Goal: Transaction & Acquisition: Purchase product/service

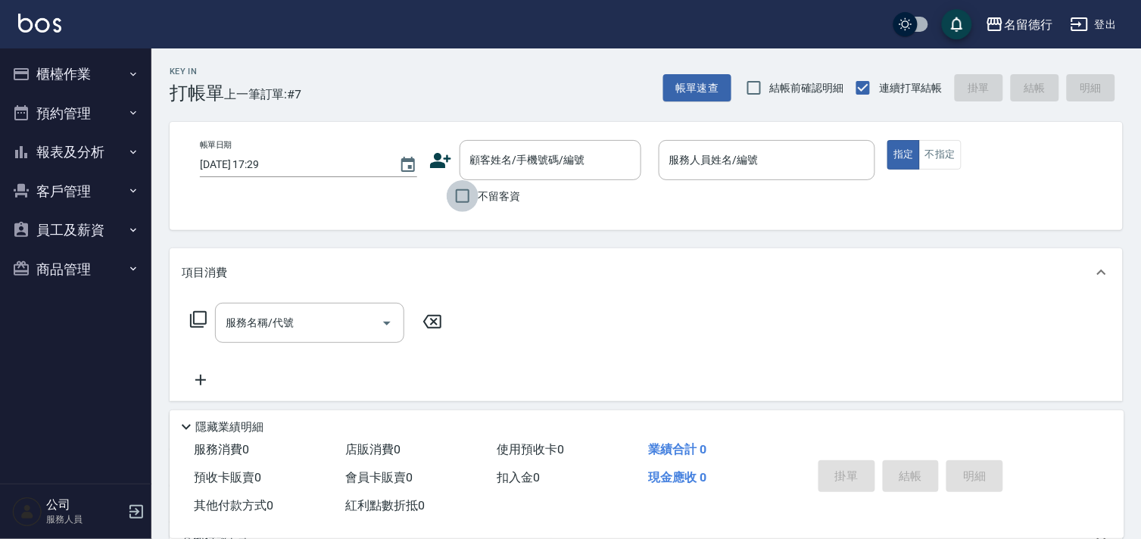
click at [464, 197] on input "不留客資" at bounding box center [463, 196] width 32 height 32
checkbox input "true"
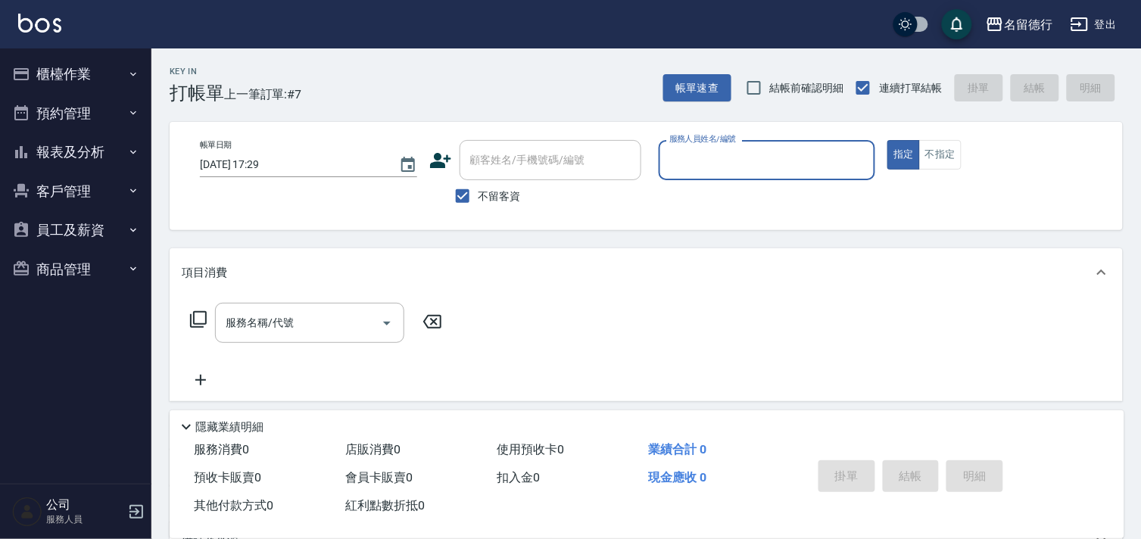
click at [699, 142] on label "服務人員姓名/編號" at bounding box center [702, 138] width 67 height 11
click at [699, 147] on input "服務人員姓名/編號" at bounding box center [768, 160] width 204 height 27
click at [697, 159] on input "服務人員姓名/編號" at bounding box center [768, 160] width 204 height 27
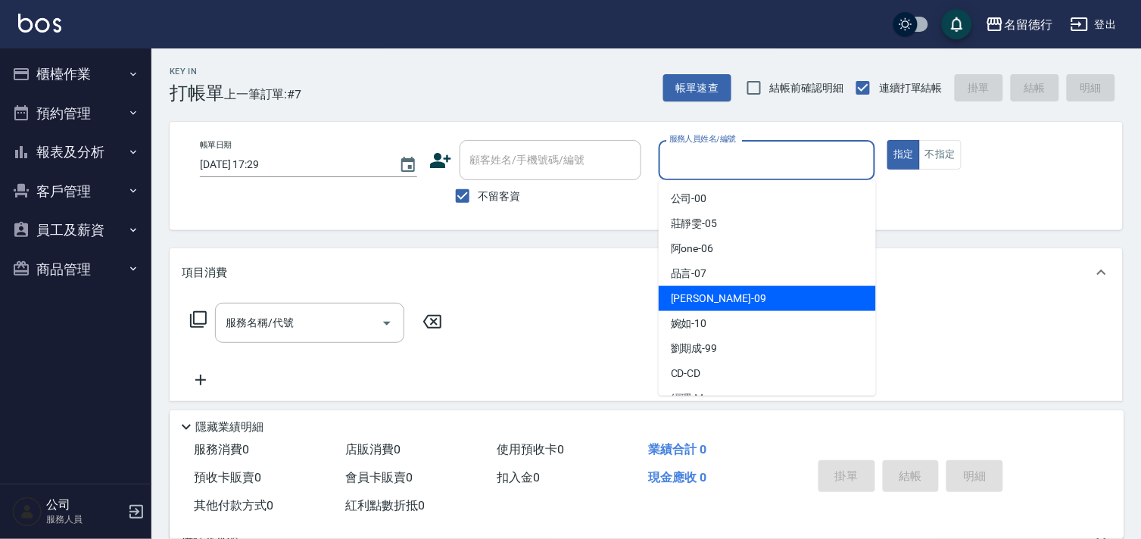
click at [671, 152] on input "服務人員姓名/編號" at bounding box center [768, 160] width 204 height 27
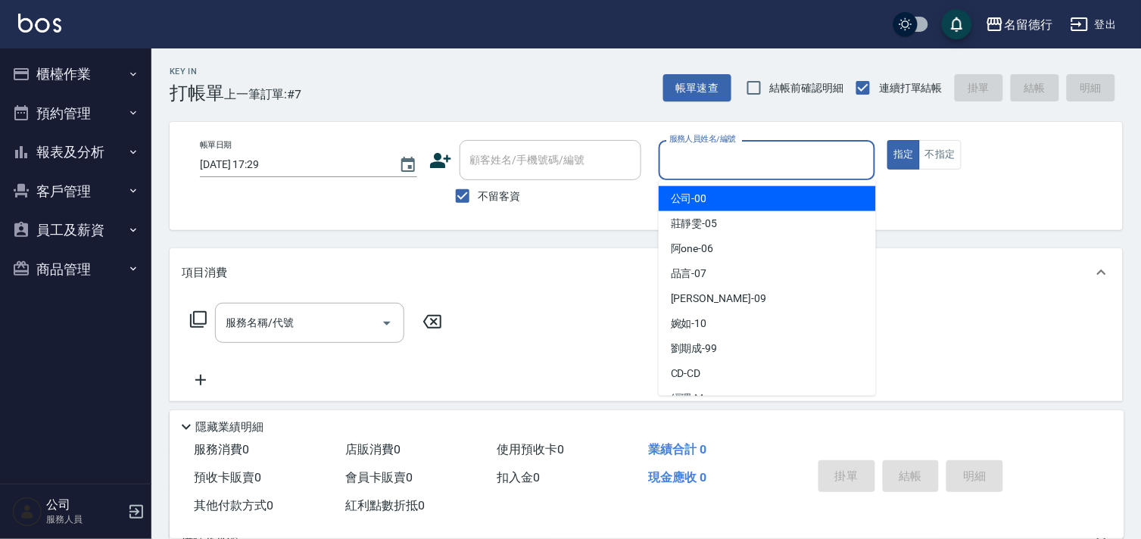
click at [691, 163] on input "服務人員姓名/編號" at bounding box center [768, 160] width 204 height 27
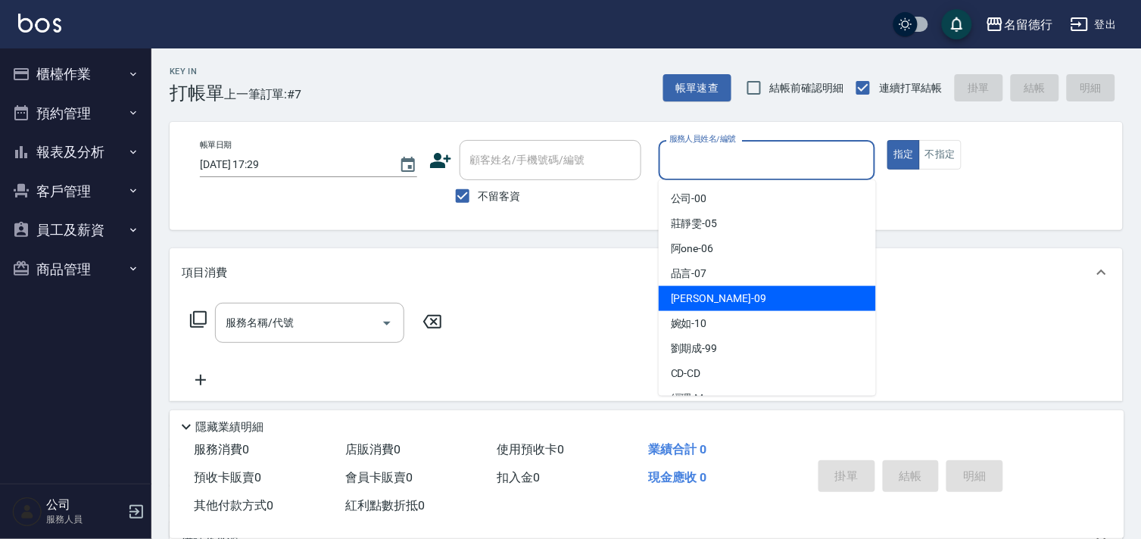
click at [678, 301] on span "[PERSON_NAME] -09" at bounding box center [718, 299] width 95 height 16
type input "[PERSON_NAME]-09"
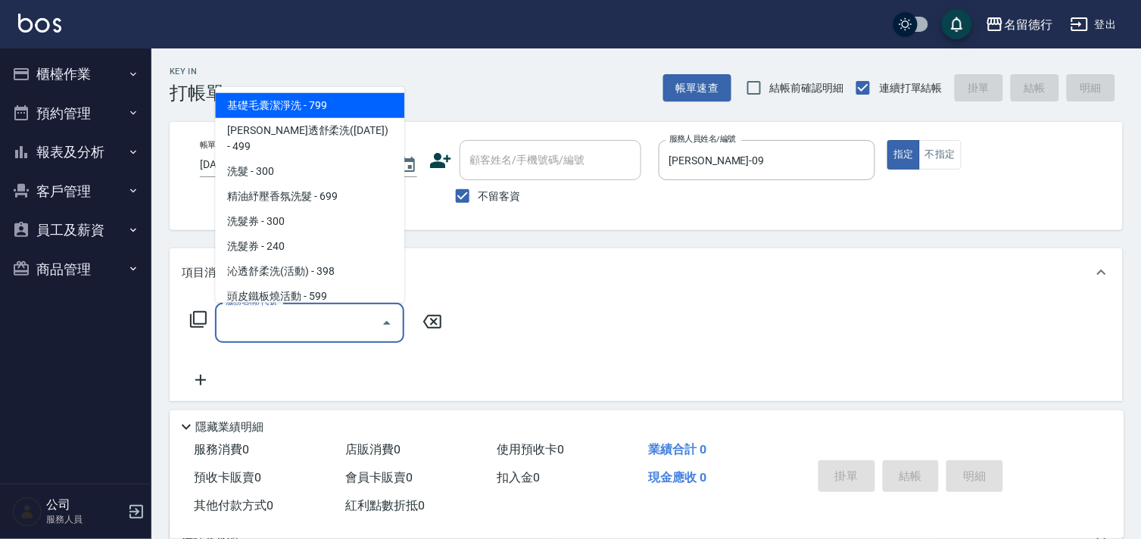
click at [281, 324] on input "服務名稱/代號" at bounding box center [298, 323] width 153 height 27
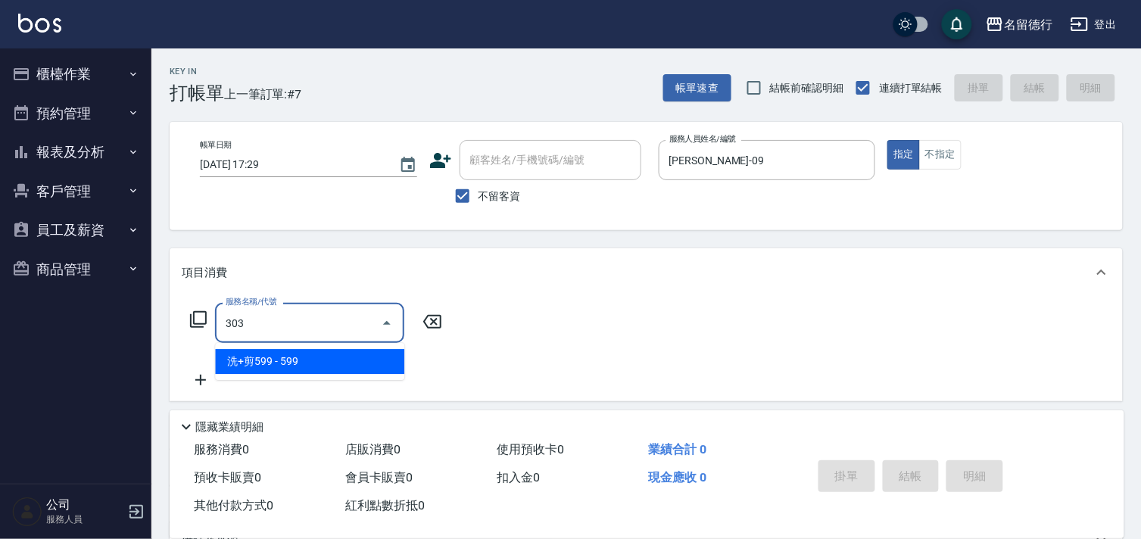
click at [285, 363] on span "洗+剪599 - 599" at bounding box center [309, 361] width 189 height 25
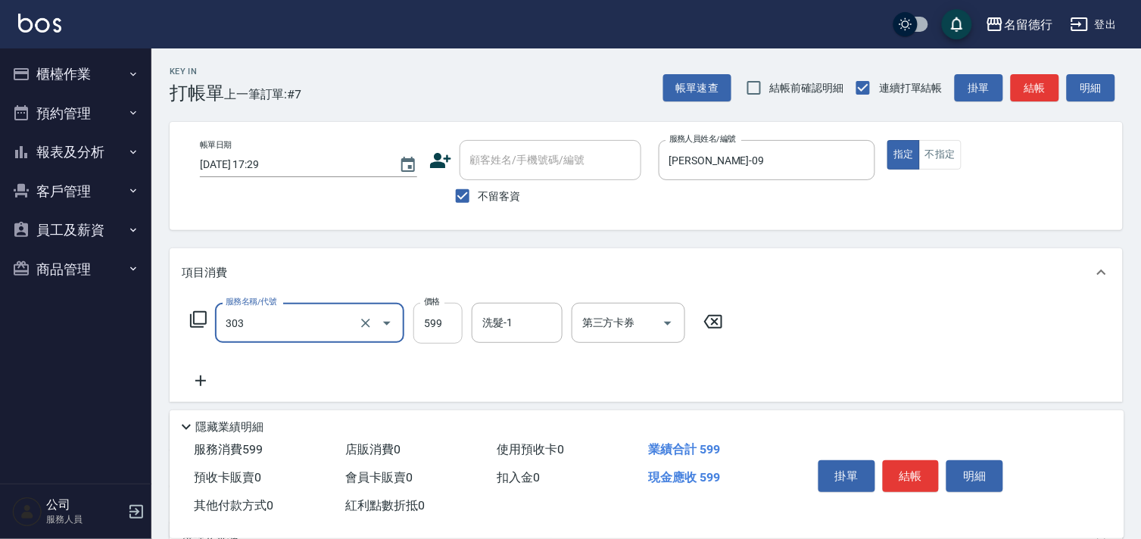
type input "洗+剪599(303)"
click at [420, 320] on input "599" at bounding box center [437, 323] width 49 height 41
type input "700"
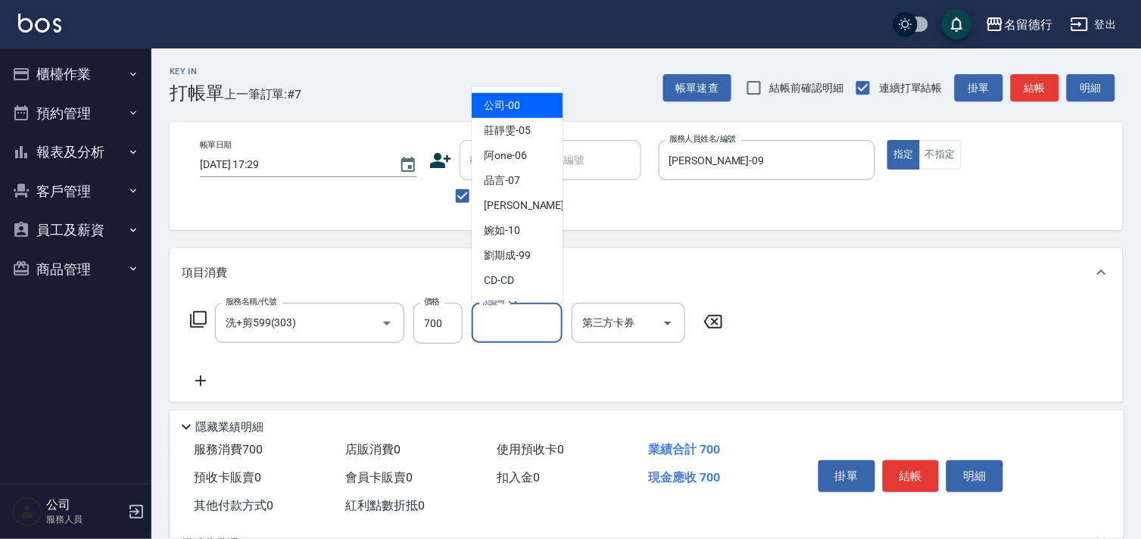
click at [503, 312] on div "洗髮-1 洗髮-1" at bounding box center [517, 323] width 91 height 40
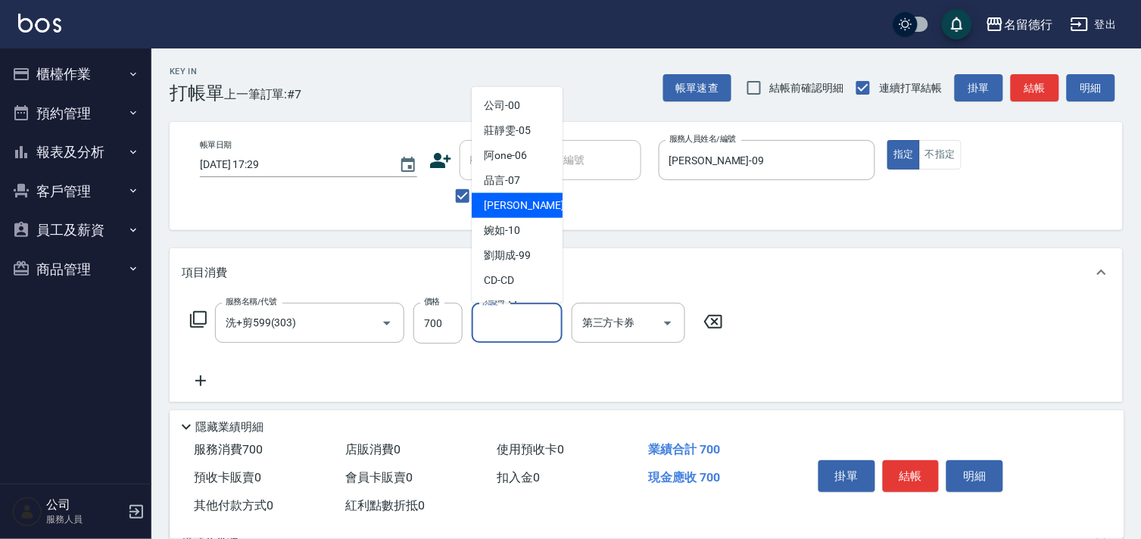
click at [500, 207] on span "[PERSON_NAME] -09" at bounding box center [531, 206] width 95 height 16
type input "[PERSON_NAME]-09"
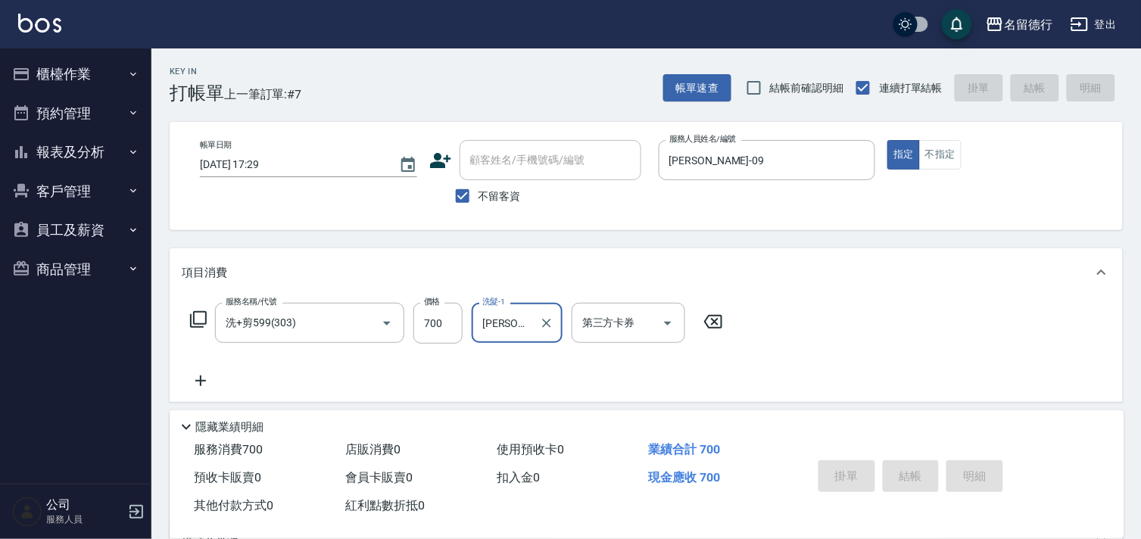
type input "[DATE] 18:08"
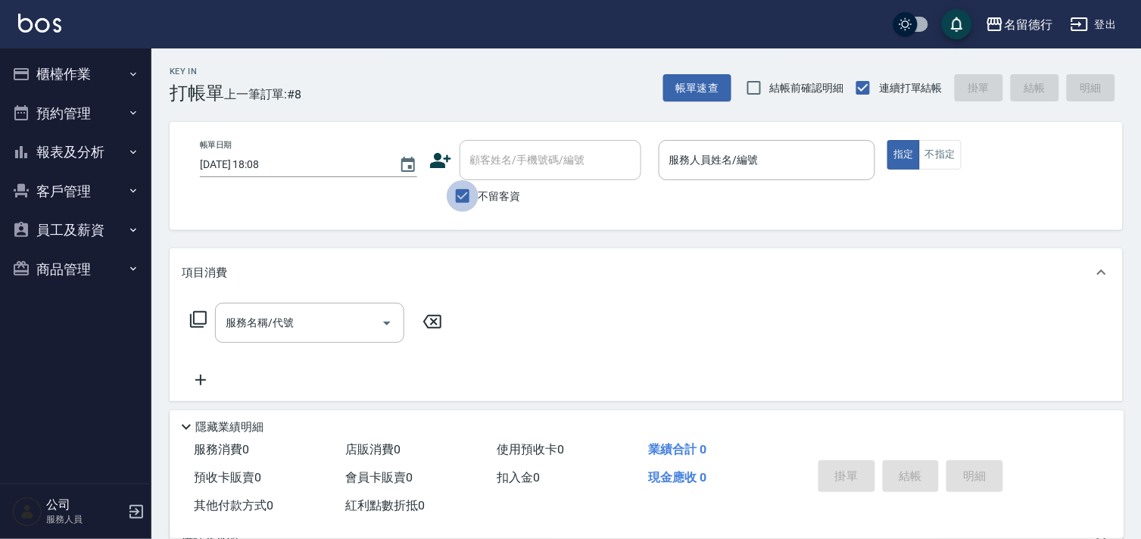
click at [460, 195] on input "不留客資" at bounding box center [463, 196] width 32 height 32
checkbox input "false"
drag, startPoint x: 510, startPoint y: 149, endPoint x: 479, endPoint y: 122, distance: 40.7
click at [513, 139] on div "帳單日期 [DATE] 18:08 顧客姓名/手機號碼/編號 顧客姓名/手機號碼/編號 不留客資 服務人員姓名/編號 服務人員姓名/編號 指定 不指定" at bounding box center [646, 176] width 953 height 108
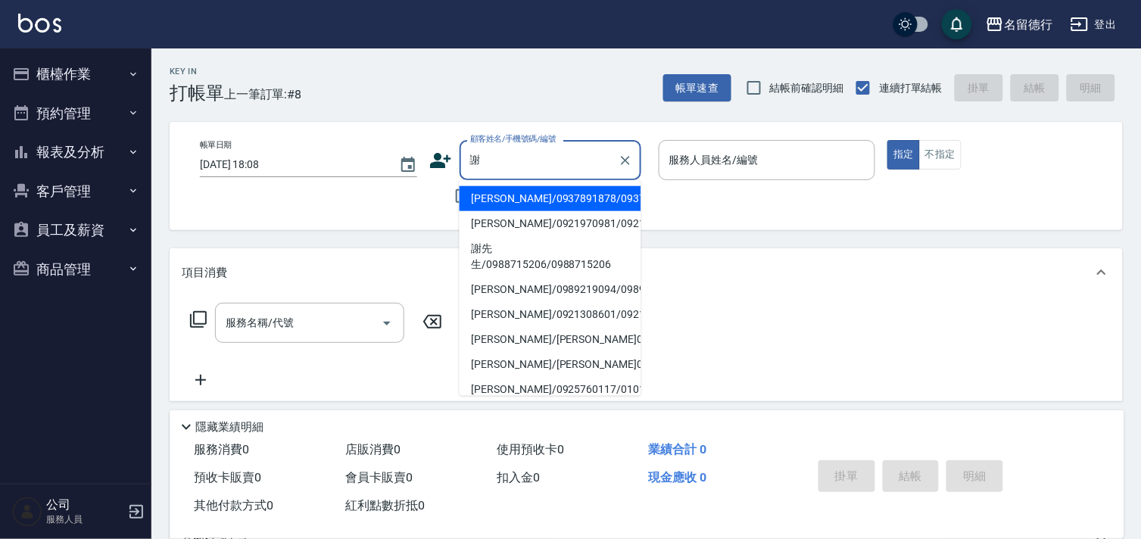
click at [509, 207] on li "[PERSON_NAME]/0937891878/0937891878" at bounding box center [551, 198] width 182 height 25
type input "[PERSON_NAME]/0937891878/0937891878"
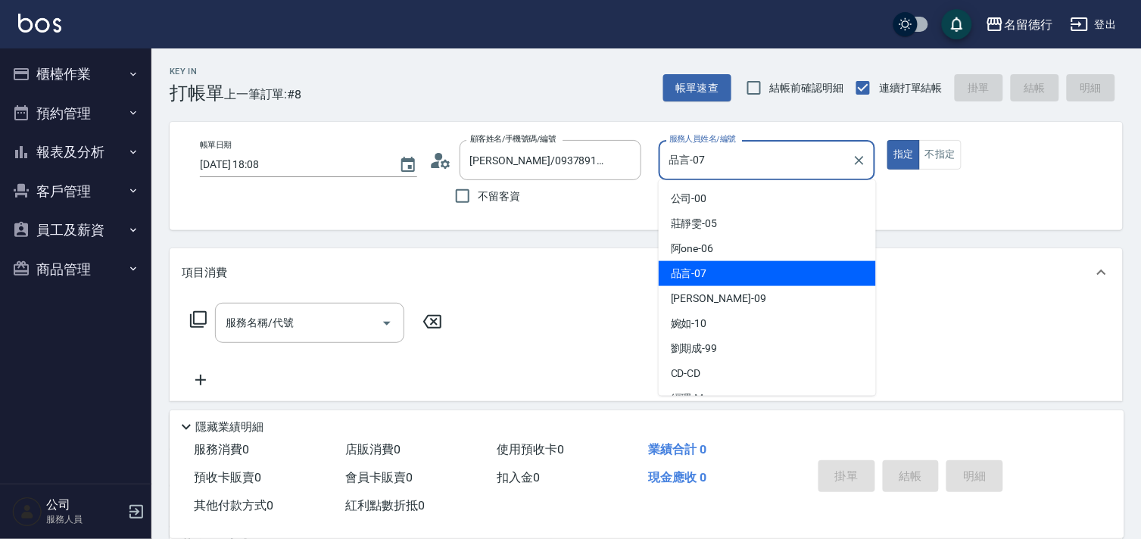
click at [690, 162] on input "品言-07" at bounding box center [756, 160] width 181 height 27
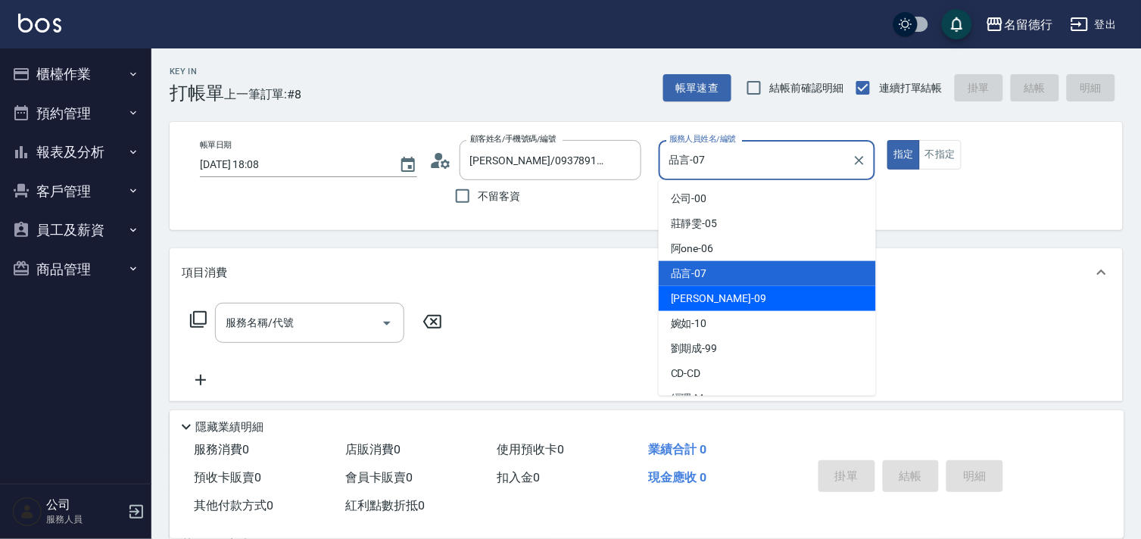
click at [674, 304] on span "[PERSON_NAME] -09" at bounding box center [718, 299] width 95 height 16
type input "[PERSON_NAME]-09"
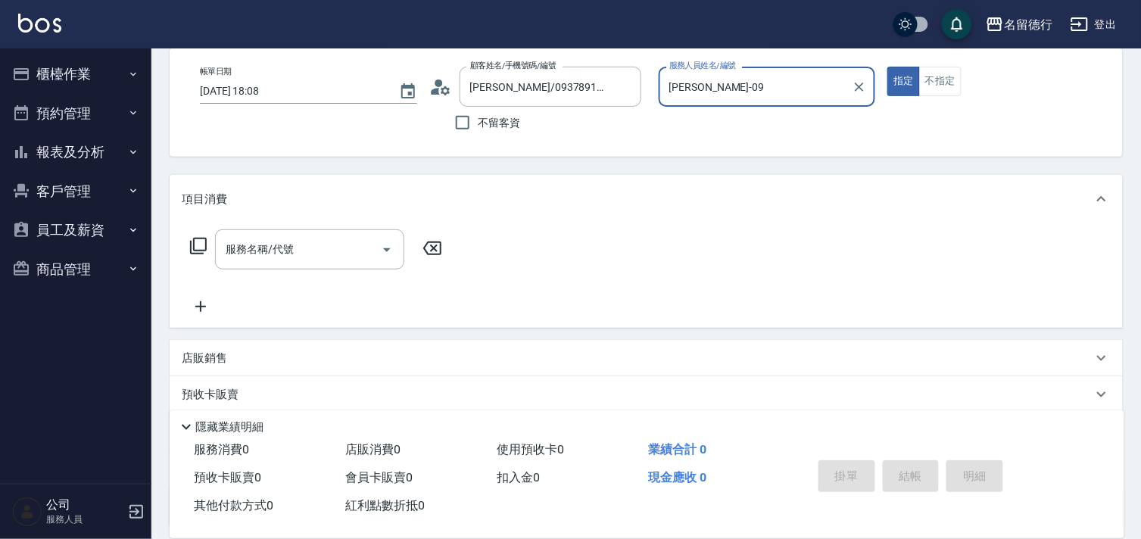
scroll to position [203, 0]
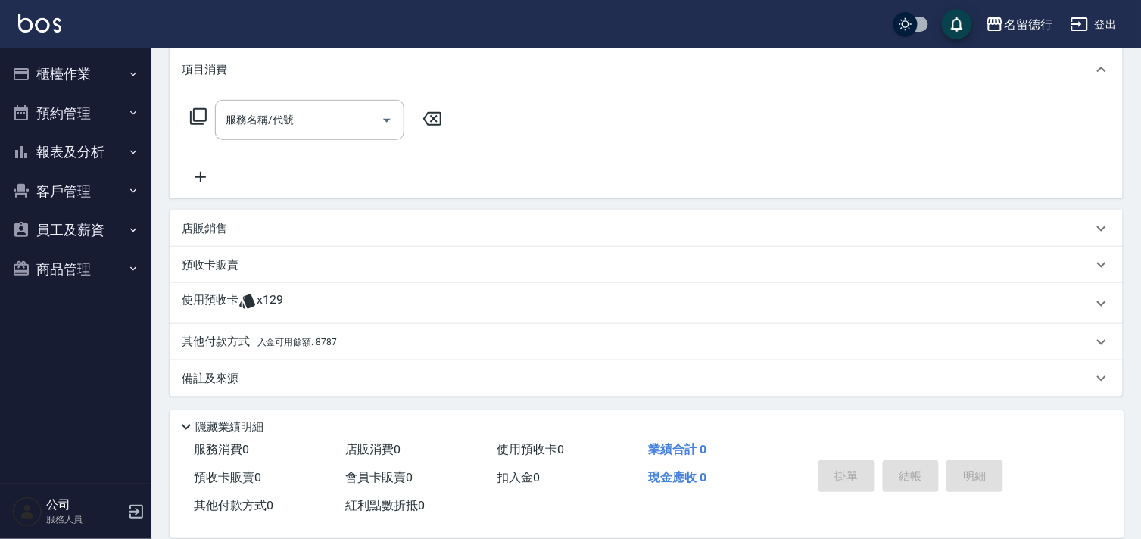
click at [223, 296] on p "使用預收卡" at bounding box center [210, 303] width 57 height 23
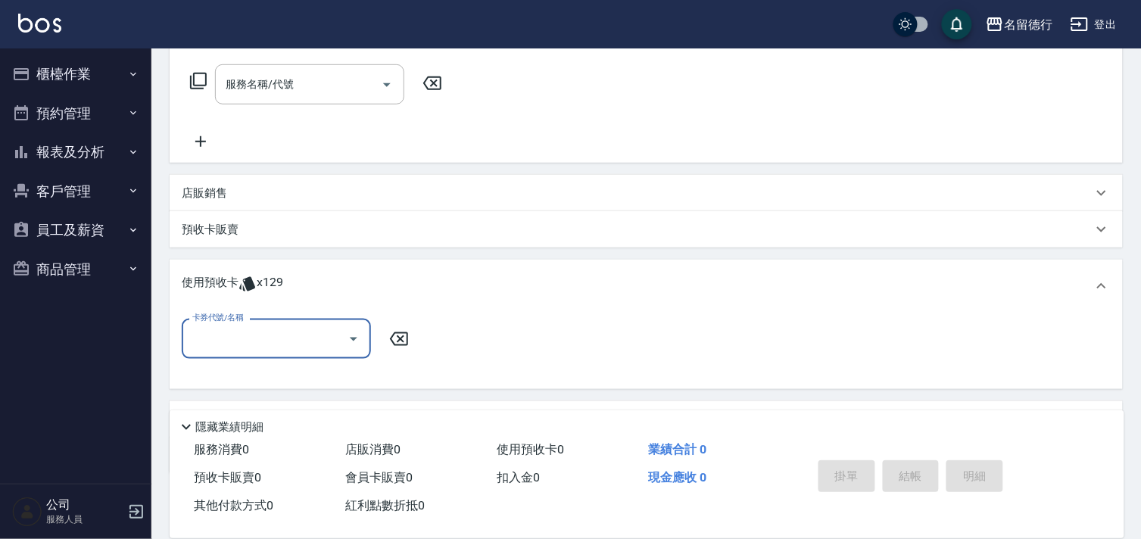
scroll to position [0, 0]
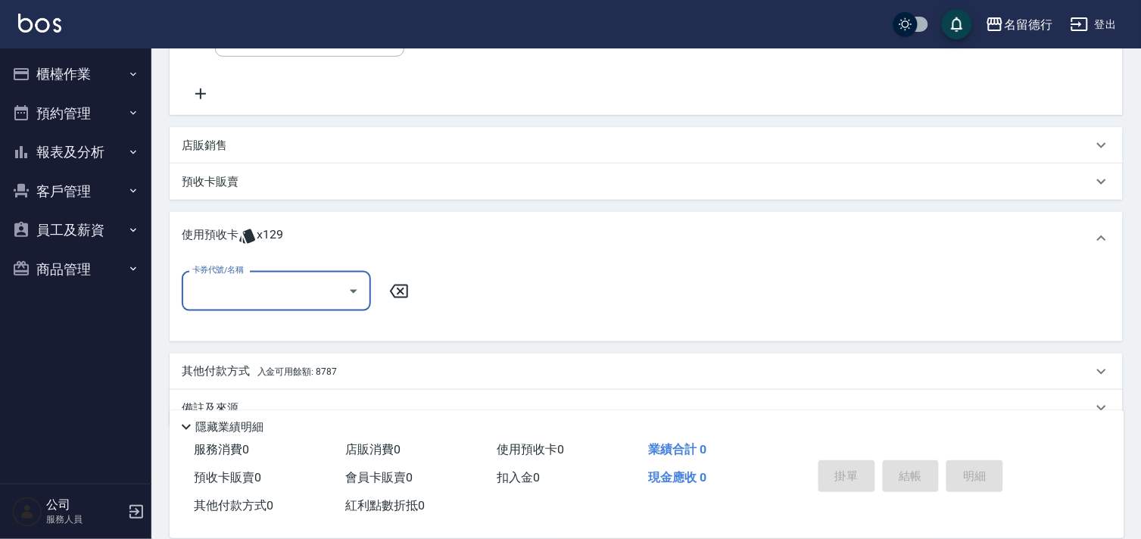
click at [223, 288] on input "卡券代號/名稱" at bounding box center [265, 291] width 153 height 27
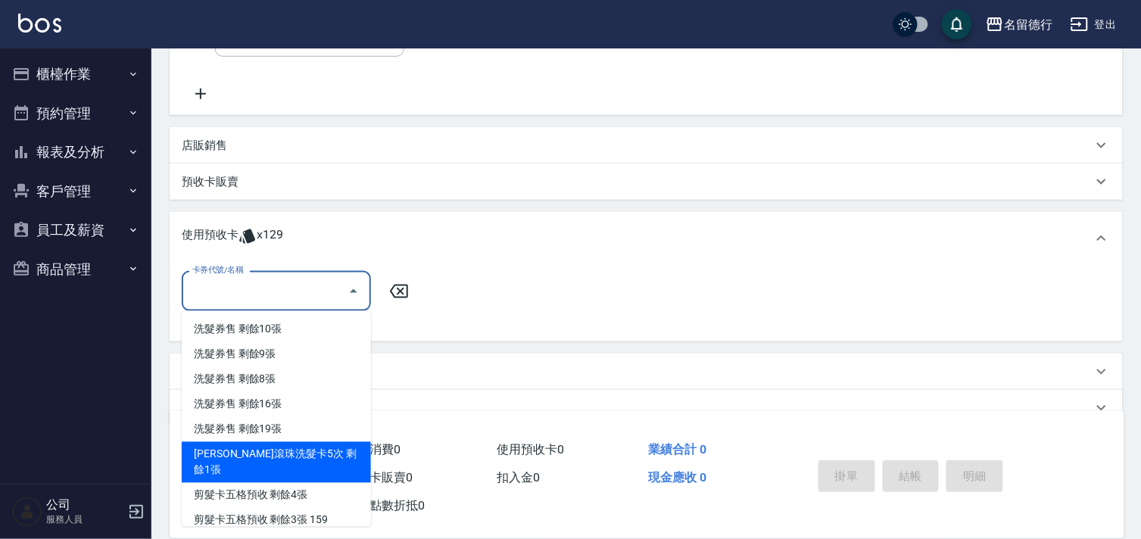
click at [230, 447] on div "[PERSON_NAME]滾珠洗髮卡5次 剩餘1張" at bounding box center [276, 462] width 189 height 41
type input "[PERSON_NAME]滾珠洗髮卡5次"
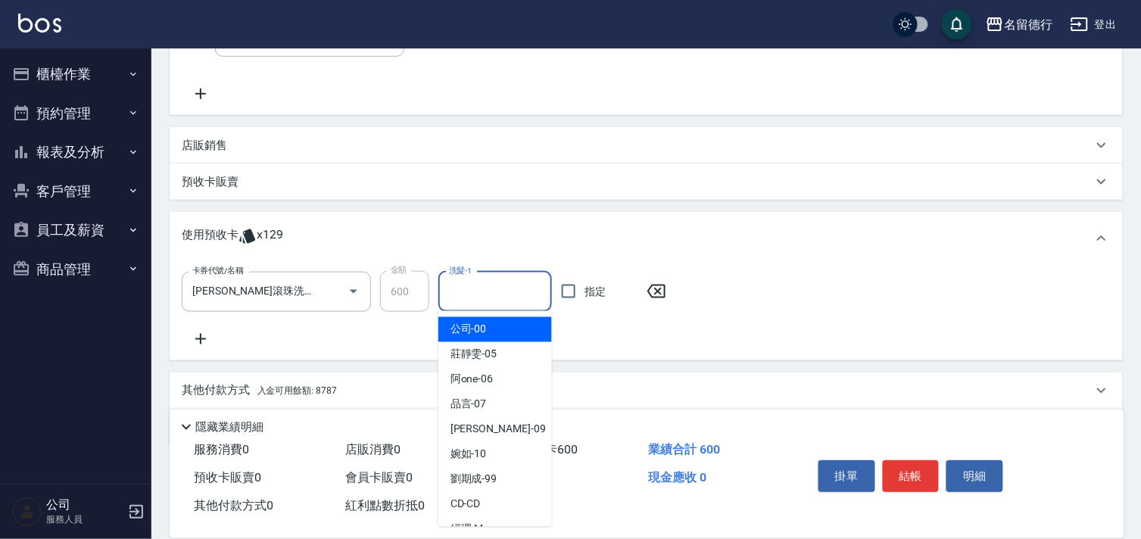
click at [481, 294] on input "洗髮-1" at bounding box center [495, 292] width 100 height 27
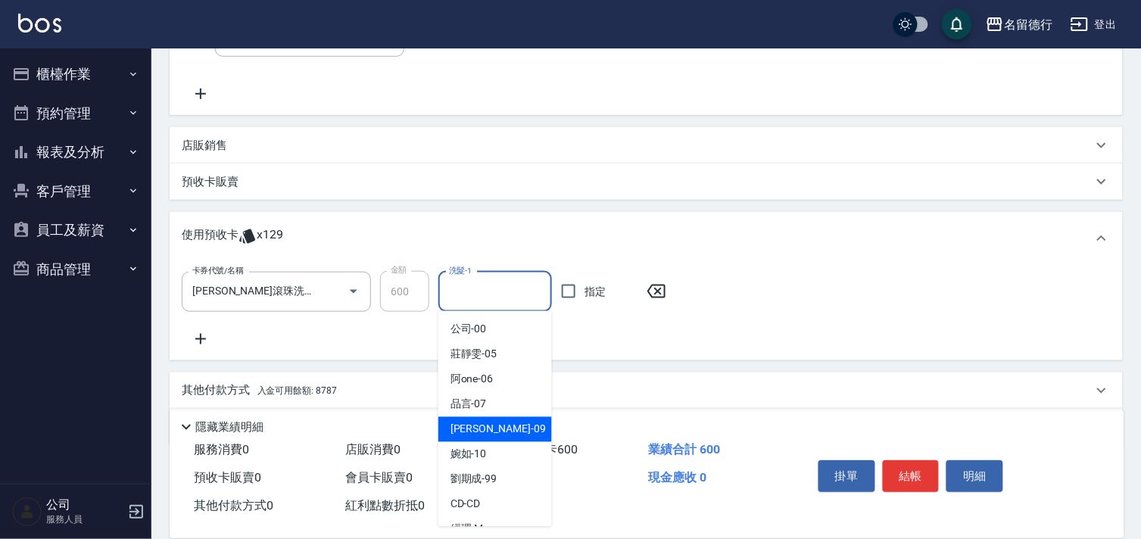
click at [466, 427] on span "[PERSON_NAME] -09" at bounding box center [498, 430] width 95 height 16
type input "[PERSON_NAME]-09"
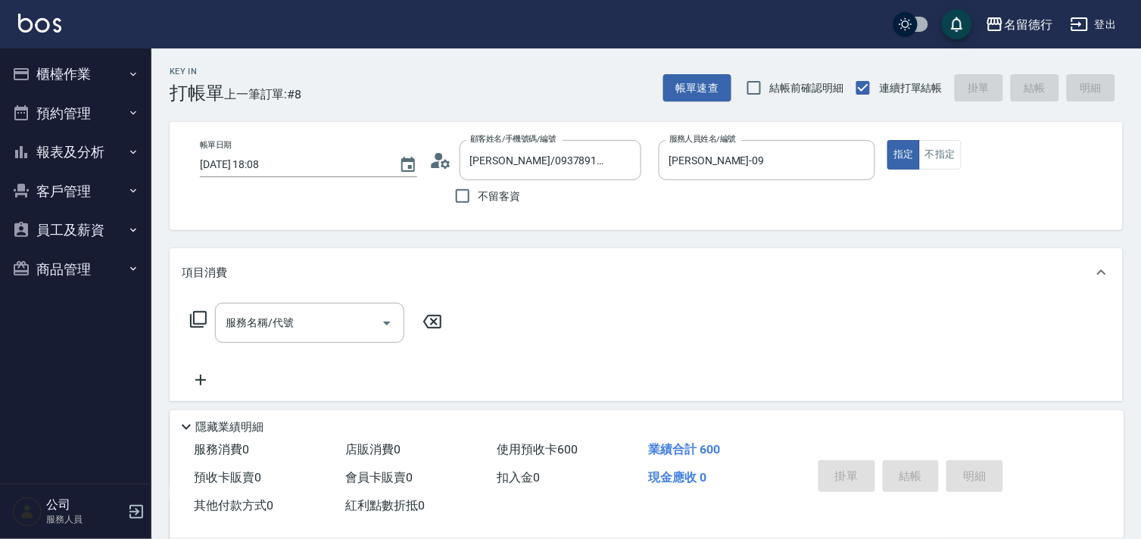
type input "[DATE] 18:09"
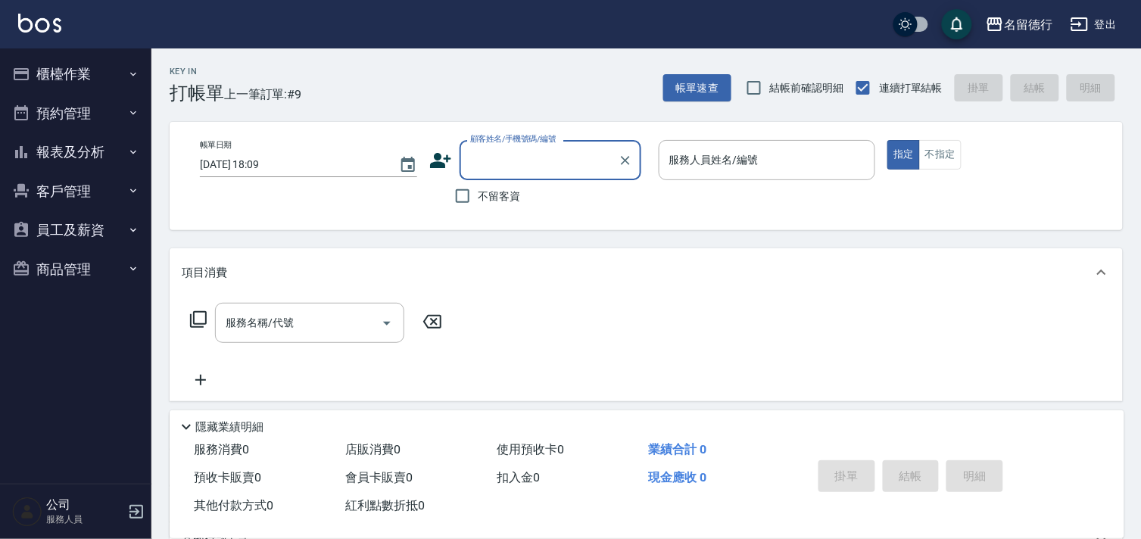
click at [548, 162] on input "顧客姓名/手機號碼/編號" at bounding box center [538, 160] width 145 height 27
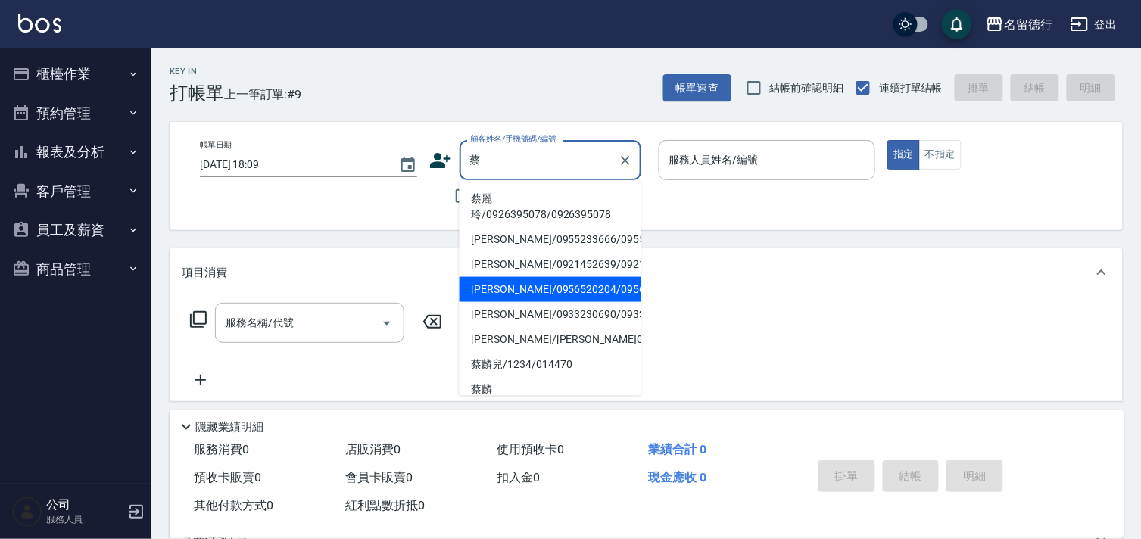
click at [519, 302] on li "[PERSON_NAME]/0956520204/0956520204" at bounding box center [551, 289] width 182 height 25
type input "[PERSON_NAME]/0956520204/0956520204"
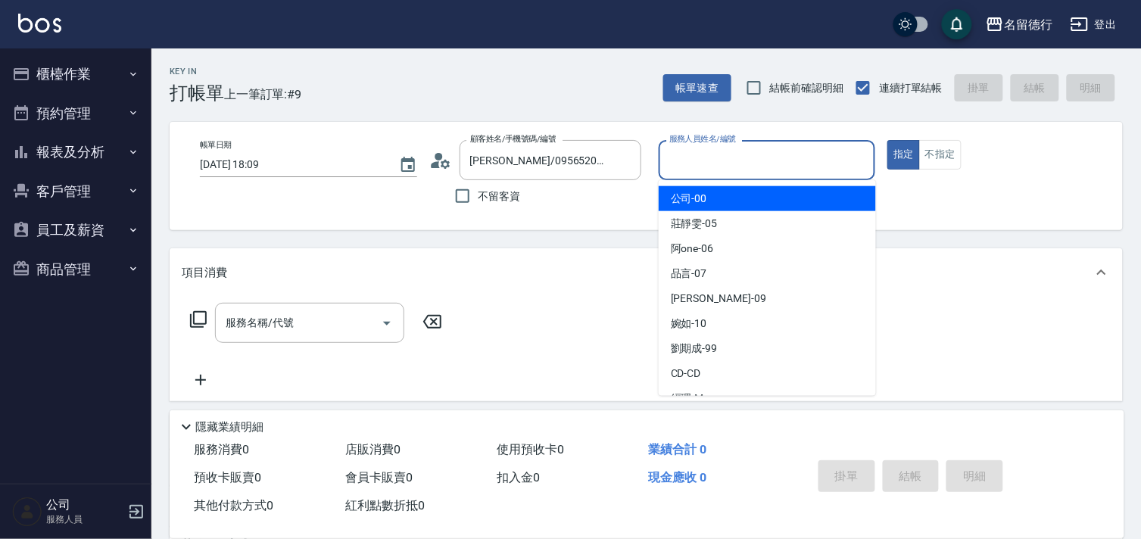
click at [703, 162] on input "服務人員姓名/編號" at bounding box center [768, 160] width 204 height 27
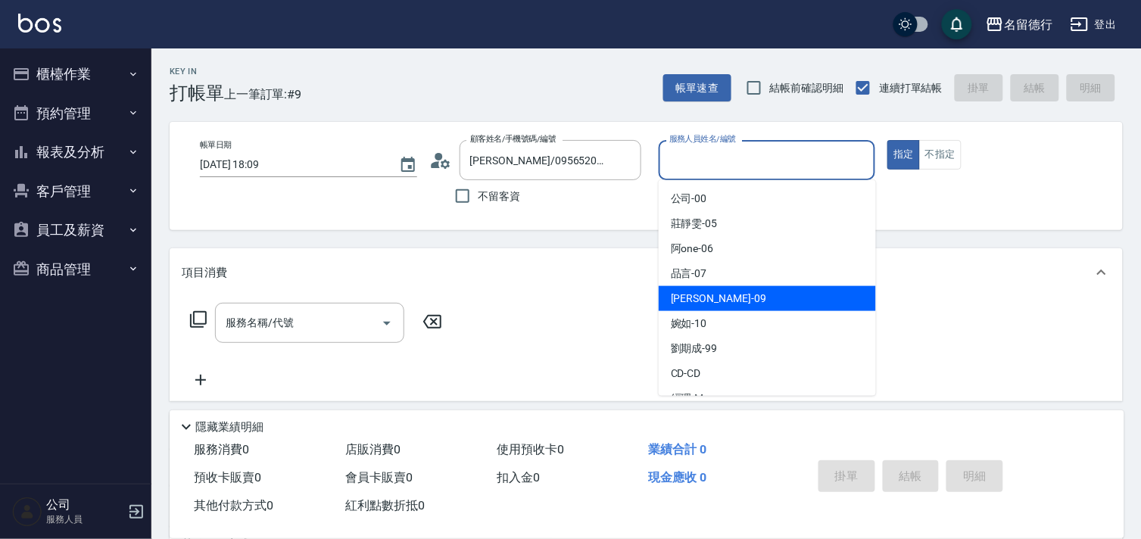
click at [678, 305] on span "[PERSON_NAME] -09" at bounding box center [718, 299] width 95 height 16
type input "[PERSON_NAME]-09"
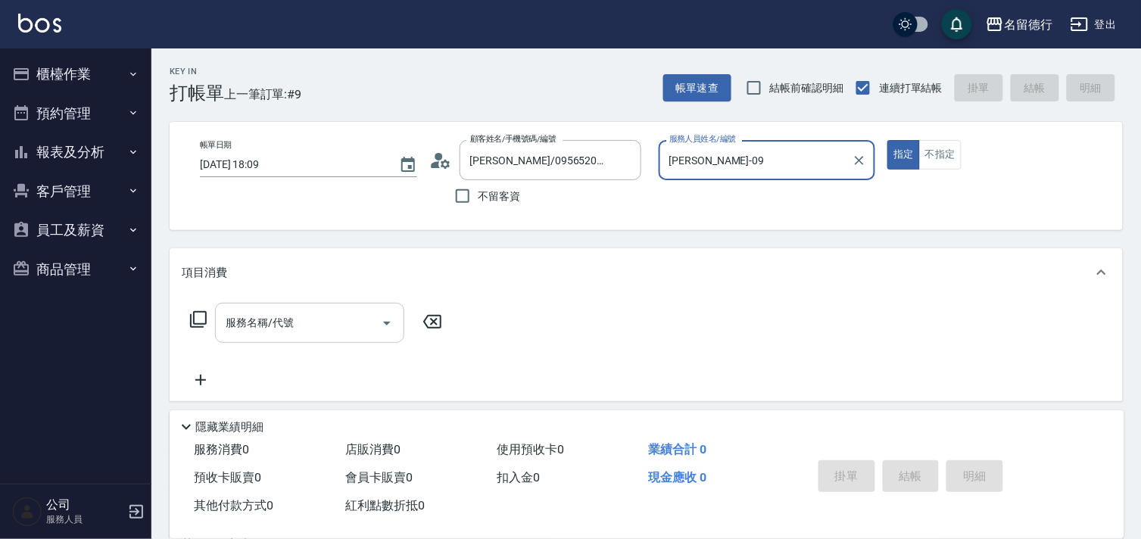
click at [298, 323] on input "服務名稱/代號" at bounding box center [298, 323] width 153 height 27
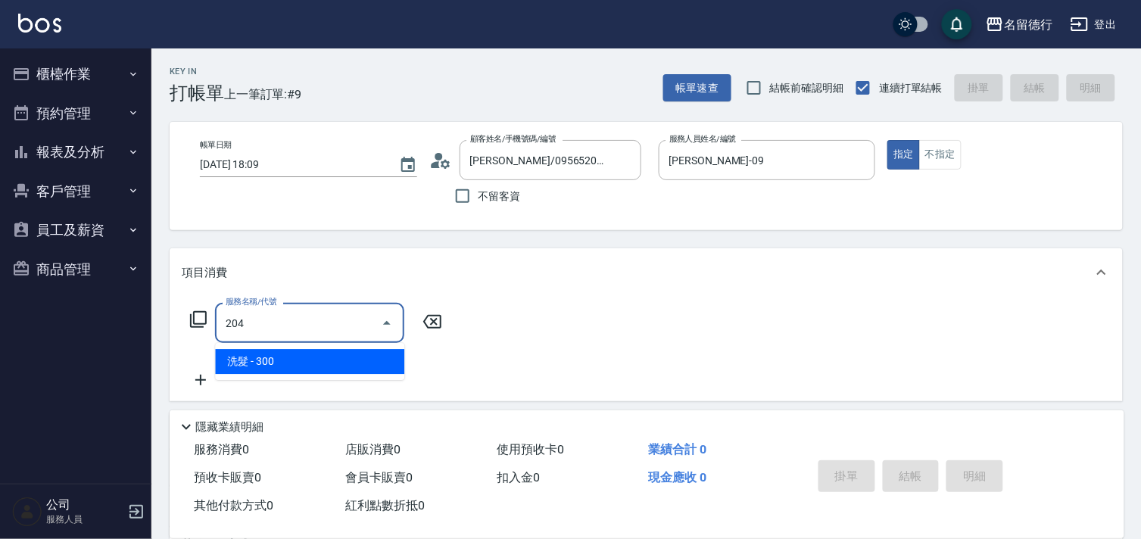
click at [293, 360] on span "洗髮 - 300" at bounding box center [309, 361] width 189 height 25
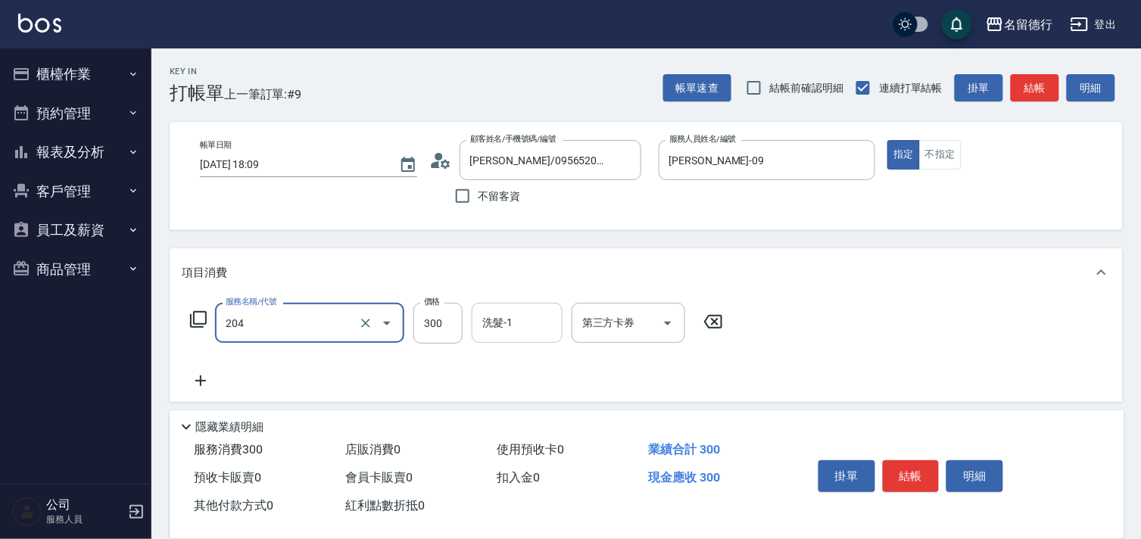
type input "洗髮(204)"
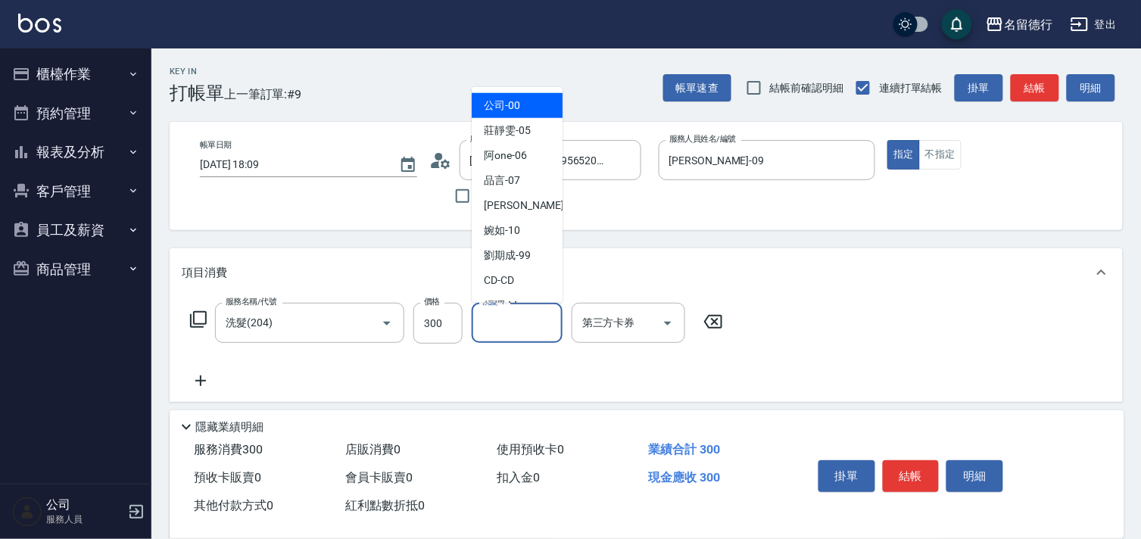
click at [482, 321] on input "洗髮-1" at bounding box center [517, 323] width 77 height 27
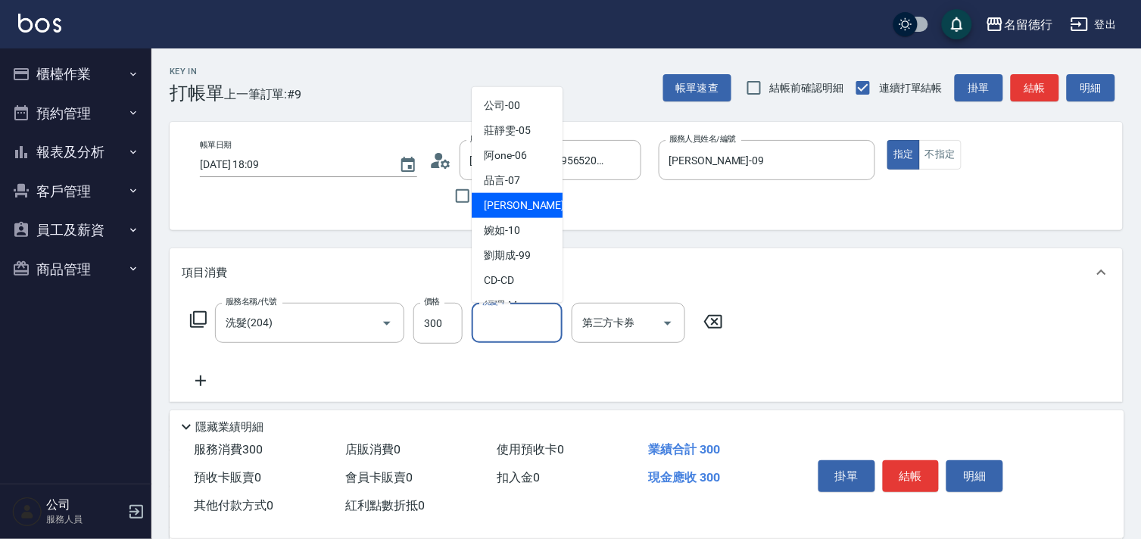
click at [532, 212] on div "[PERSON_NAME] -09" at bounding box center [517, 205] width 91 height 25
type input "[PERSON_NAME]-09"
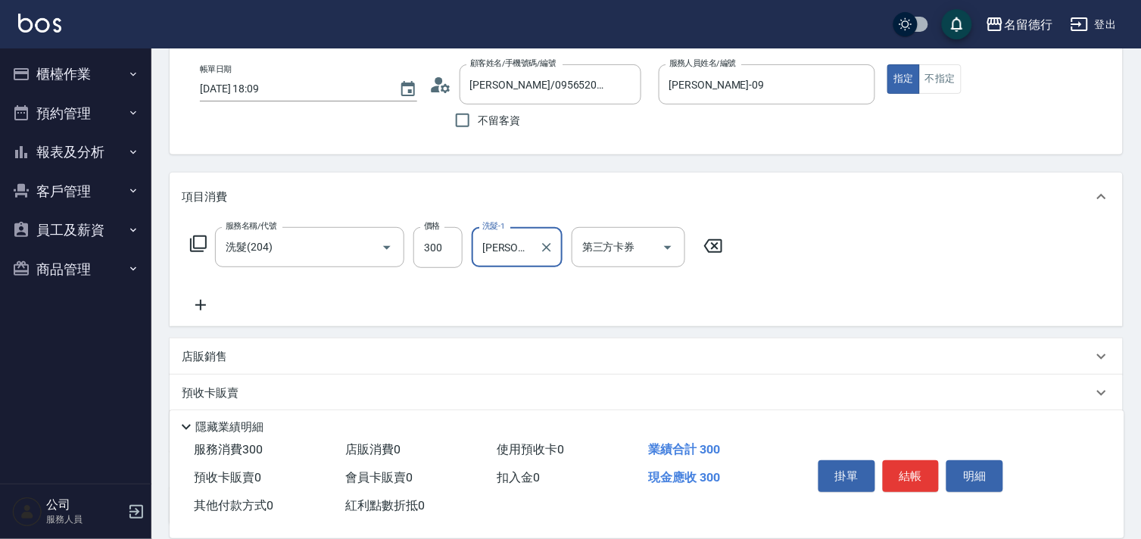
scroll to position [168, 0]
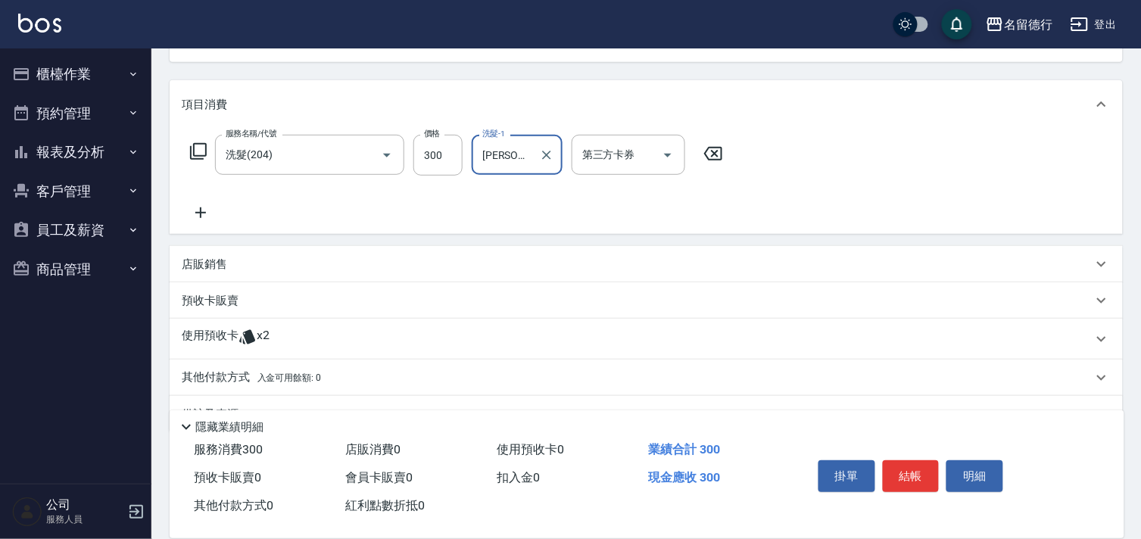
click at [192, 326] on div "使用預收卡 x2" at bounding box center [646, 339] width 953 height 41
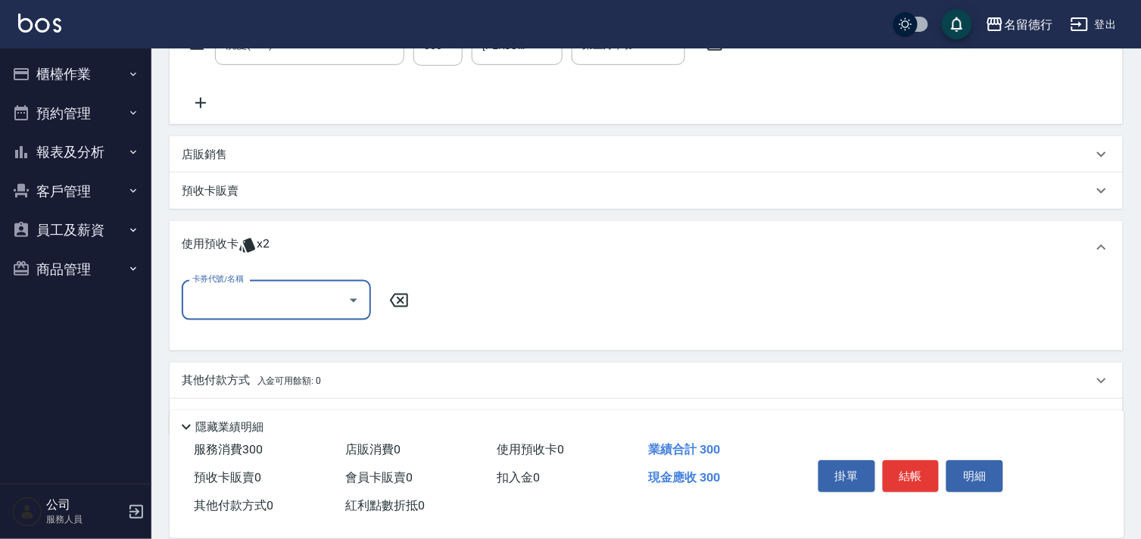
scroll to position [0, 0]
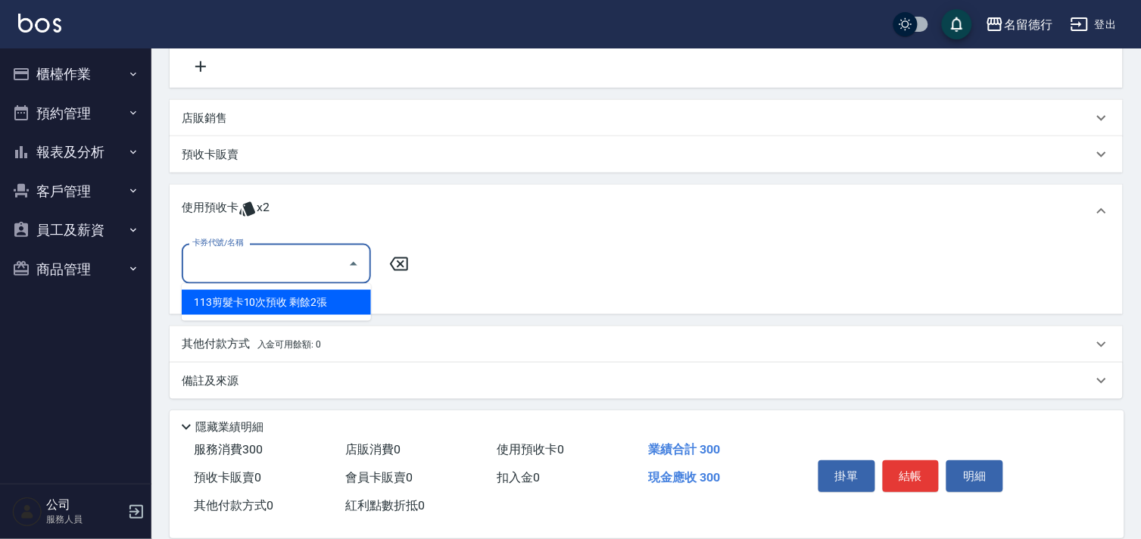
click at [245, 263] on input "卡券代號/名稱" at bounding box center [265, 264] width 153 height 27
click at [267, 310] on div "113剪髮卡10次預收 剩餘2張" at bounding box center [276, 302] width 189 height 25
type input "113剪髮卡10次預收"
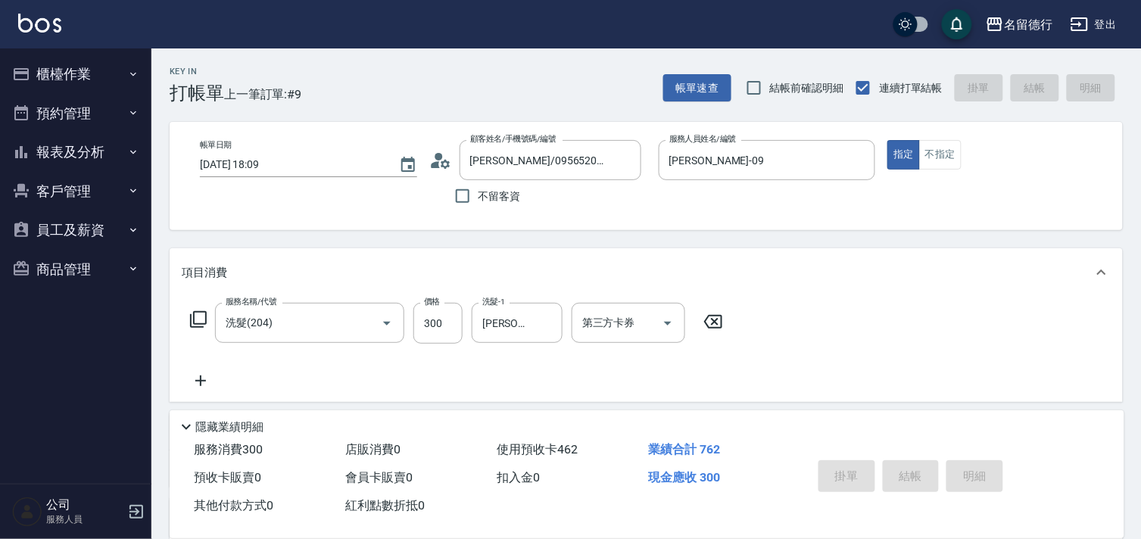
type input "[DATE] 18:10"
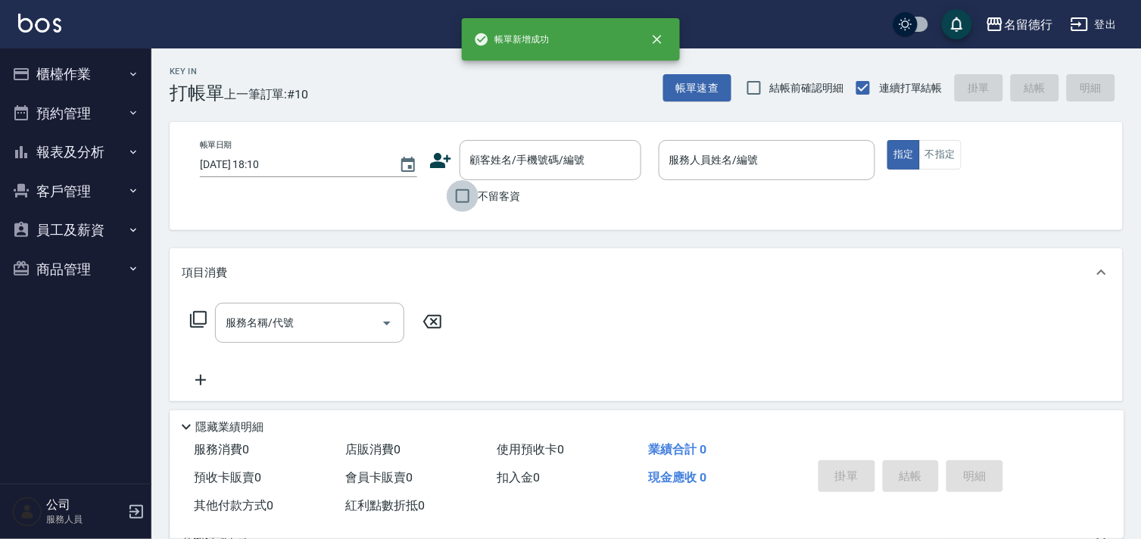
click at [458, 192] on input "不留客資" at bounding box center [463, 196] width 32 height 32
checkbox input "true"
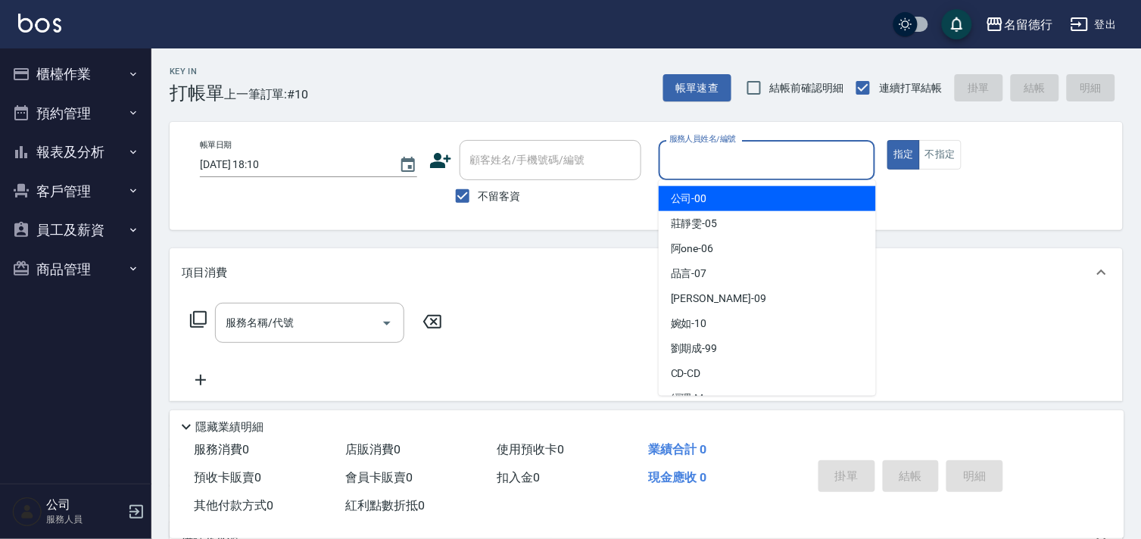
click at [700, 162] on input "服務人員姓名/編號" at bounding box center [768, 160] width 204 height 27
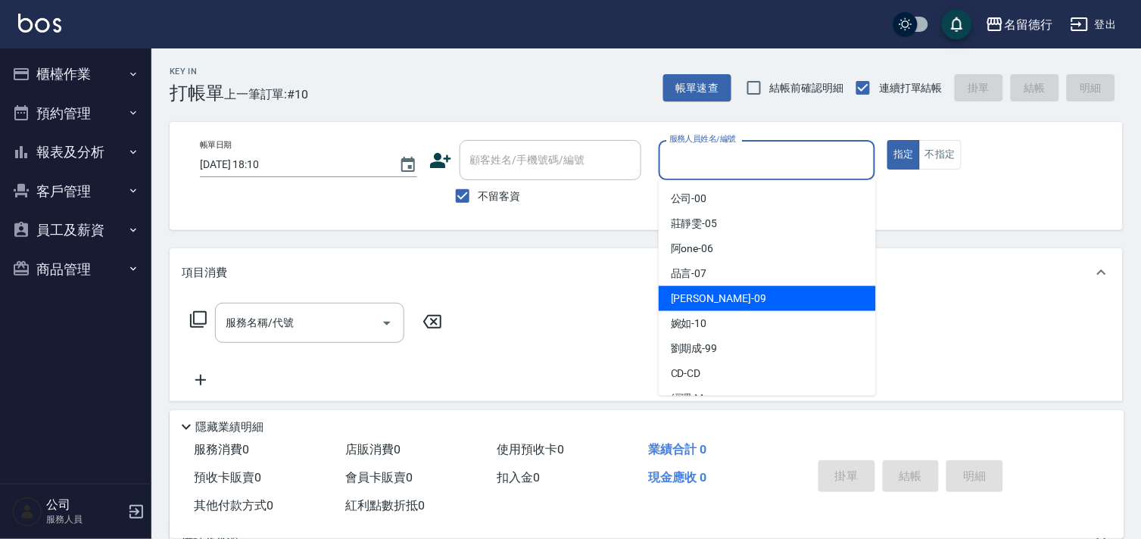
click at [697, 292] on span "[PERSON_NAME] -09" at bounding box center [718, 299] width 95 height 16
type input "[PERSON_NAME]-09"
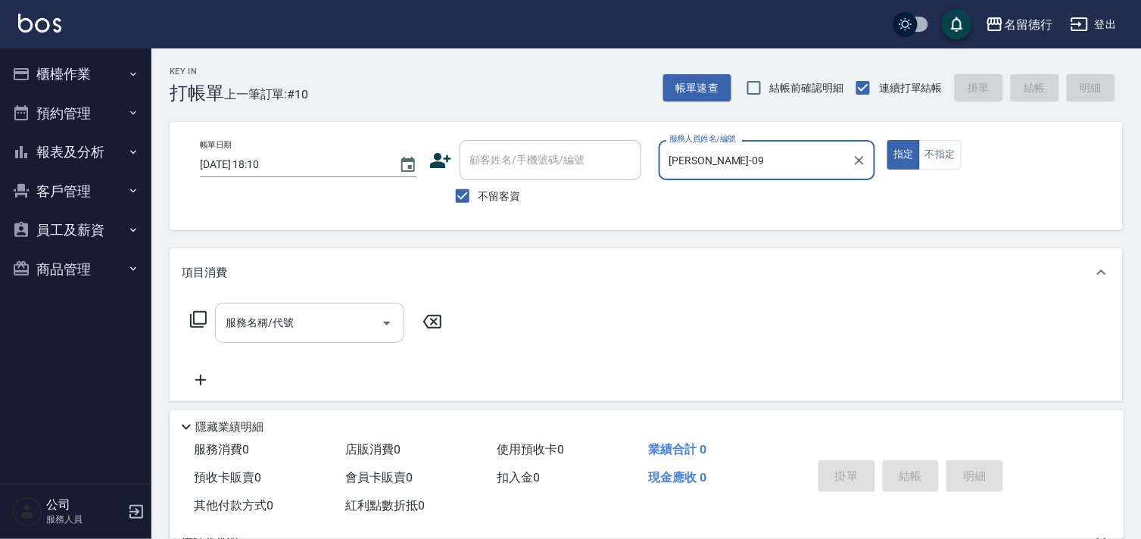
click at [313, 319] on input "服務名稱/代號" at bounding box center [298, 323] width 153 height 27
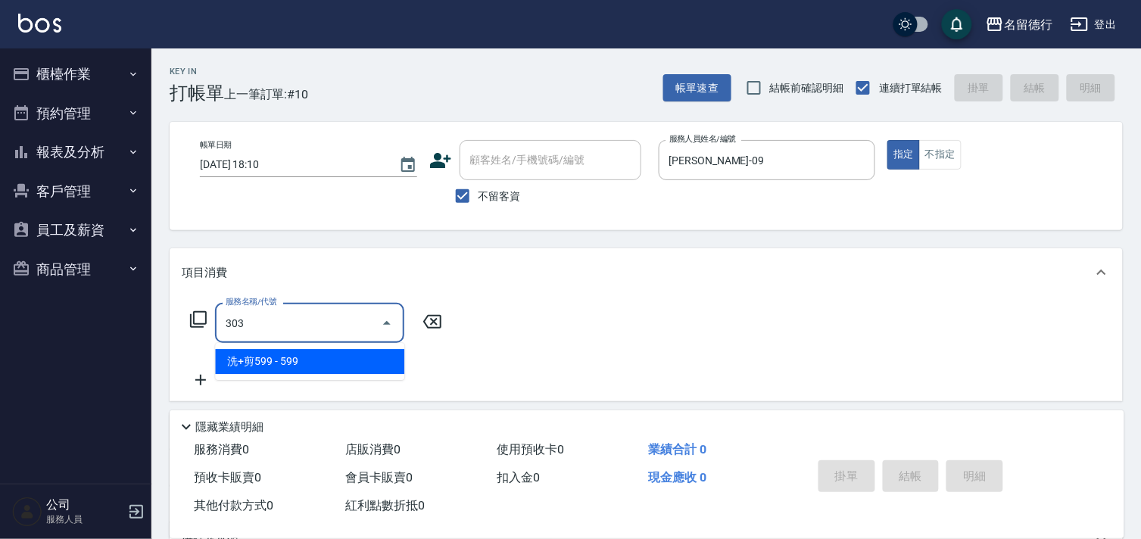
click at [320, 365] on span "洗+剪599 - 599" at bounding box center [309, 361] width 189 height 25
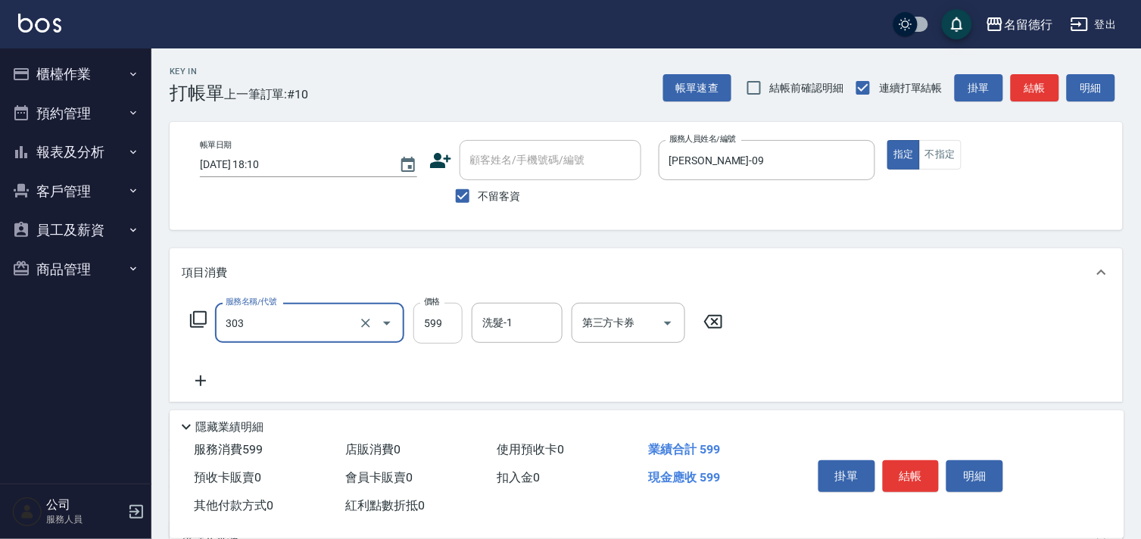
type input "洗+剪599(303)"
click at [426, 330] on input "599" at bounding box center [437, 323] width 49 height 41
type input "700"
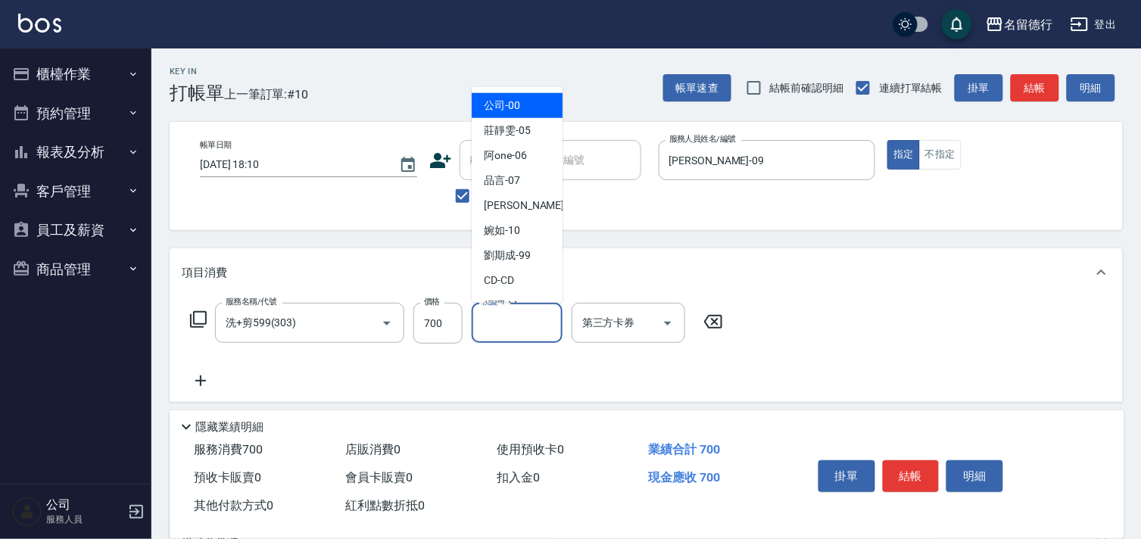
click at [488, 316] on div "洗髮-1 洗髮-1" at bounding box center [517, 323] width 91 height 40
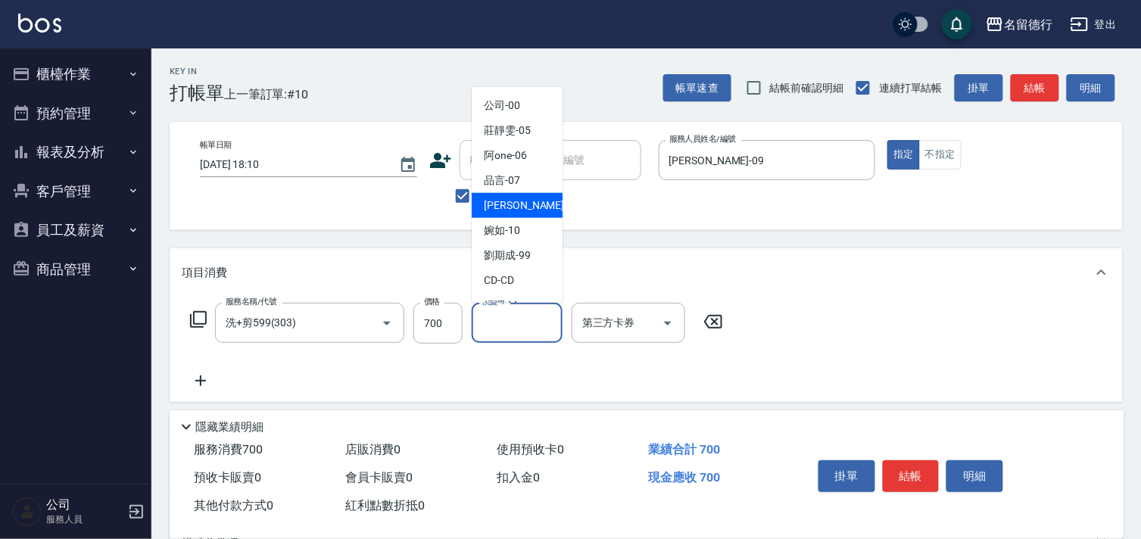
click at [508, 207] on span "[PERSON_NAME] -09" at bounding box center [531, 206] width 95 height 16
type input "[PERSON_NAME]-09"
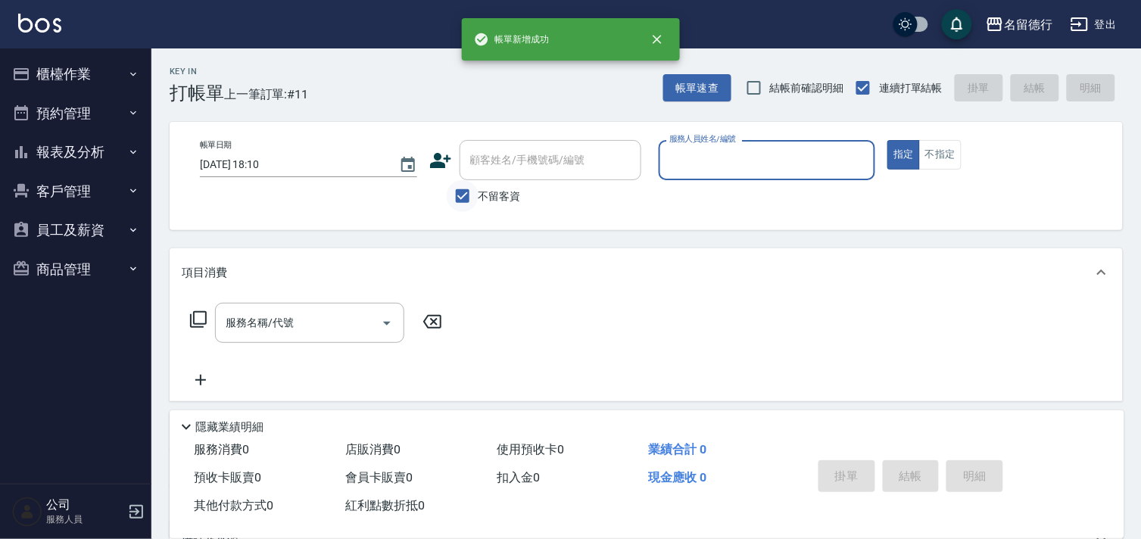
click at [460, 201] on input "不留客資" at bounding box center [463, 196] width 32 height 32
checkbox input "false"
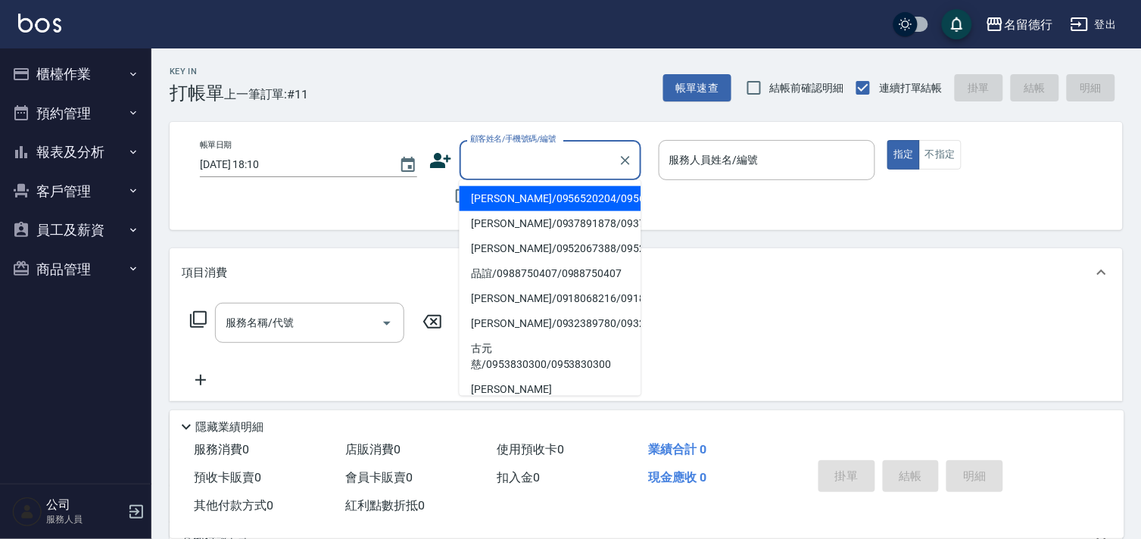
click at [482, 163] on input "顧客姓名/手機號碼/編號" at bounding box center [538, 160] width 145 height 27
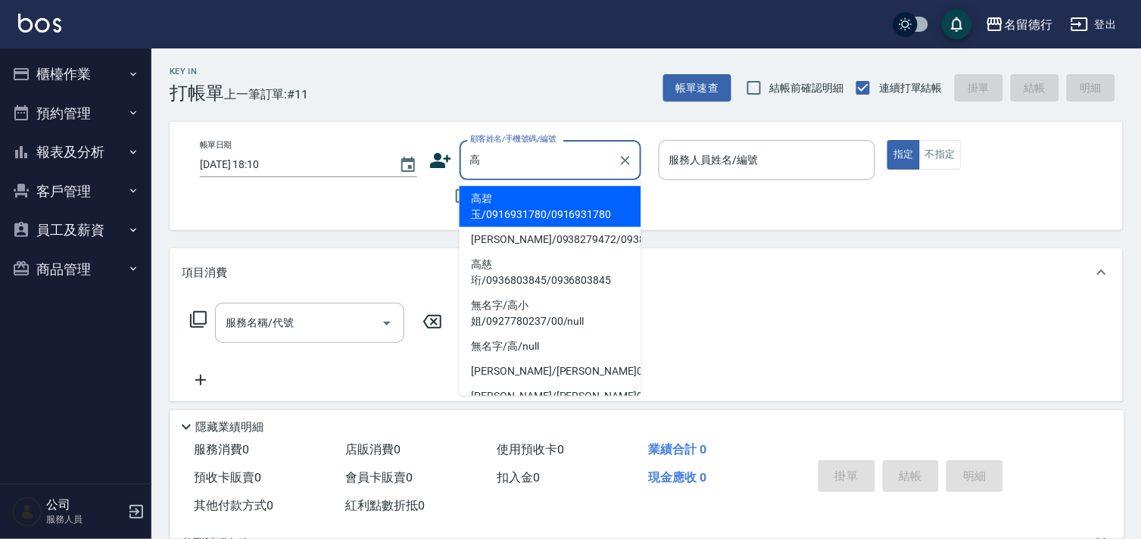
click at [591, 200] on li "高碧玉/0916931780/0916931780" at bounding box center [551, 206] width 182 height 41
type input "高碧玉/0916931780/0916931780"
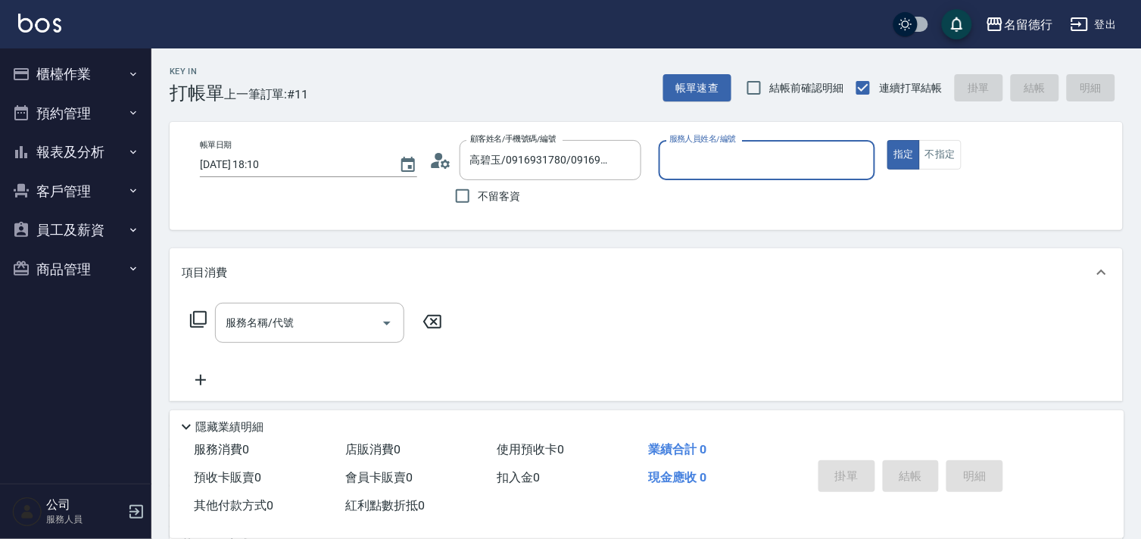
click at [694, 147] on input "服務人員姓名/編號" at bounding box center [768, 160] width 204 height 27
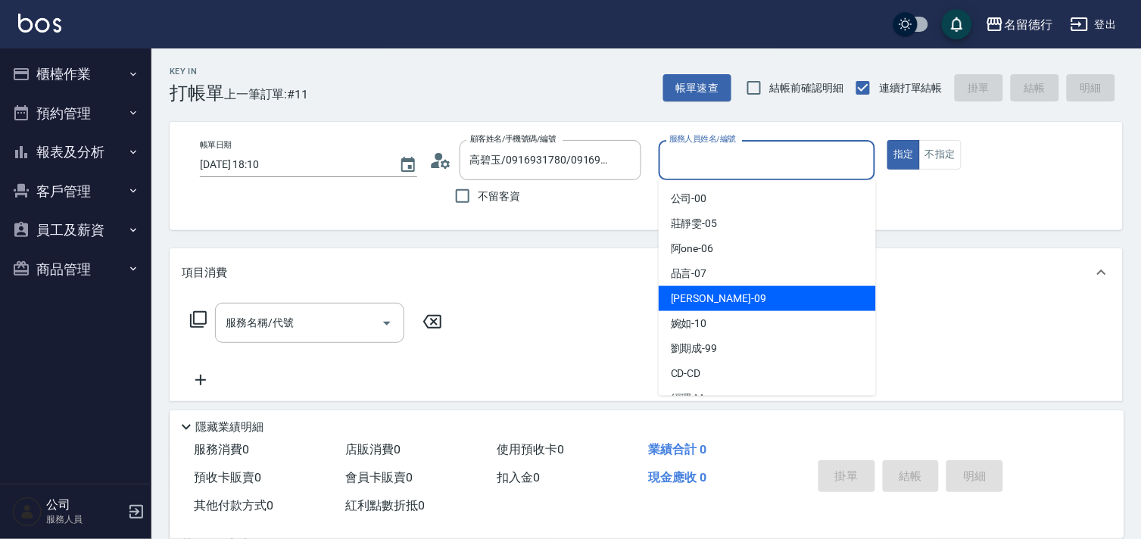
click at [682, 291] on span "[PERSON_NAME] -09" at bounding box center [718, 299] width 95 height 16
type input "[PERSON_NAME]-09"
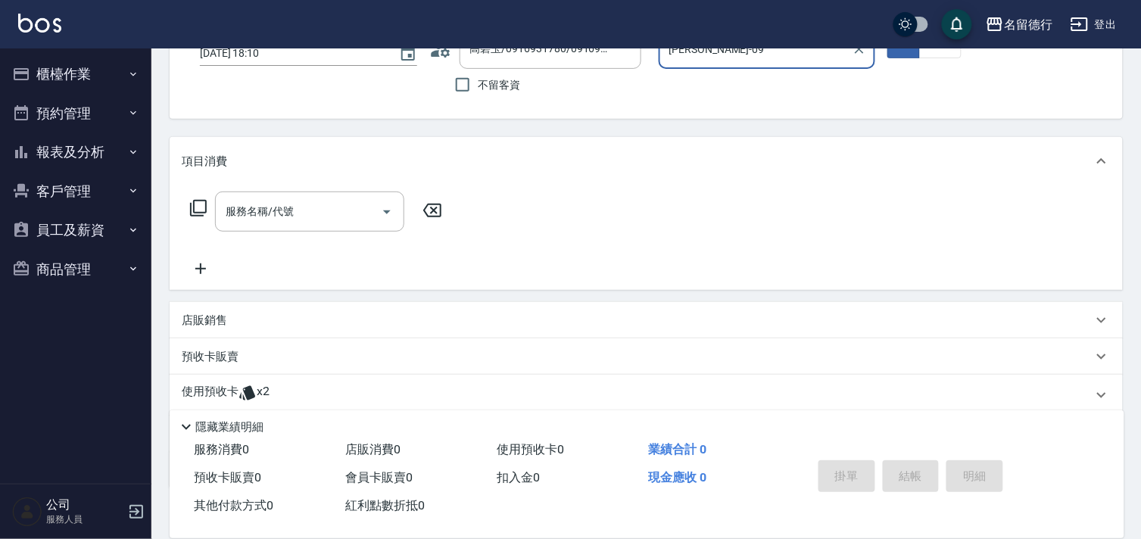
scroll to position [203, 0]
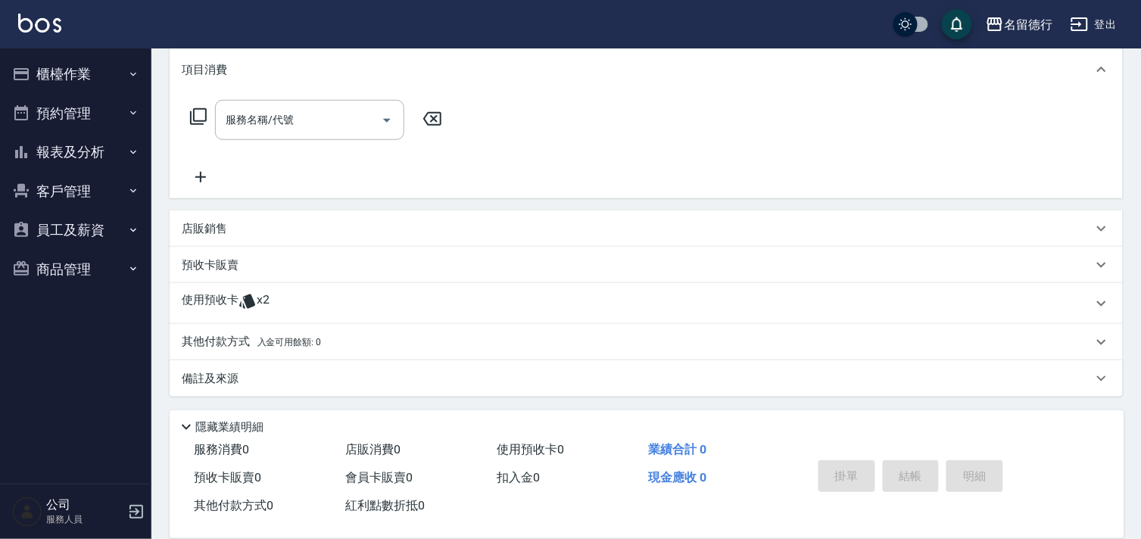
click at [206, 301] on p "使用預收卡" at bounding box center [210, 303] width 57 height 23
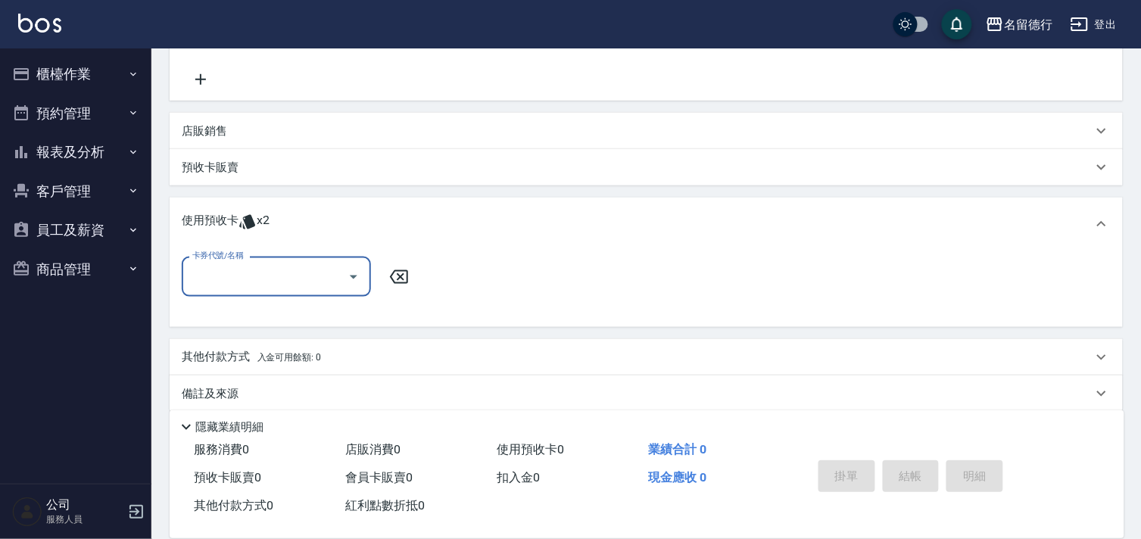
scroll to position [304, 0]
click at [223, 273] on input "卡券代號/名稱" at bounding box center [265, 273] width 153 height 27
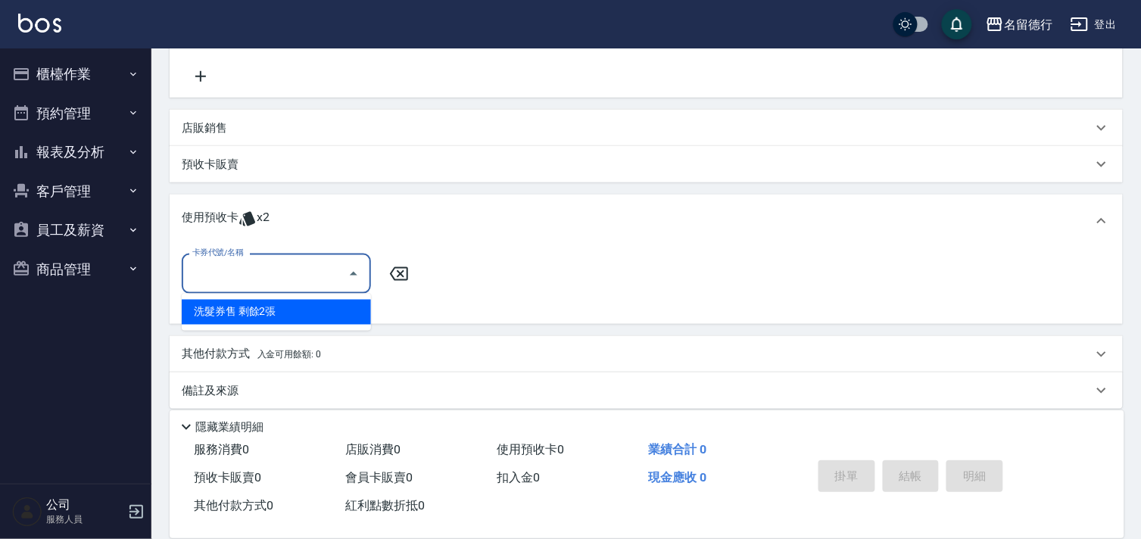
click at [225, 313] on div "洗髮券售 剩餘2張" at bounding box center [276, 312] width 189 height 25
type input "洗髮券售"
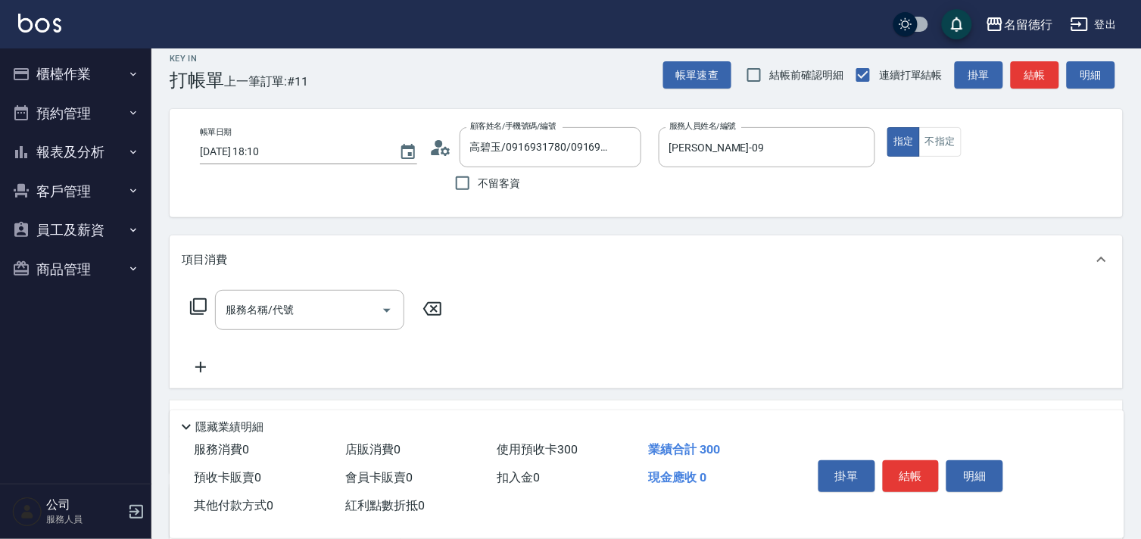
scroll to position [0, 0]
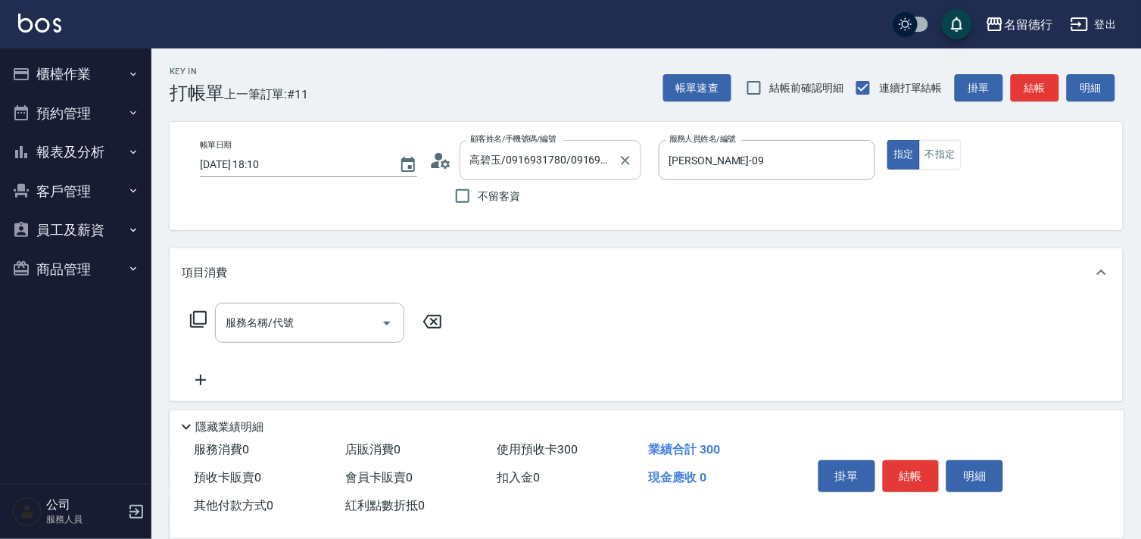
click at [497, 159] on input "高碧玉/0916931780/0916931780" at bounding box center [538, 160] width 145 height 27
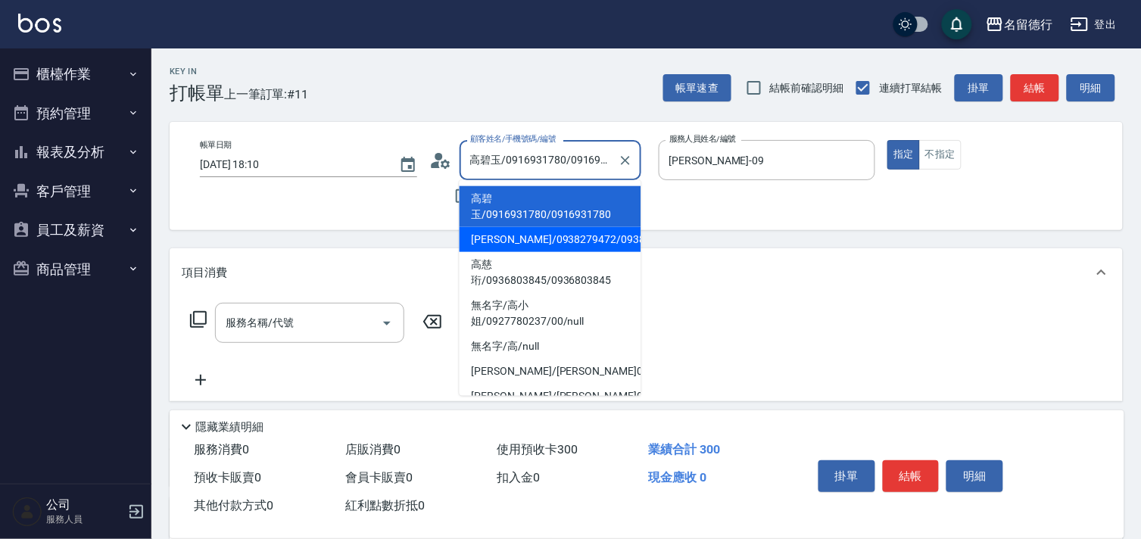
click at [493, 239] on li "[PERSON_NAME]/0938279472/0938279472" at bounding box center [551, 239] width 182 height 25
type input "[PERSON_NAME]/0938279472/0938279472"
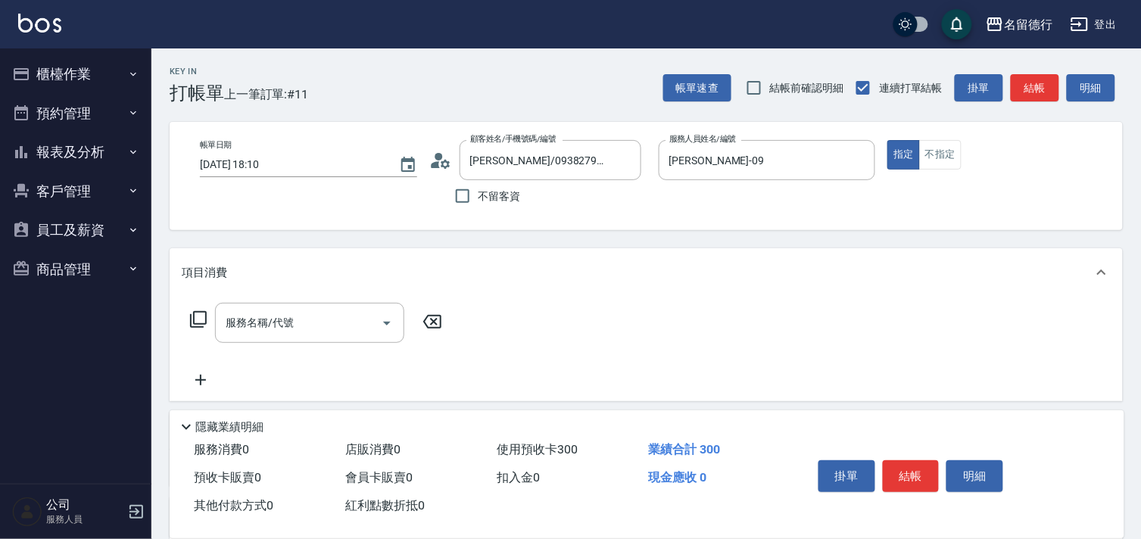
scroll to position [307, 0]
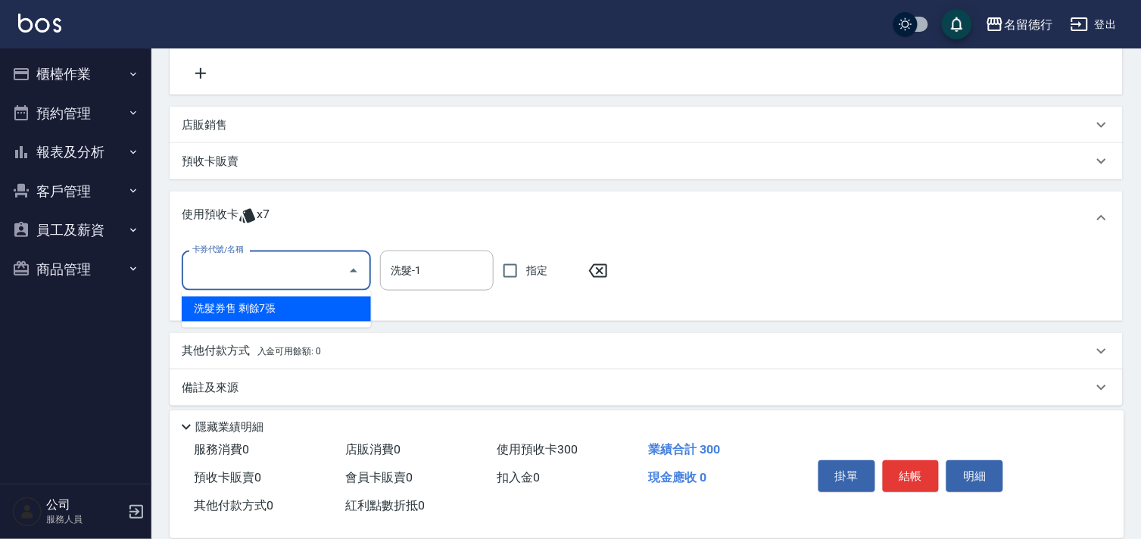
click at [265, 263] on input "卡券代號/名稱" at bounding box center [265, 270] width 153 height 27
click at [263, 316] on div "洗髮券售 剩餘7張" at bounding box center [276, 309] width 189 height 25
type input "洗髮券售"
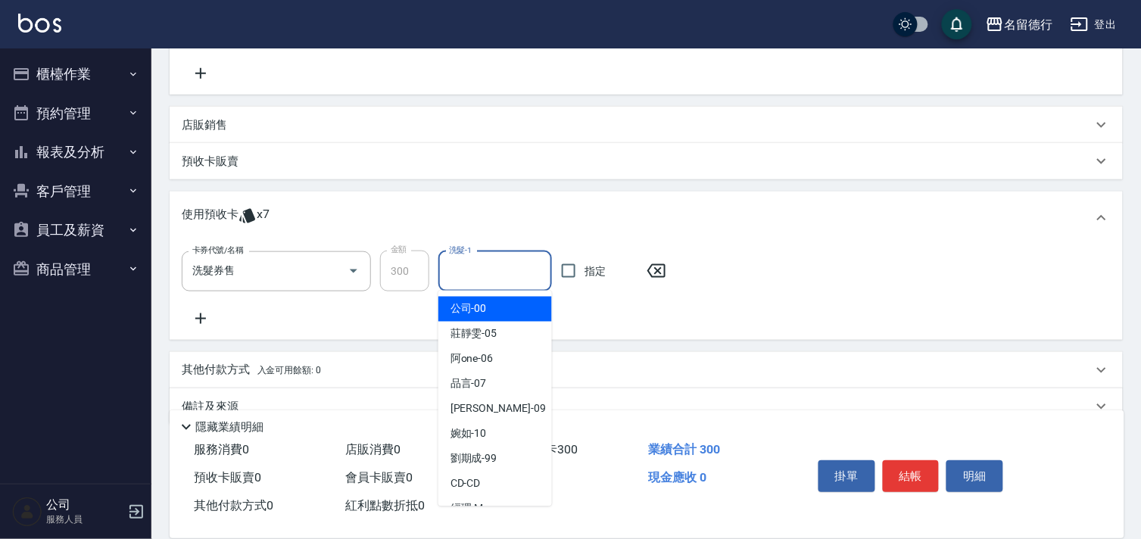
click at [451, 266] on input "洗髮-1" at bounding box center [495, 271] width 100 height 27
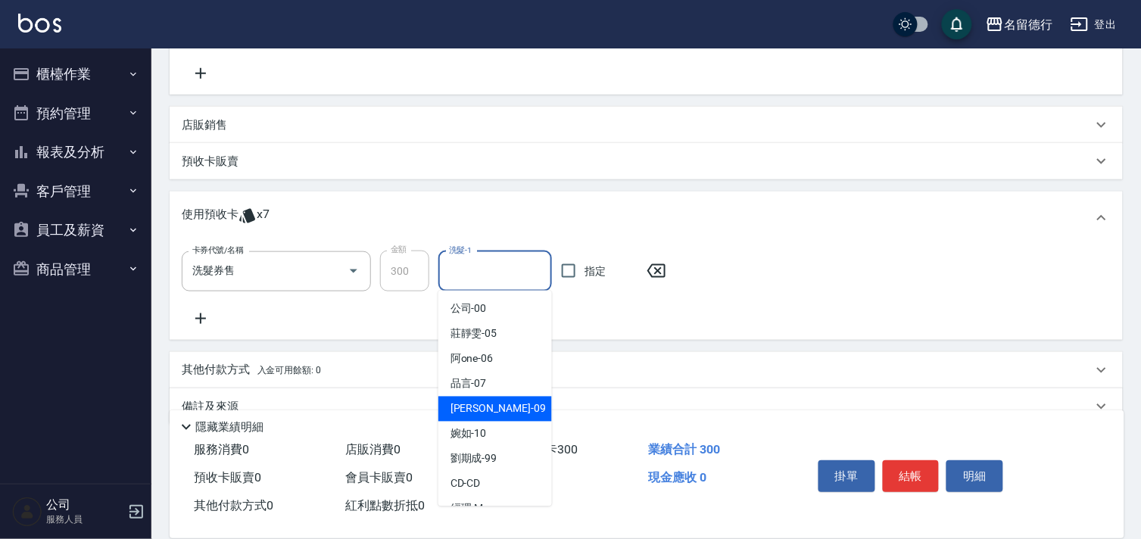
click at [463, 401] on span "[PERSON_NAME] -09" at bounding box center [498, 409] width 95 height 16
type input "[PERSON_NAME]-09"
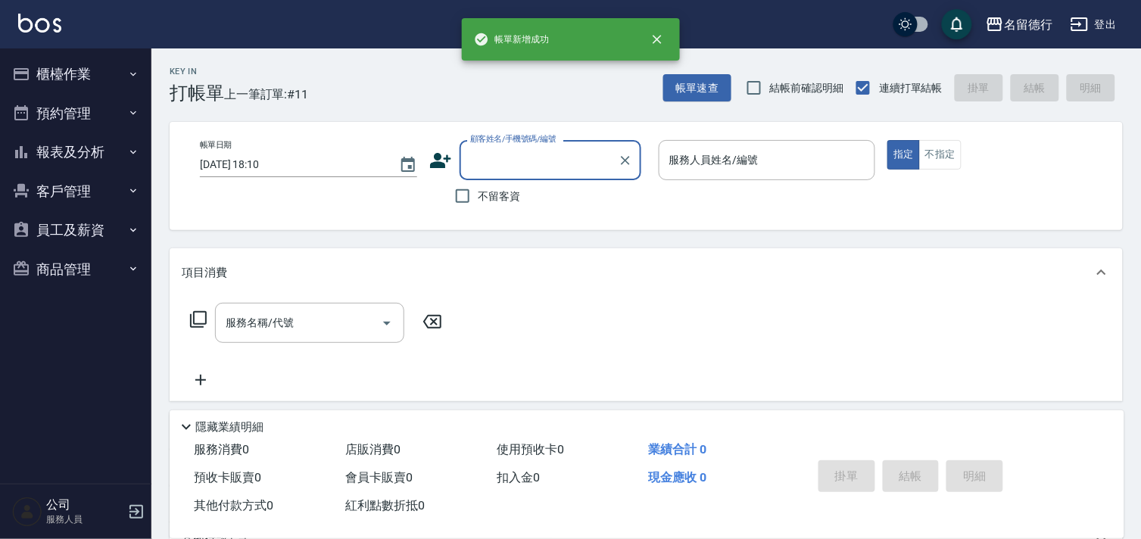
scroll to position [0, 0]
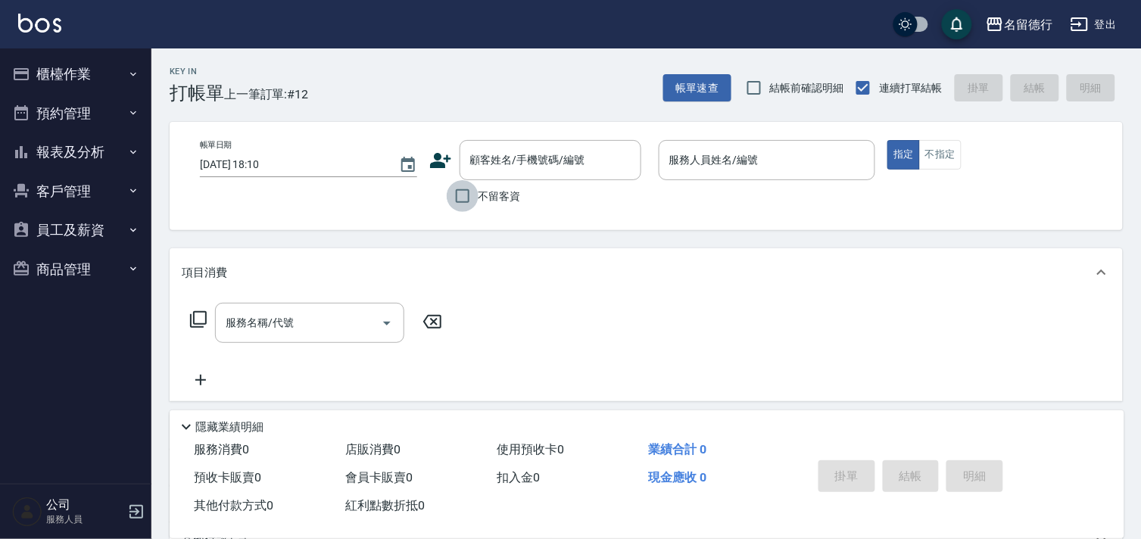
click at [462, 197] on input "不留客資" at bounding box center [463, 196] width 32 height 32
checkbox input "true"
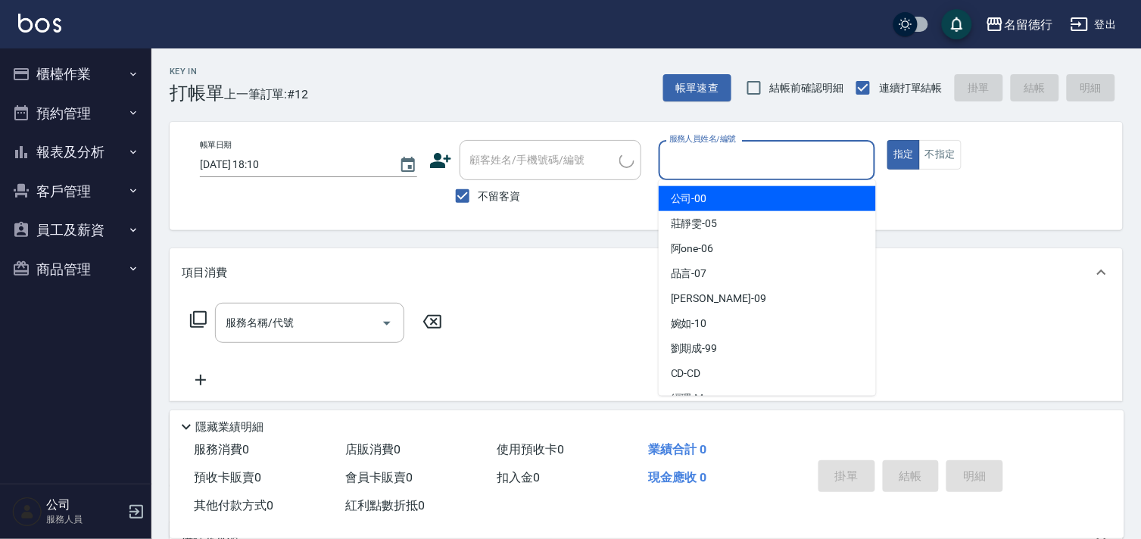
click at [692, 154] on input "服務人員姓名/編號" at bounding box center [768, 160] width 204 height 27
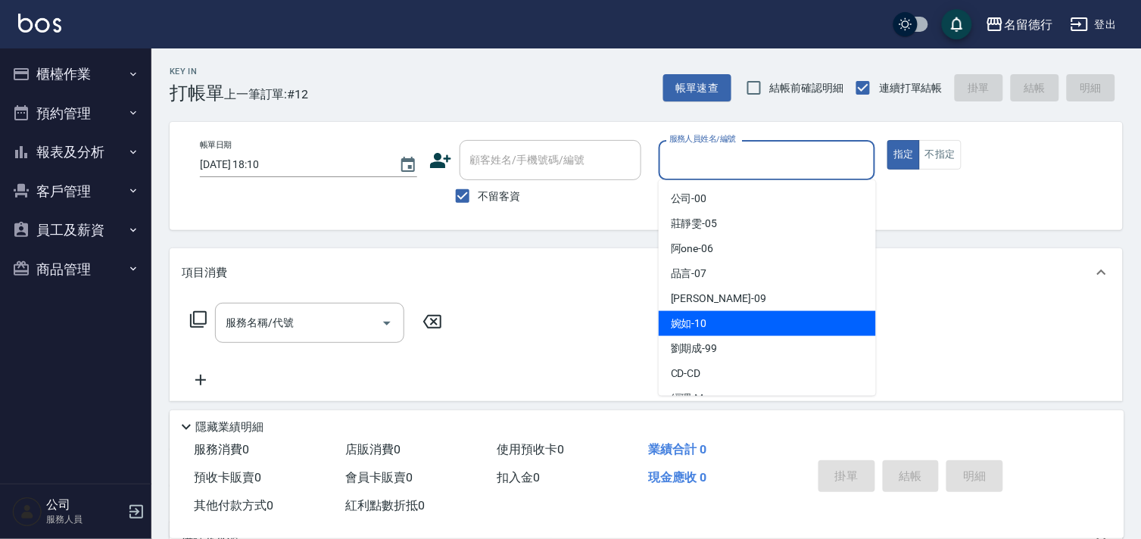
click at [684, 311] on div "婉如 -10" at bounding box center [767, 323] width 217 height 25
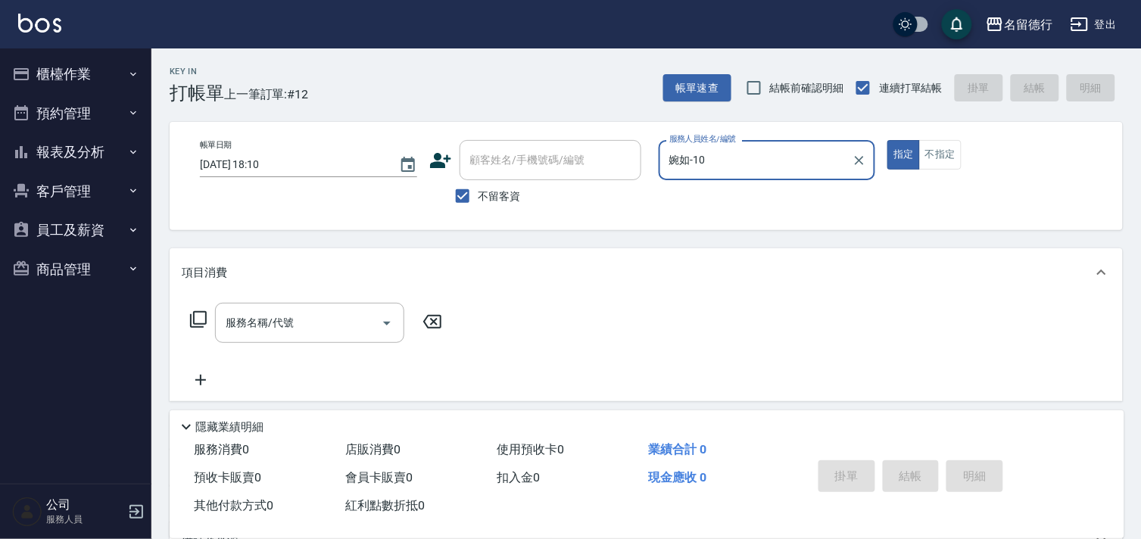
click at [691, 160] on input "婉如-10" at bounding box center [756, 160] width 181 height 27
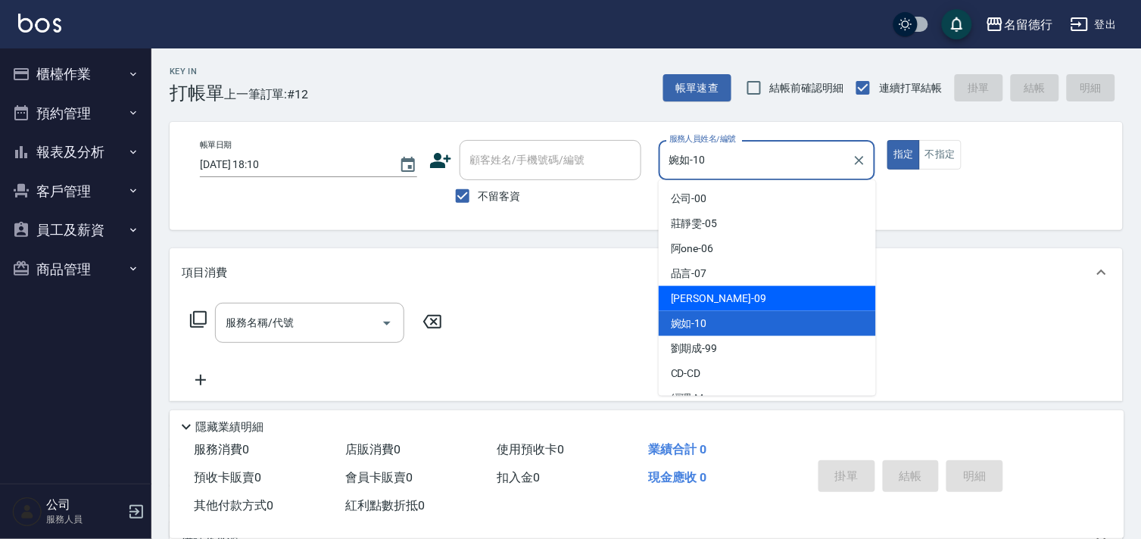
click at [687, 292] on span "[PERSON_NAME] -09" at bounding box center [718, 299] width 95 height 16
type input "[PERSON_NAME]-09"
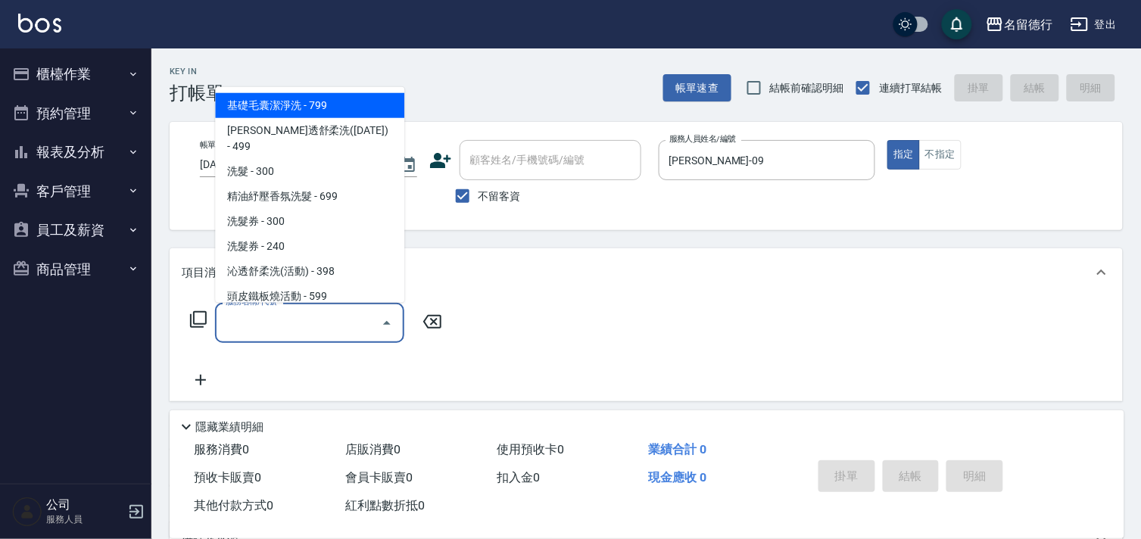
click at [318, 322] on input "服務名稱/代號" at bounding box center [298, 323] width 153 height 27
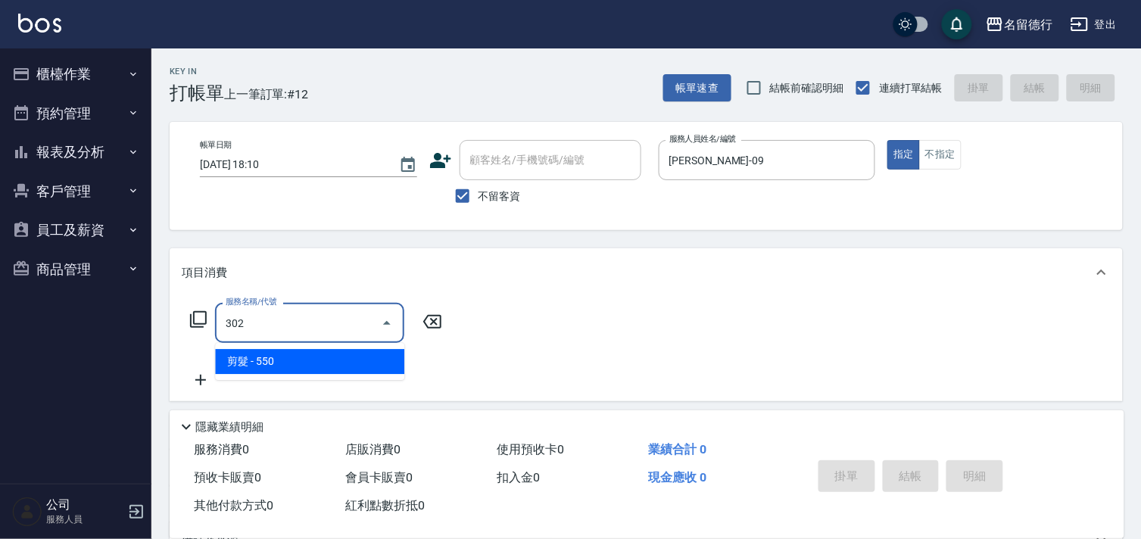
click at [303, 365] on span "剪髮 - 550" at bounding box center [309, 361] width 189 height 25
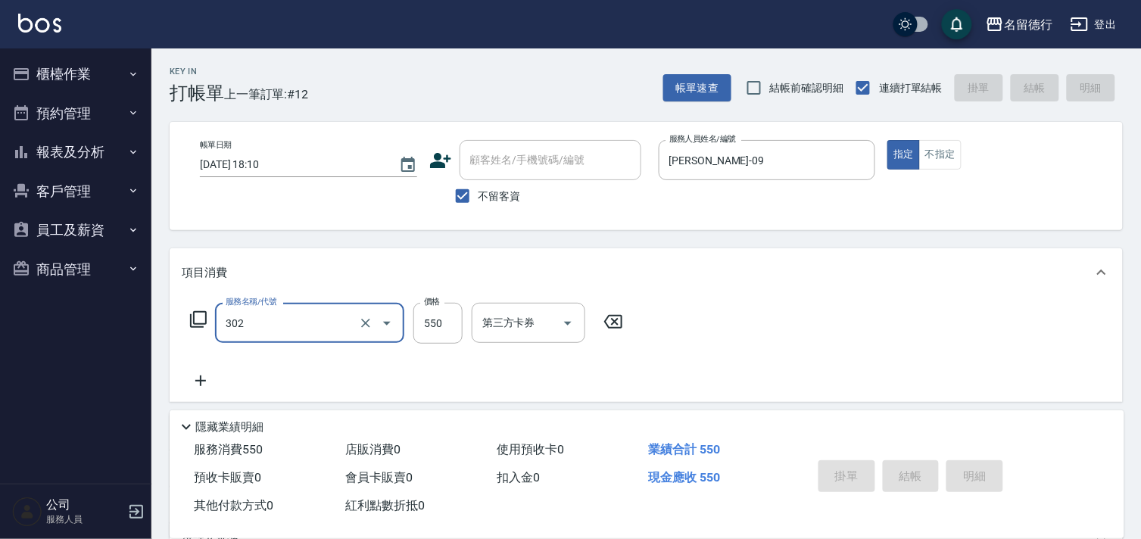
type input "302"
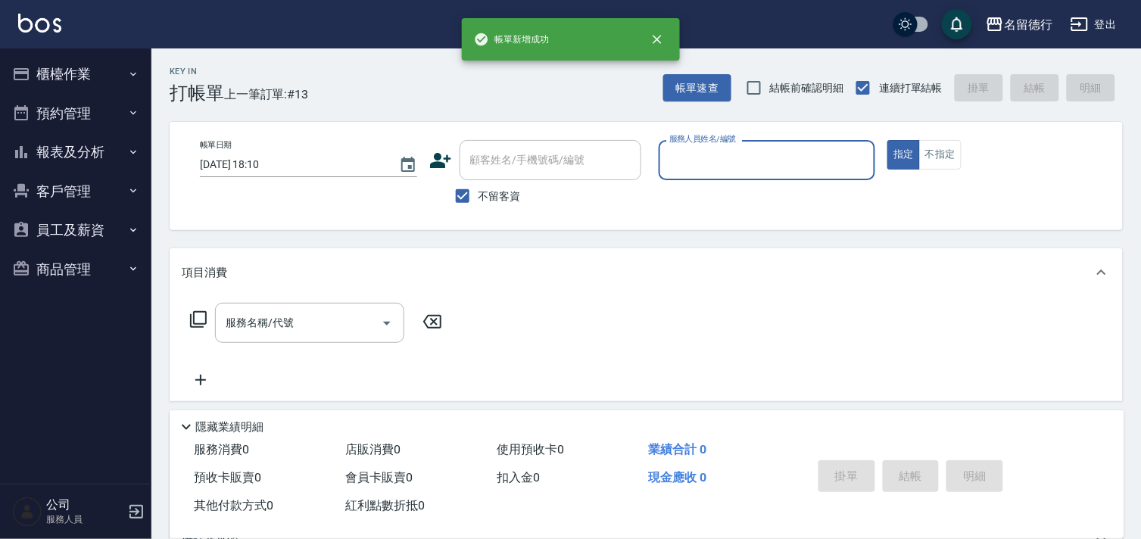
click at [61, 74] on button "櫃檯作業" at bounding box center [75, 74] width 139 height 39
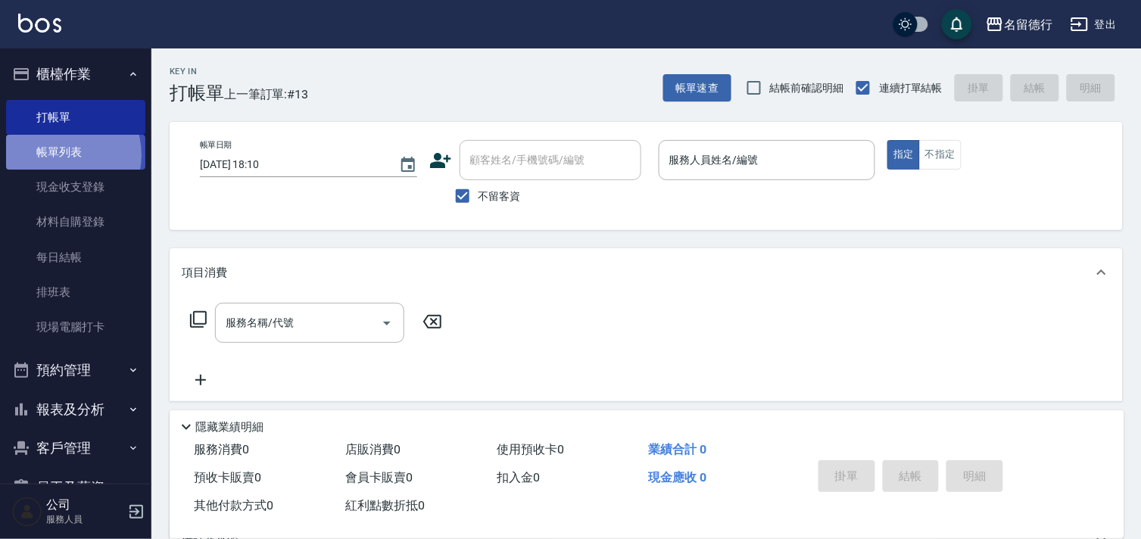
click at [61, 155] on link "帳單列表" at bounding box center [75, 152] width 139 height 35
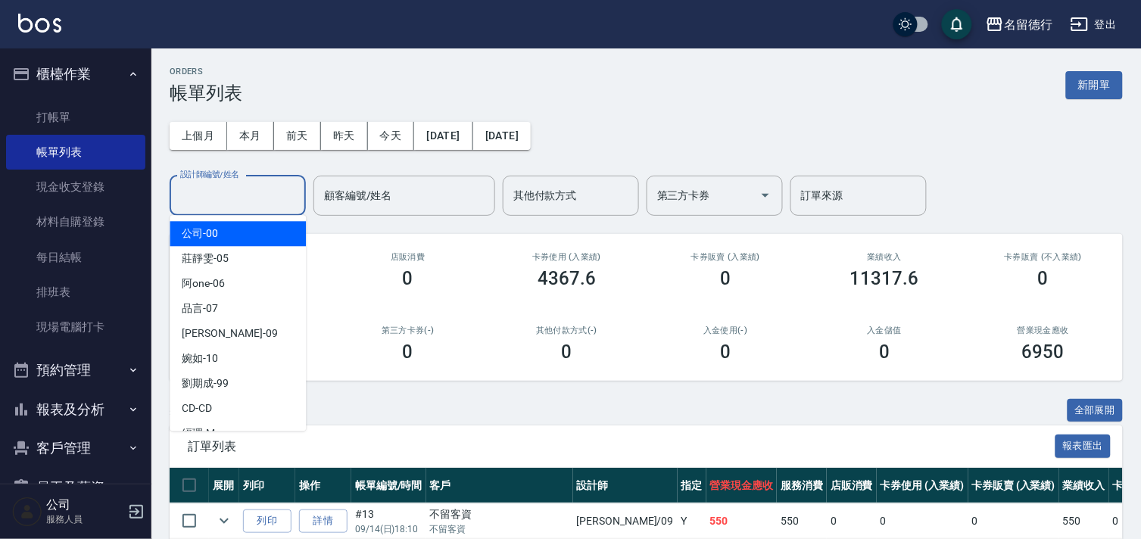
click at [217, 200] on input "設計師編號/姓名" at bounding box center [237, 195] width 123 height 27
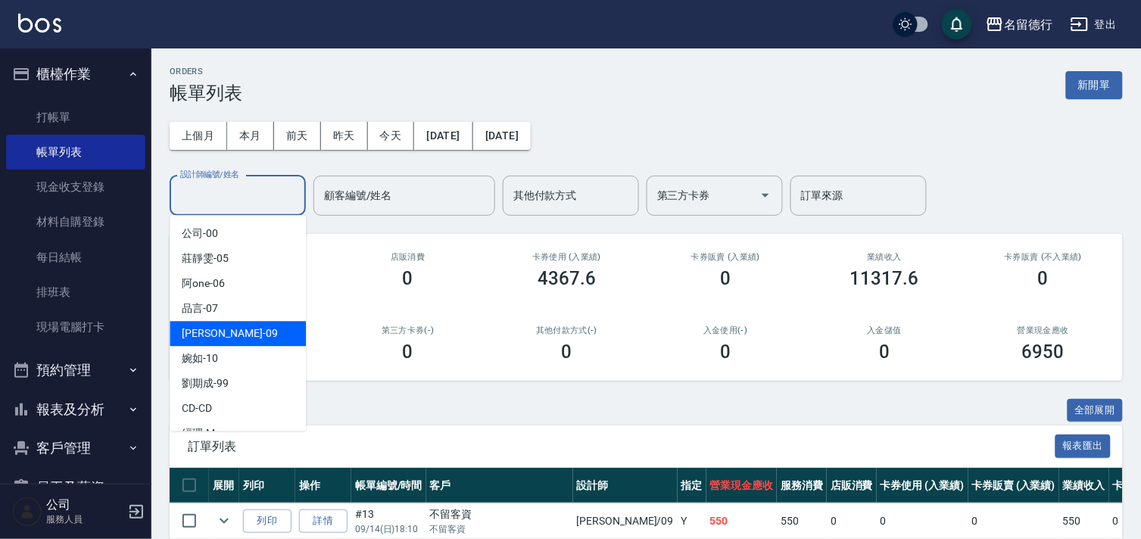
click at [228, 326] on div "[PERSON_NAME] -09" at bounding box center [238, 333] width 136 height 25
type input "[PERSON_NAME]-09"
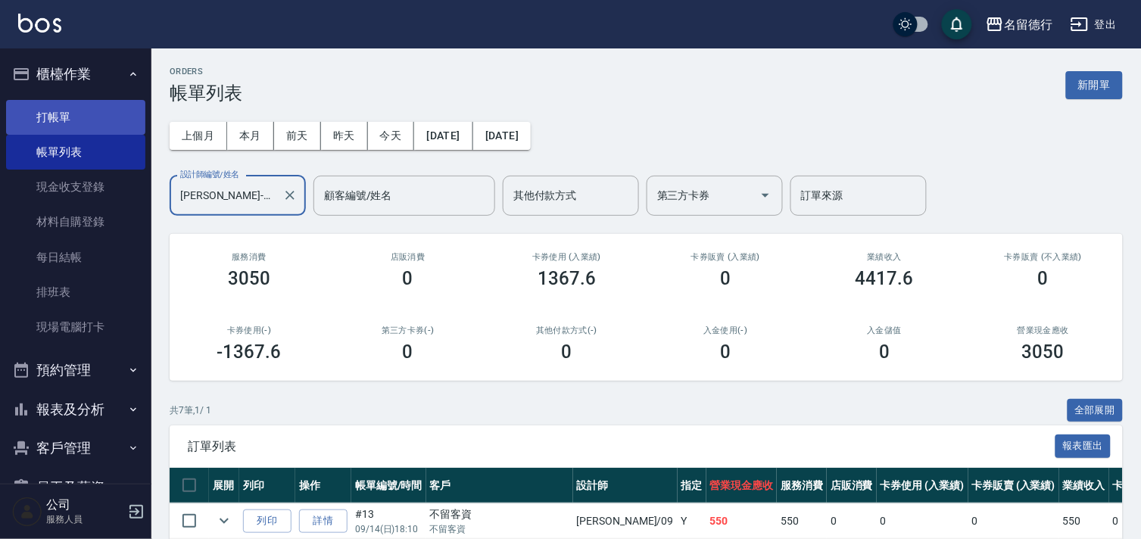
click at [64, 111] on link "打帳單" at bounding box center [75, 117] width 139 height 35
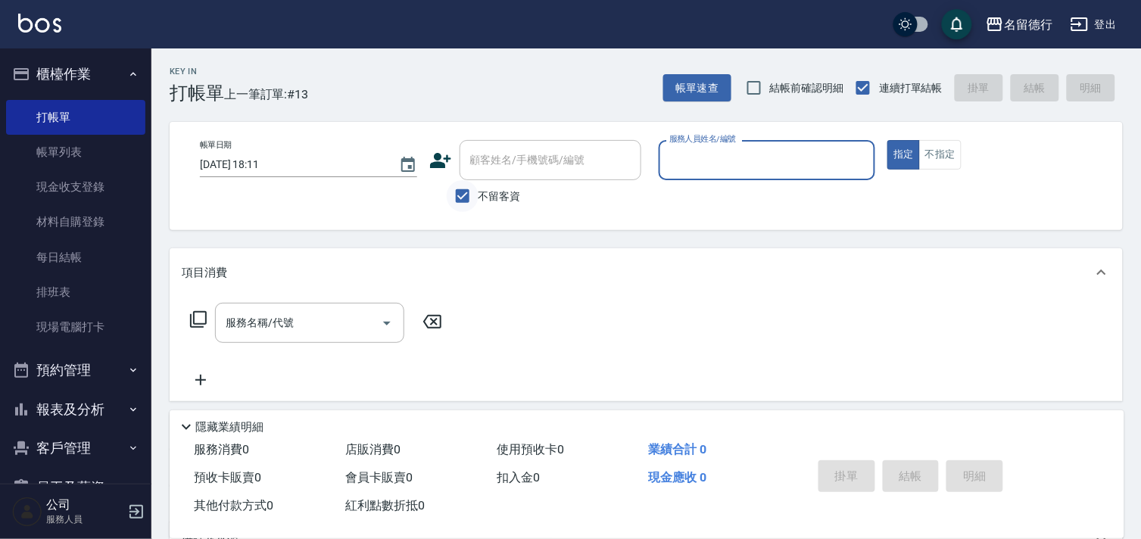
click at [470, 193] on input "不留客資" at bounding box center [463, 196] width 32 height 32
checkbox input "false"
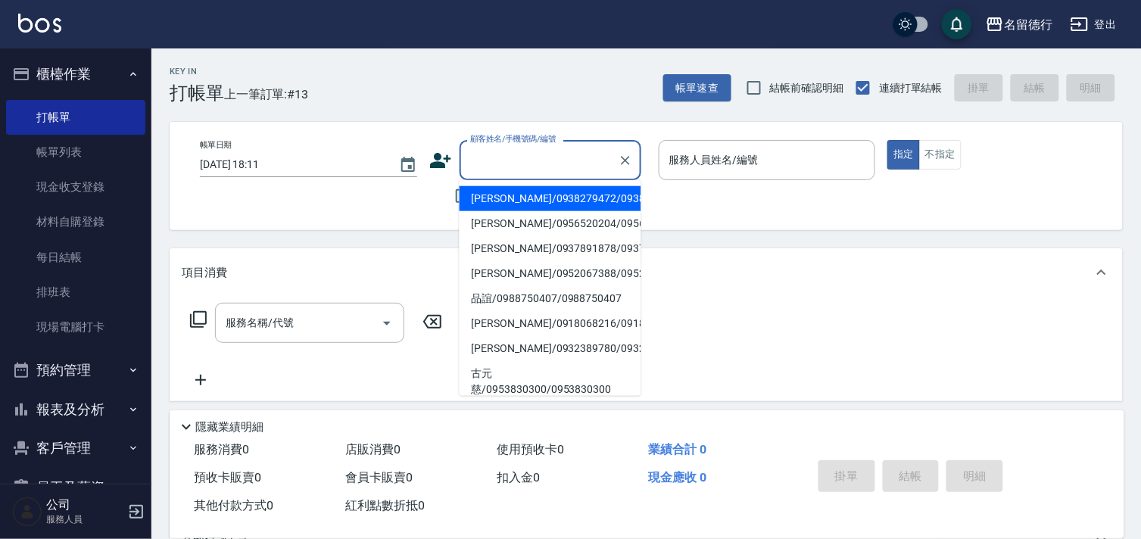
click at [534, 153] on div "顧客姓名/手機號碼/編號 顧客姓名/手機號碼/編號" at bounding box center [551, 160] width 182 height 40
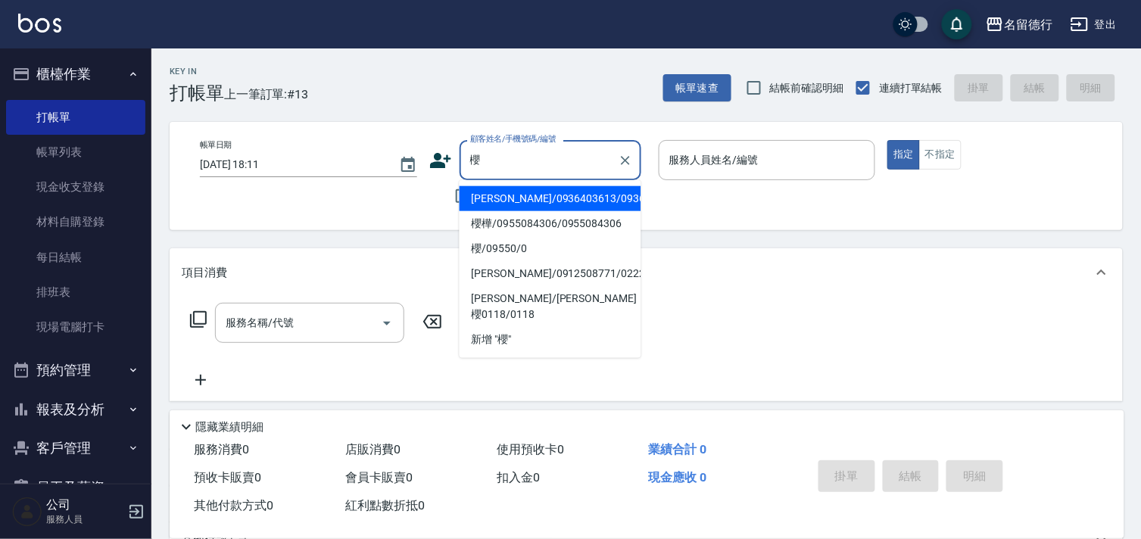
click at [553, 201] on li "[PERSON_NAME]/0936403613/0936403613" at bounding box center [551, 198] width 182 height 25
type input "[PERSON_NAME]/0936403613/0936403613"
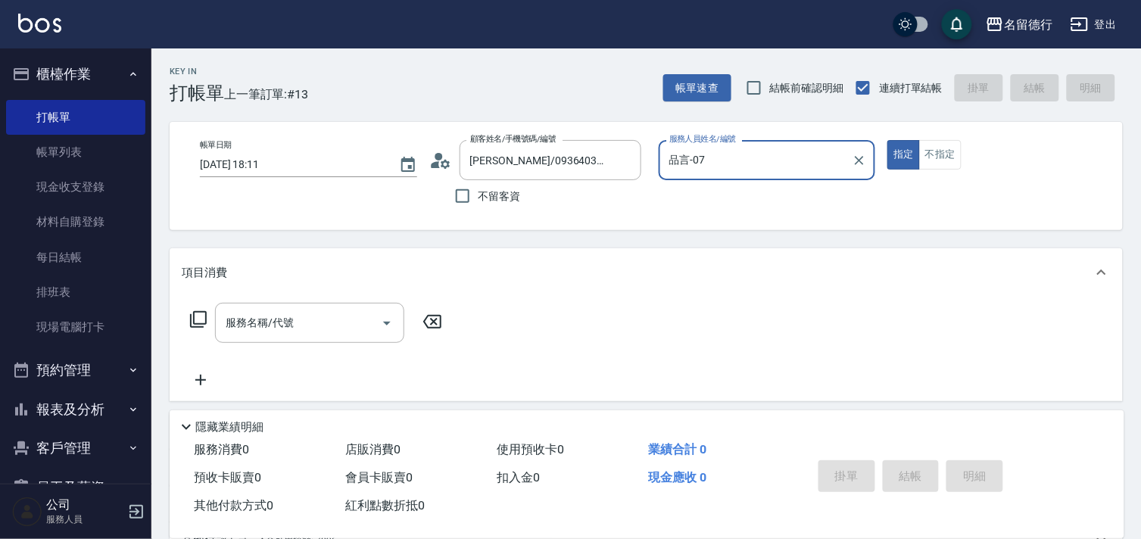
type input "品言-07"
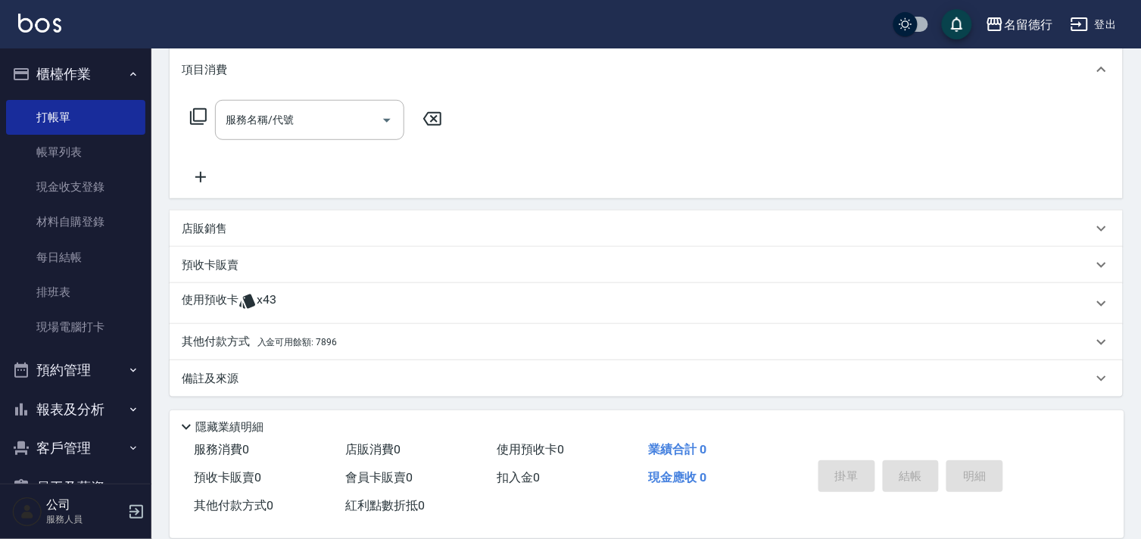
scroll to position [119, 0]
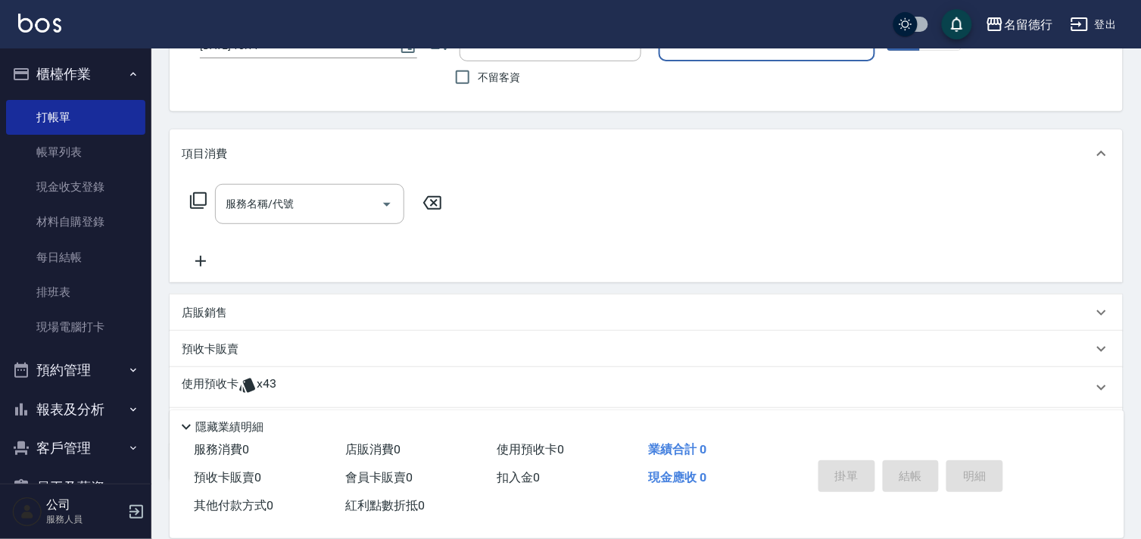
click at [245, 199] on div "服務名稱/代號 服務名稱/代號" at bounding box center [309, 204] width 189 height 40
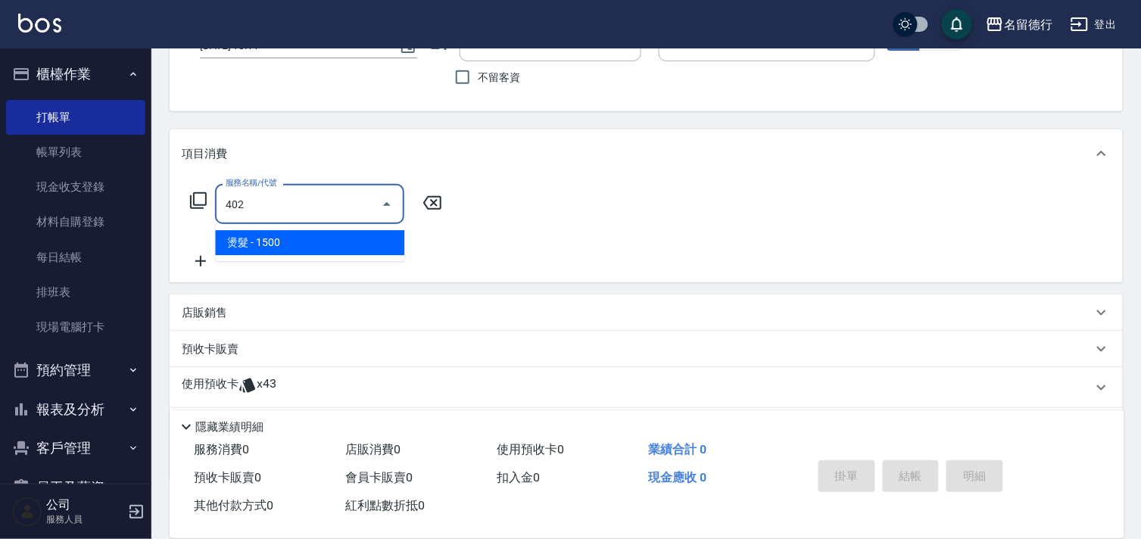
click at [271, 248] on span "燙髮 - 1500" at bounding box center [309, 242] width 189 height 25
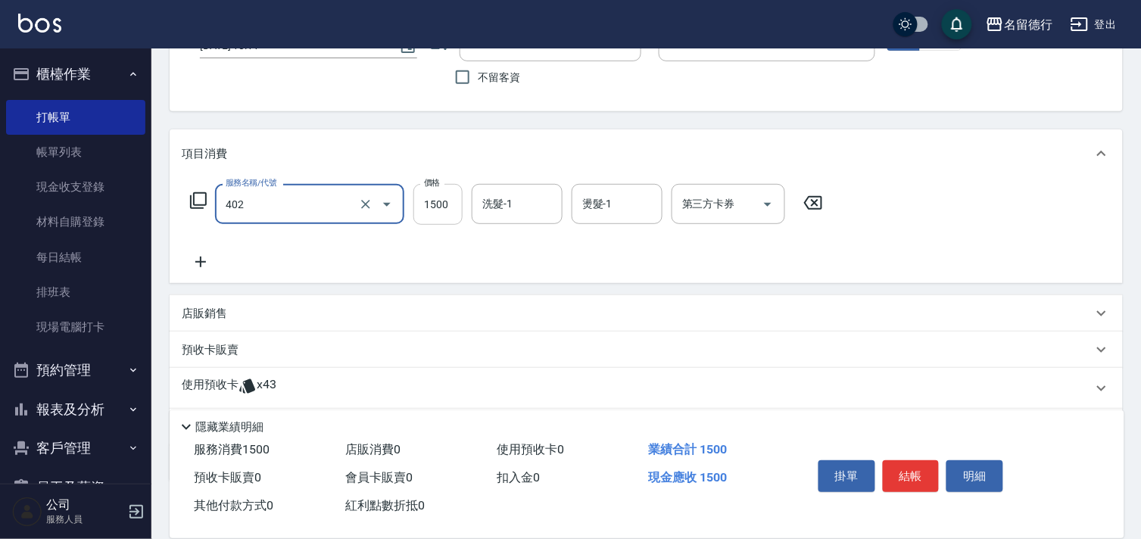
click at [449, 207] on input "1500" at bounding box center [437, 204] width 49 height 41
type input "燙髮(402)"
type input "2500"
click at [495, 194] on input "洗髮-1" at bounding box center [517, 204] width 77 height 27
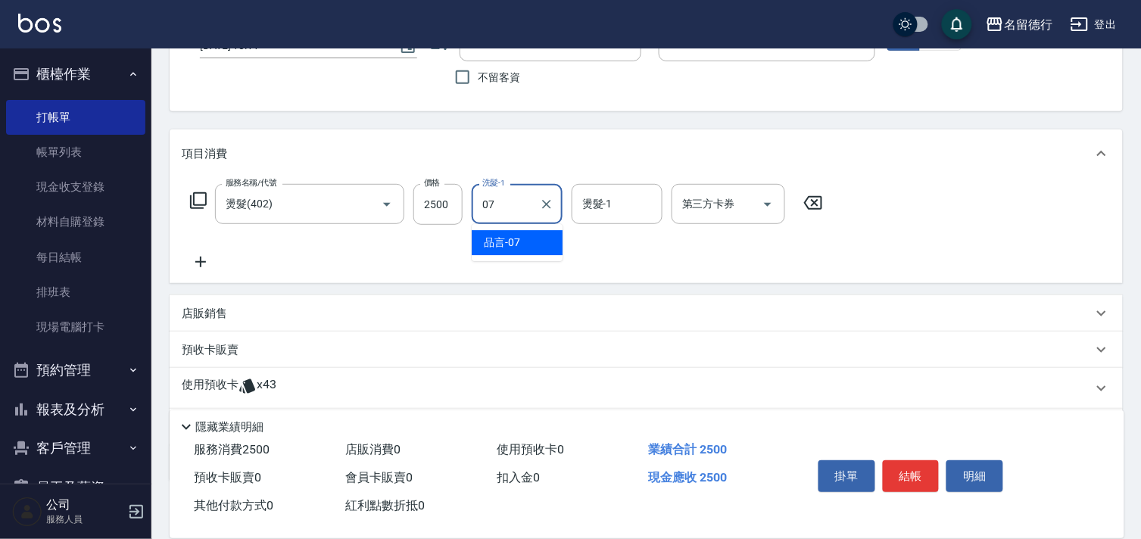
drag, startPoint x: 518, startPoint y: 241, endPoint x: 593, endPoint y: 224, distance: 76.8
click at [519, 242] on span "品言 -07" at bounding box center [502, 243] width 36 height 16
click at [597, 218] on div "燙髮-1" at bounding box center [617, 204] width 91 height 40
type input "品言-07"
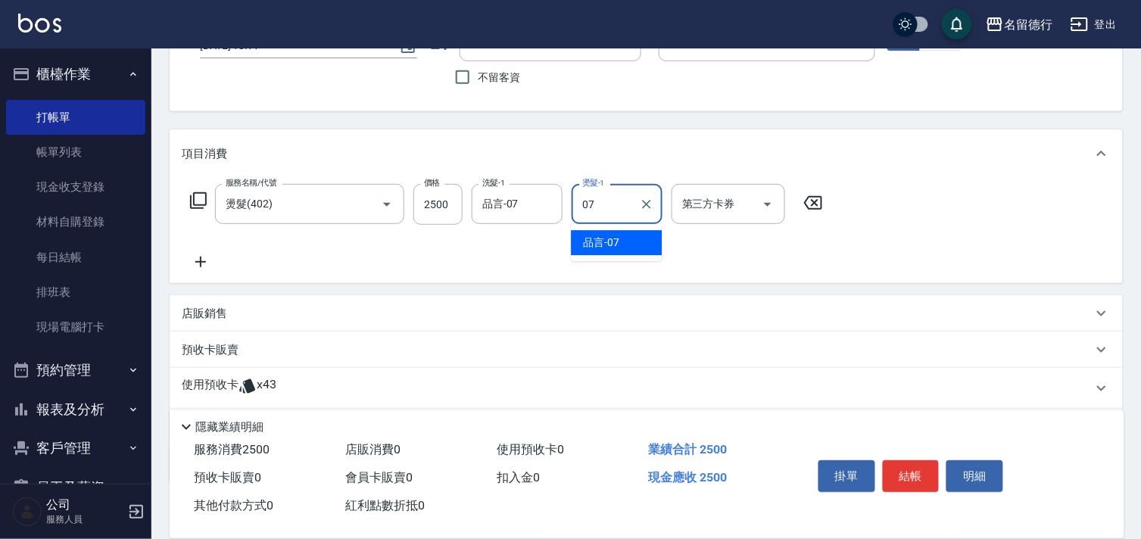
click at [616, 254] on div "品言 -07" at bounding box center [616, 242] width 91 height 25
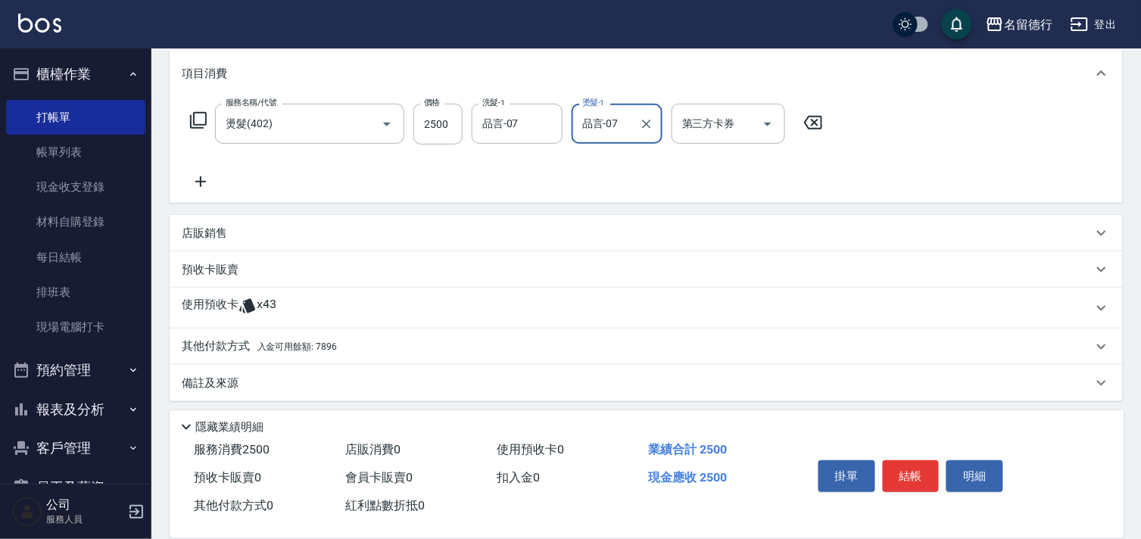
scroll to position [204, 0]
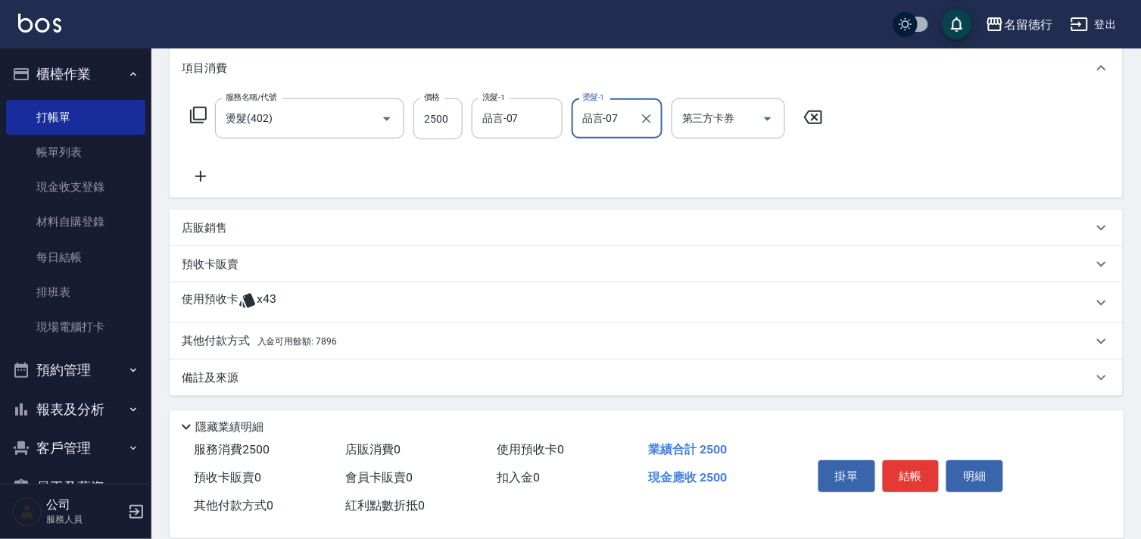
type input "品言-07"
click at [226, 292] on p "使用預收卡" at bounding box center [210, 303] width 57 height 23
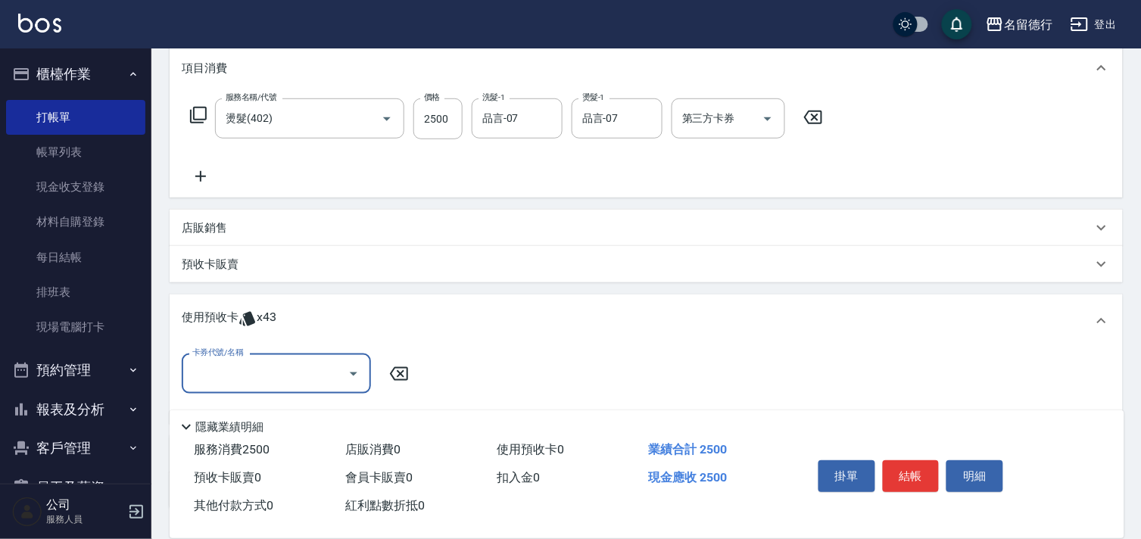
scroll to position [0, 0]
click at [257, 319] on span "x43" at bounding box center [267, 321] width 20 height 23
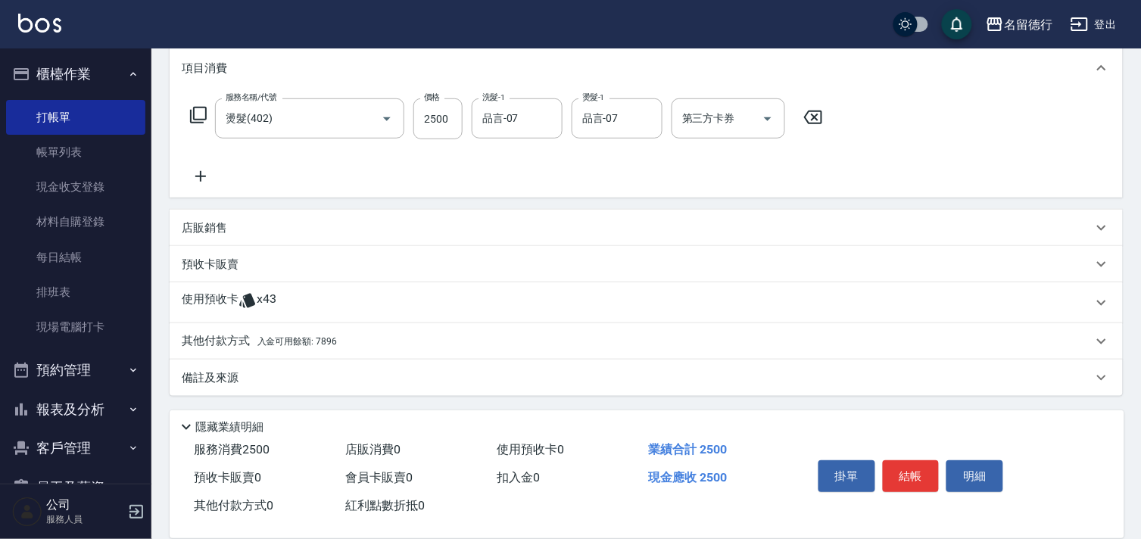
click at [264, 337] on span "入金可用餘額: 7896" at bounding box center [297, 341] width 80 height 11
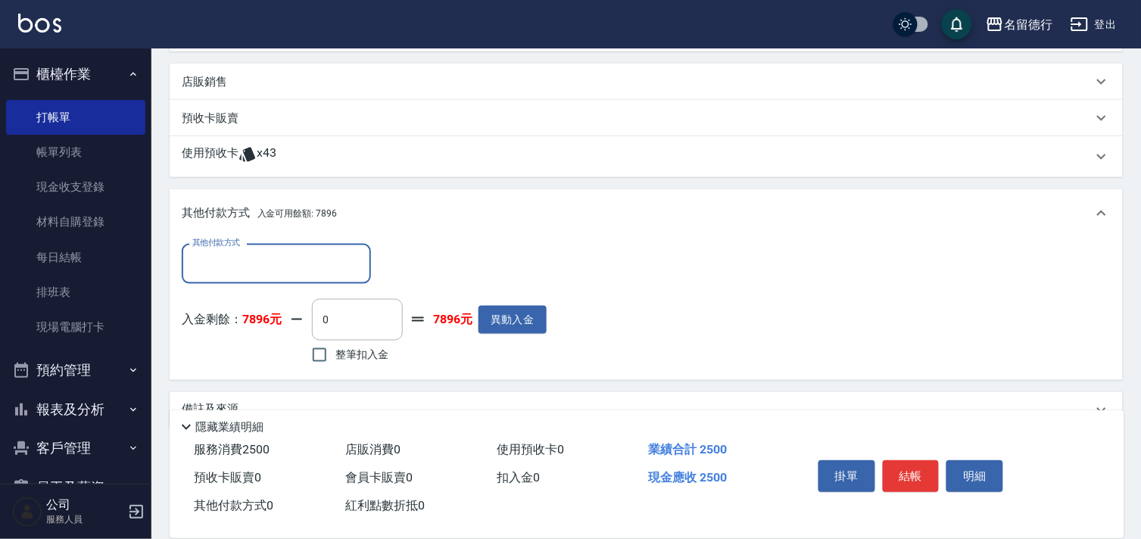
scroll to position [382, 0]
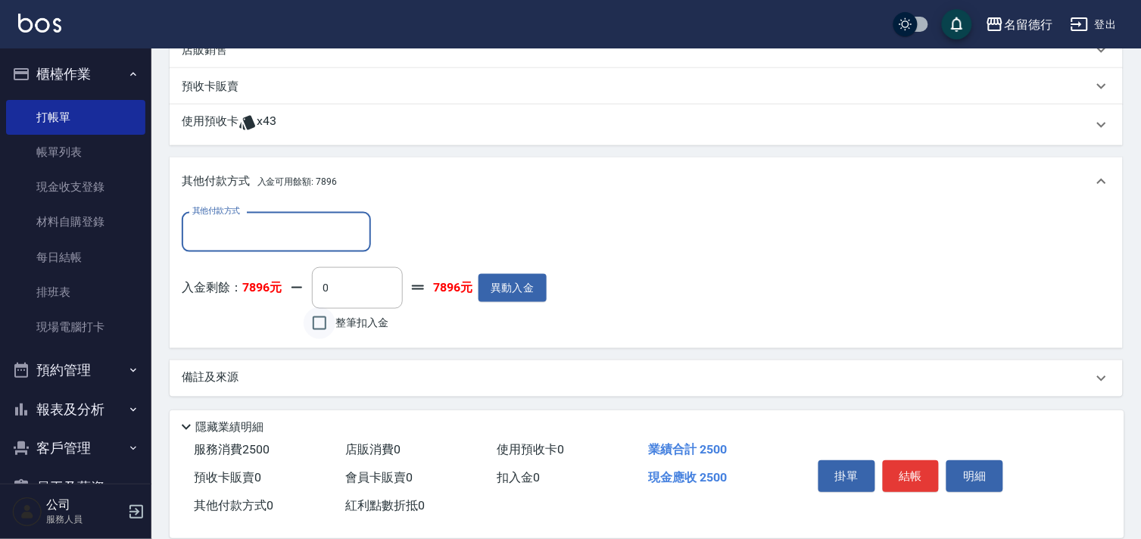
click at [316, 321] on input "整筆扣入金" at bounding box center [320, 323] width 32 height 32
checkbox input "true"
type input "2500"
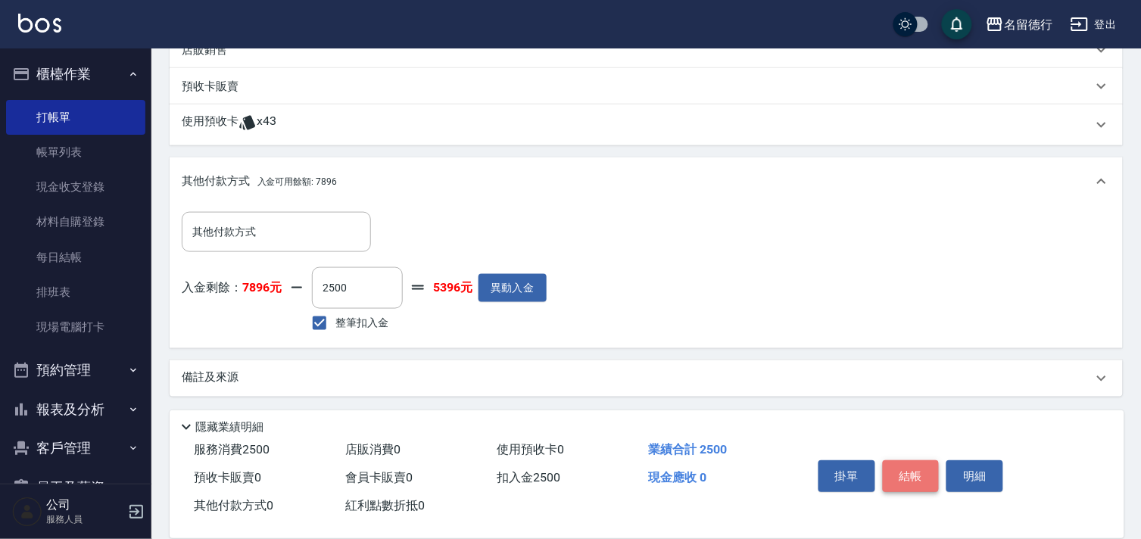
click at [903, 474] on button "結帳" at bounding box center [911, 476] width 57 height 32
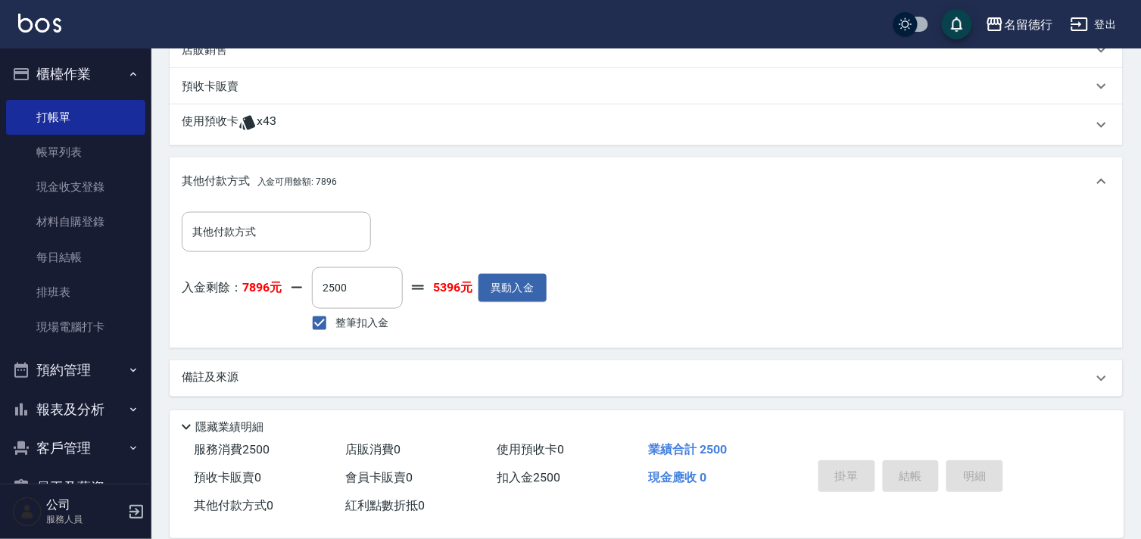
type input "[DATE] 18:13"
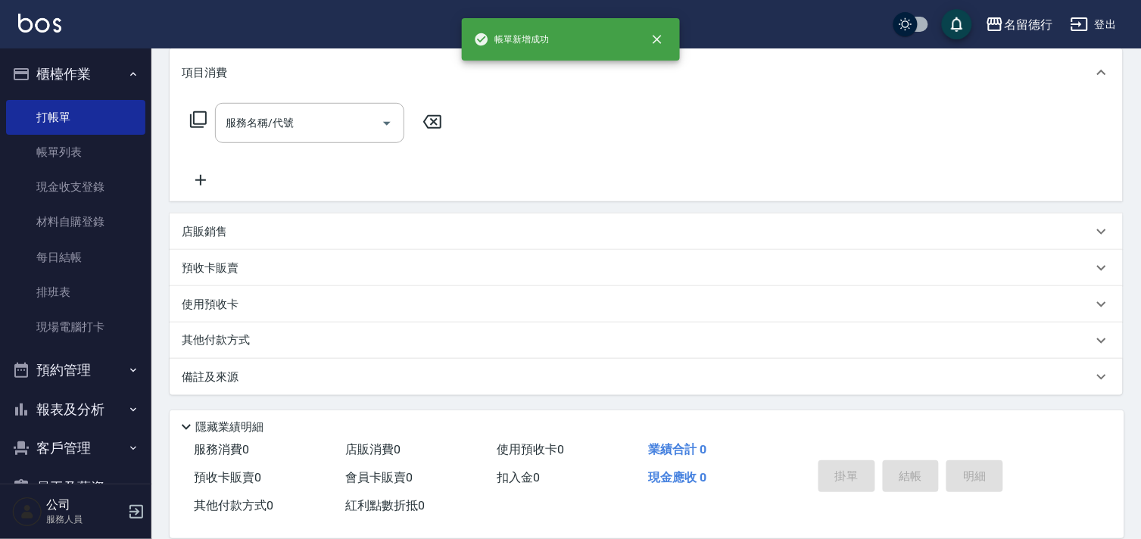
scroll to position [0, 0]
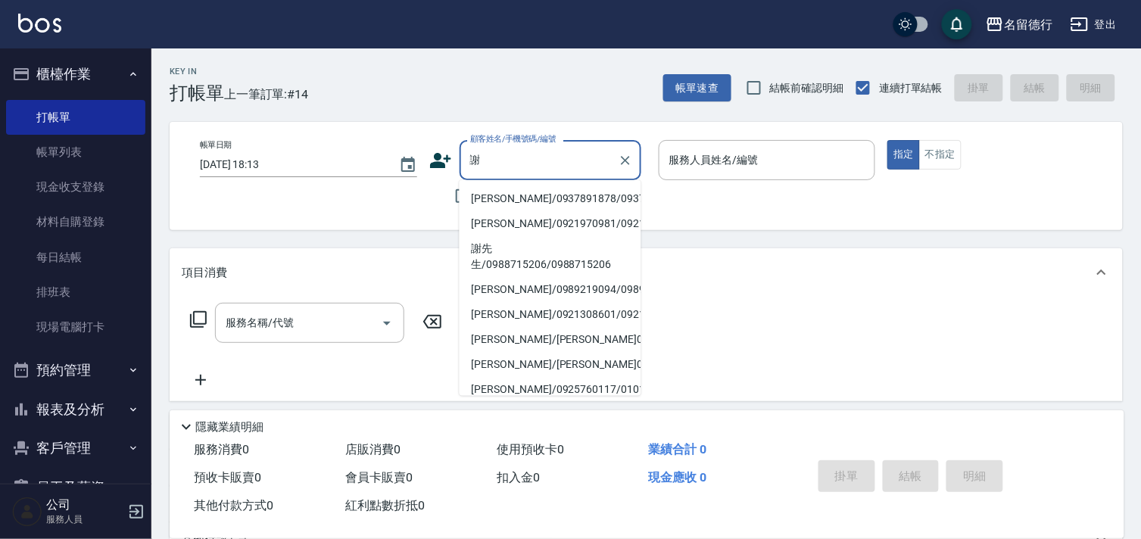
click at [528, 211] on li "[PERSON_NAME]/0937891878/0937891878" at bounding box center [551, 198] width 182 height 25
type input "[PERSON_NAME]/0937891878/0937891878"
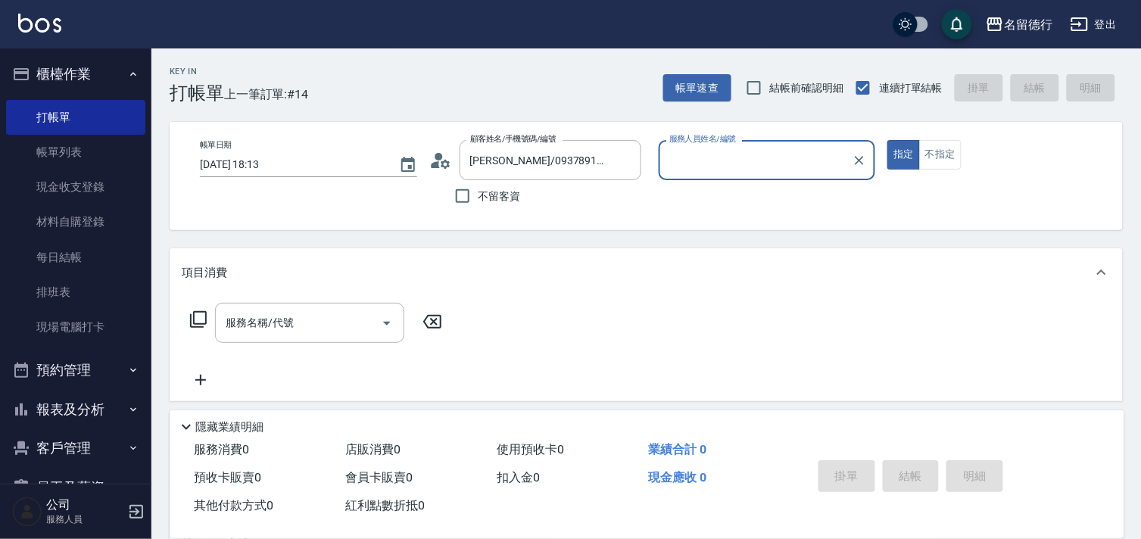
type input "品言-07"
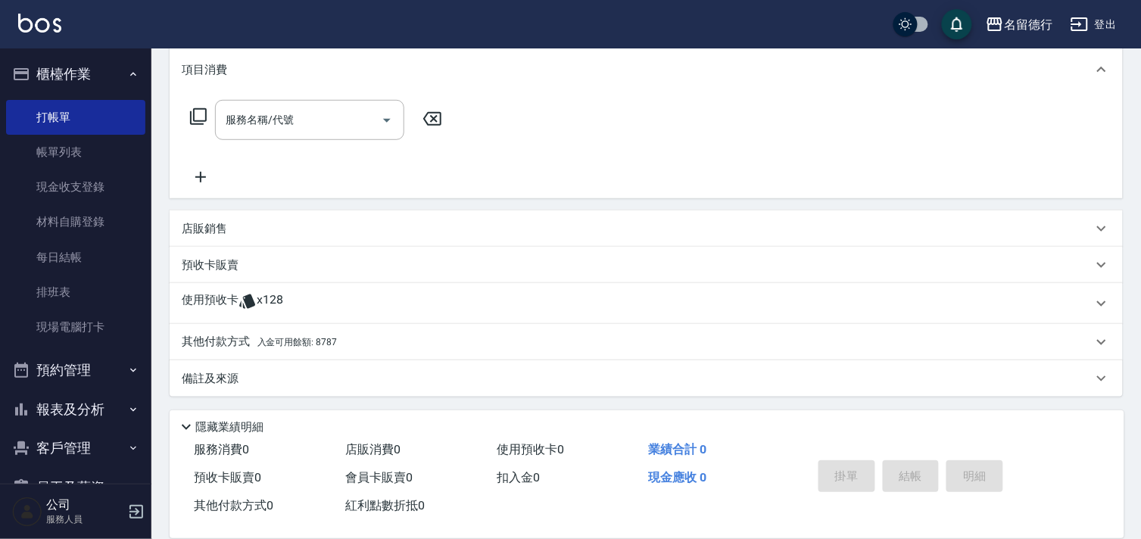
click at [227, 303] on p "使用預收卡" at bounding box center [210, 303] width 57 height 23
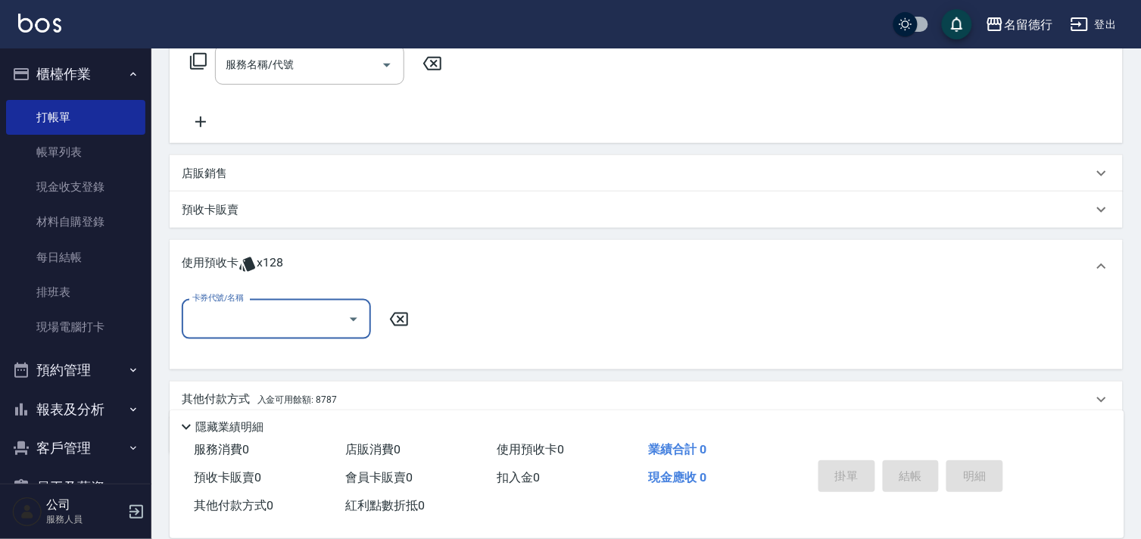
scroll to position [288, 0]
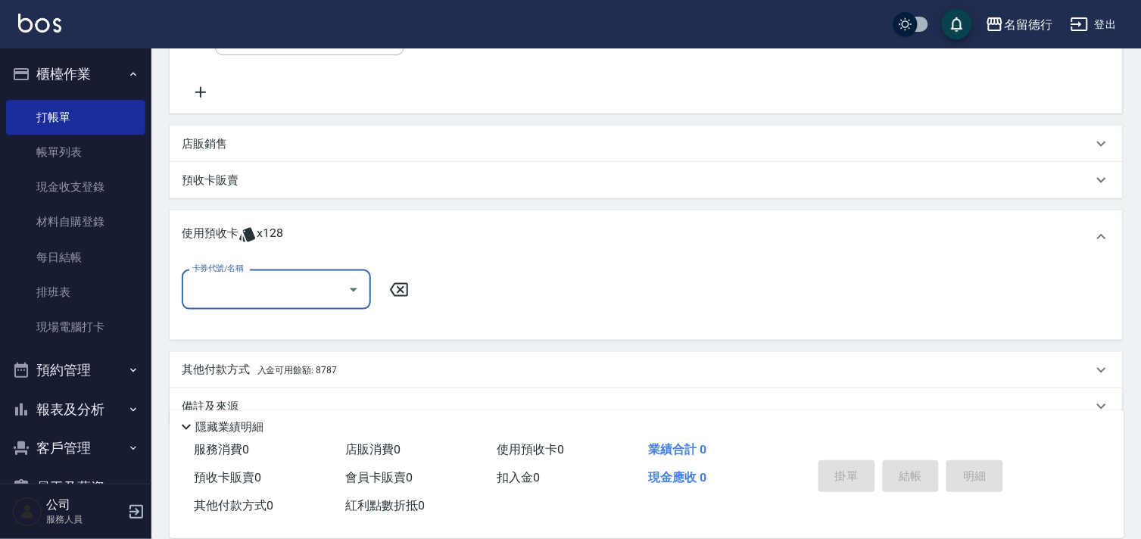
click at [235, 294] on input "卡券代號/名稱" at bounding box center [265, 289] width 153 height 27
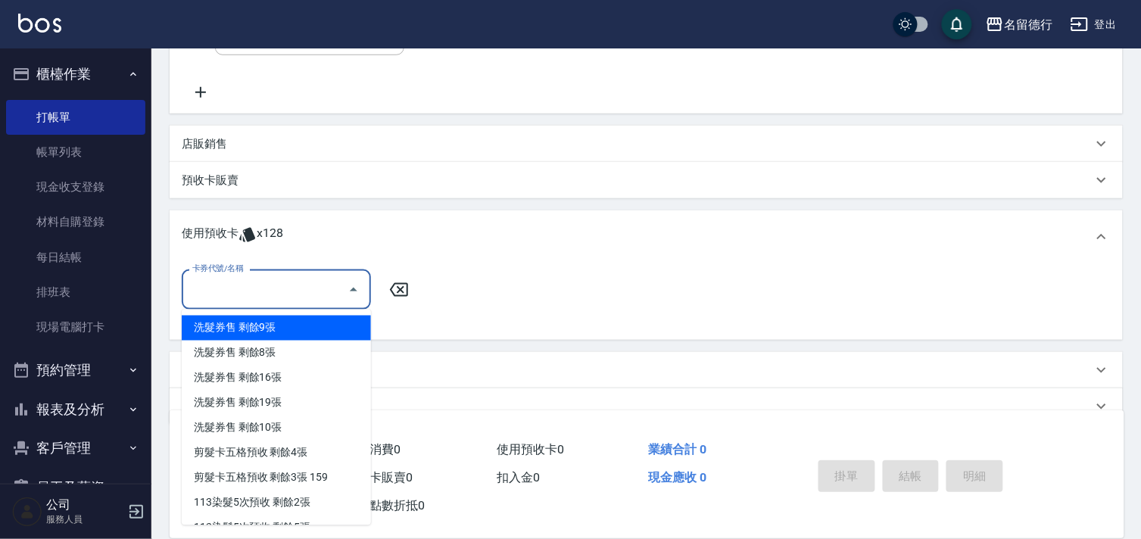
click at [255, 324] on div "洗髮券售 剩餘9張" at bounding box center [276, 328] width 189 height 25
type input "洗髮券售"
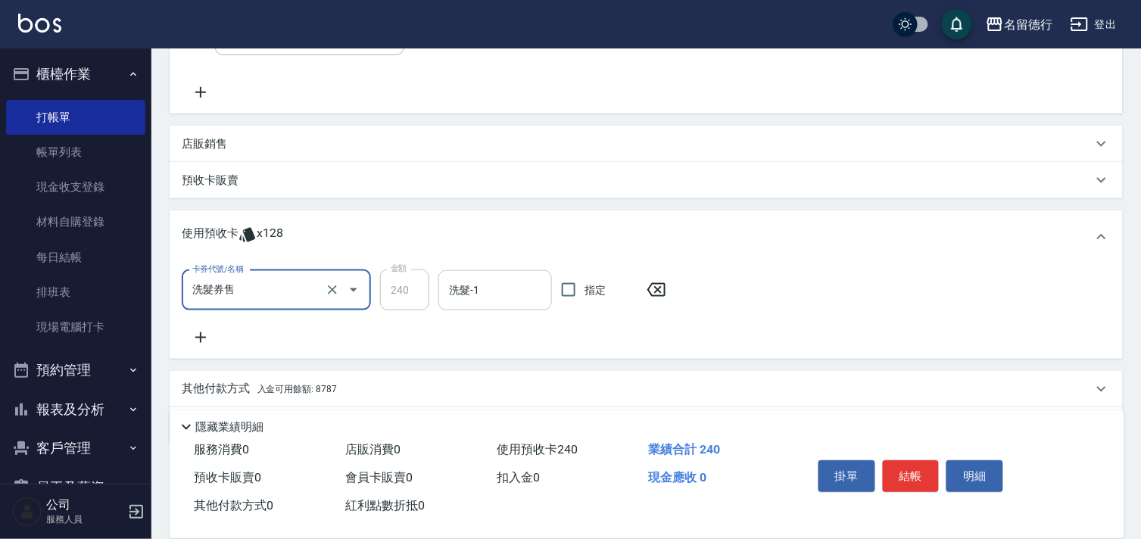
click at [454, 293] on input "洗髮-1" at bounding box center [495, 290] width 100 height 27
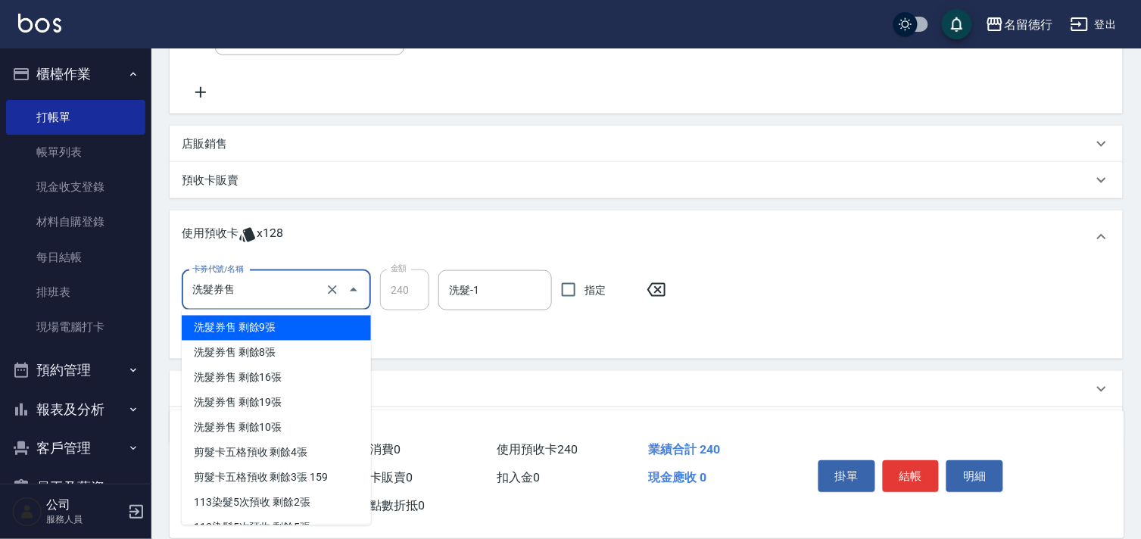
click at [277, 293] on input "洗髮券售" at bounding box center [255, 290] width 133 height 27
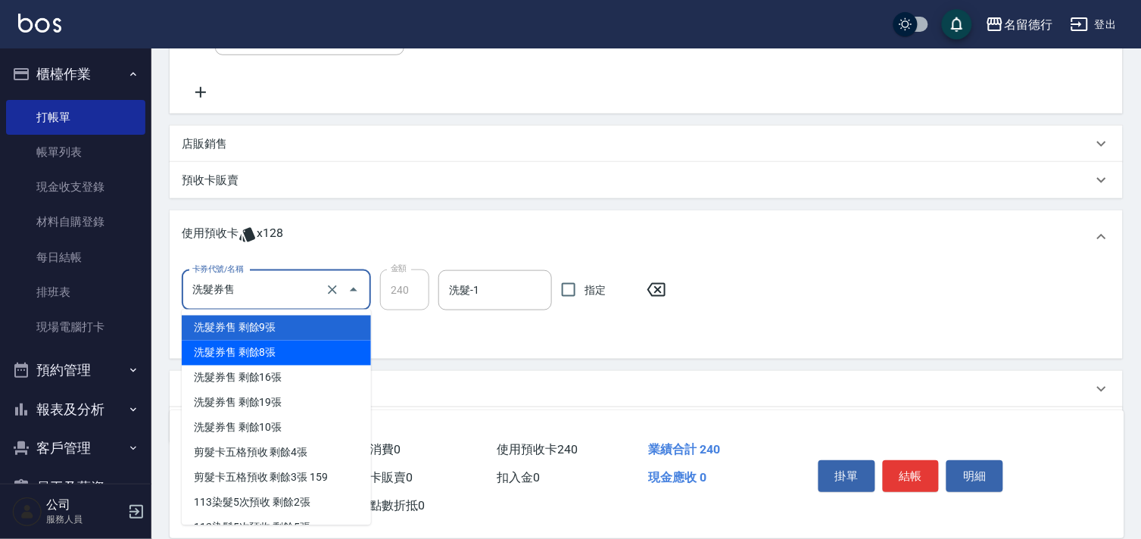
click at [297, 350] on div "洗髮券售 剩餘8張" at bounding box center [276, 353] width 189 height 25
type input "300"
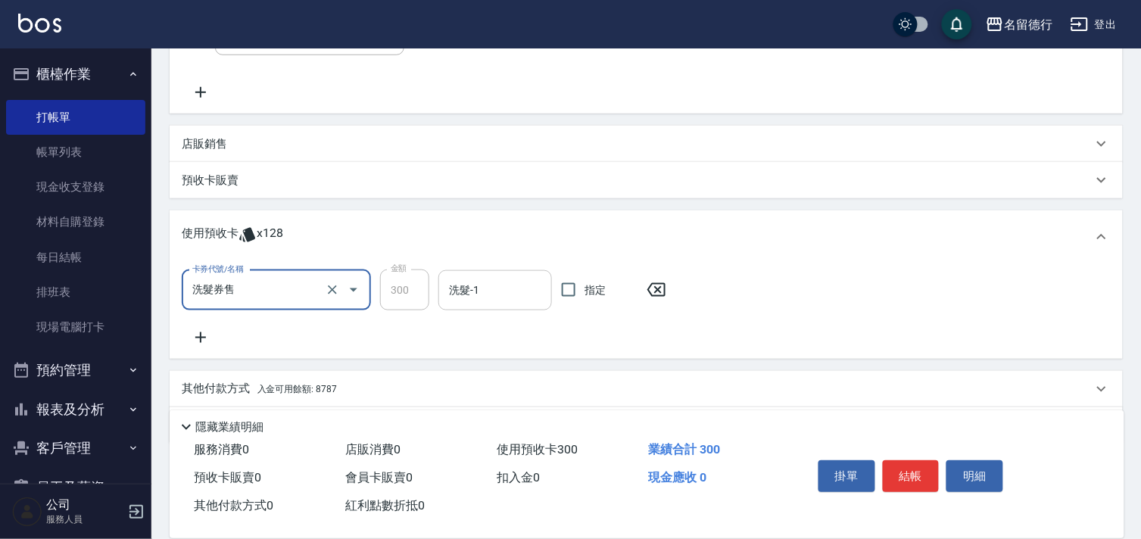
click at [460, 290] on input "洗髮-1" at bounding box center [495, 290] width 100 height 27
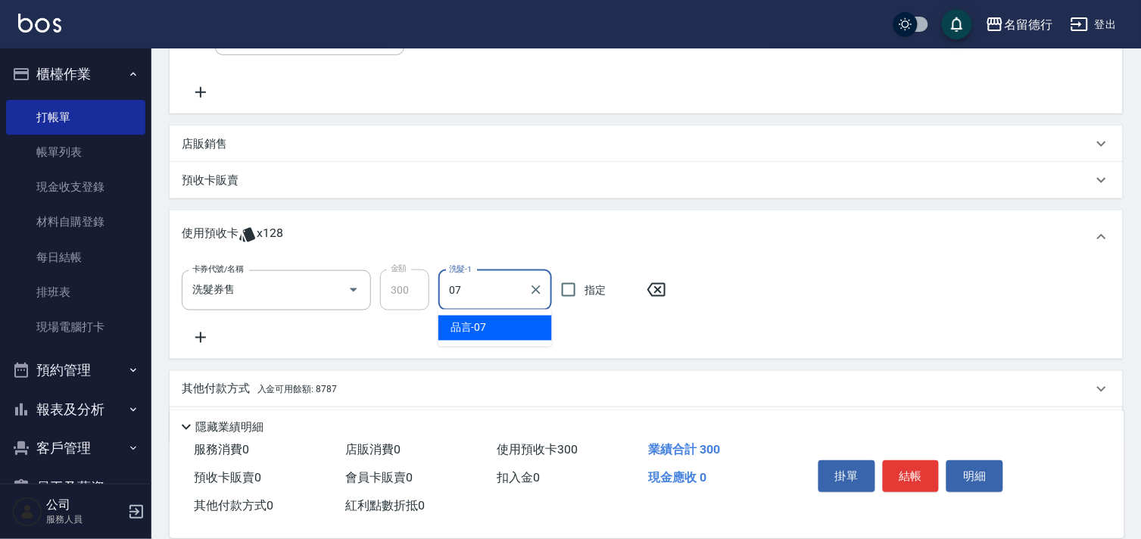
drag, startPoint x: 481, startPoint y: 328, endPoint x: 636, endPoint y: 291, distance: 159.6
click at [497, 327] on div "品言 -07" at bounding box center [495, 328] width 114 height 25
type input "品言-07"
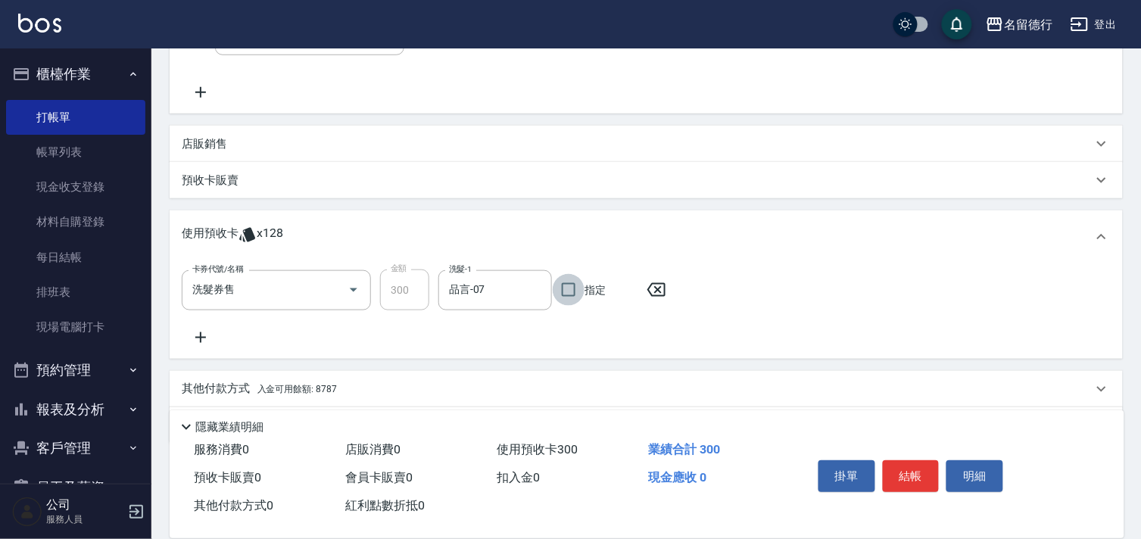
click at [564, 298] on input "指定" at bounding box center [569, 290] width 32 height 32
checkbox input "true"
click at [915, 473] on button "結帳" at bounding box center [911, 476] width 57 height 32
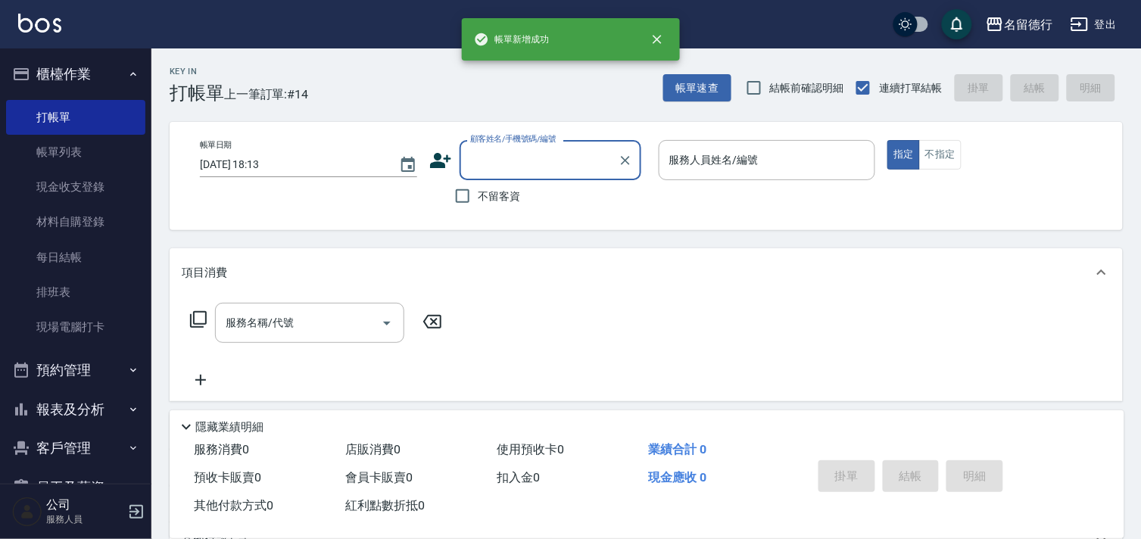
scroll to position [0, 0]
click at [486, 192] on span "不留客資" at bounding box center [500, 197] width 42 height 16
click at [479, 192] on input "不留客資" at bounding box center [463, 196] width 32 height 32
checkbox input "true"
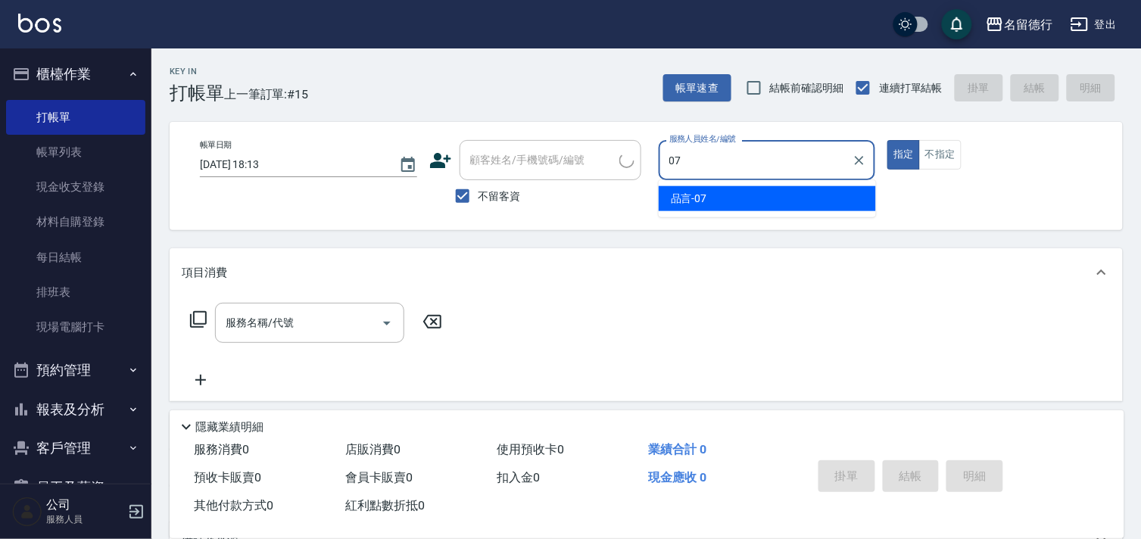
click at [714, 201] on div "品言 -07" at bounding box center [767, 198] width 217 height 25
type input "品言-07"
click at [293, 321] on div "服務名稱/代號 服務名稱/代號" at bounding box center [309, 323] width 189 height 40
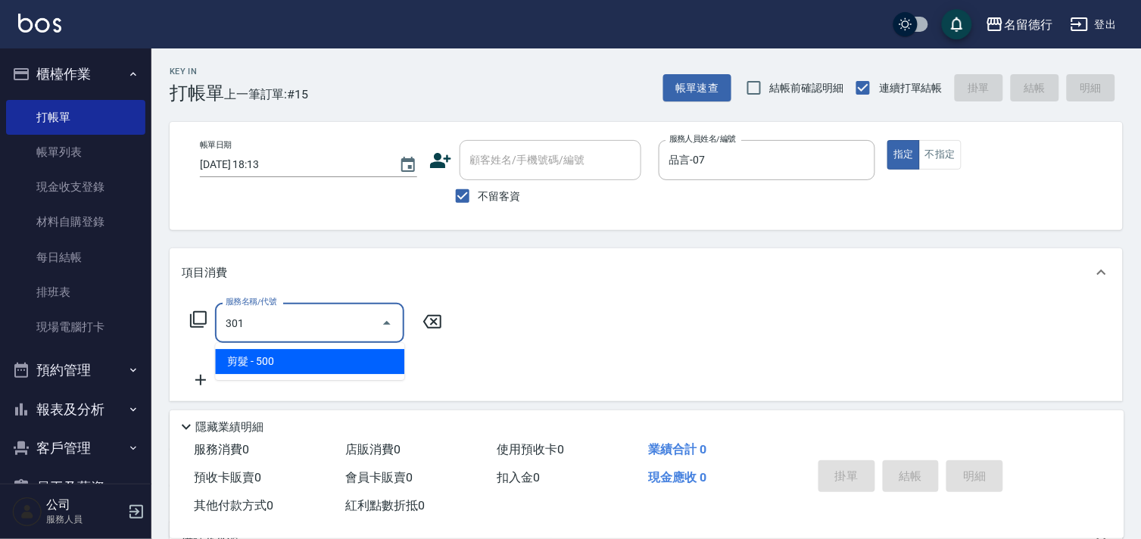
click at [327, 365] on span "剪髮 - 500" at bounding box center [309, 361] width 189 height 25
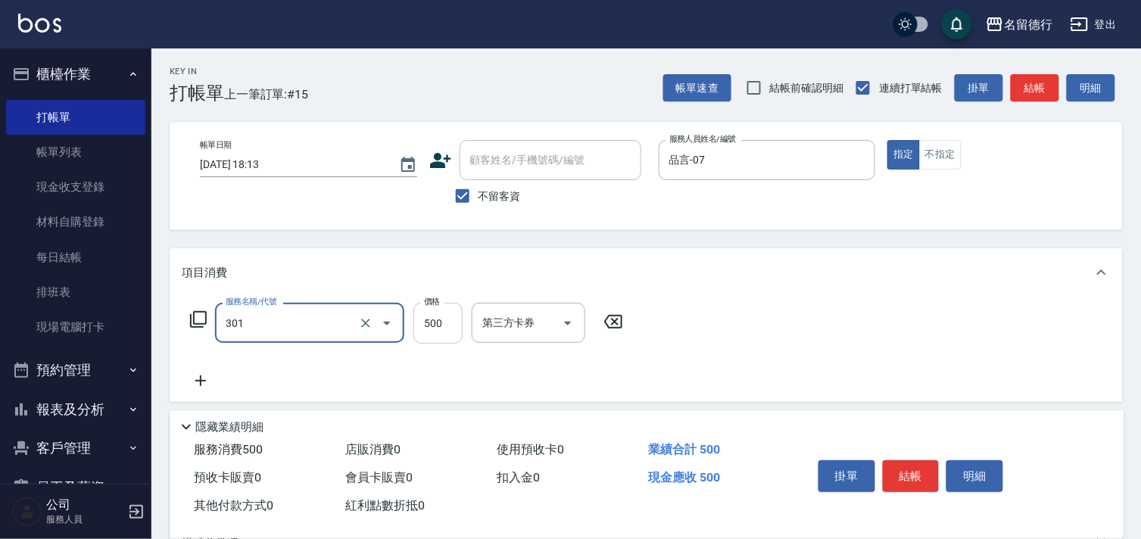
type input "剪髮(301)"
click at [440, 322] on input "500" at bounding box center [437, 323] width 49 height 41
type input "600"
click at [787, 286] on div "項目消費" at bounding box center [646, 272] width 953 height 48
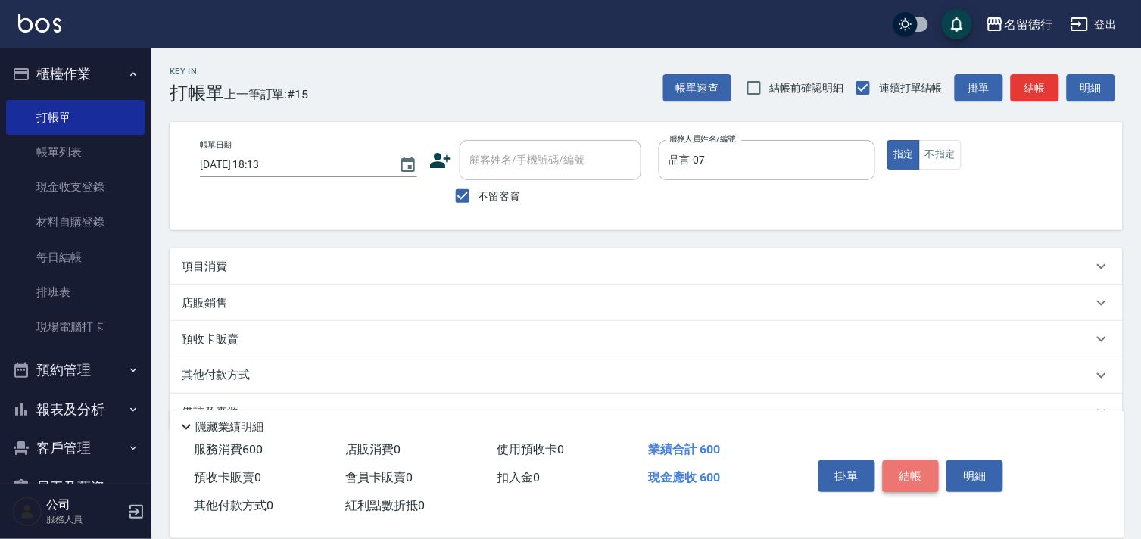
click at [920, 466] on button "結帳" at bounding box center [911, 476] width 57 height 32
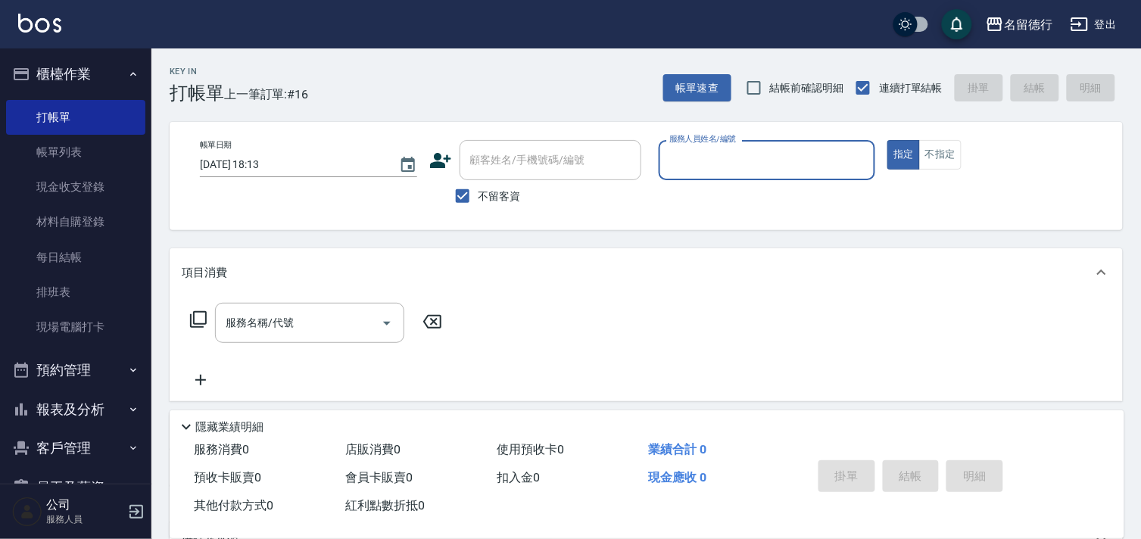
drag, startPoint x: 463, startPoint y: 203, endPoint x: 479, endPoint y: 177, distance: 30.7
click at [463, 201] on input "不留客資" at bounding box center [463, 196] width 32 height 32
checkbox input "false"
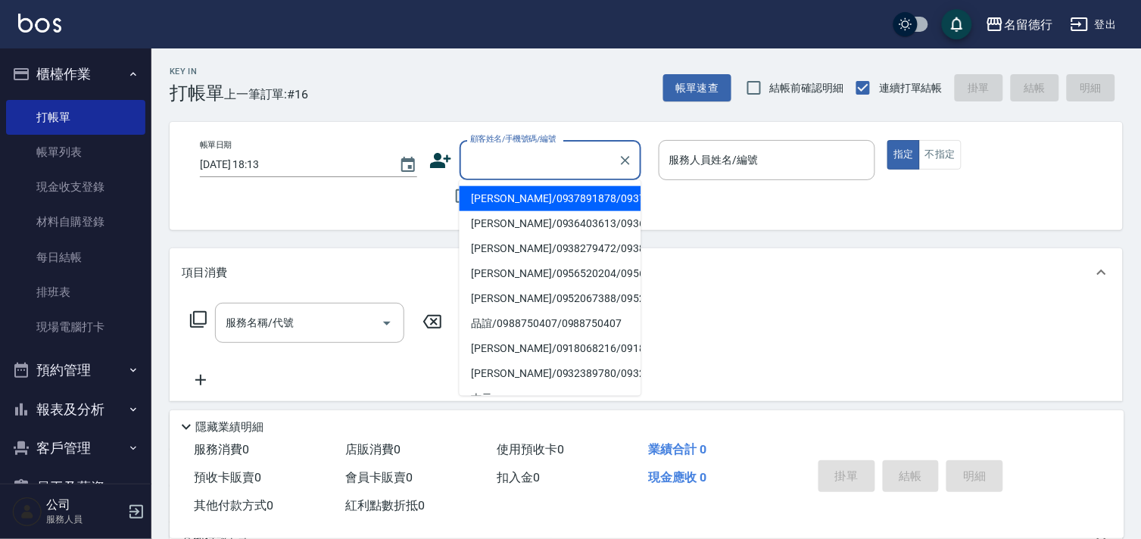
click at [482, 173] on input "顧客姓名/手機號碼/編號" at bounding box center [538, 160] width 145 height 27
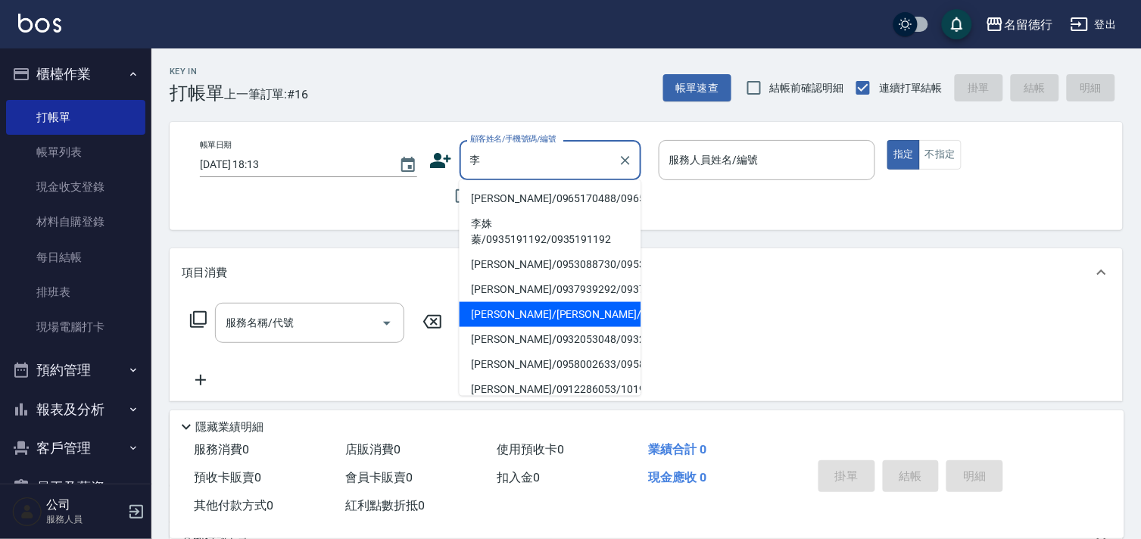
click at [523, 327] on li "[PERSON_NAME]/[PERSON_NAME]/0922424585" at bounding box center [551, 314] width 182 height 25
type input "[PERSON_NAME]/[PERSON_NAME]/0922424585"
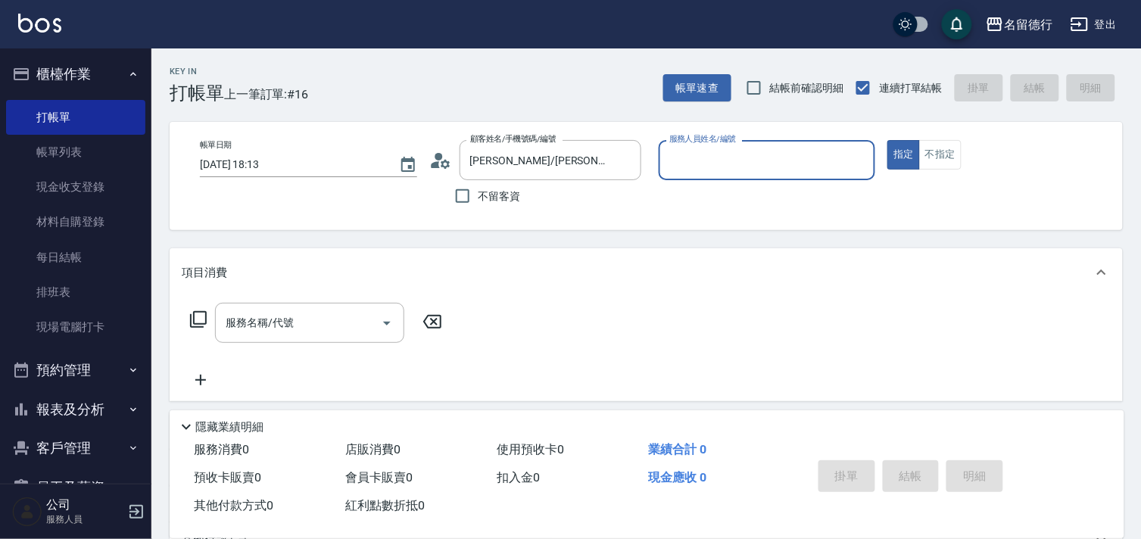
type input "品言-07"
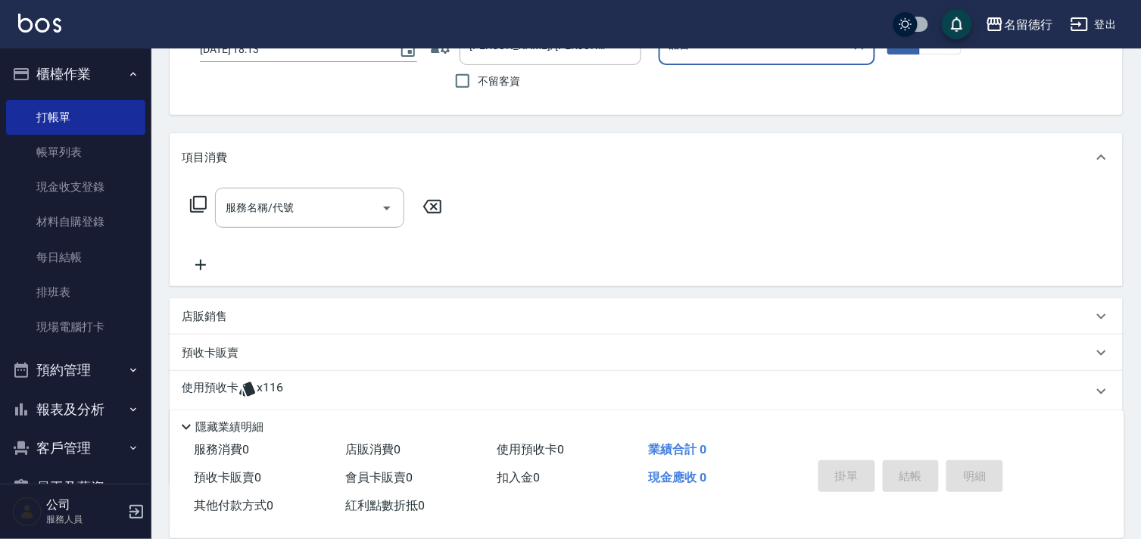
scroll to position [203, 0]
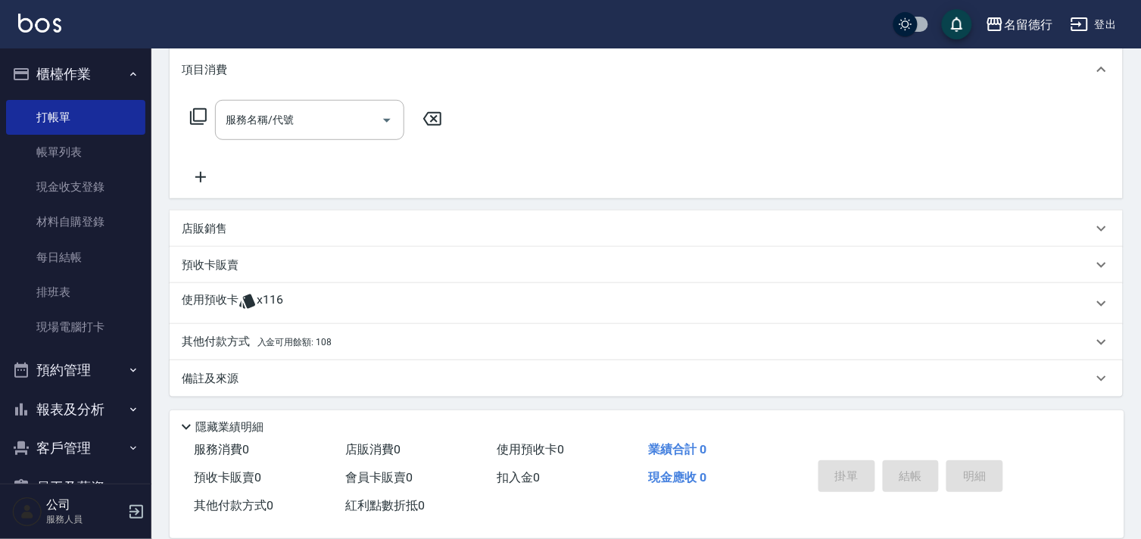
click at [292, 344] on span "入金可用餘額: 108" at bounding box center [294, 342] width 74 height 11
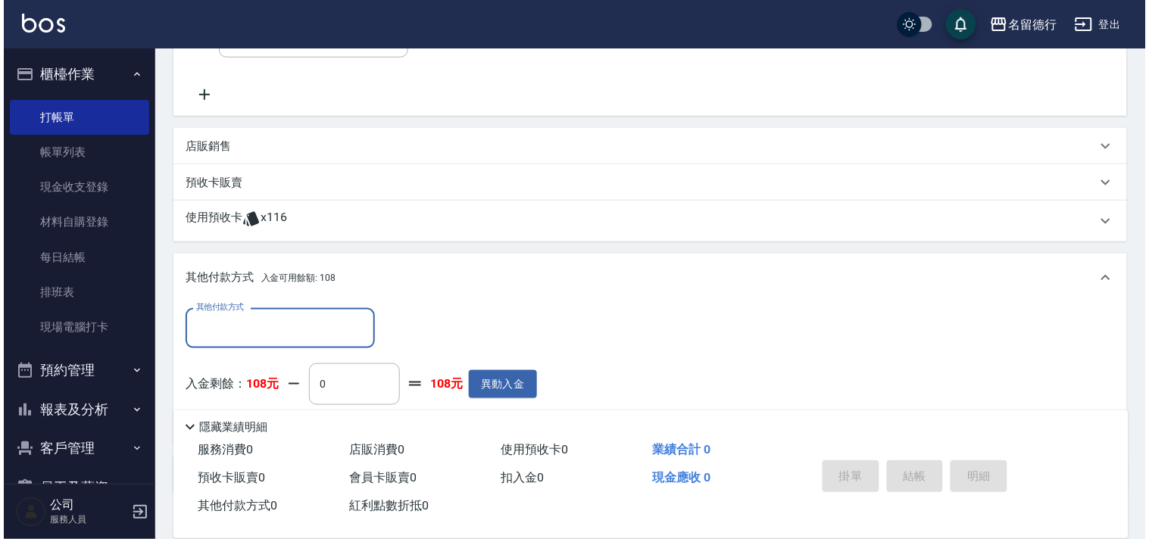
scroll to position [0, 0]
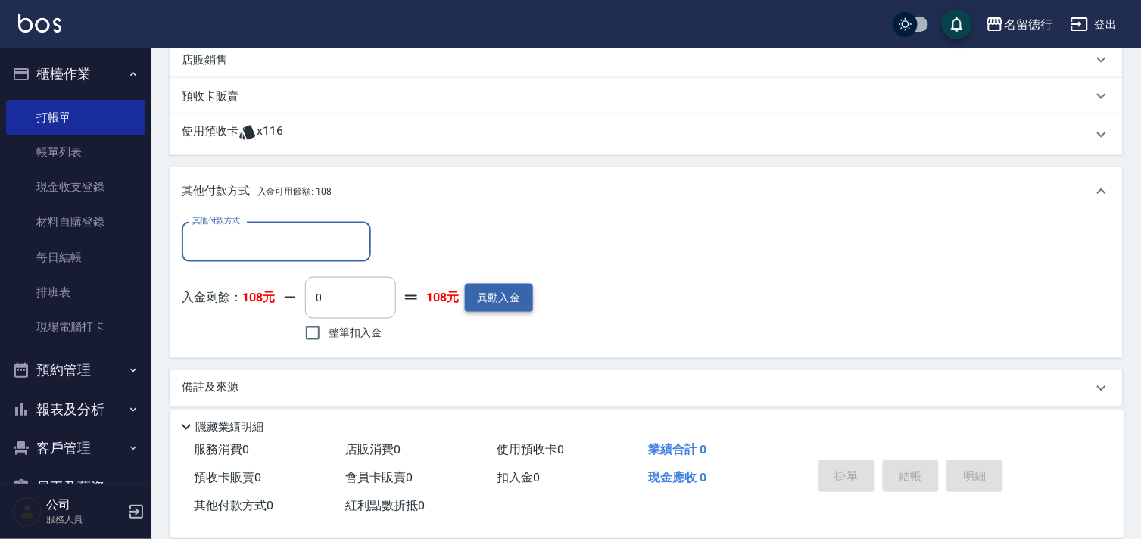
click at [498, 304] on button "異動入金" at bounding box center [499, 298] width 68 height 28
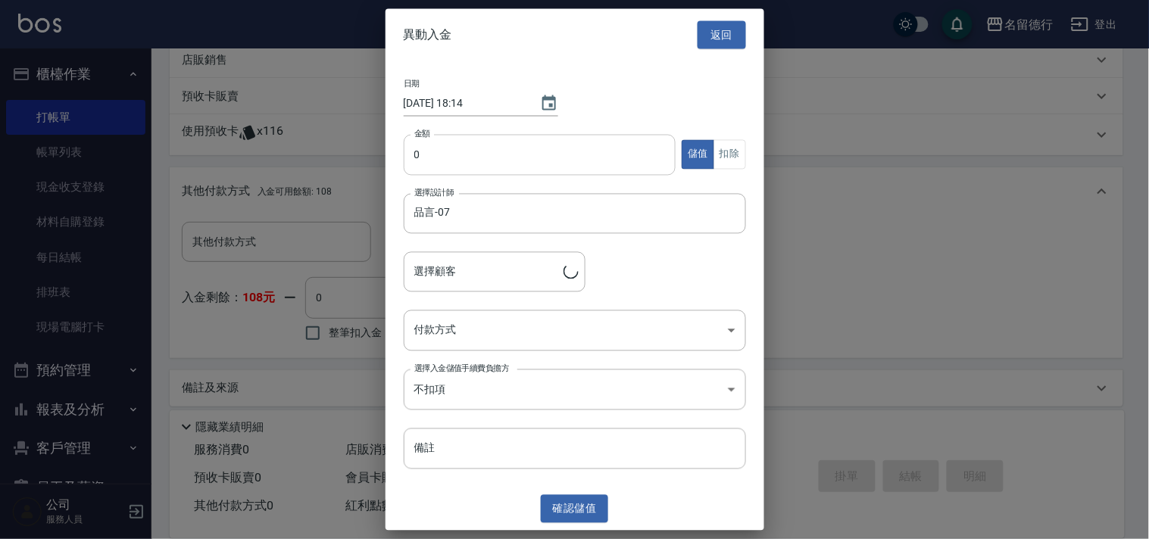
type input "[PERSON_NAME]/[PERSON_NAME]/0922424585"
click at [478, 148] on input "0" at bounding box center [540, 154] width 273 height 41
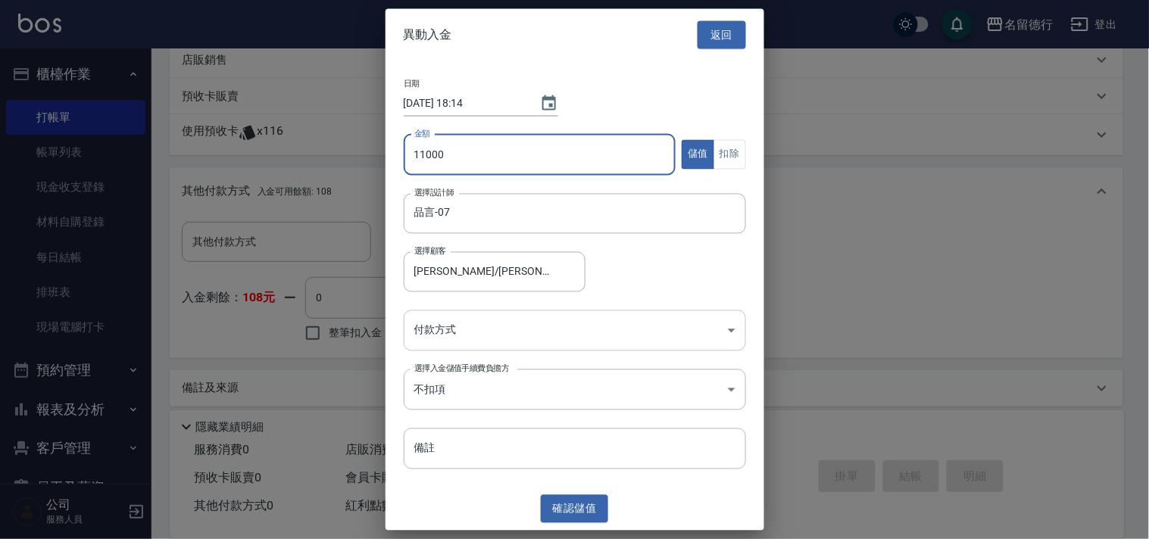
type input "11000"
click at [684, 332] on body "名留德行 登出 櫃檯作業 打帳單 帳單列表 現金收支登錄 材料自購登錄 每日結帳 排班表 現場電腦打卡 預約管理 預約管理 單日預約紀錄 單週預約紀錄 報表及…" at bounding box center [574, 89] width 1149 height 922
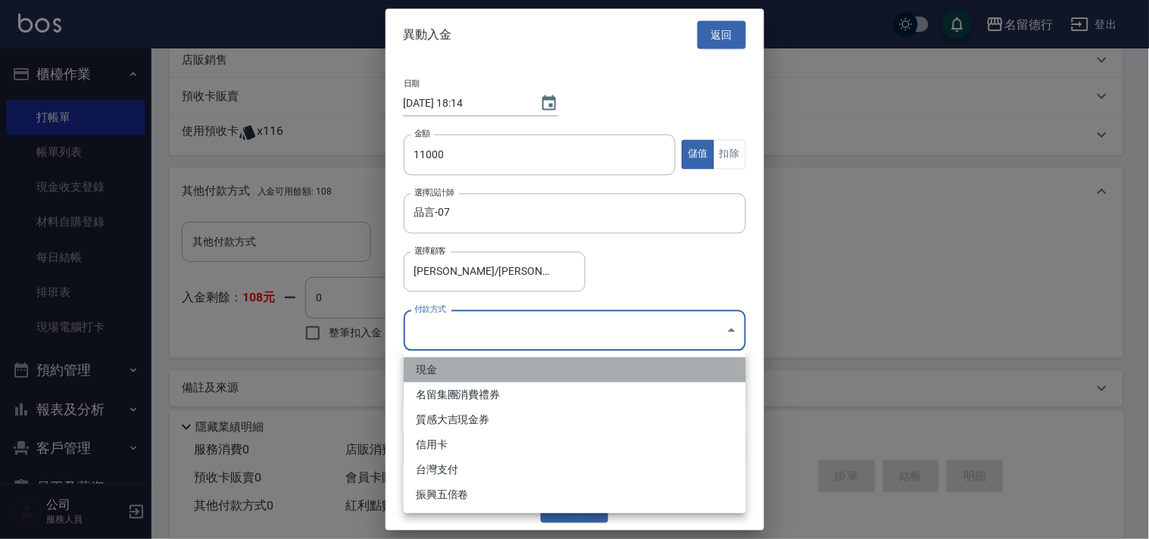
click at [506, 367] on li "現金" at bounding box center [575, 369] width 342 height 25
type input "現金"
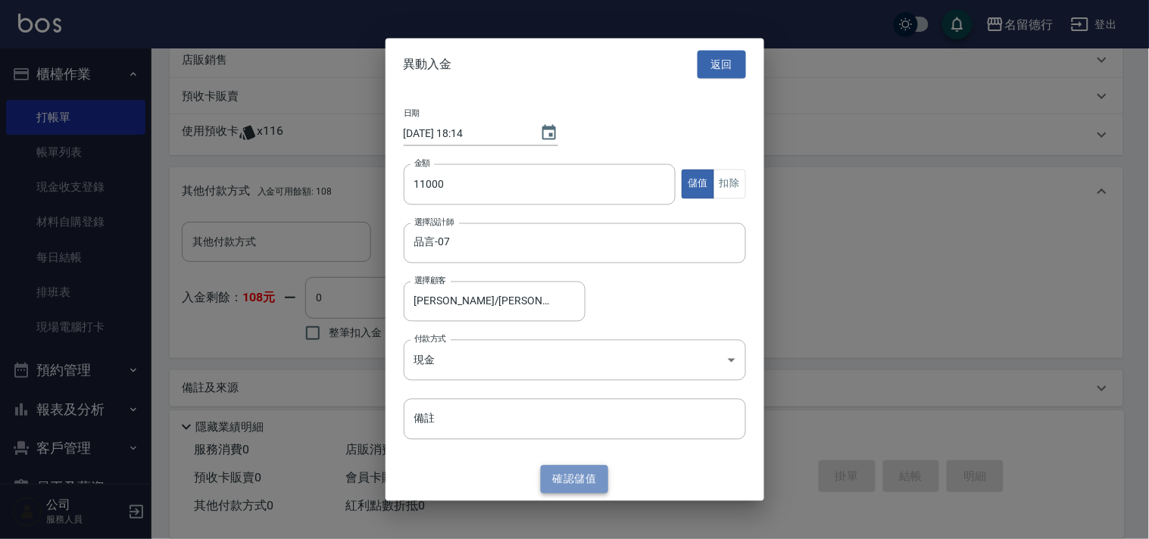
click at [554, 479] on button "確認 儲值" at bounding box center [575, 480] width 68 height 28
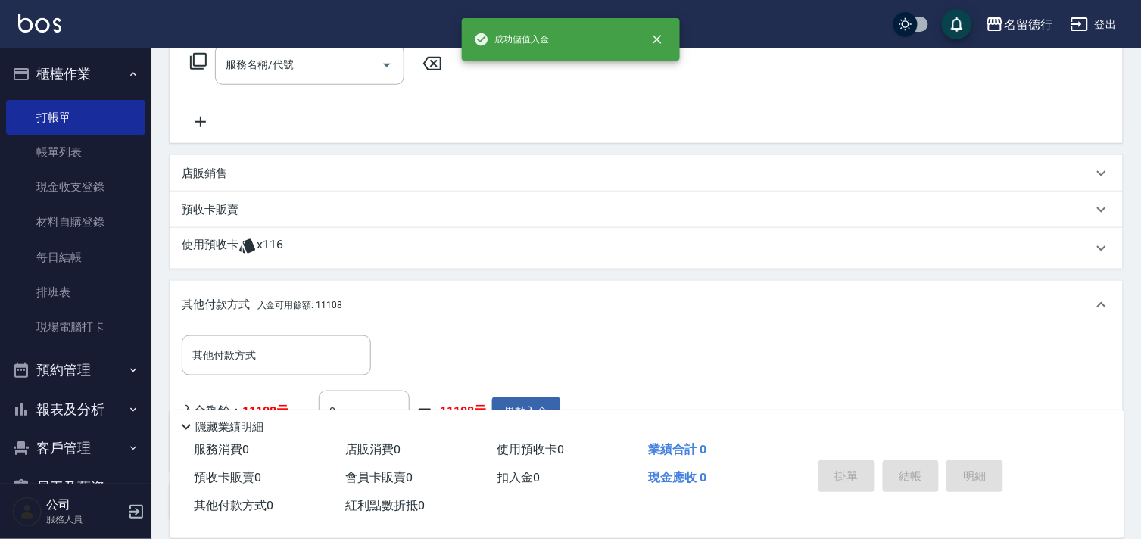
scroll to position [288, 0]
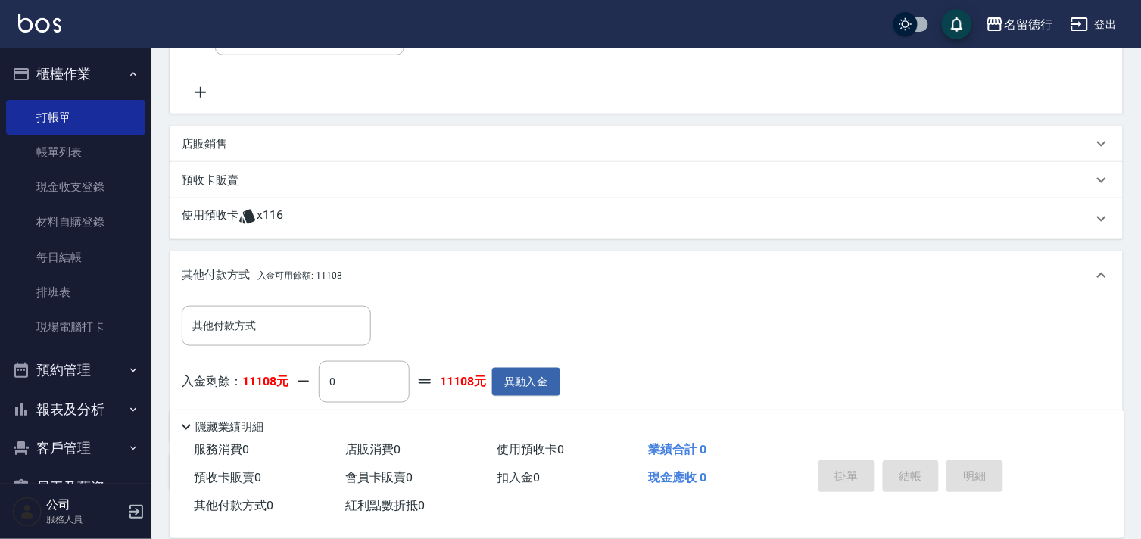
click at [217, 213] on p "使用預收卡" at bounding box center [210, 218] width 57 height 23
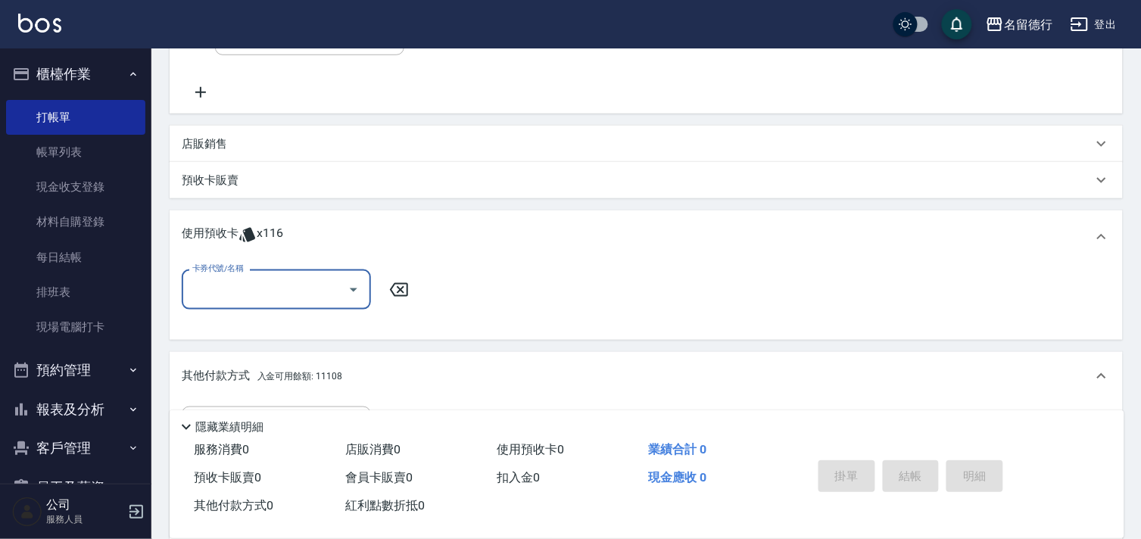
scroll to position [1, 0]
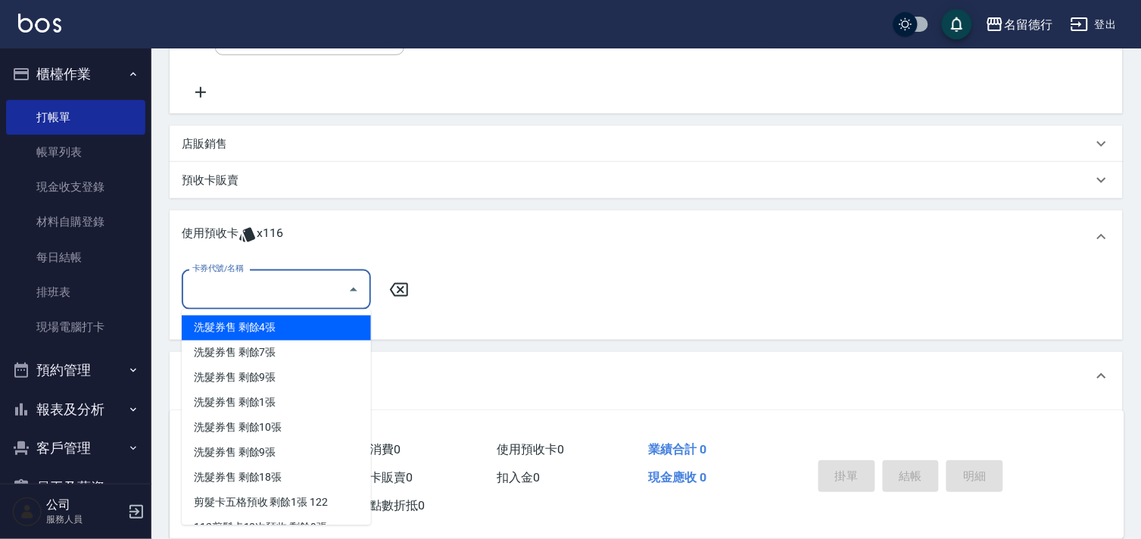
click at [280, 288] on input "卡券代號/名稱" at bounding box center [265, 289] width 153 height 27
click at [304, 328] on div "洗髮券售 剩餘4張" at bounding box center [276, 328] width 189 height 25
type input "洗髮券售"
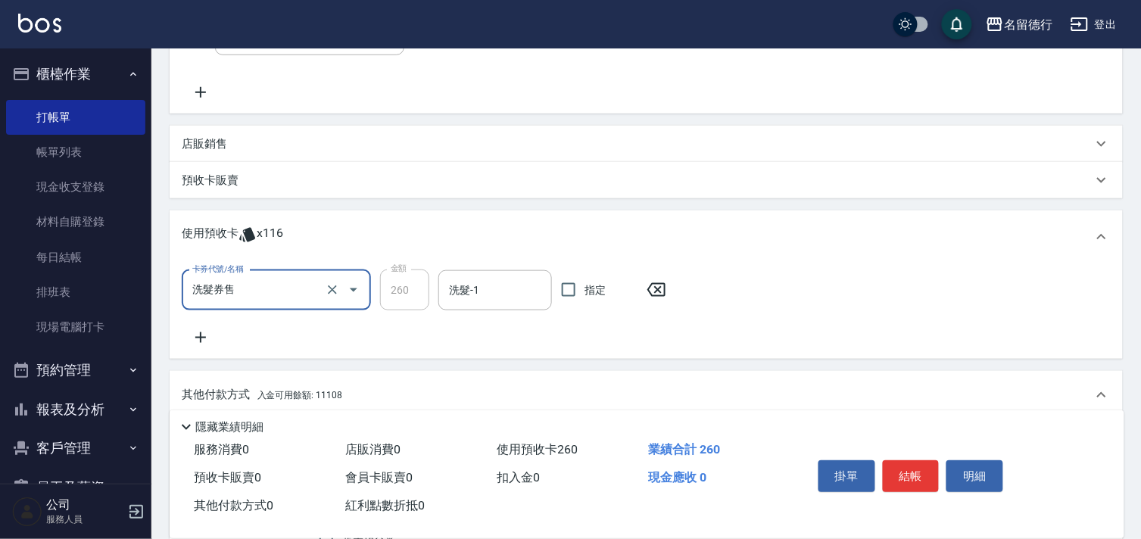
click at [305, 294] on input "洗髮券售" at bounding box center [255, 290] width 133 height 27
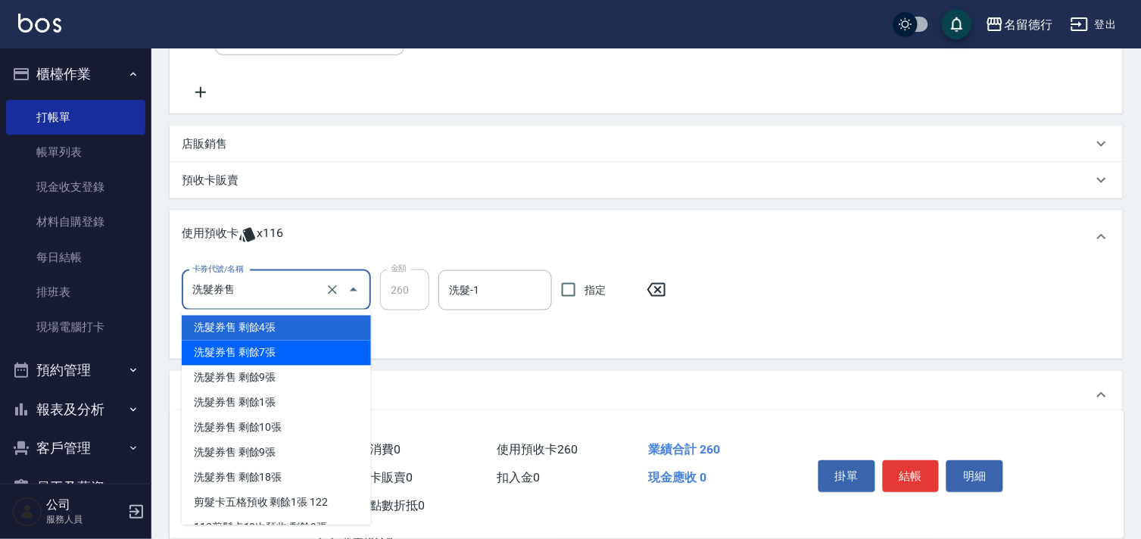
click at [313, 345] on div "洗髮券售 剩餘7張" at bounding box center [276, 353] width 189 height 25
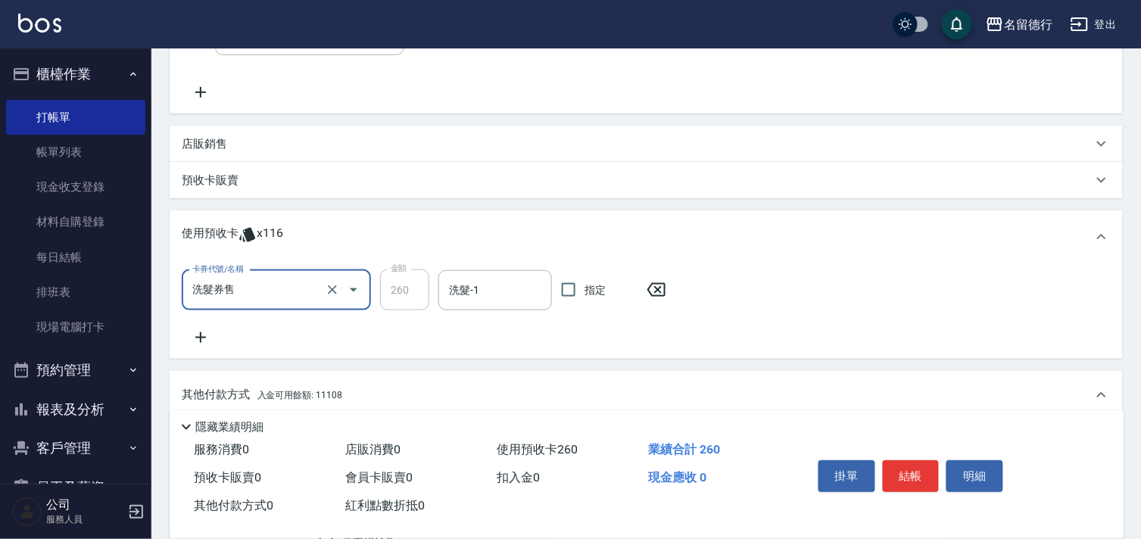
click at [267, 286] on input "洗髮券售" at bounding box center [255, 290] width 133 height 27
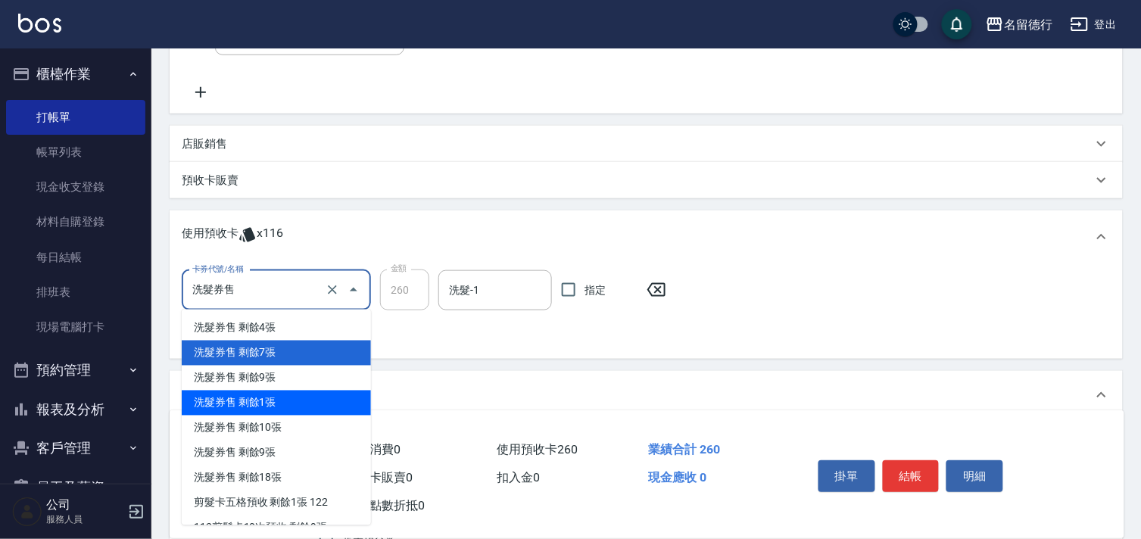
click at [262, 394] on div "洗髮券售 剩餘1張" at bounding box center [276, 403] width 189 height 25
type input "300"
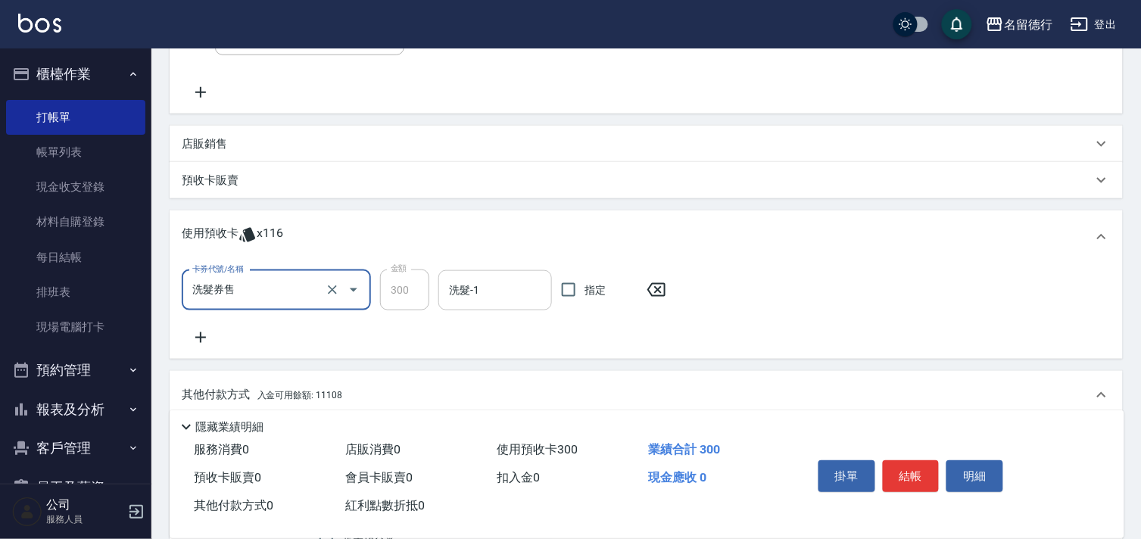
click at [477, 298] on input "洗髮-1" at bounding box center [495, 290] width 100 height 27
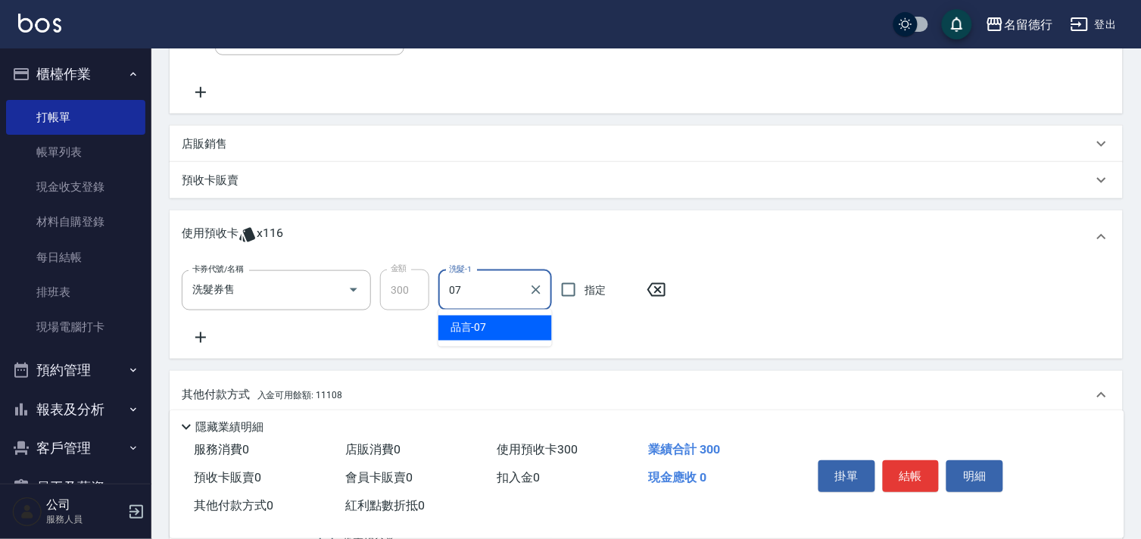
click at [488, 335] on div "品言 -07" at bounding box center [495, 328] width 114 height 25
type input "品言-07"
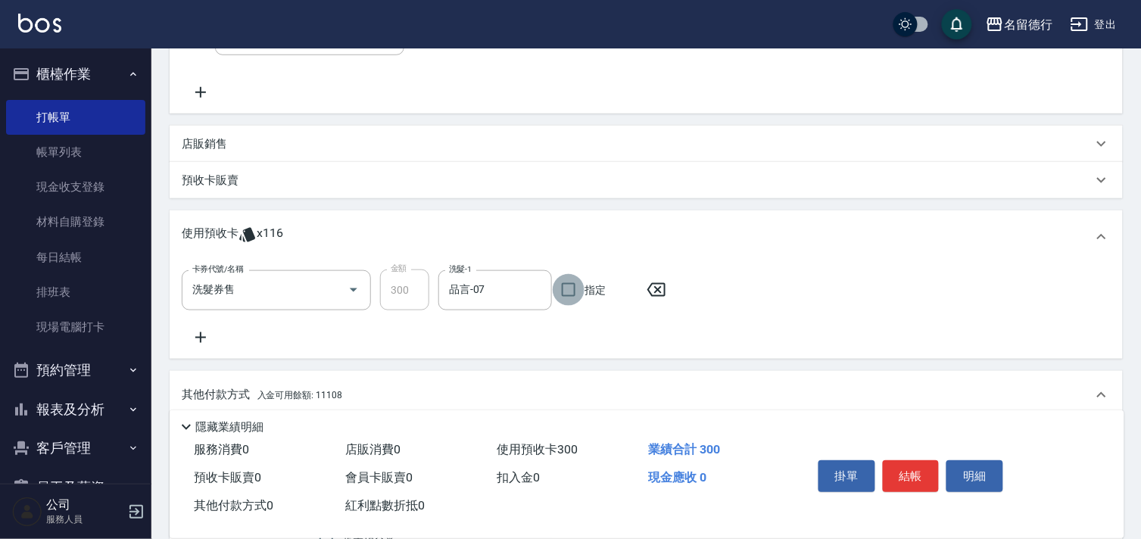
click at [569, 297] on input "指定" at bounding box center [569, 290] width 32 height 32
checkbox input "true"
click at [197, 335] on icon at bounding box center [201, 338] width 38 height 18
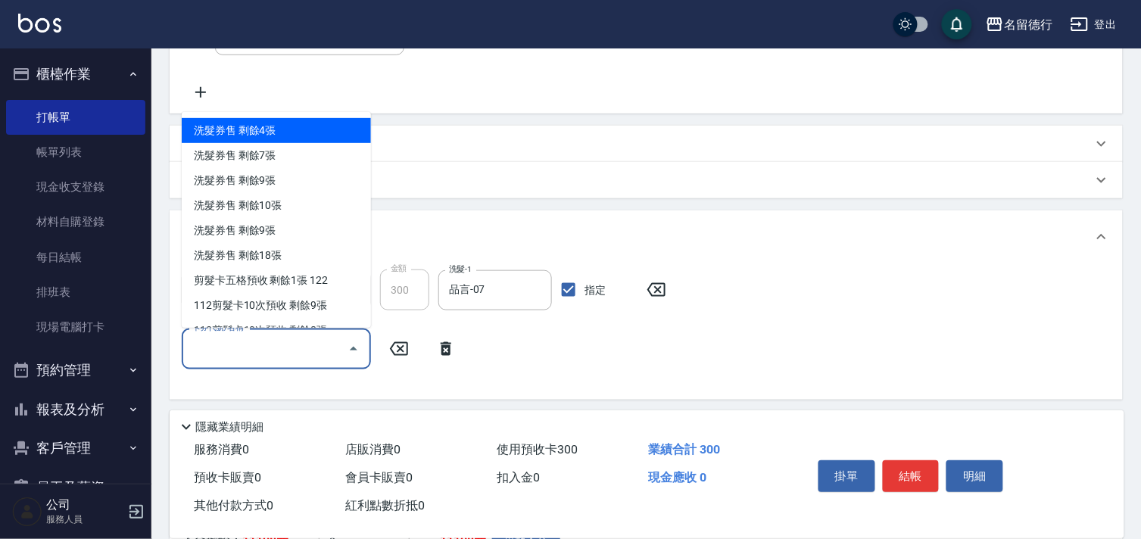
click at [244, 349] on input "卡券代號/名稱" at bounding box center [265, 348] width 153 height 27
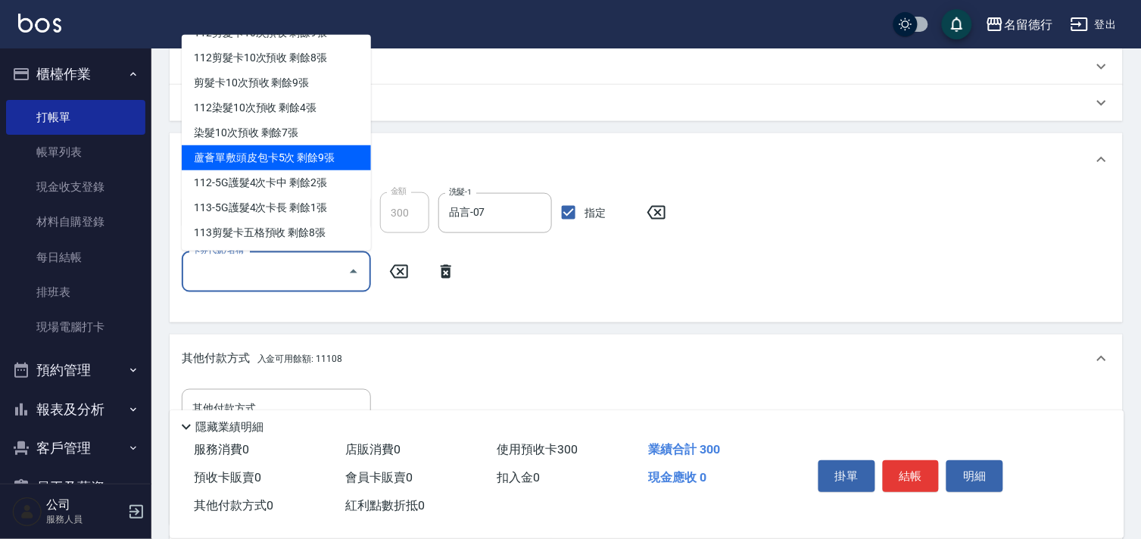
scroll to position [456, 0]
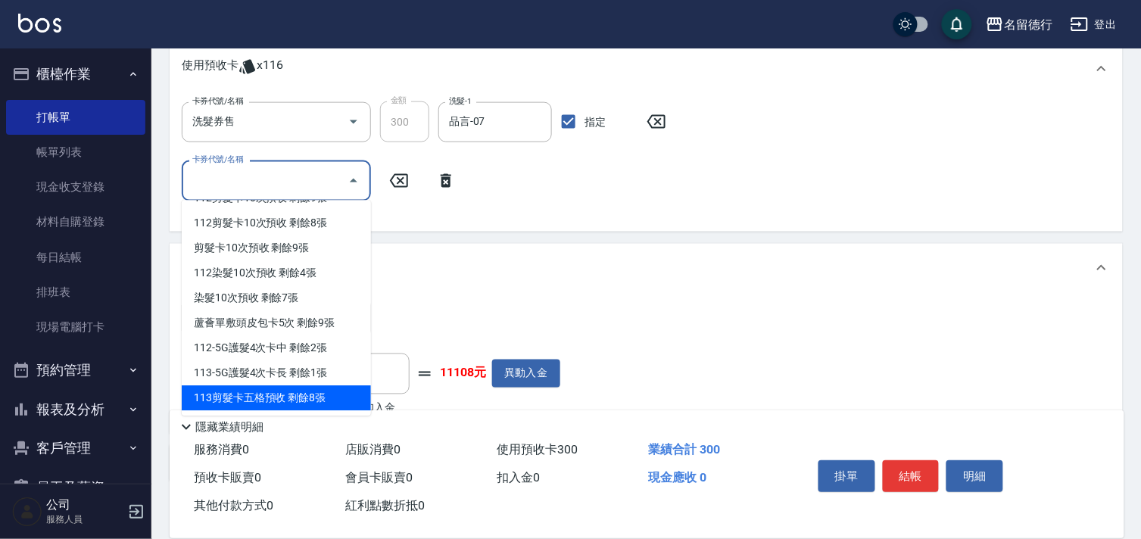
click at [297, 386] on div "113剪髮卡五格預收 剩餘8張" at bounding box center [276, 398] width 189 height 25
type input "113剪髮卡五格預收"
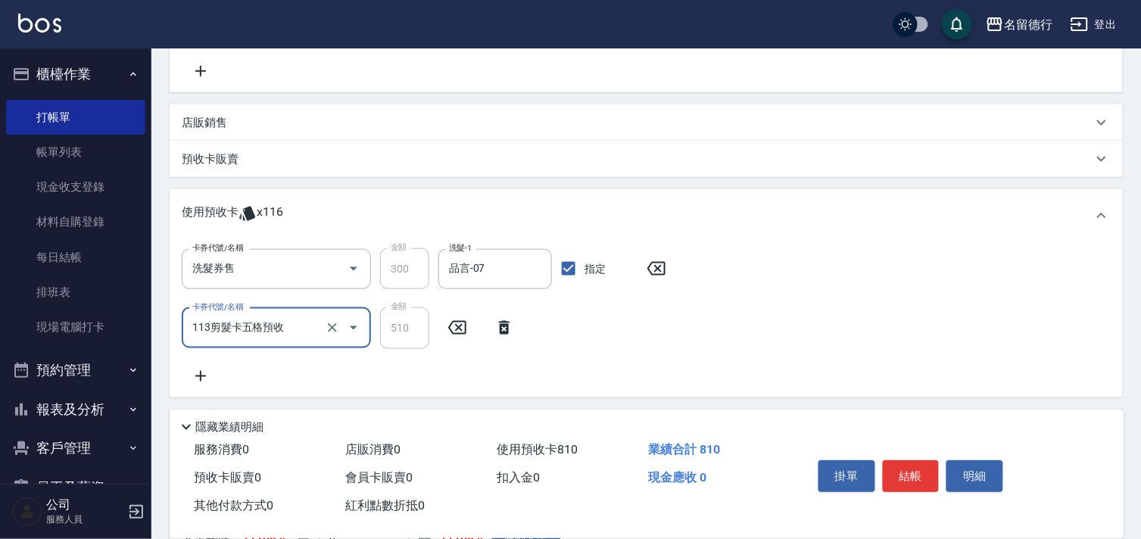
scroll to position [308, 0]
click at [191, 131] on div "店販銷售" at bounding box center [646, 123] width 953 height 36
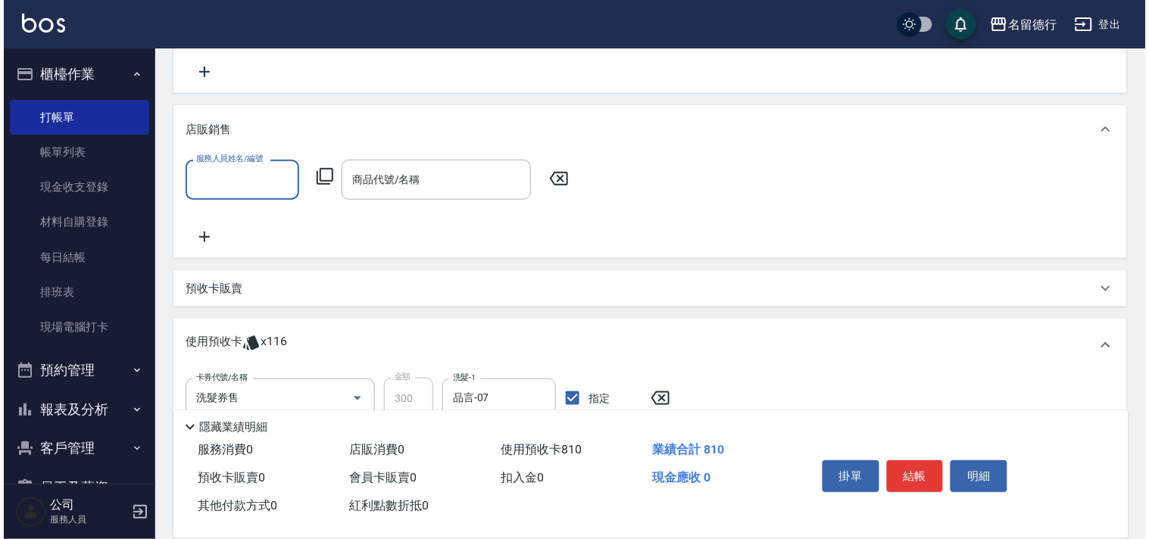
scroll to position [0, 0]
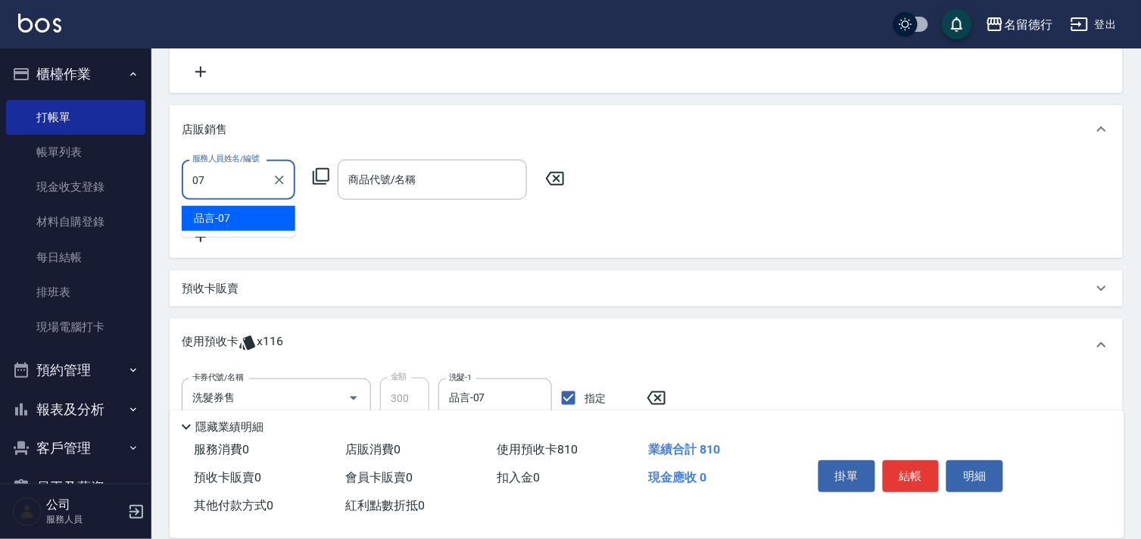
drag, startPoint x: 258, startPoint y: 214, endPoint x: 305, endPoint y: 217, distance: 47.0
click at [261, 217] on div "品言 -07" at bounding box center [239, 218] width 114 height 25
type input "品言-07"
click at [319, 182] on icon at bounding box center [321, 176] width 18 height 18
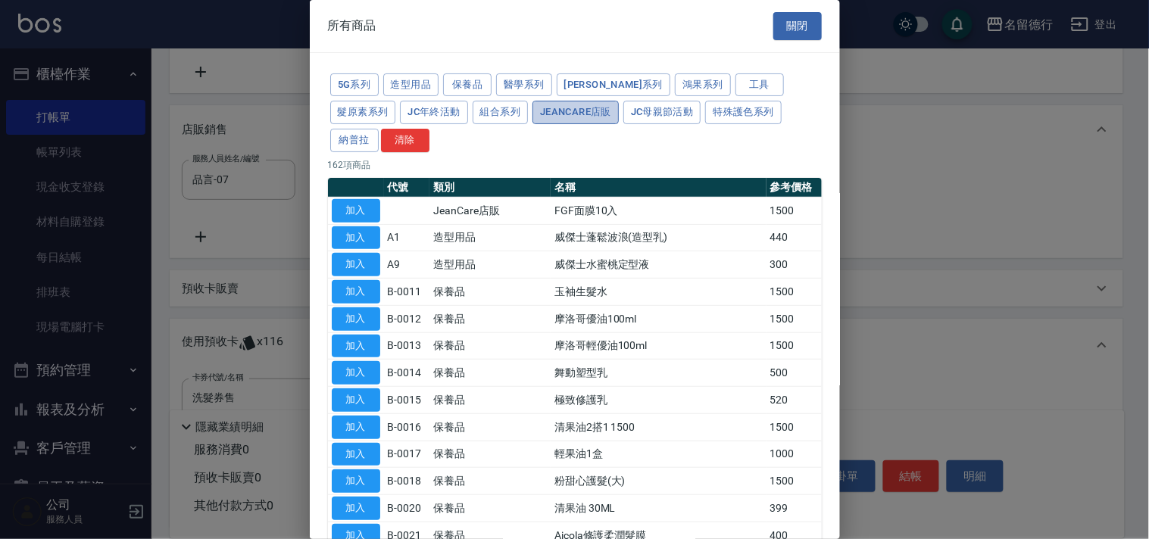
click at [532, 111] on button "JeanCare店販" at bounding box center [575, 112] width 86 height 23
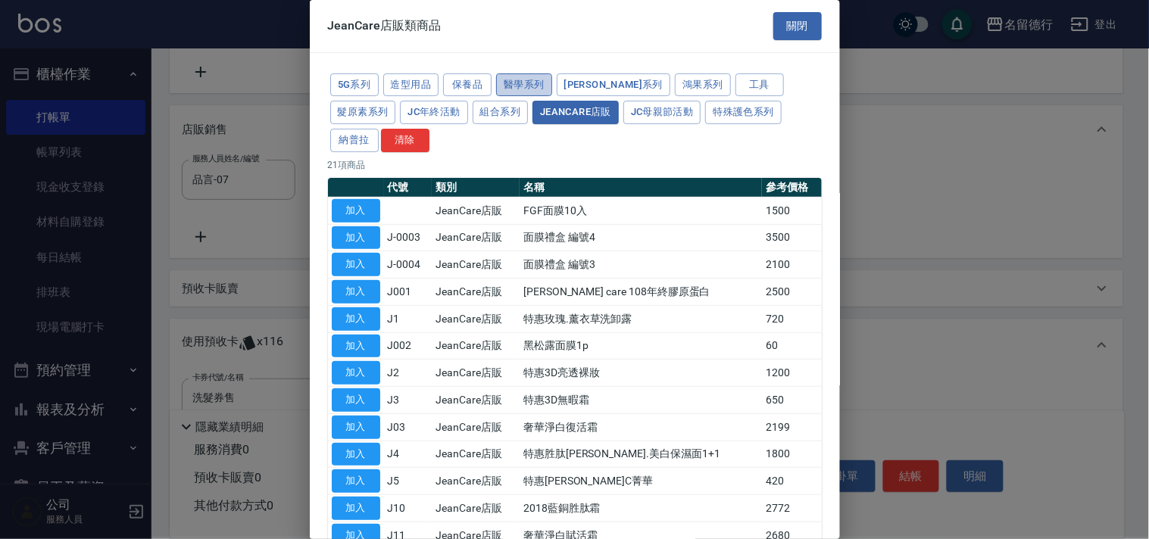
click at [505, 85] on button "醫學系列" at bounding box center [524, 84] width 56 height 23
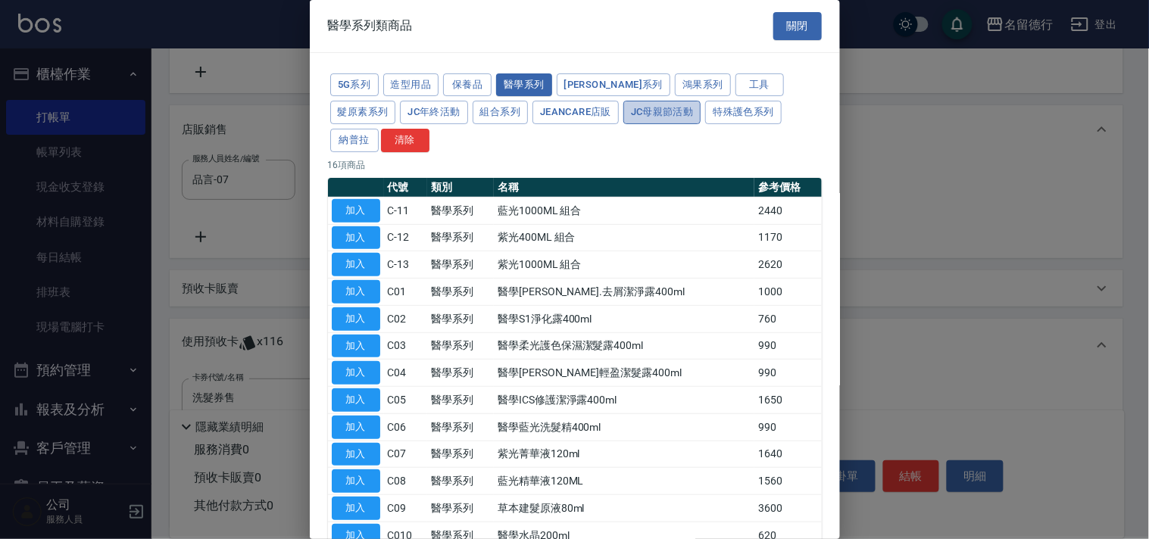
click at [623, 115] on button "JC母親節活動" at bounding box center [662, 112] width 78 height 23
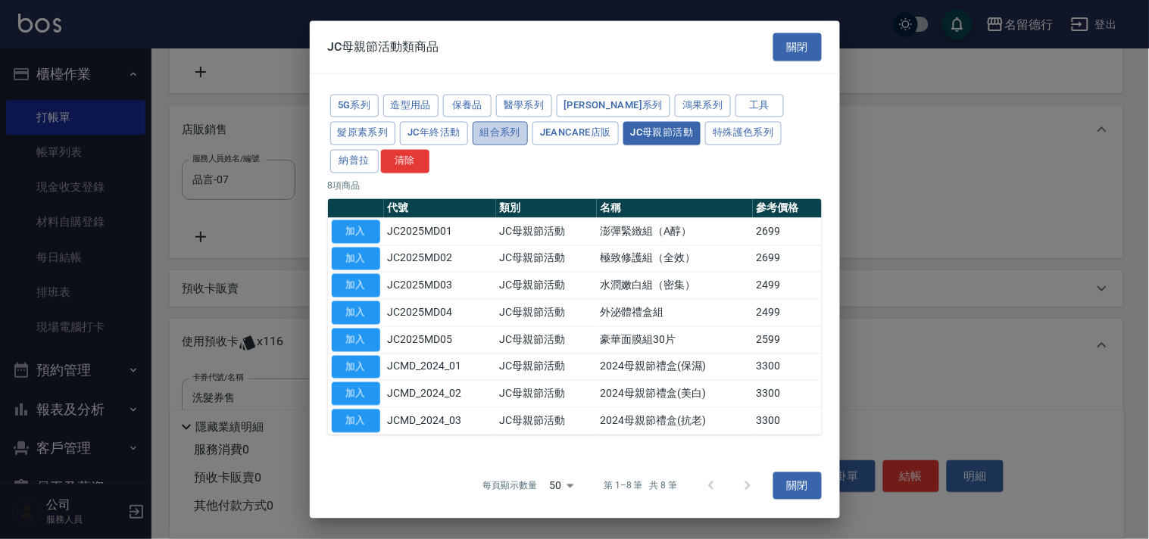
click at [472, 145] on button "組合系列" at bounding box center [500, 133] width 56 height 23
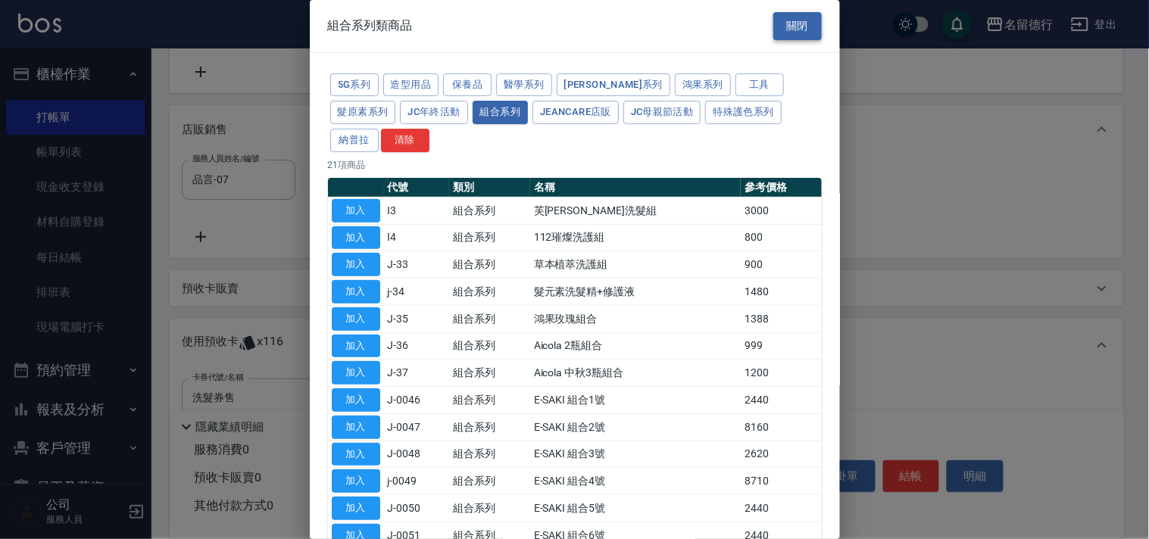
click at [784, 24] on button "關閉" at bounding box center [797, 26] width 48 height 28
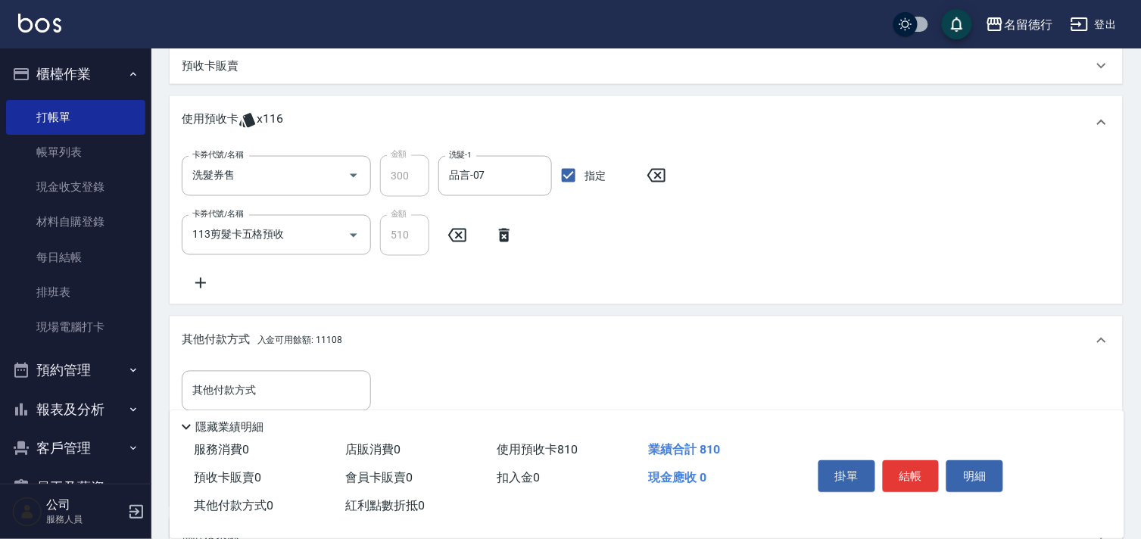
scroll to position [690, 0]
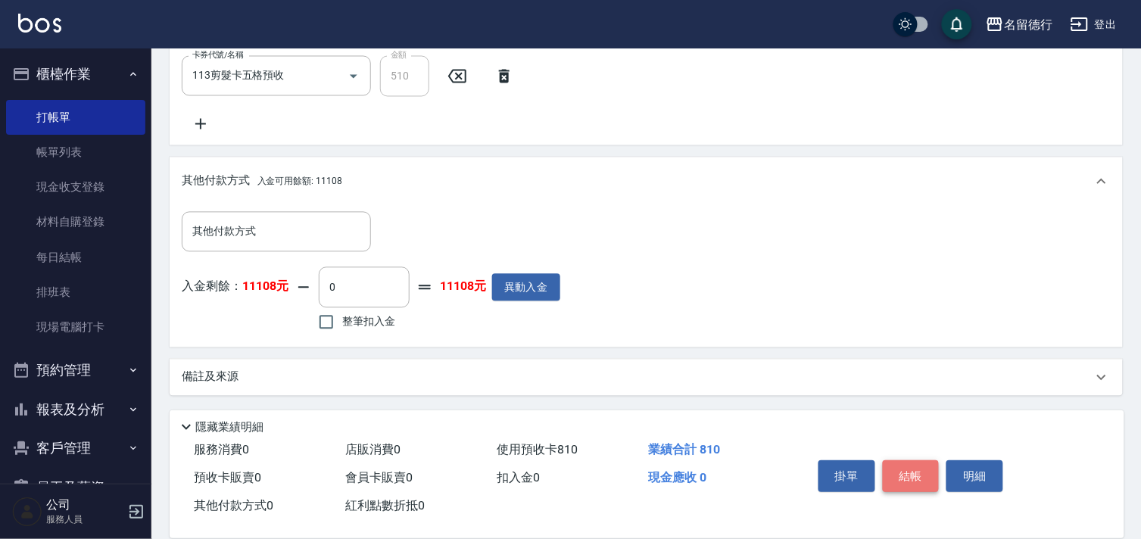
click at [905, 460] on button "結帳" at bounding box center [911, 476] width 57 height 32
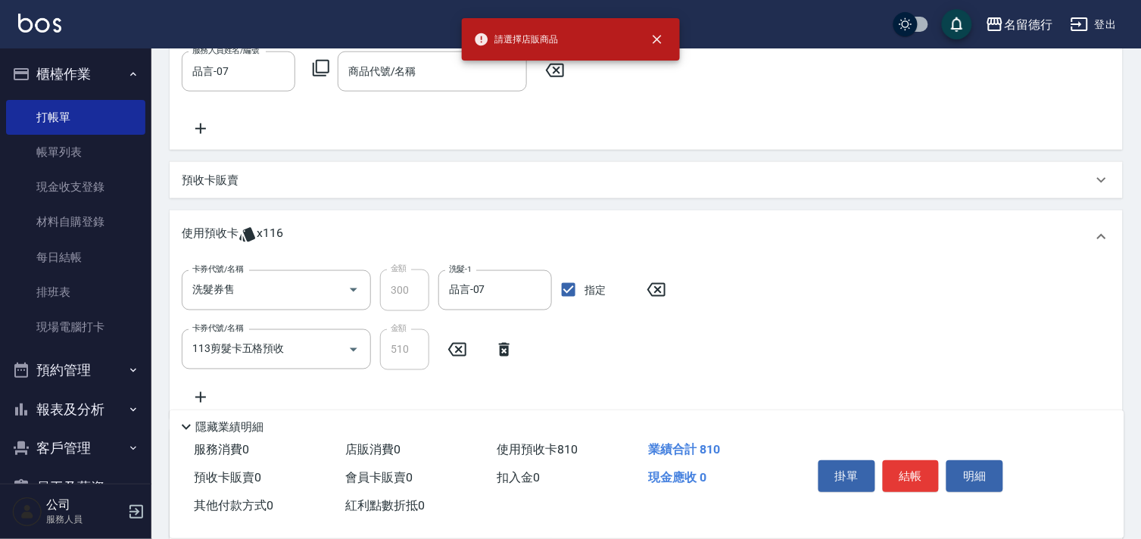
scroll to position [353, 0]
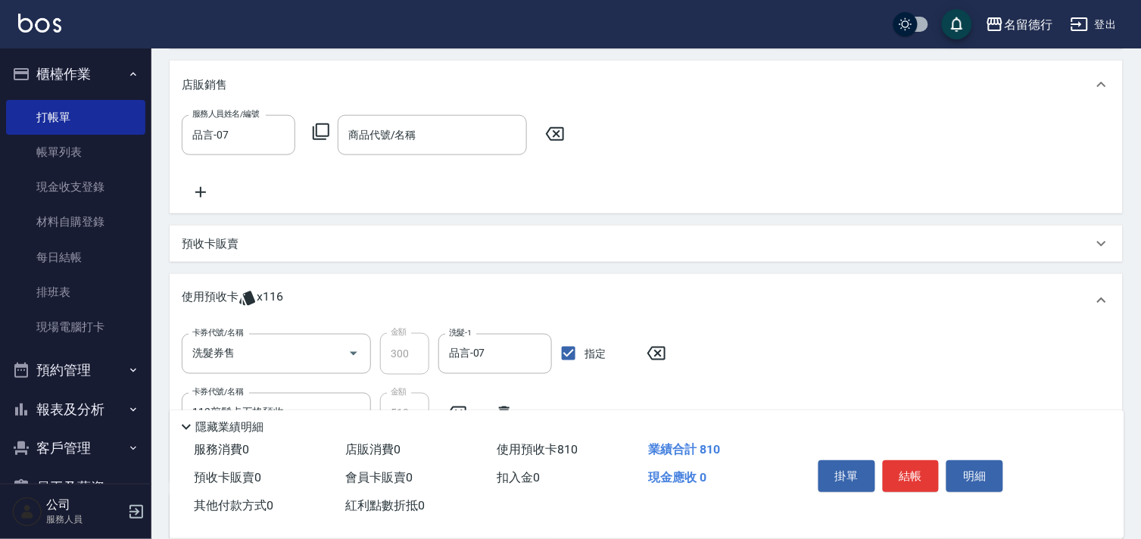
click at [562, 140] on icon at bounding box center [555, 134] width 38 height 18
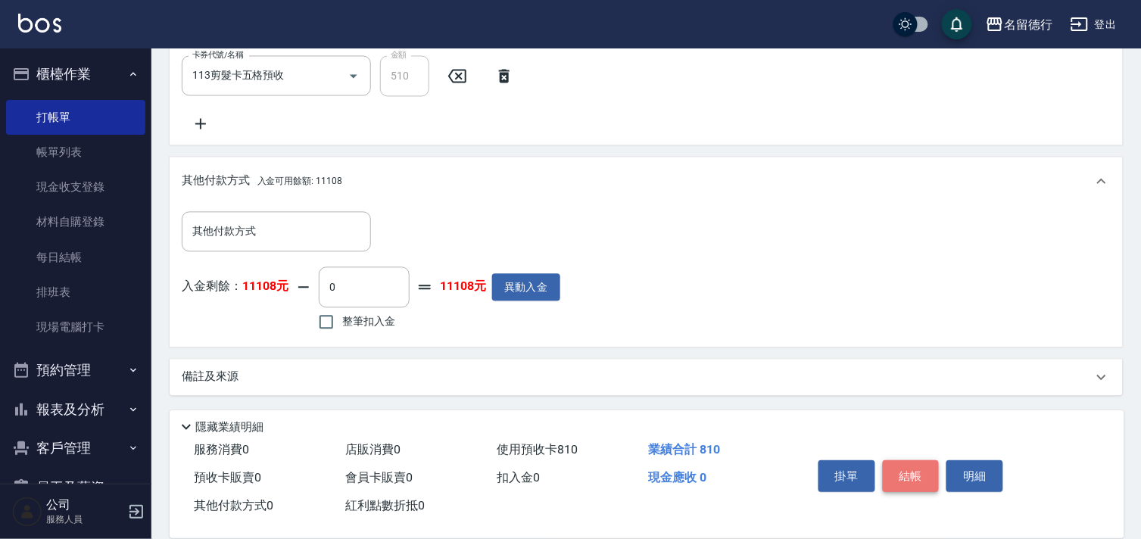
click at [921, 465] on button "結帳" at bounding box center [911, 476] width 57 height 32
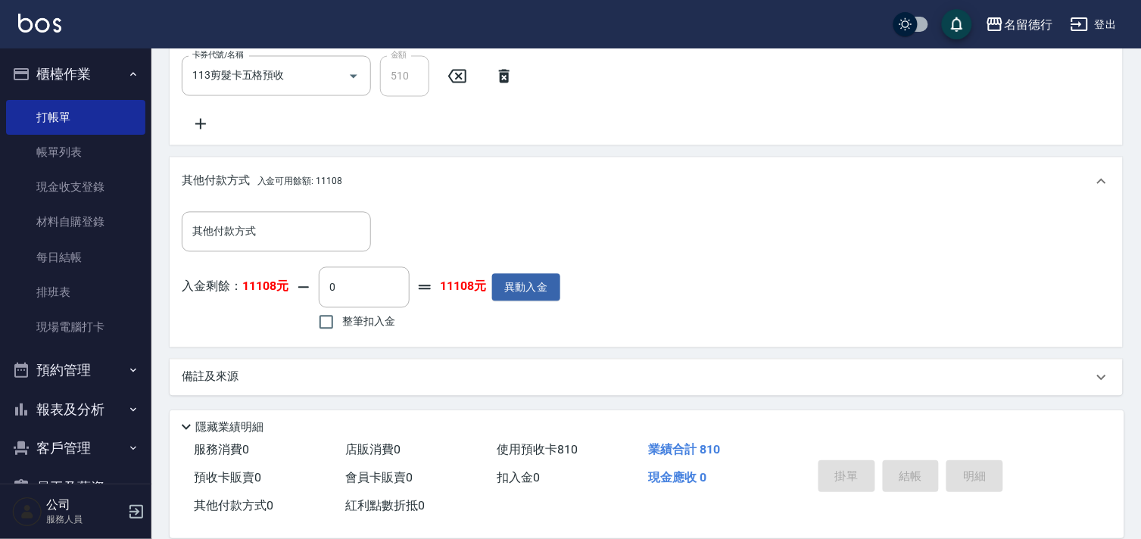
type input "[DATE] 18:15"
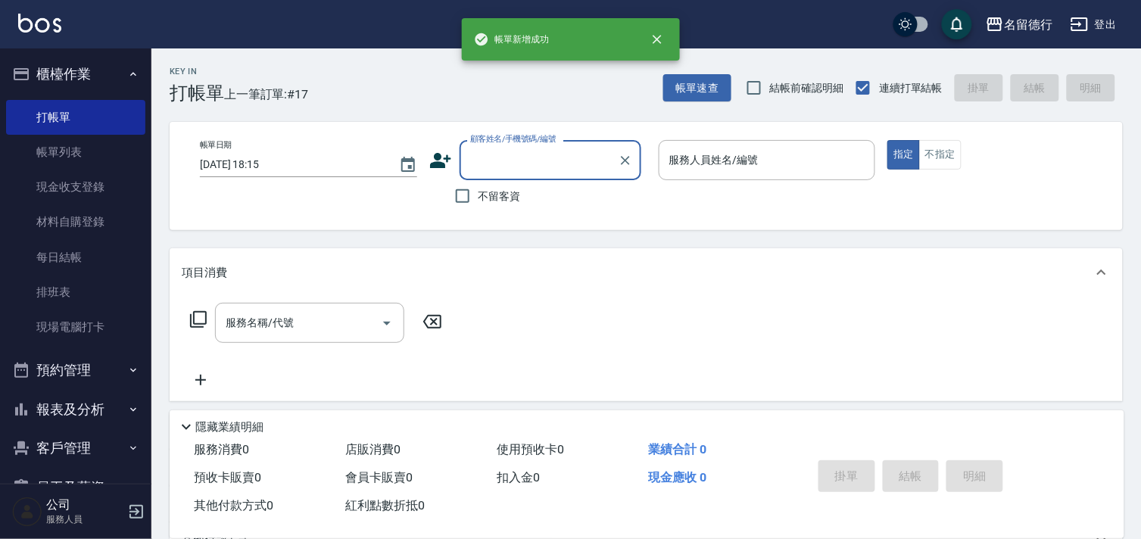
scroll to position [0, 0]
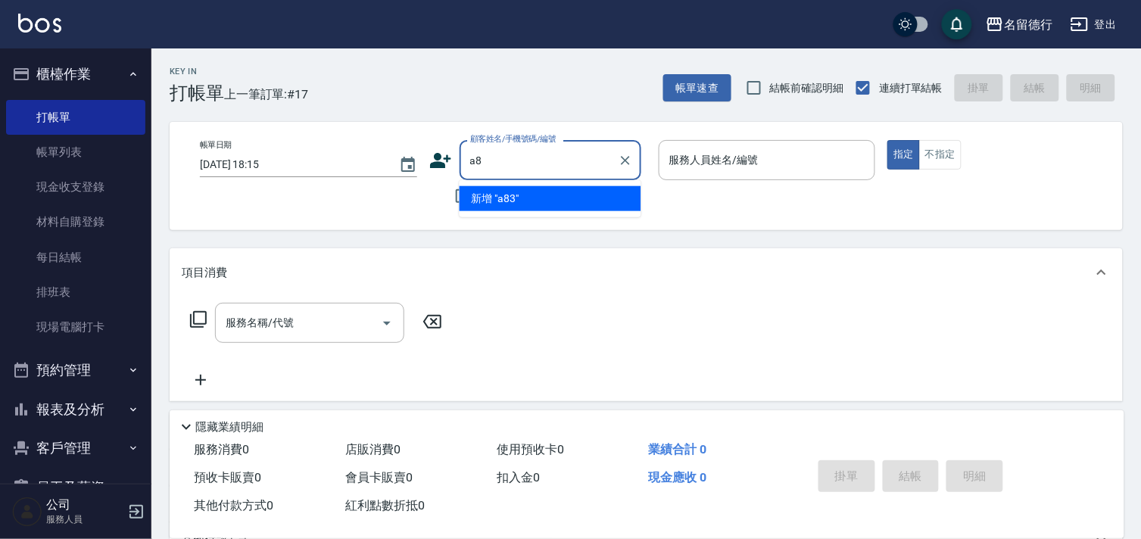
type input "a"
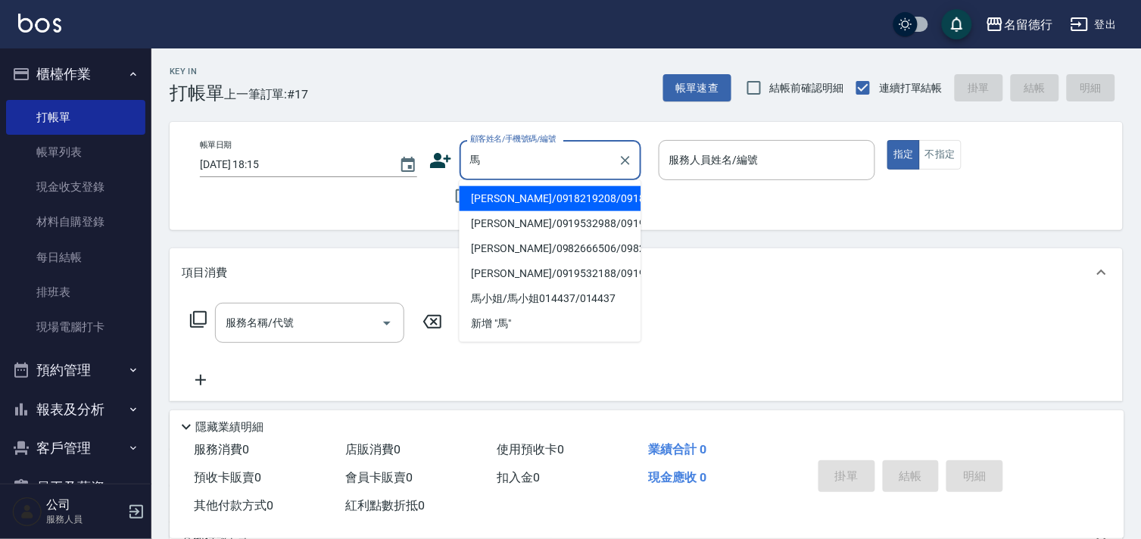
click at [521, 209] on li "[PERSON_NAME]/0918219208/0918219208" at bounding box center [551, 198] width 182 height 25
type input "[PERSON_NAME]/0918219208/0918219208"
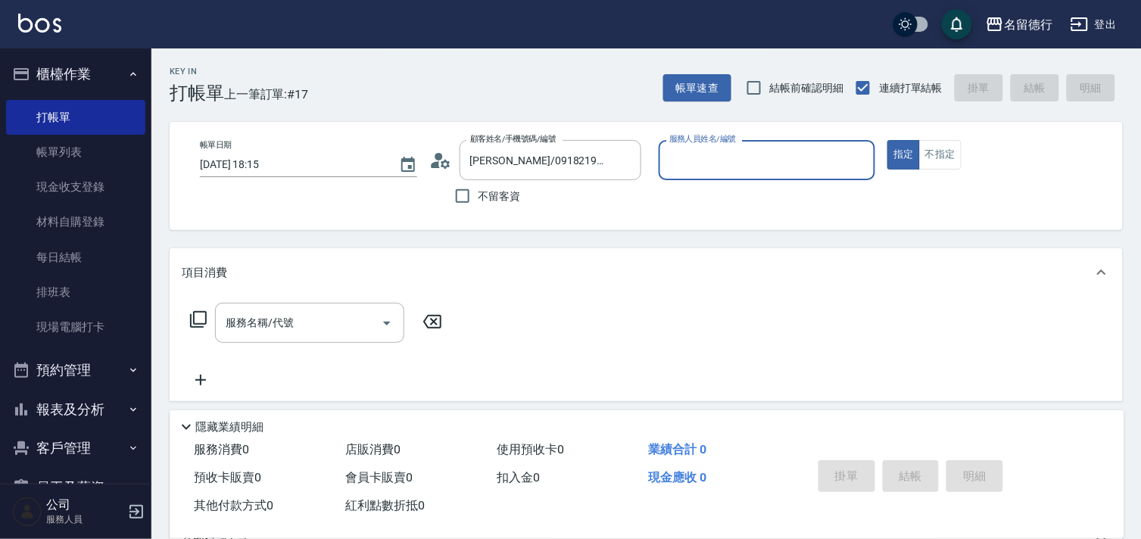
type input "品言-07"
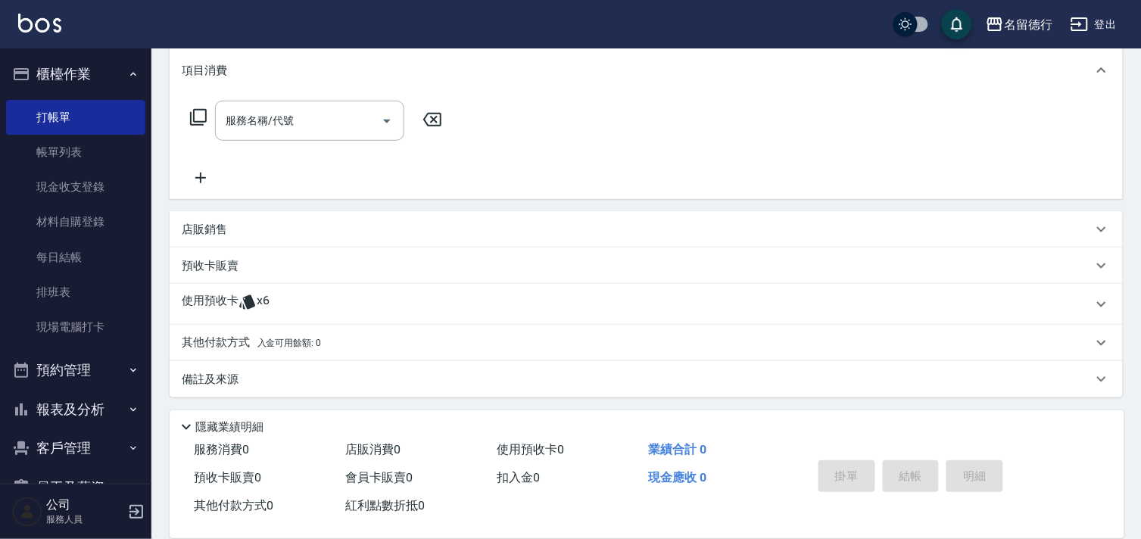
scroll to position [203, 0]
click at [201, 303] on p "使用預收卡" at bounding box center [210, 303] width 57 height 23
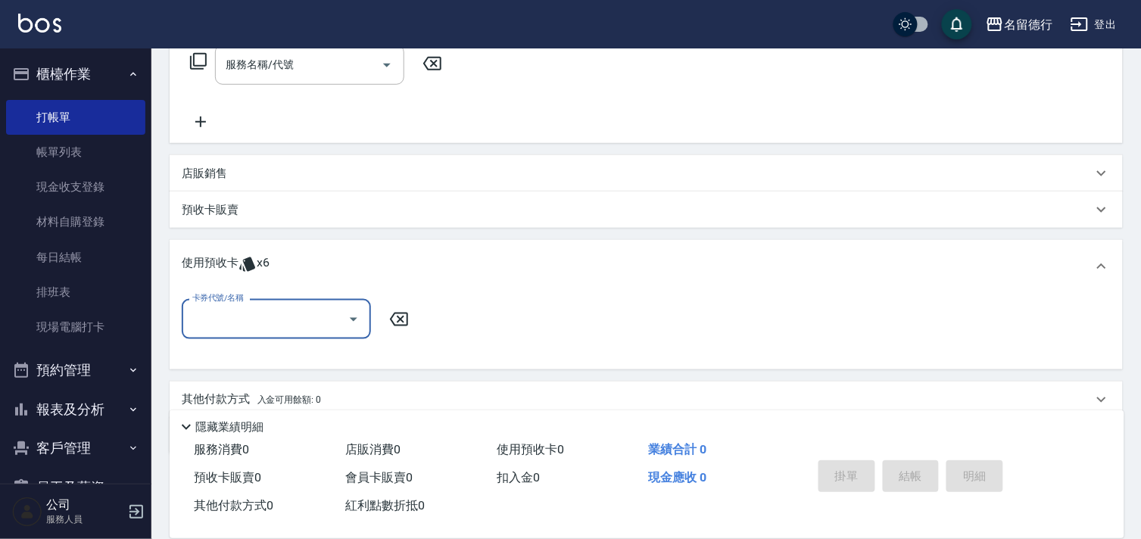
scroll to position [288, 0]
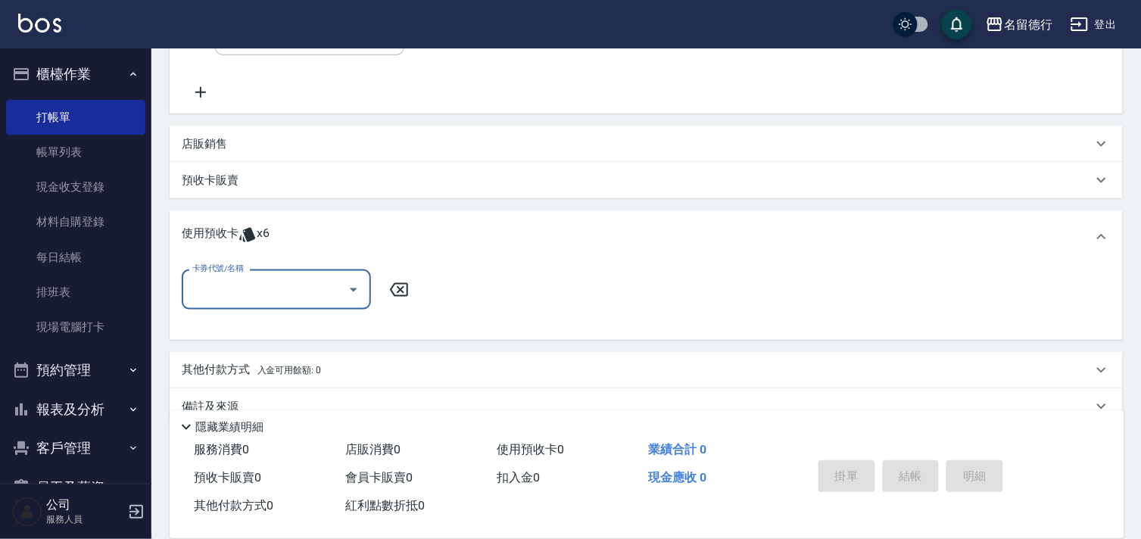
click at [218, 292] on input "卡券代號/名稱" at bounding box center [265, 289] width 153 height 27
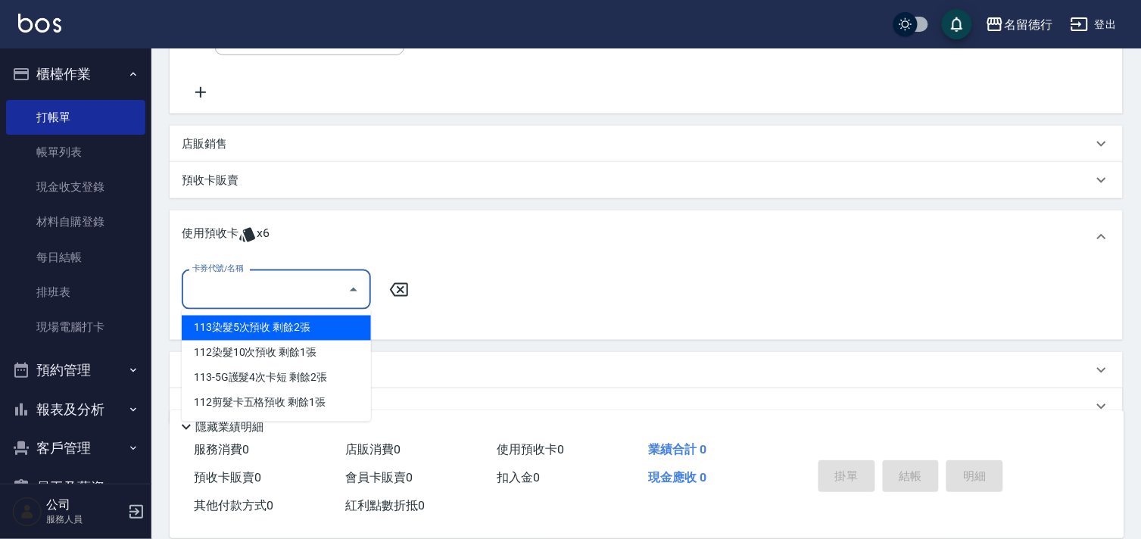
click at [288, 329] on div "113染髮5次預收 剩餘2張" at bounding box center [276, 328] width 189 height 25
type input "113染髮5次預收"
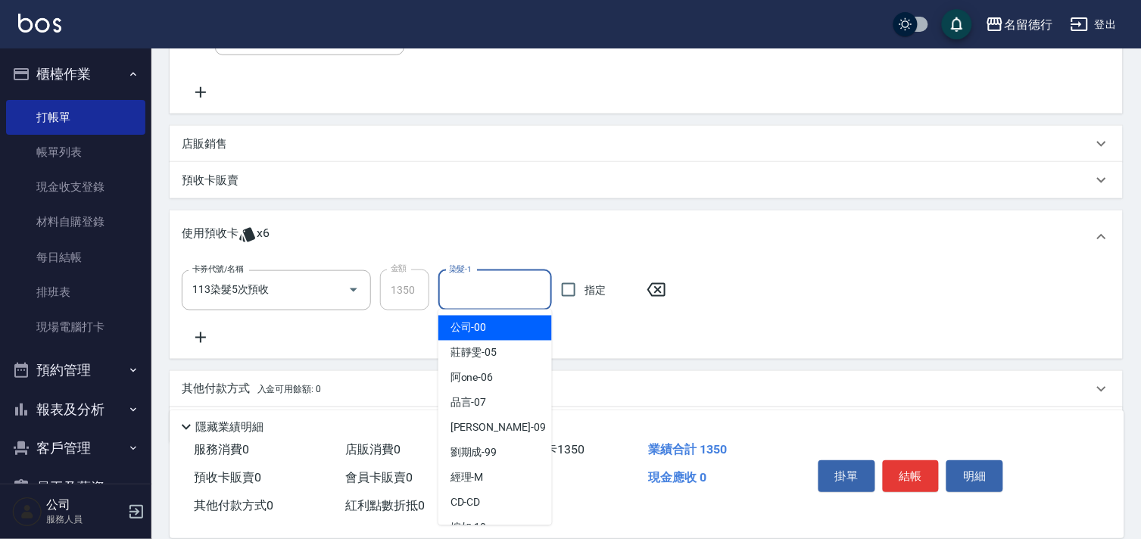
click at [494, 291] on input "染髮-1" at bounding box center [495, 290] width 100 height 27
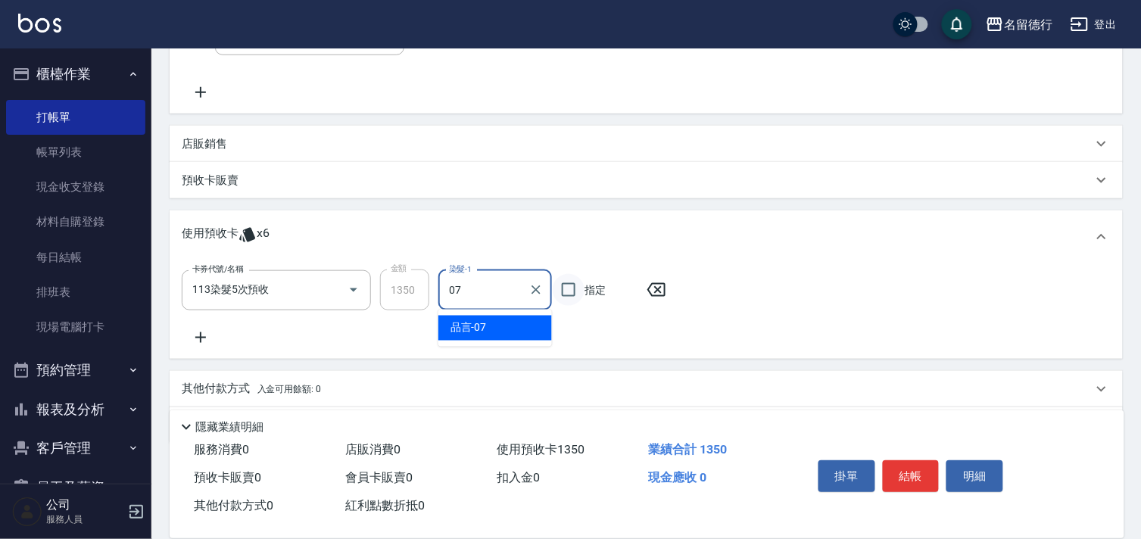
drag, startPoint x: 501, startPoint y: 326, endPoint x: 566, endPoint y: 301, distance: 69.5
click at [502, 326] on div "品言 -07" at bounding box center [495, 328] width 114 height 25
type input "品言-07"
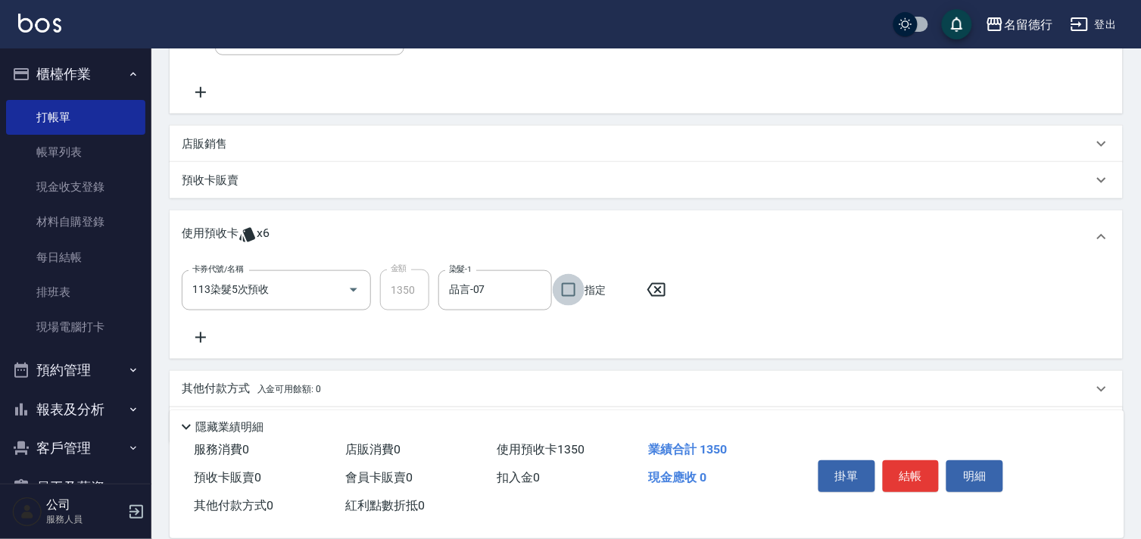
click at [572, 285] on input "指定" at bounding box center [569, 290] width 32 height 32
checkbox input "true"
click at [209, 335] on icon at bounding box center [201, 338] width 38 height 18
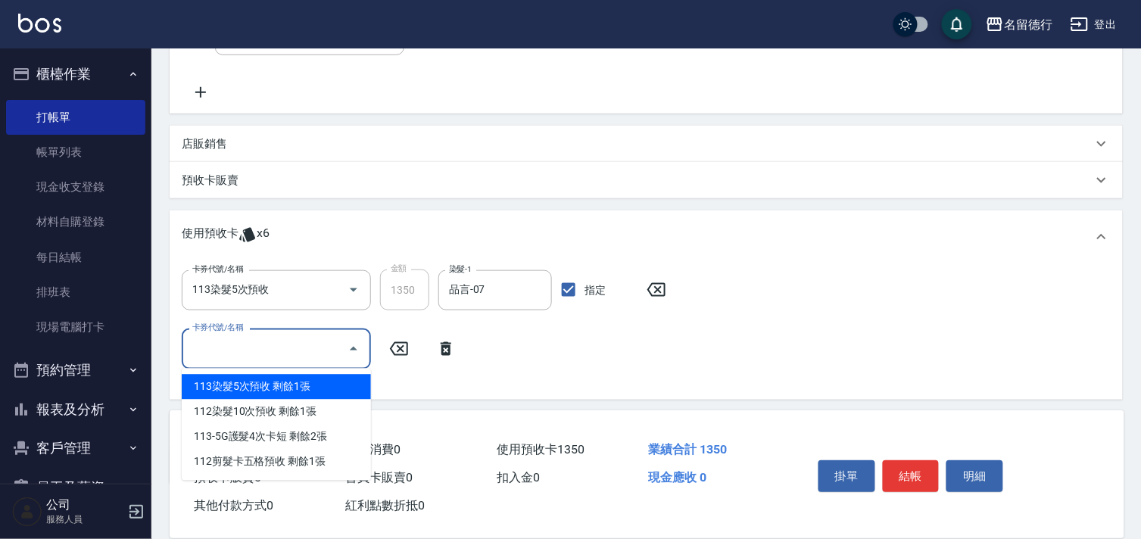
click at [222, 351] on input "卡券代號/名稱" at bounding box center [265, 348] width 153 height 27
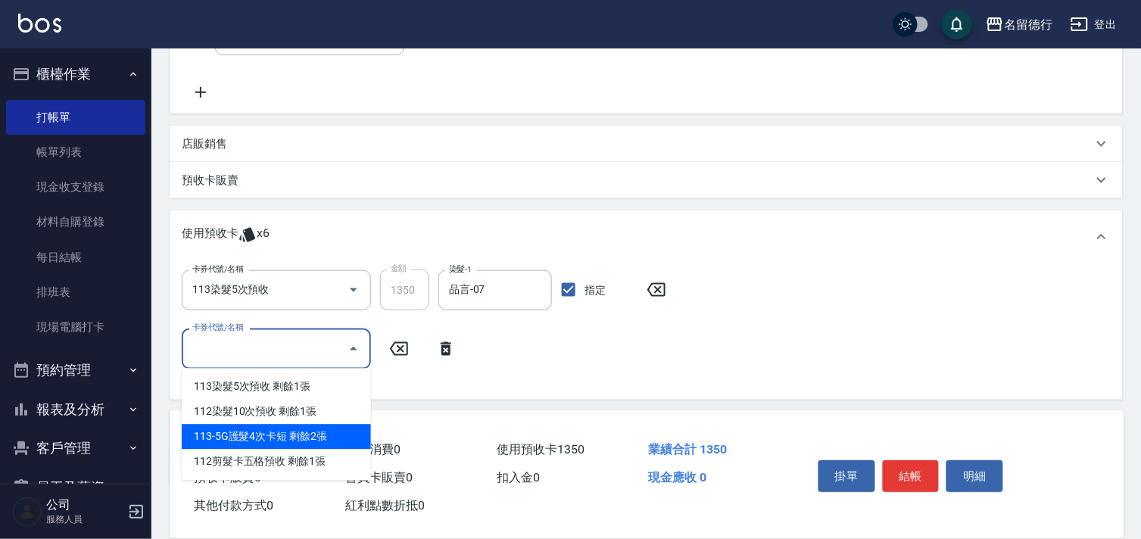
scroll to position [372, 0]
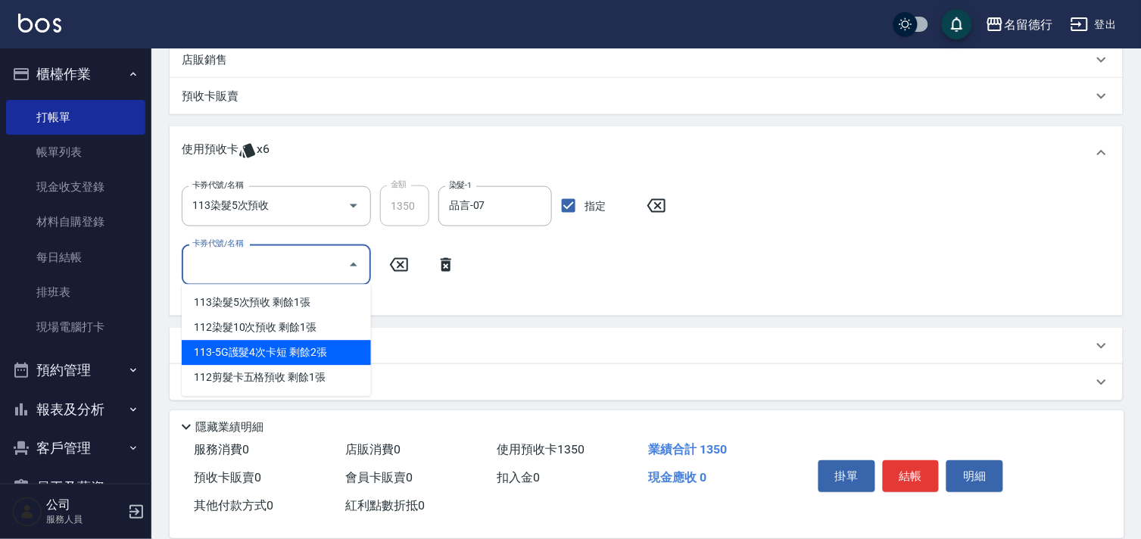
click at [296, 353] on div "113-5G護髮4次卡短 剩餘2張" at bounding box center [276, 353] width 189 height 25
type input "113-5G護髮4次卡短"
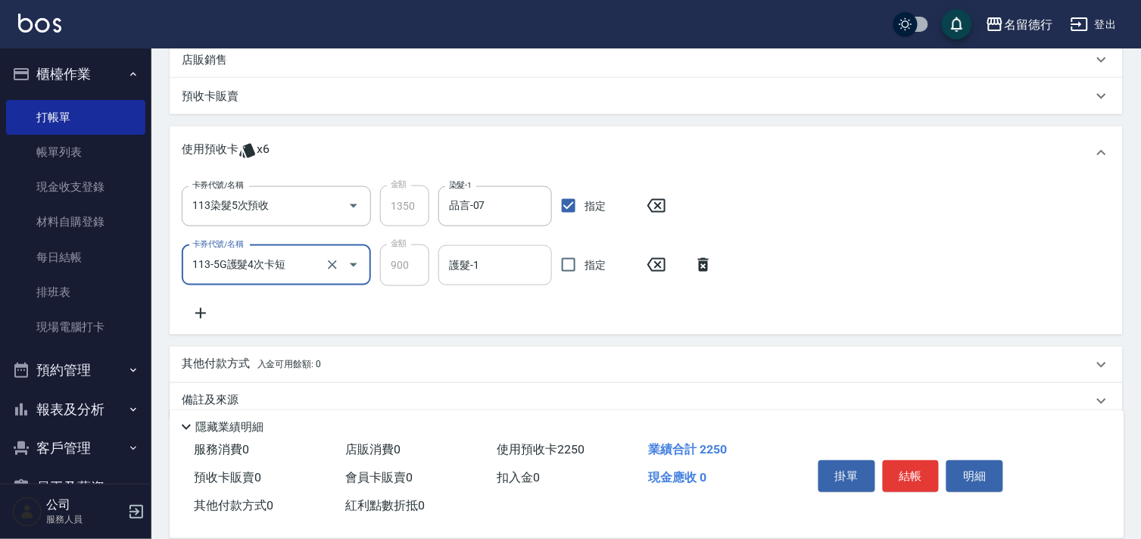
click at [497, 263] on input "護髮-1" at bounding box center [495, 265] width 100 height 27
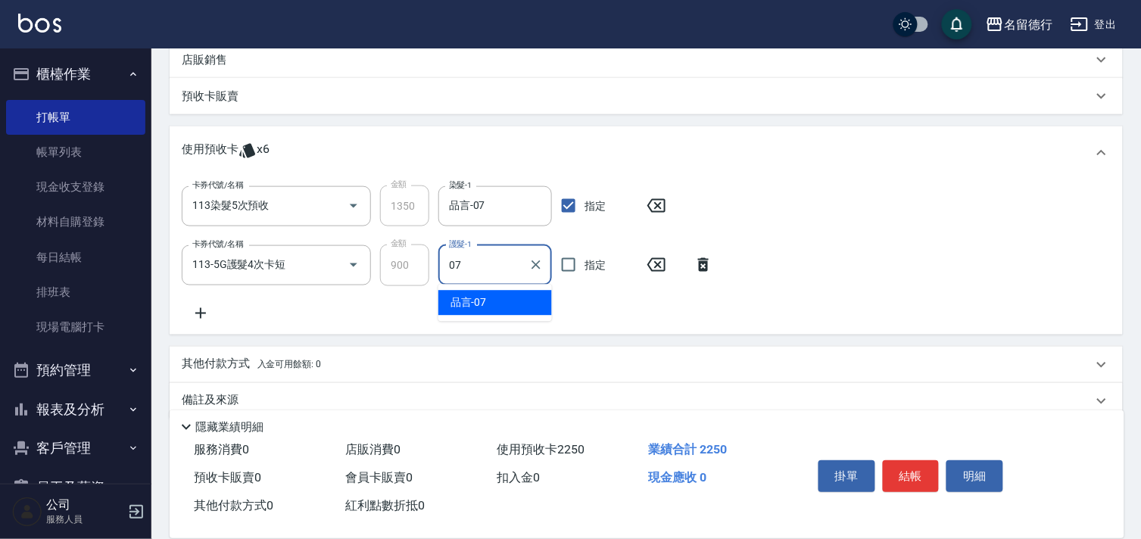
click at [501, 298] on div "品言 -07" at bounding box center [495, 303] width 114 height 25
type input "品言-07"
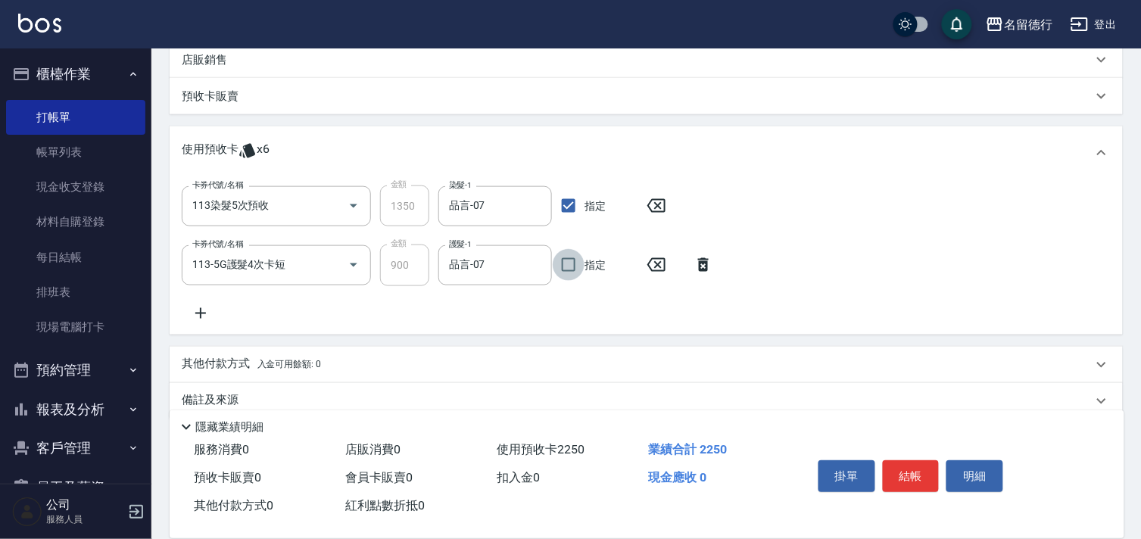
click at [565, 265] on input "指定" at bounding box center [569, 265] width 32 height 32
checkbox input "true"
click at [194, 316] on icon at bounding box center [201, 313] width 38 height 18
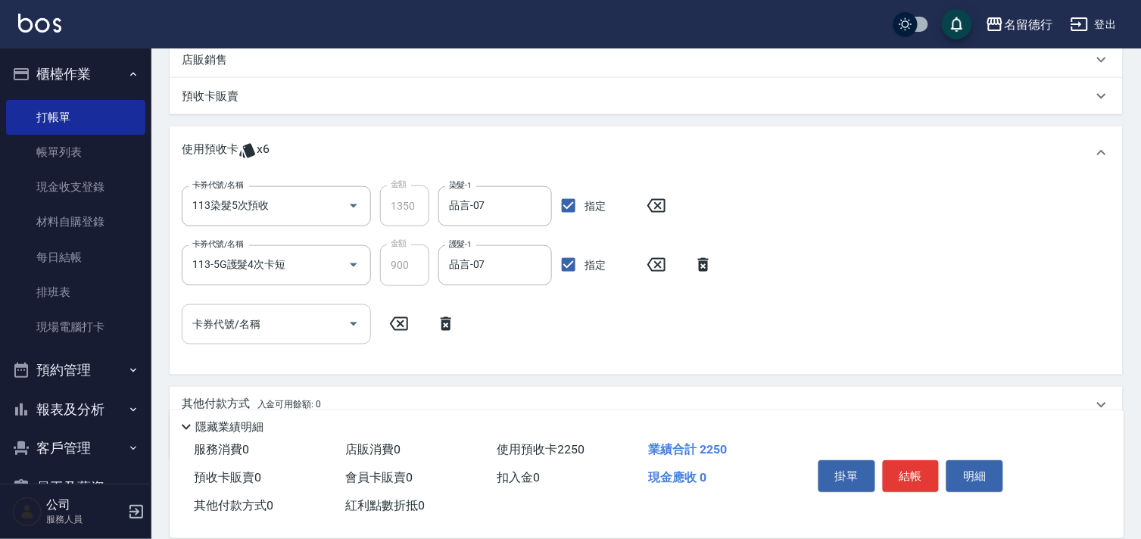
click at [214, 341] on div "卡券代號/名稱" at bounding box center [276, 324] width 189 height 40
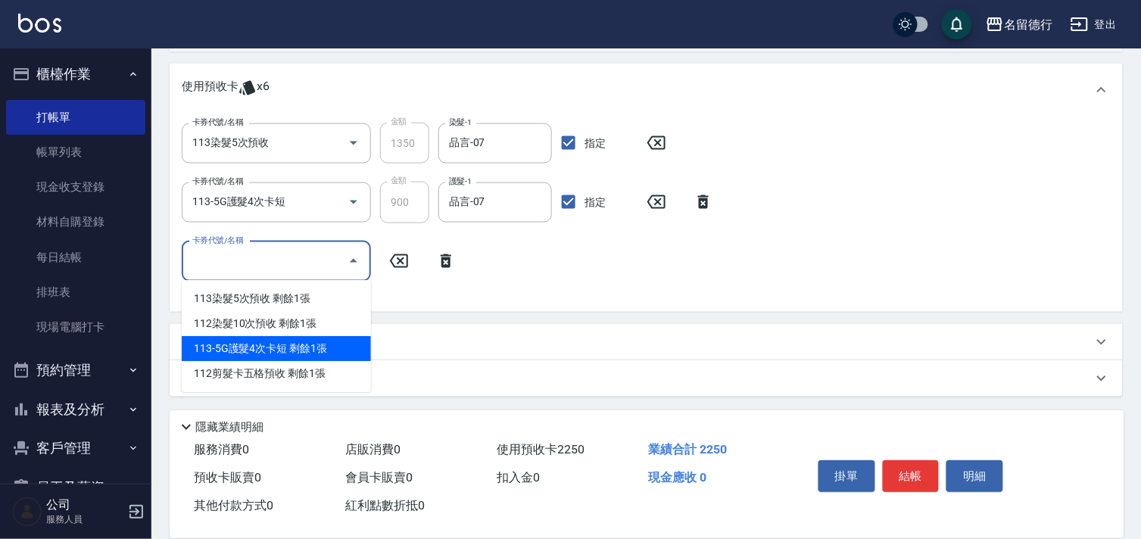
scroll to position [351, 0]
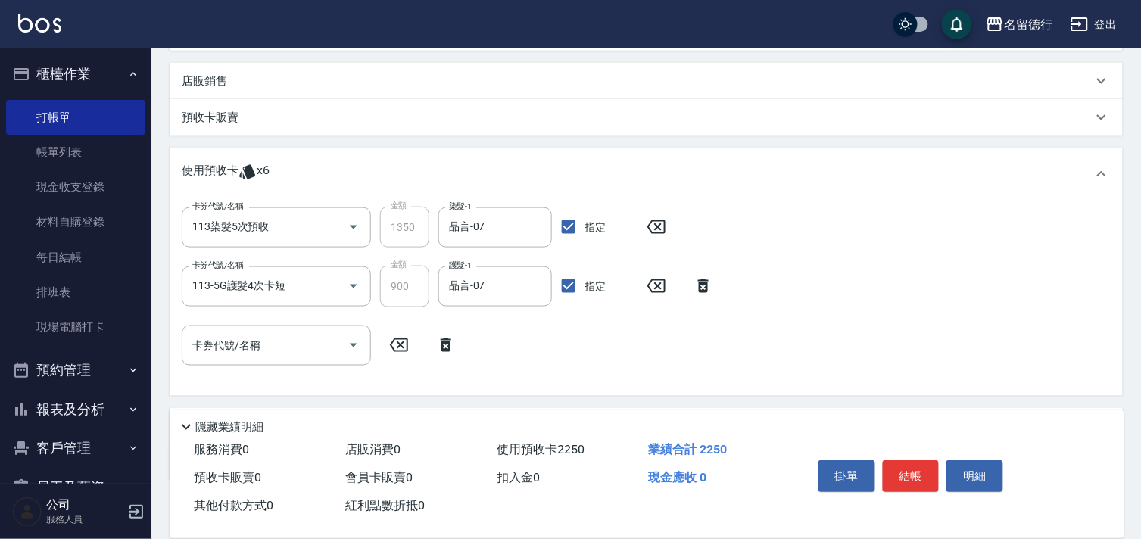
click at [455, 339] on icon at bounding box center [446, 345] width 38 height 18
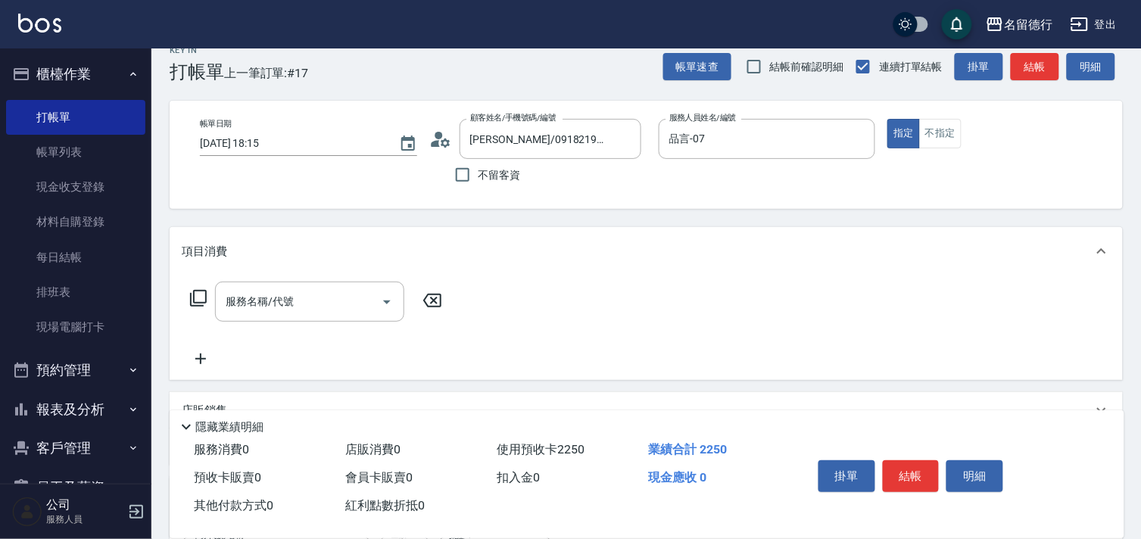
scroll to position [14, 0]
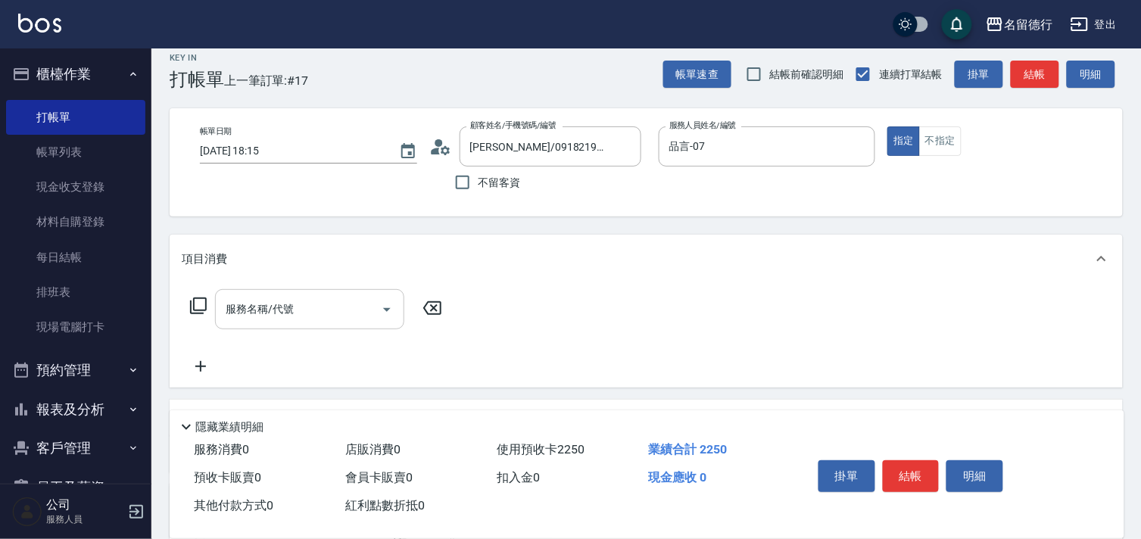
click at [288, 321] on input "服務名稱/代號" at bounding box center [298, 309] width 153 height 27
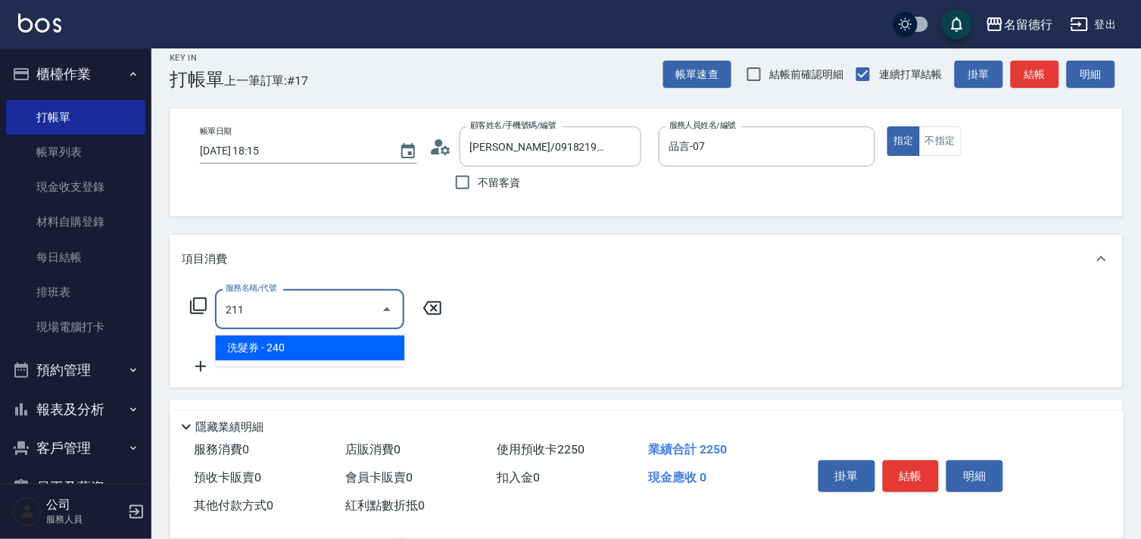
click at [320, 350] on span "洗髮券 - 240" at bounding box center [309, 347] width 189 height 25
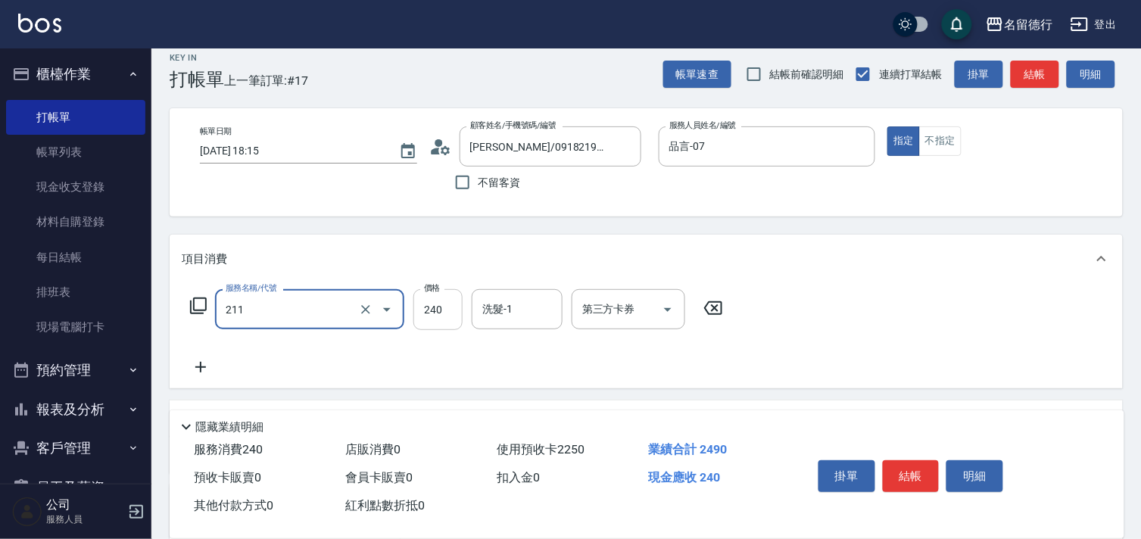
type input "洗髮券(211)"
click at [432, 308] on input "240" at bounding box center [437, 309] width 49 height 41
type input "300"
click at [486, 307] on div "洗髮-1 洗髮-1" at bounding box center [517, 309] width 91 height 40
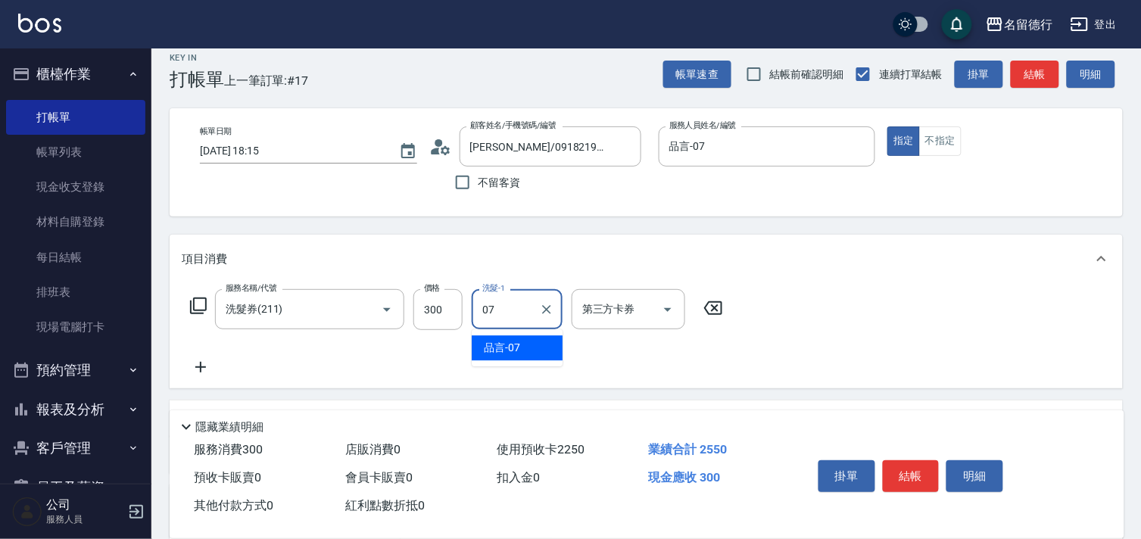
click at [503, 336] on div "品言 -07" at bounding box center [517, 347] width 91 height 25
type input "品言-07"
click at [608, 305] on div "第三方卡券 第三方卡券" at bounding box center [629, 309] width 114 height 40
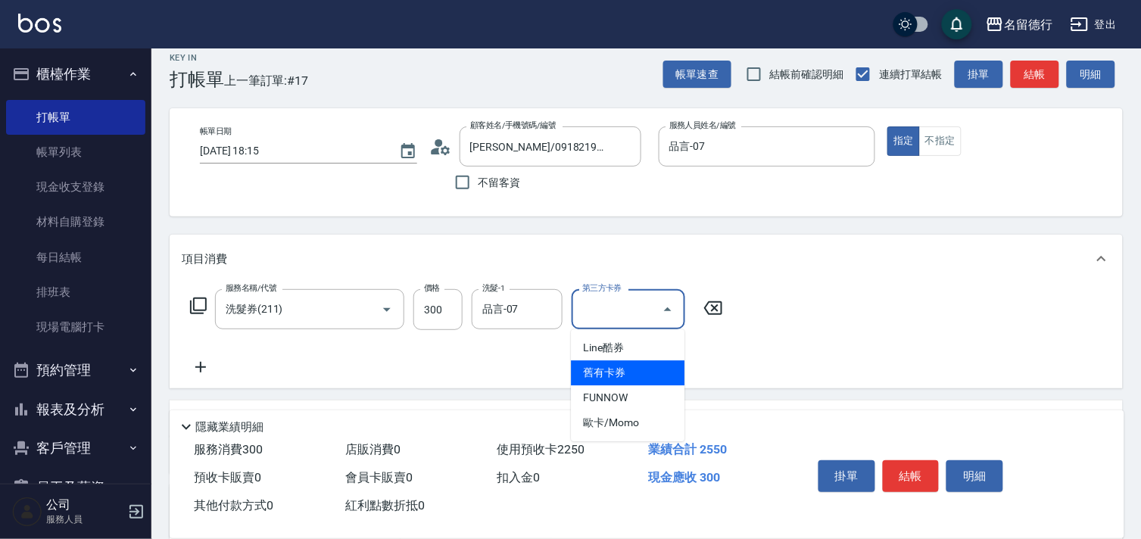
click at [644, 373] on span "舊有卡券" at bounding box center [628, 372] width 114 height 25
type input "舊有卡券"
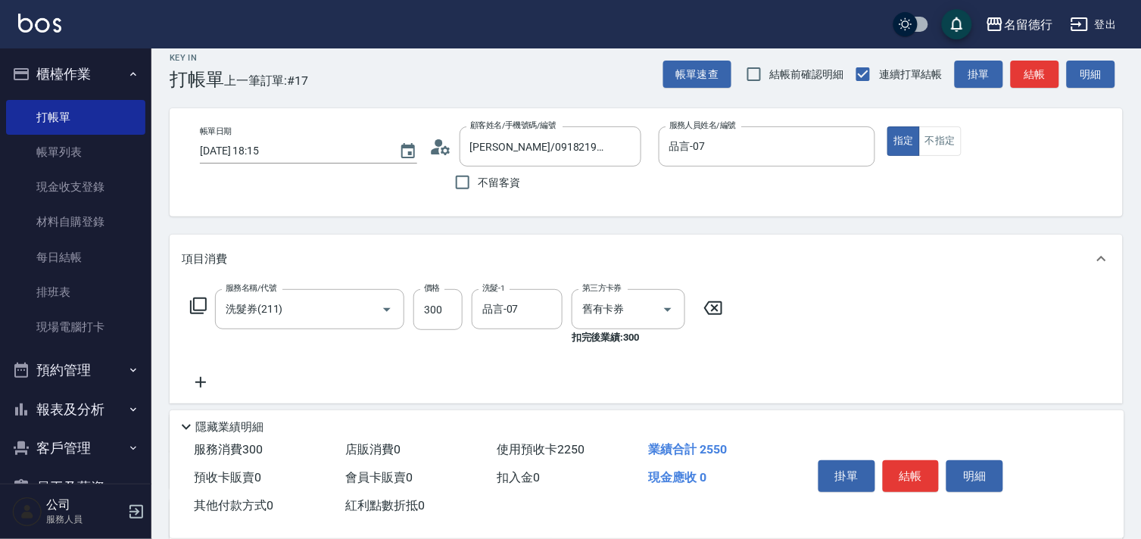
click at [791, 350] on div "服務名稱/代號 洗髮券(211) 服務名稱/代號 價格 300 價格 洗髮-1 品言-07 洗髮-1 第三方卡券 舊有卡券 第三方卡券 扣完後業績: 300" at bounding box center [646, 343] width 953 height 120
click at [911, 479] on button "結帳" at bounding box center [911, 476] width 57 height 32
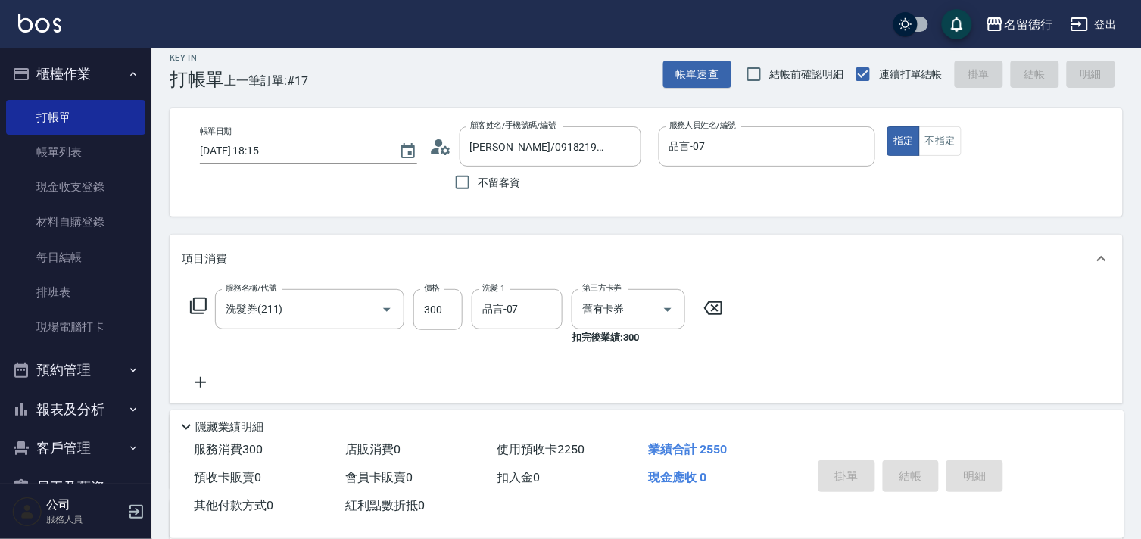
type input "[DATE] 18:16"
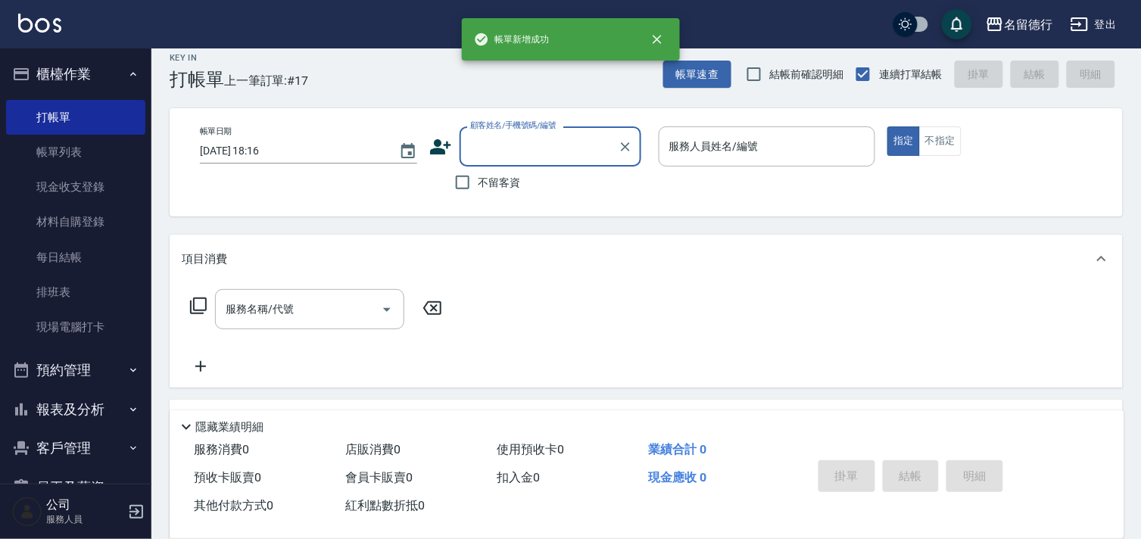
scroll to position [0, 0]
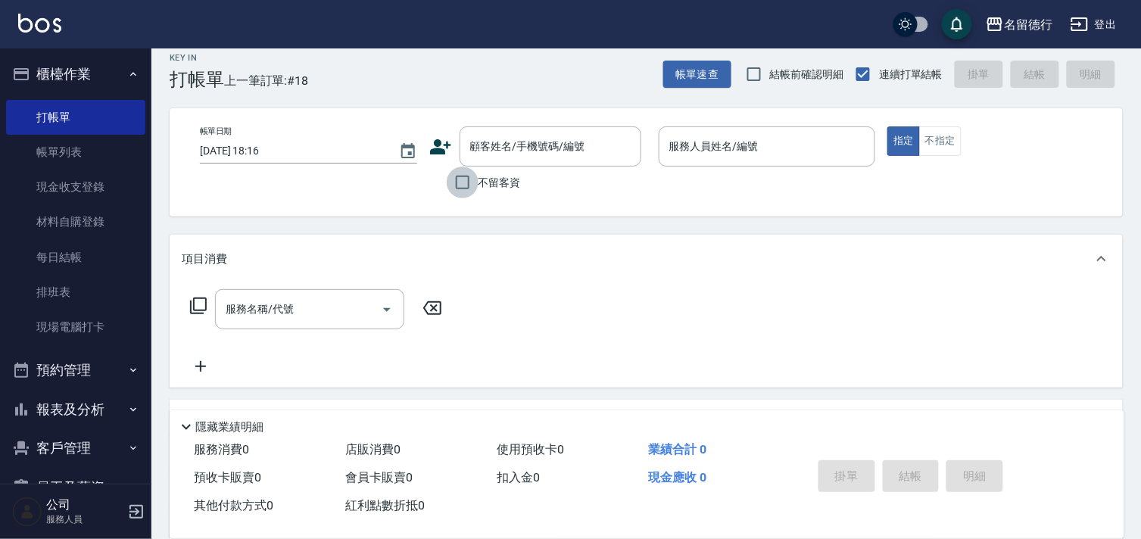
click at [460, 176] on input "不留客資" at bounding box center [463, 183] width 32 height 32
checkbox input "true"
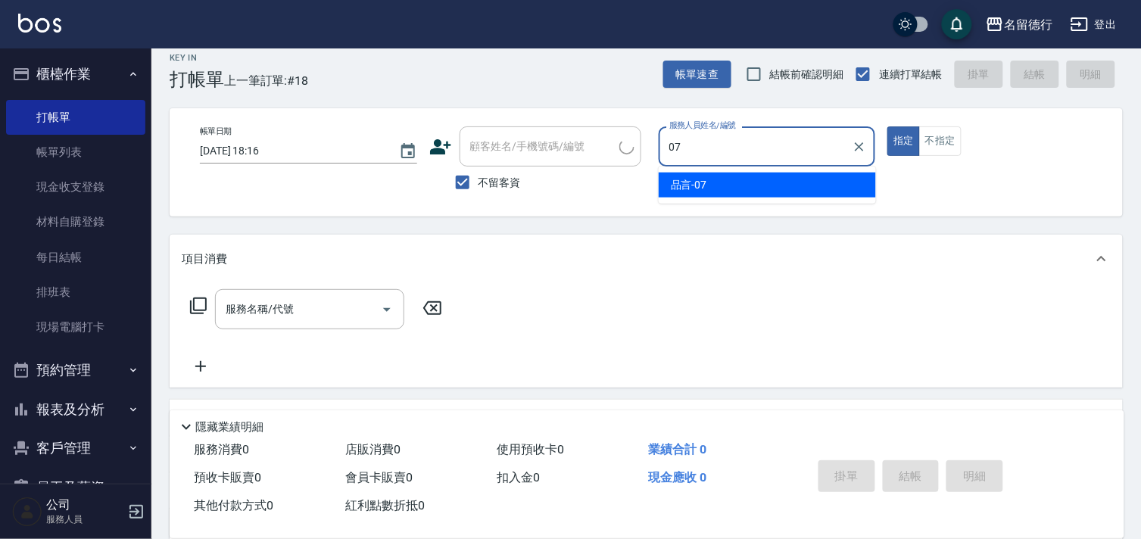
click at [671, 184] on span "品言 -07" at bounding box center [689, 185] width 36 height 16
type input "品言-07"
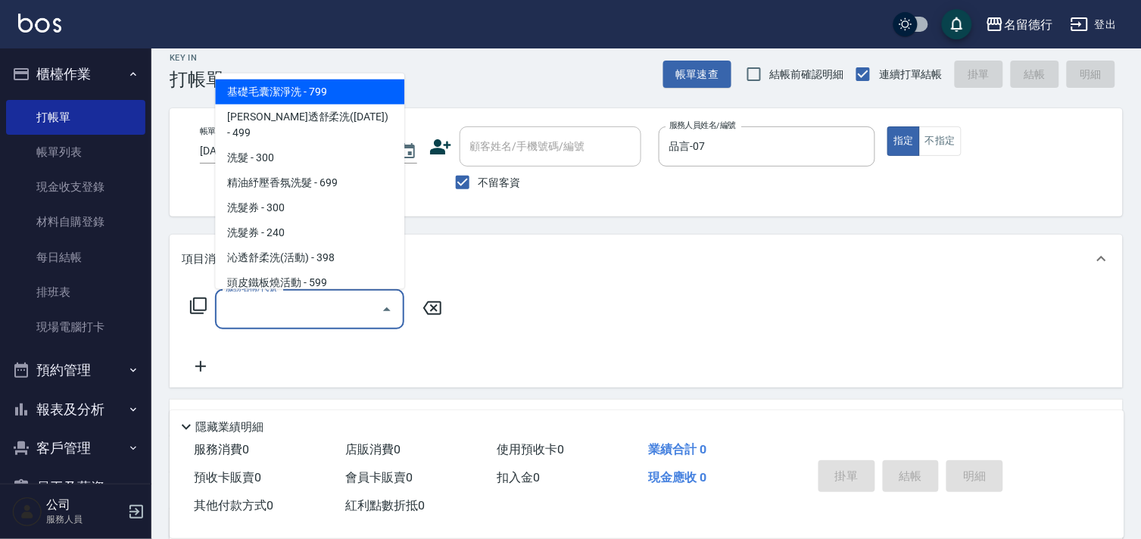
click at [320, 301] on input "服務名稱/代號" at bounding box center [298, 309] width 153 height 27
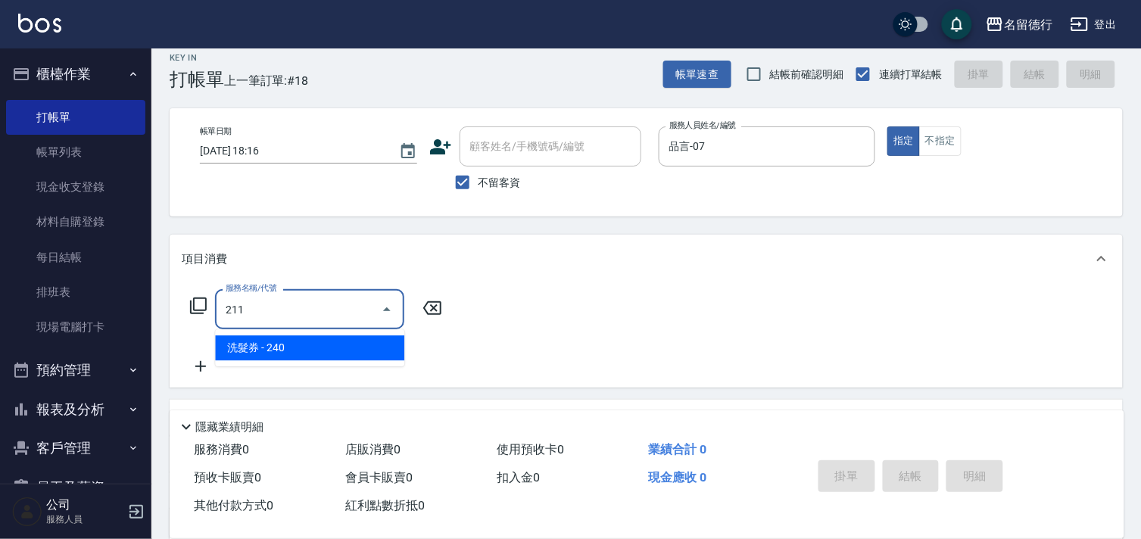
click at [333, 345] on span "洗髮券 - 240" at bounding box center [309, 347] width 189 height 25
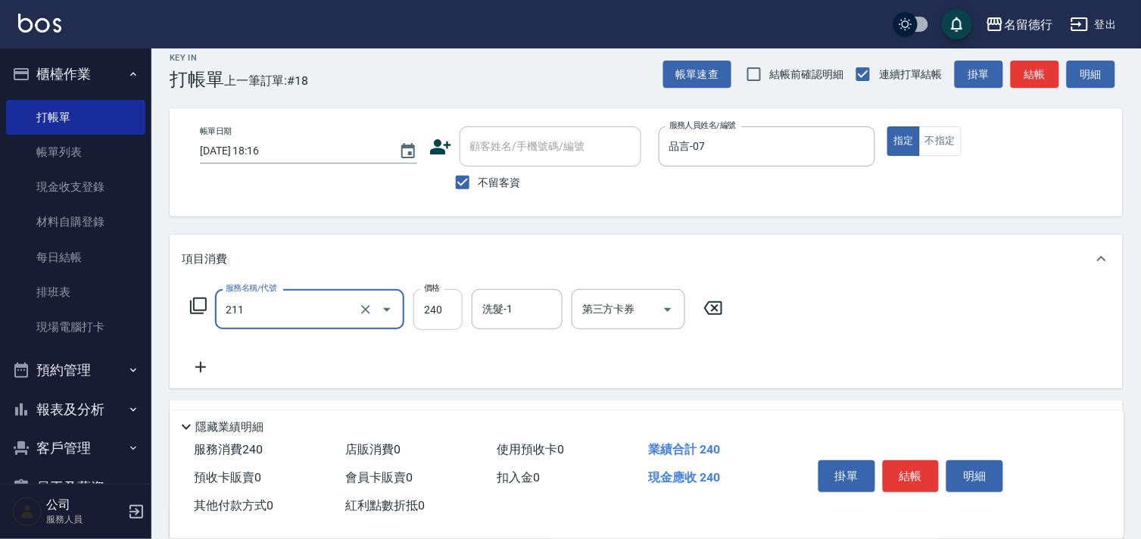
type input "洗髮券(211)"
click at [437, 306] on input "240" at bounding box center [437, 309] width 49 height 41
type input "260"
click at [513, 303] on input "洗髮-1" at bounding box center [517, 309] width 77 height 27
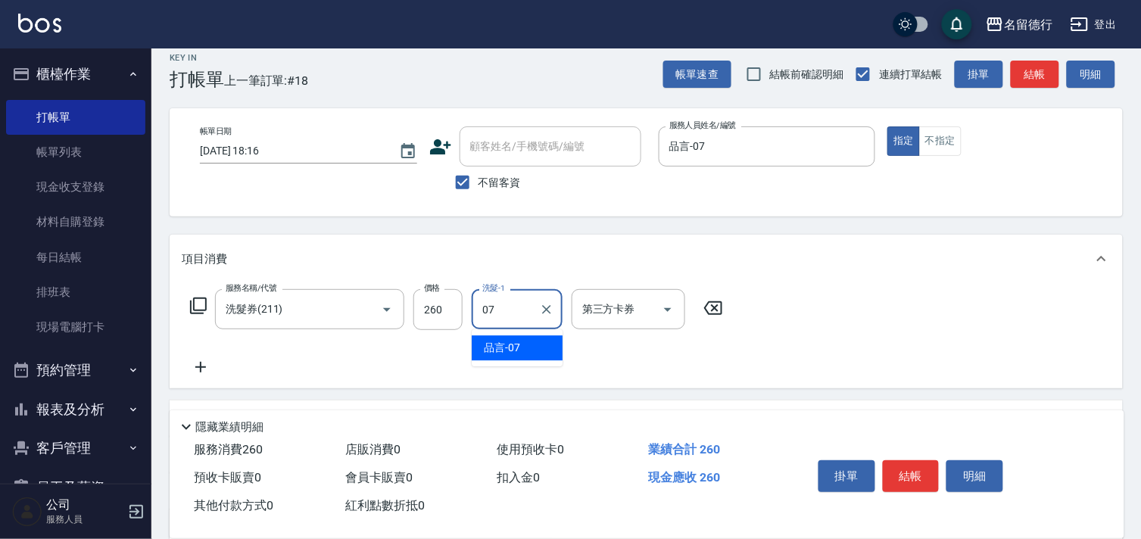
click at [534, 352] on div "品言 -07" at bounding box center [517, 347] width 91 height 25
click at [587, 323] on div "第三方卡券" at bounding box center [629, 309] width 114 height 40
type input "品言-07"
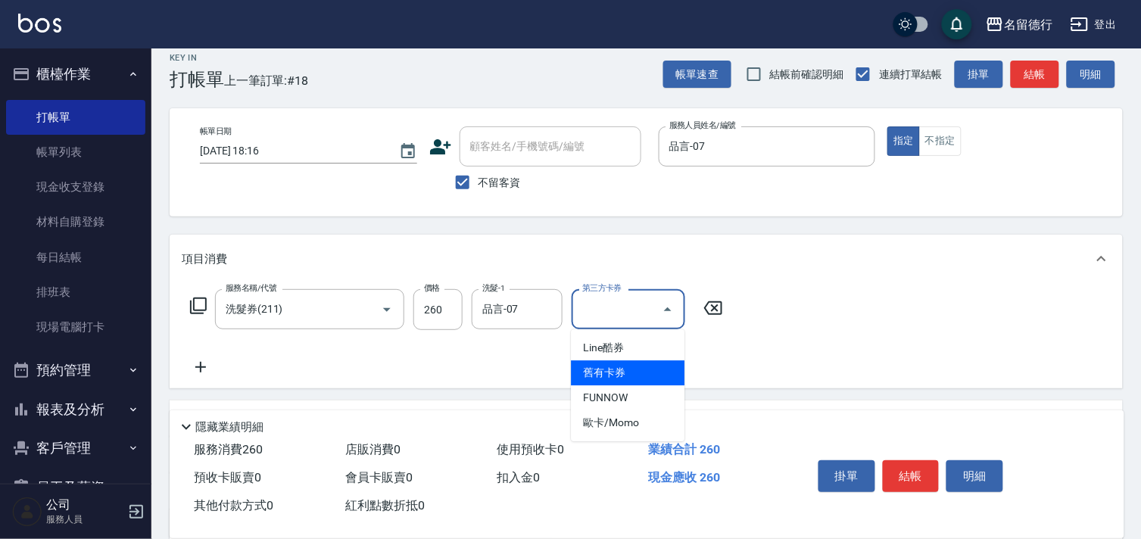
click at [600, 368] on span "舊有卡券" at bounding box center [628, 372] width 114 height 25
type input "舊有卡券"
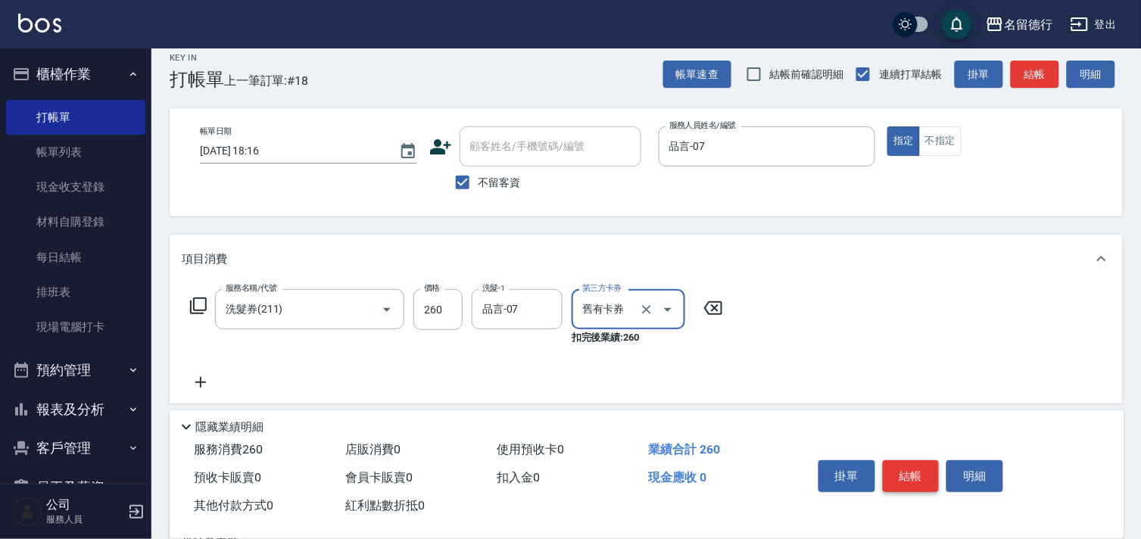
click at [909, 479] on button "結帳" at bounding box center [911, 476] width 57 height 32
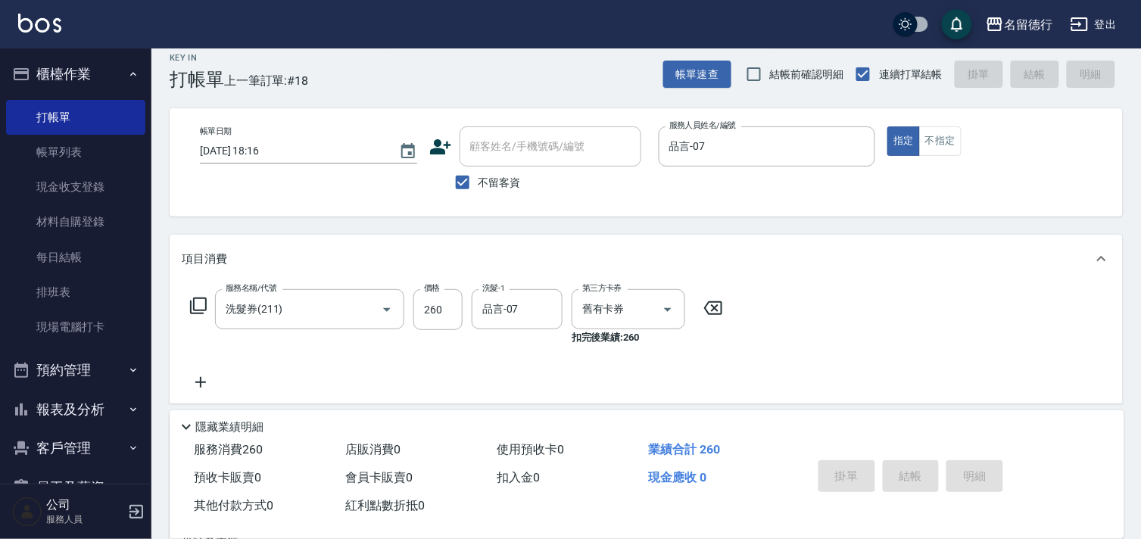
type input "[DATE] 18:17"
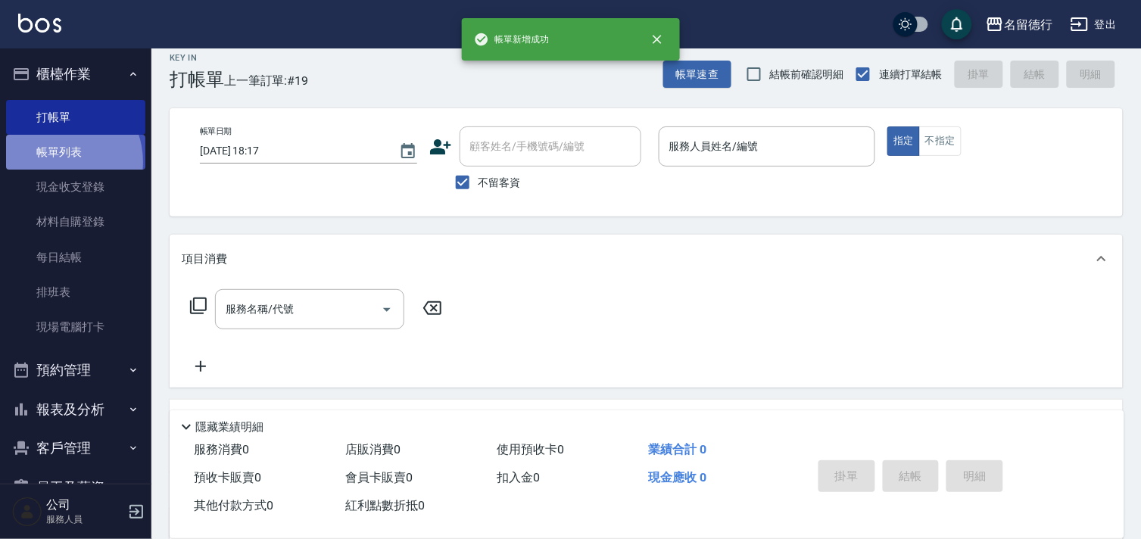
click at [61, 162] on link "帳單列表" at bounding box center [75, 152] width 139 height 35
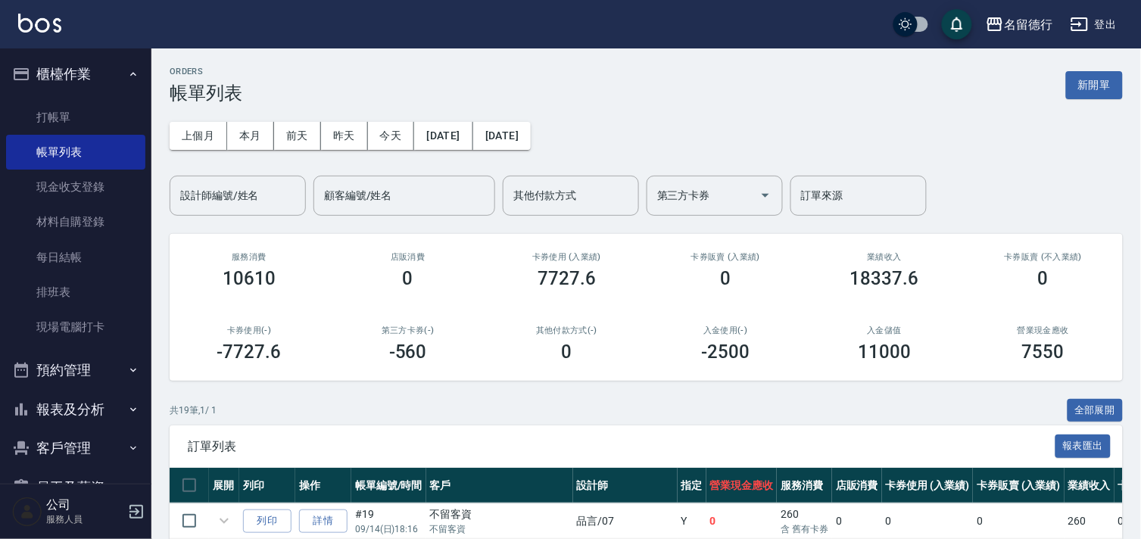
click at [242, 188] on div "設計師編號/姓名 設計師編號/姓名" at bounding box center [238, 196] width 136 height 40
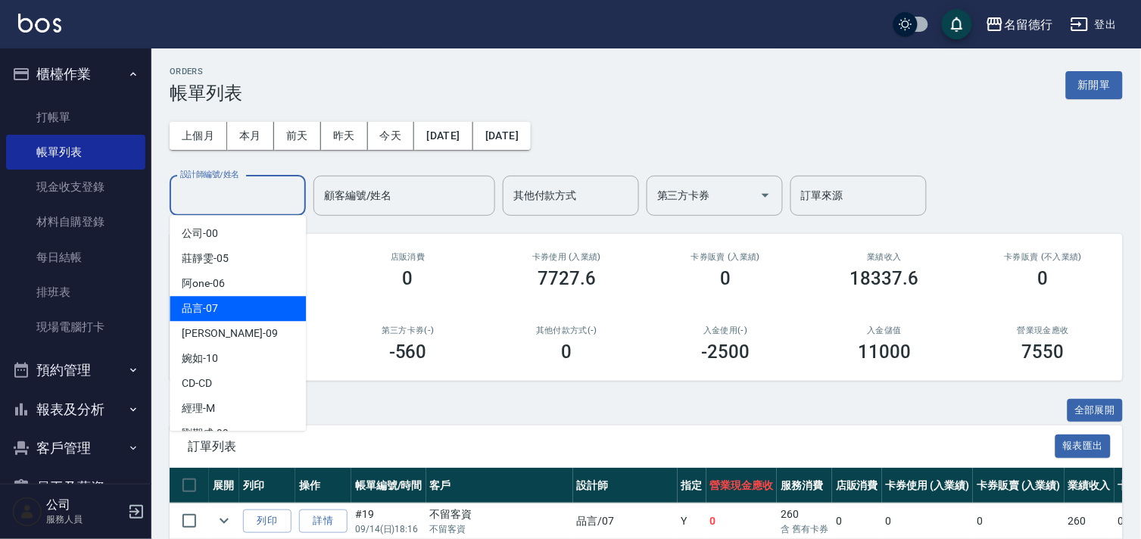
click at [203, 311] on span "品言 -07" at bounding box center [200, 309] width 36 height 16
type input "品言-07"
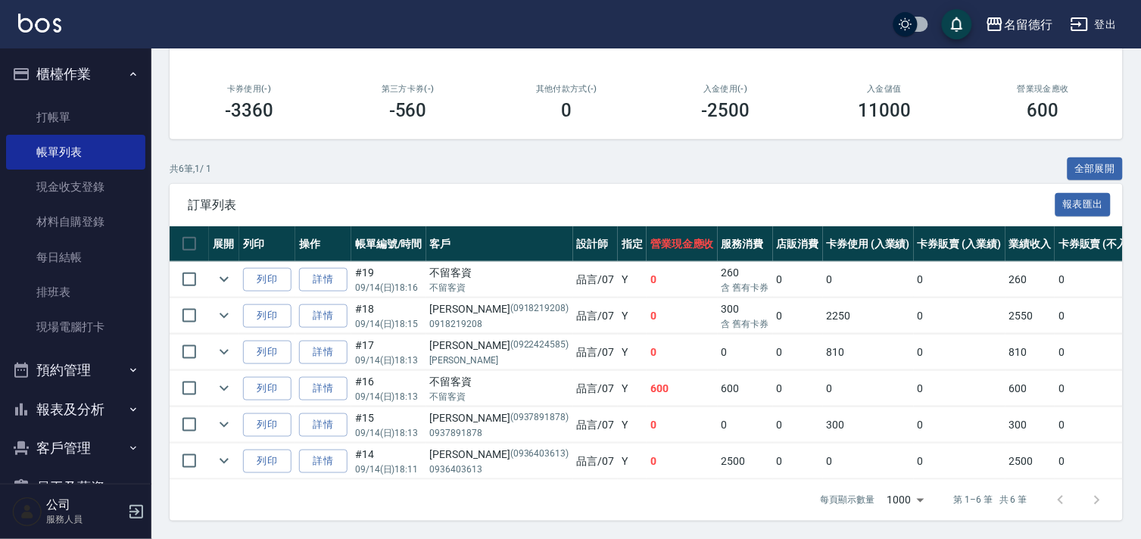
scroll to position [254, 0]
click at [103, 100] on link "打帳單" at bounding box center [75, 117] width 139 height 35
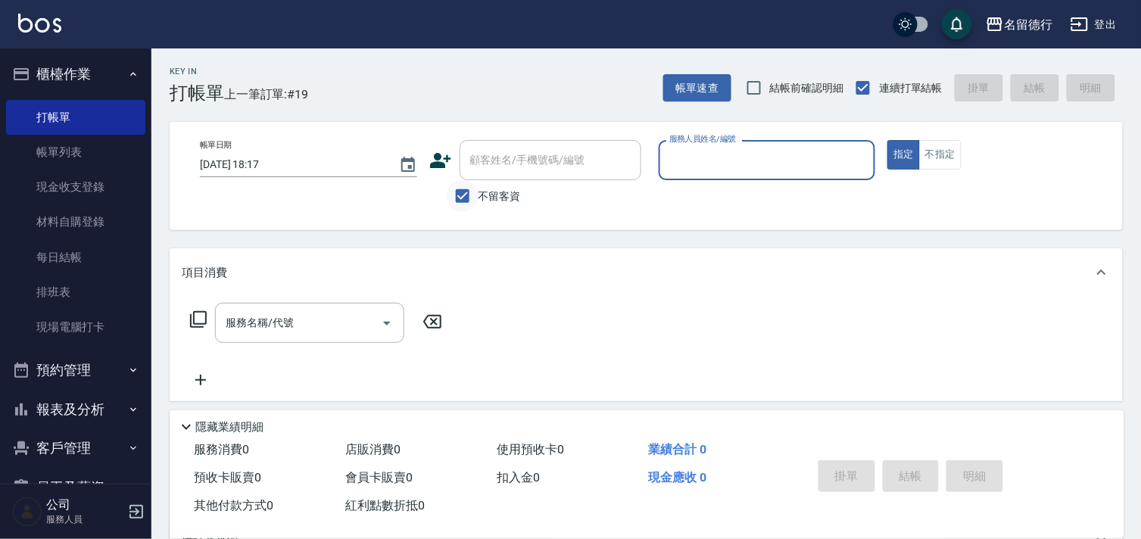
click at [464, 188] on input "不留客資" at bounding box center [463, 196] width 32 height 32
checkbox input "false"
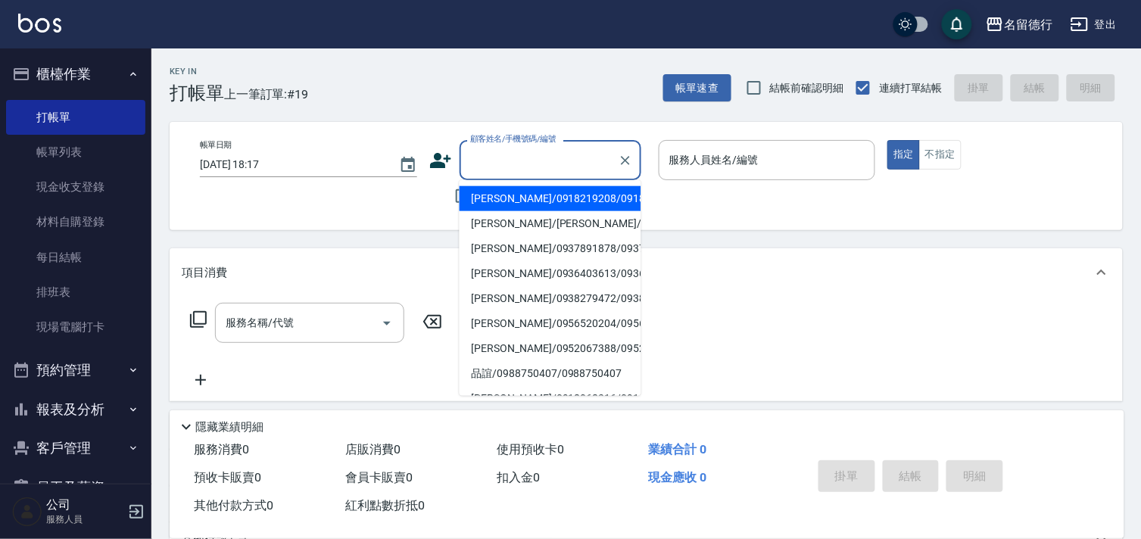
click at [481, 173] on input "顧客姓名/手機號碼/編號" at bounding box center [538, 160] width 145 height 27
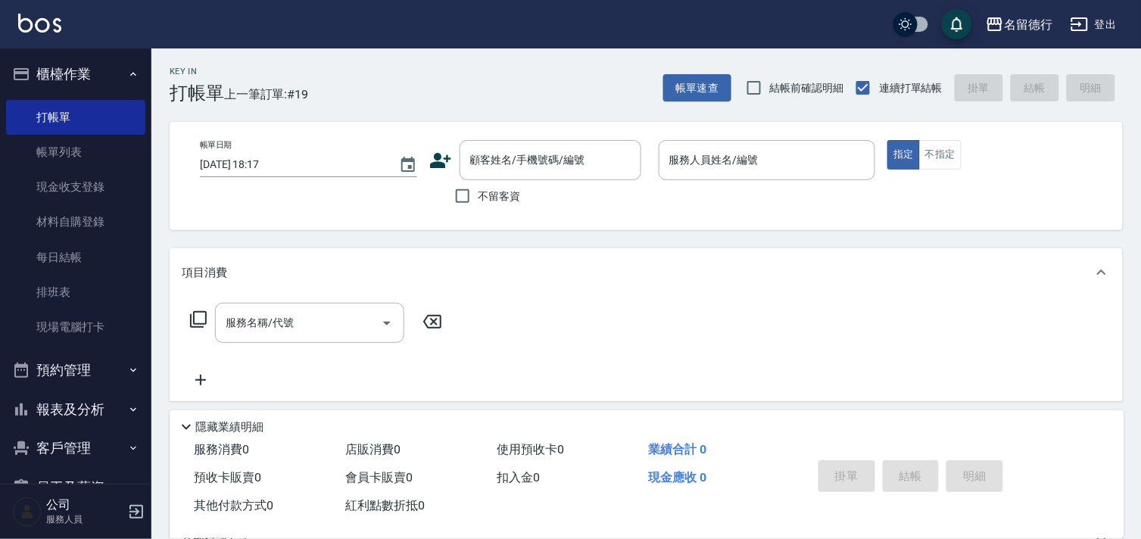
click at [317, 273] on div "項目消費" at bounding box center [637, 273] width 911 height 16
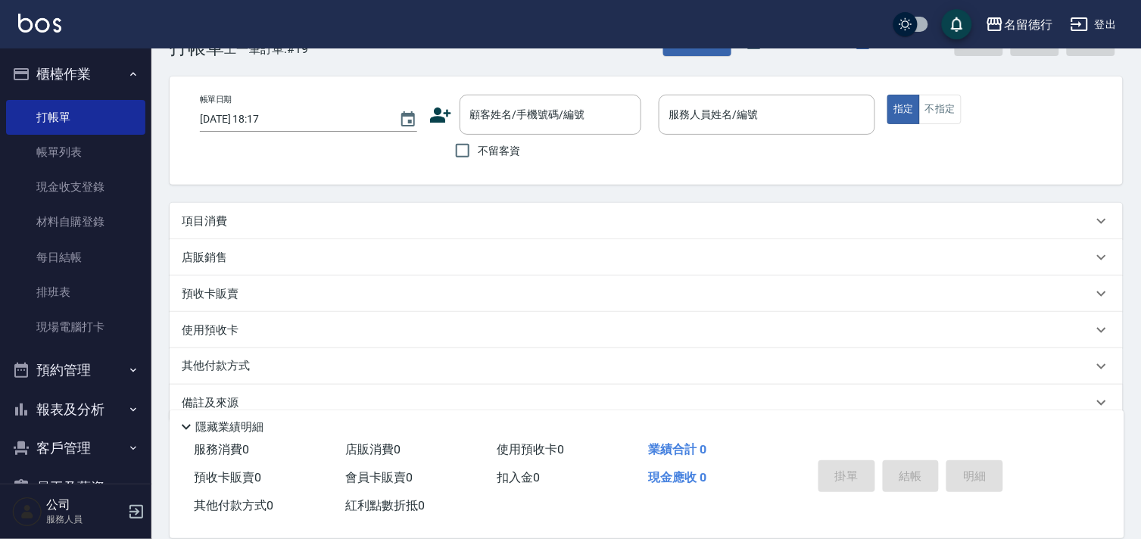
scroll to position [70, 0]
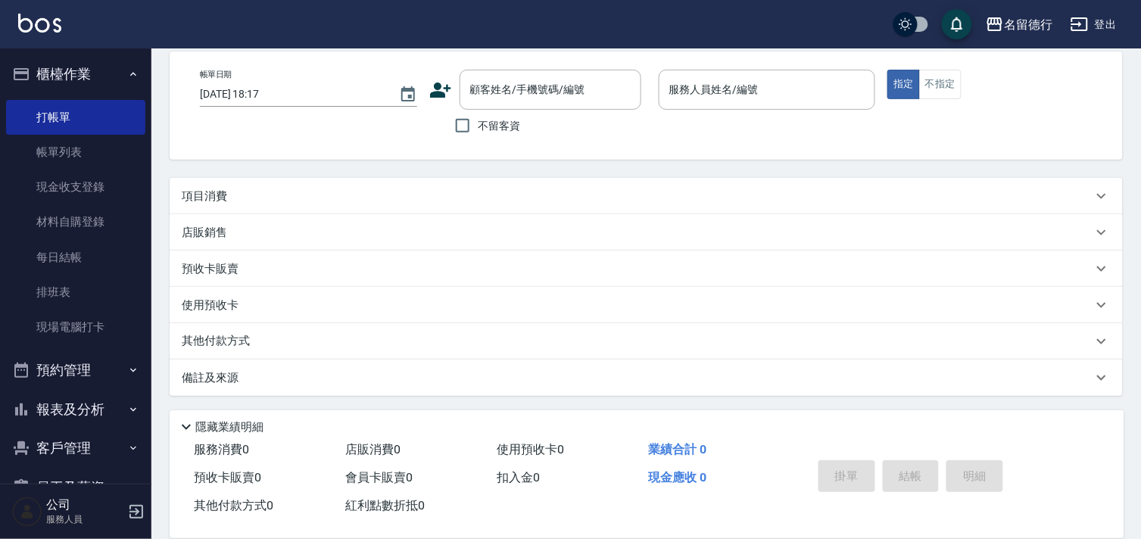
click at [207, 232] on p "店販銷售" at bounding box center [204, 233] width 45 height 16
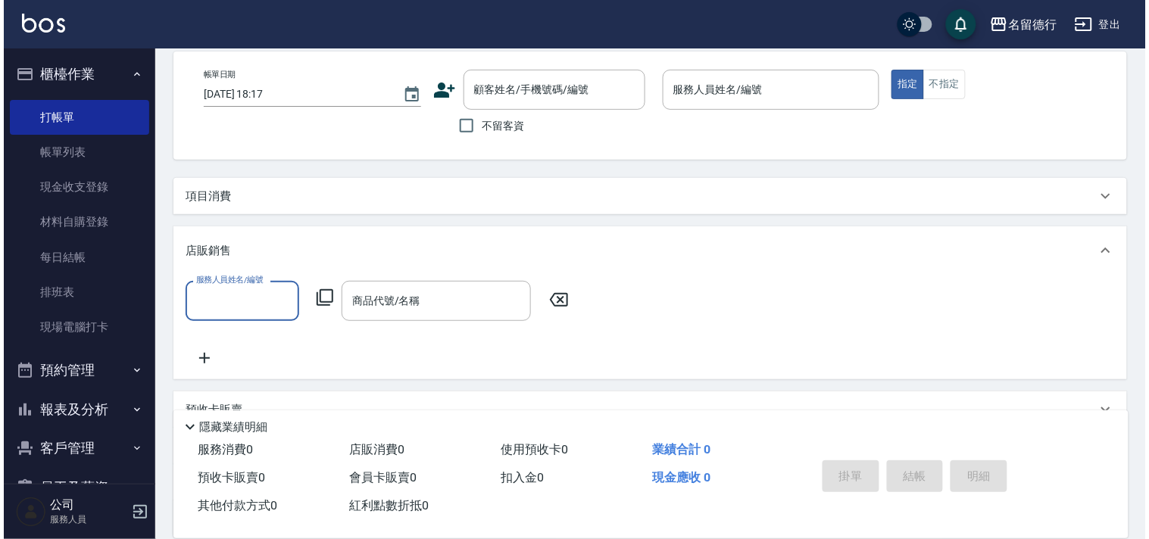
scroll to position [0, 0]
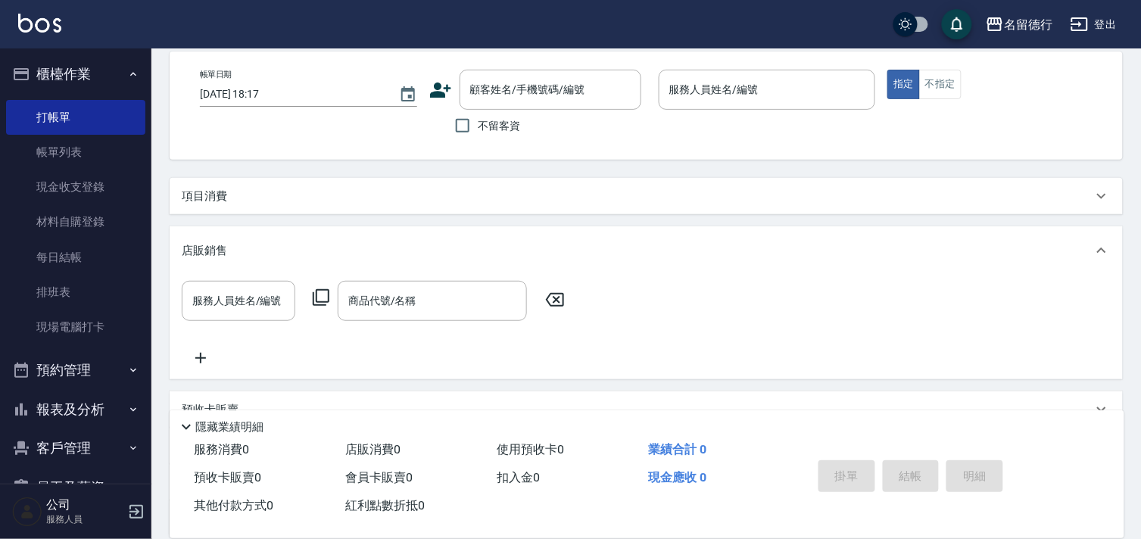
click at [321, 298] on icon at bounding box center [321, 297] width 18 height 18
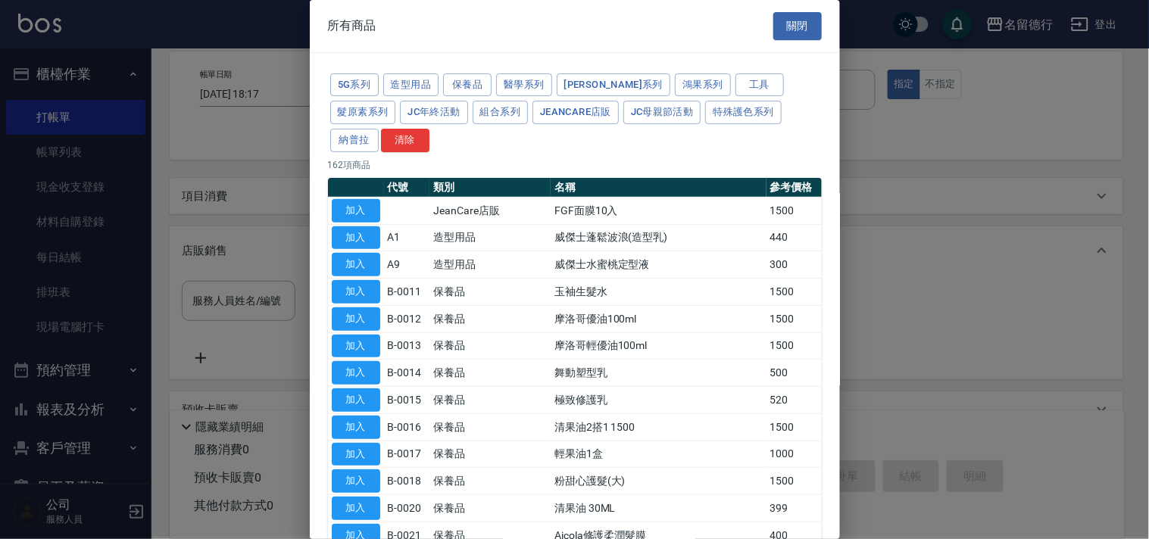
click at [520, 124] on div "5G系列 造型用品 保養品 醫學系列 [PERSON_NAME]系列 鴻果系列 工具 髮原素系列 JC年終活動 組合系列 JeanCare店販 JC母親節活動…" at bounding box center [575, 112] width 494 height 83
click at [532, 108] on button "JeanCare店販" at bounding box center [575, 112] width 86 height 23
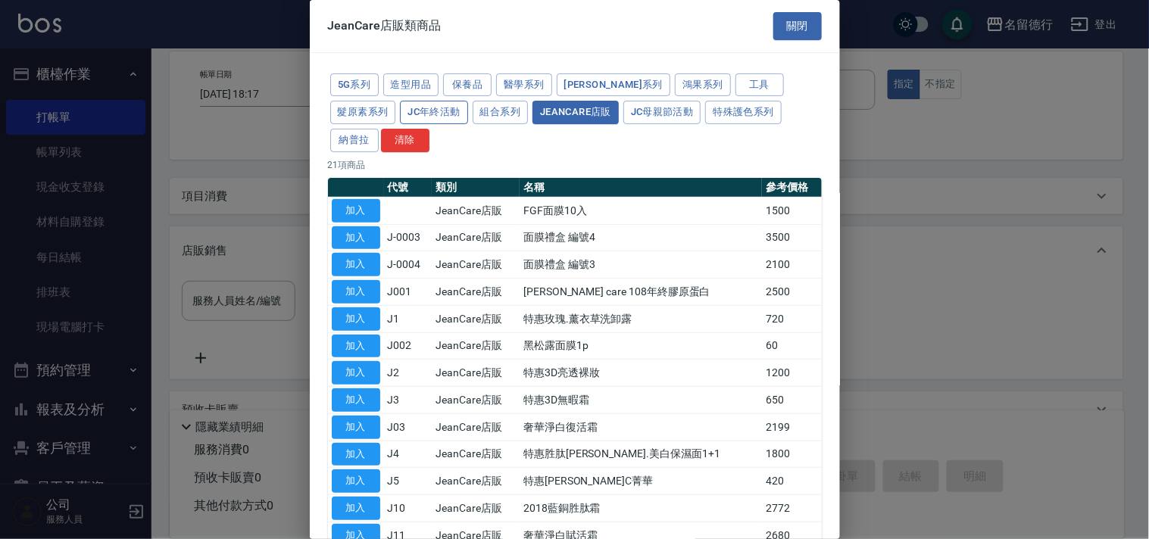
click at [400, 114] on button "JC年終活動" at bounding box center [433, 112] width 67 height 23
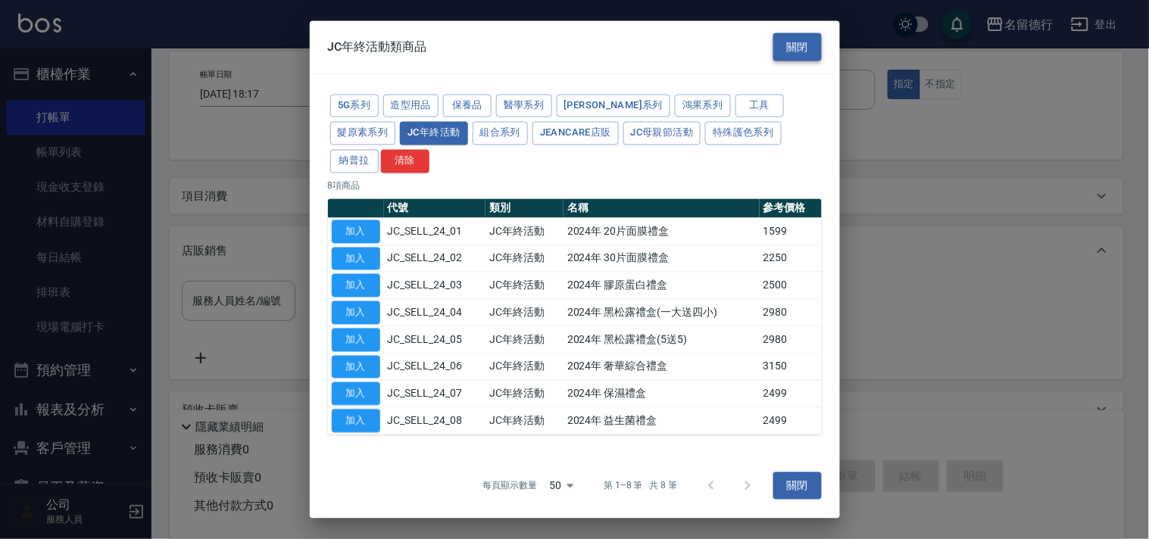
click at [783, 58] on button "關閉" at bounding box center [797, 47] width 48 height 28
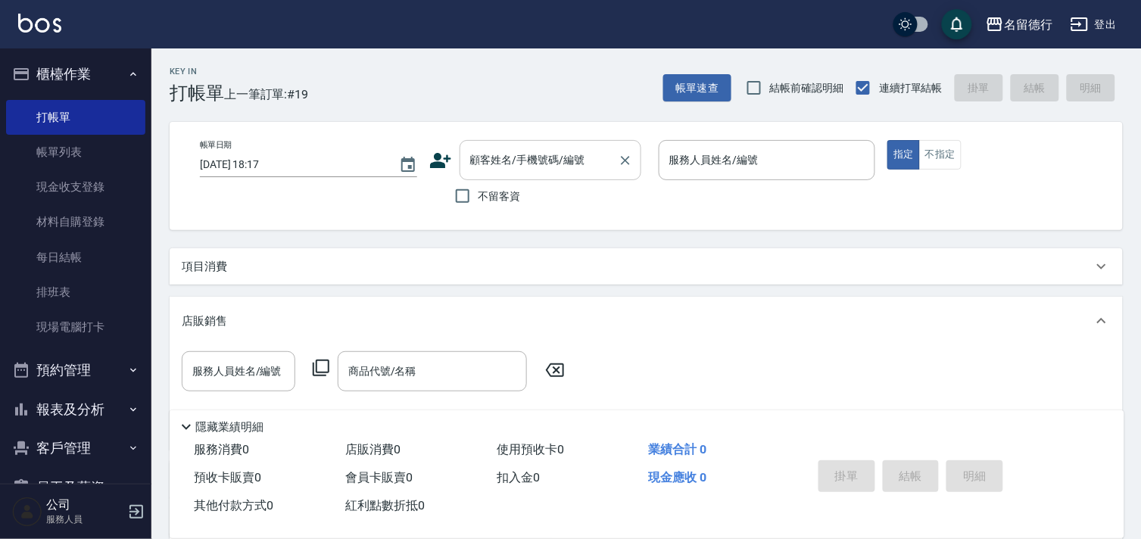
click at [470, 164] on input "顧客姓名/手機號碼/編號" at bounding box center [538, 160] width 145 height 27
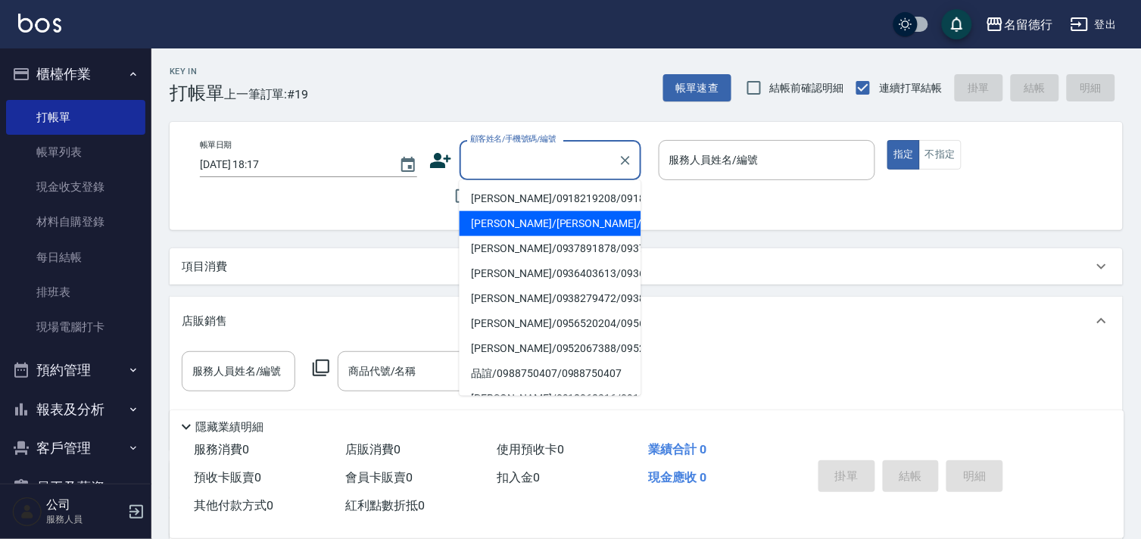
click at [551, 236] on li "[PERSON_NAME]/[PERSON_NAME]/0922424585" at bounding box center [551, 223] width 182 height 25
type input "[PERSON_NAME]/[PERSON_NAME]/0922424585"
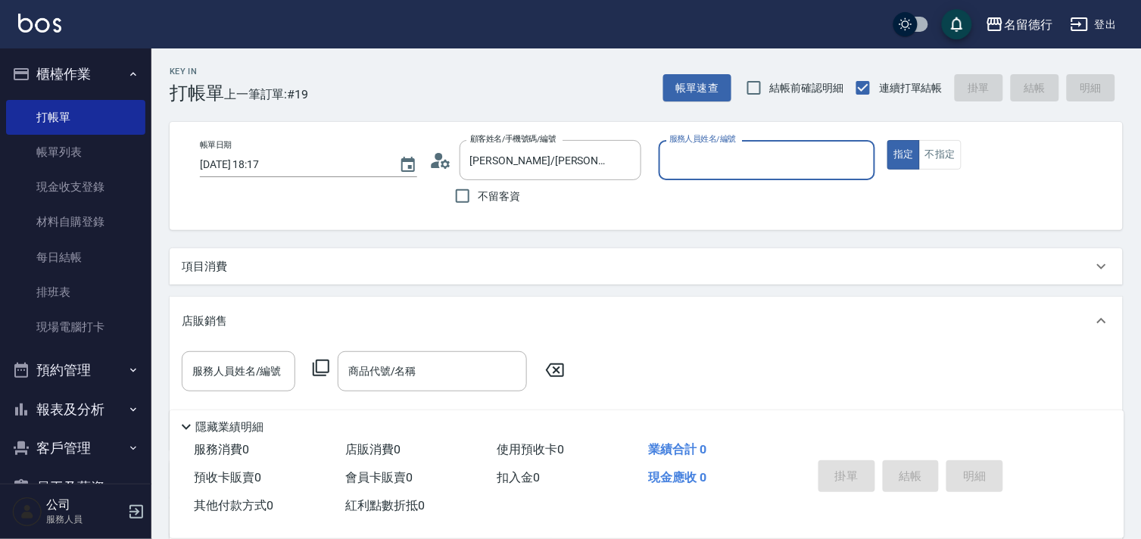
type input "品言-07"
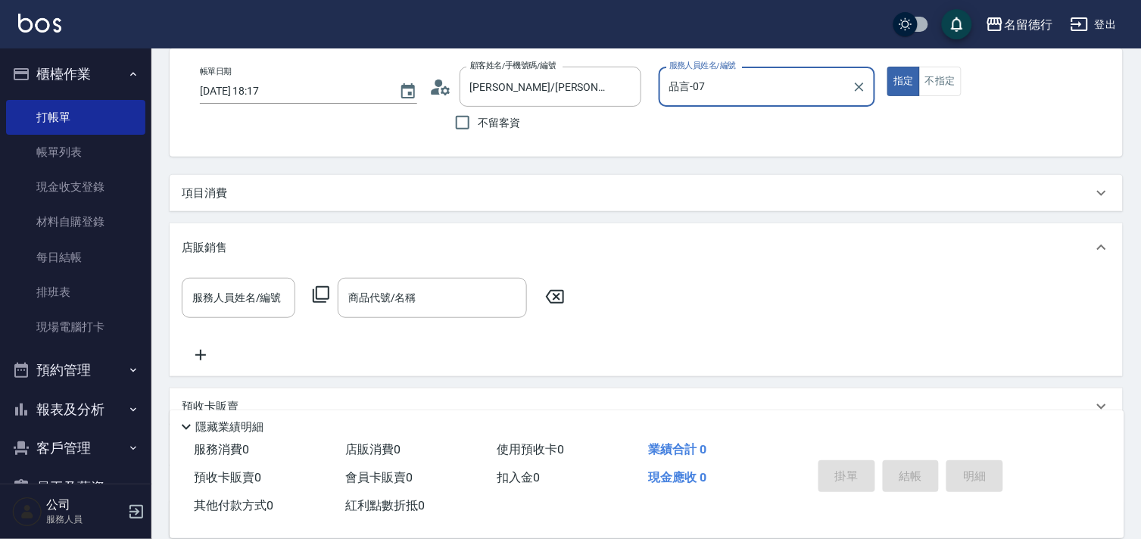
scroll to position [168, 0]
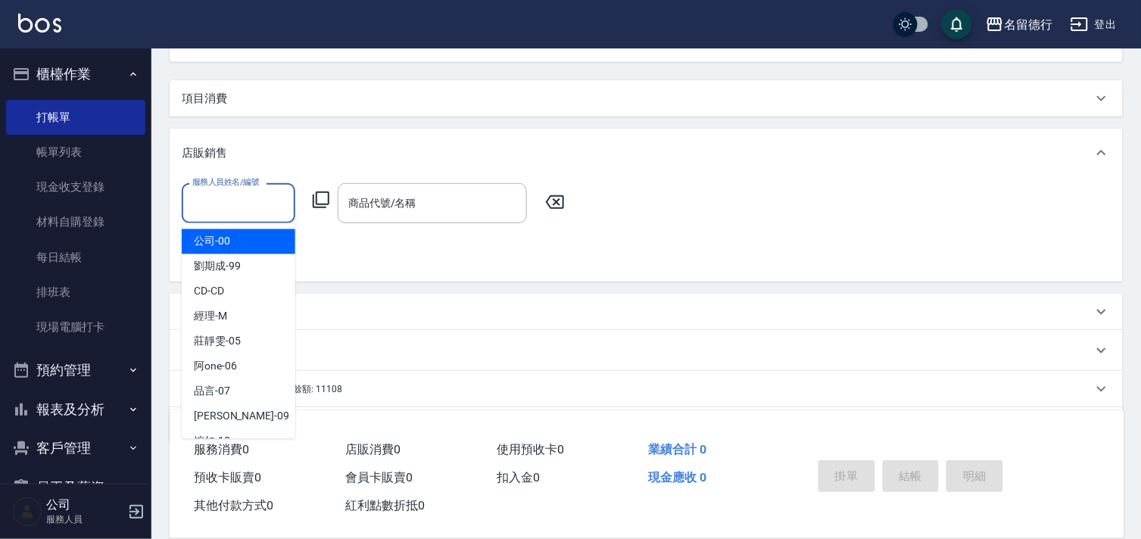
click at [231, 192] on div "服務人員姓名/編號 服務人員姓名/編號" at bounding box center [239, 203] width 114 height 40
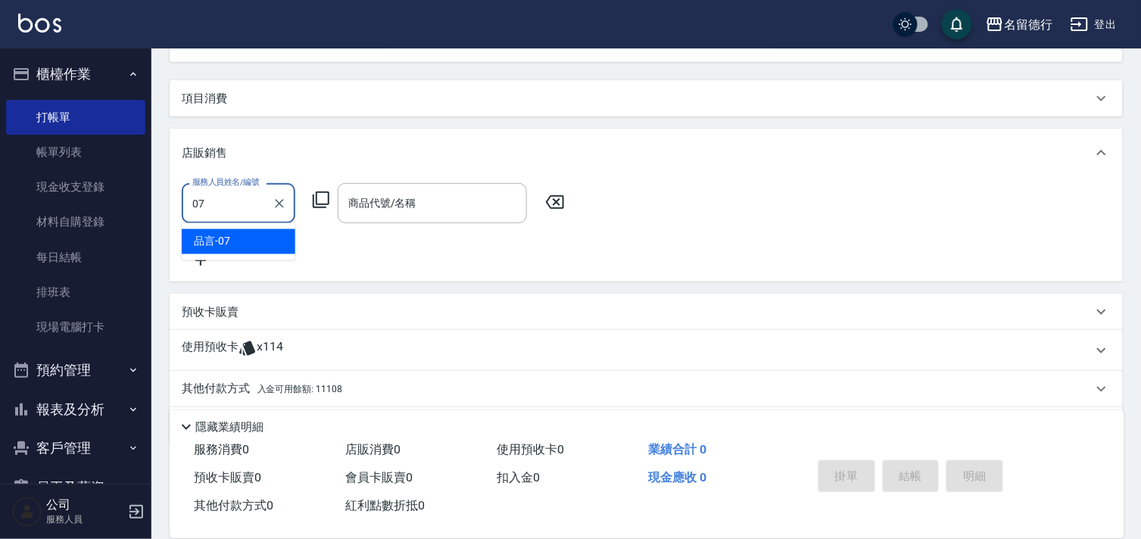
click at [274, 241] on div "品言 -07" at bounding box center [239, 241] width 114 height 25
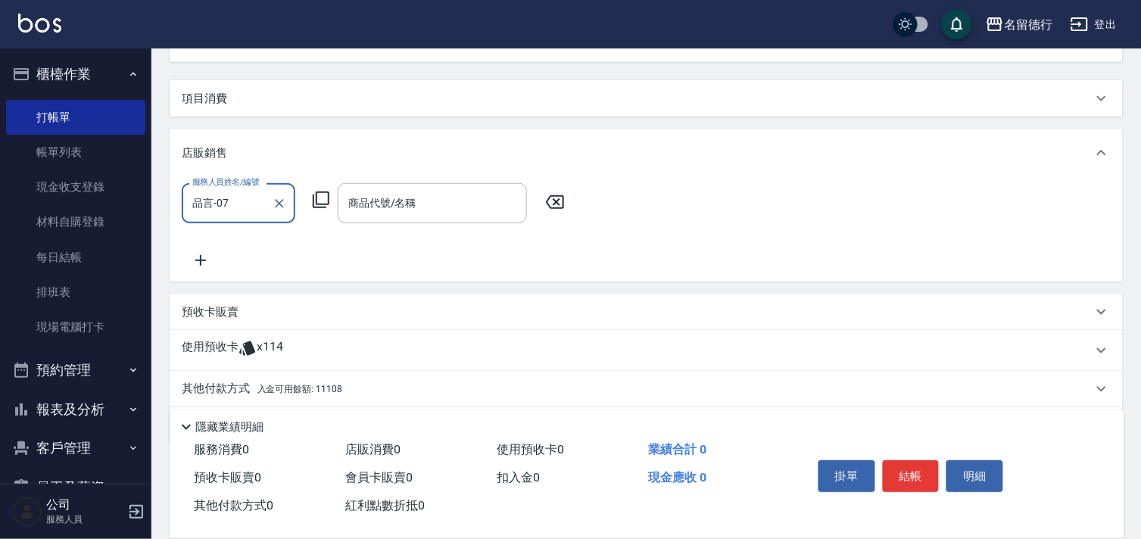
type input "品言-07"
click at [332, 205] on div "服務人員姓名/編號 品言-07 服務人員姓名/編號 商品代號/名稱 商品代號/名稱" at bounding box center [378, 203] width 392 height 40
click at [316, 202] on icon at bounding box center [321, 200] width 17 height 17
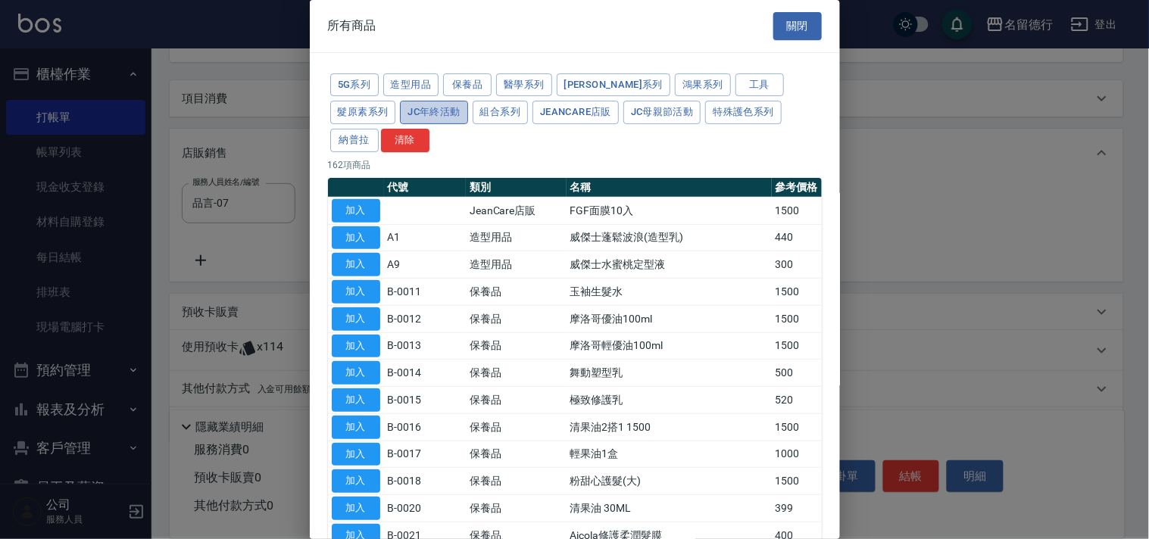
click at [400, 117] on button "JC年終活動" at bounding box center [433, 112] width 67 height 23
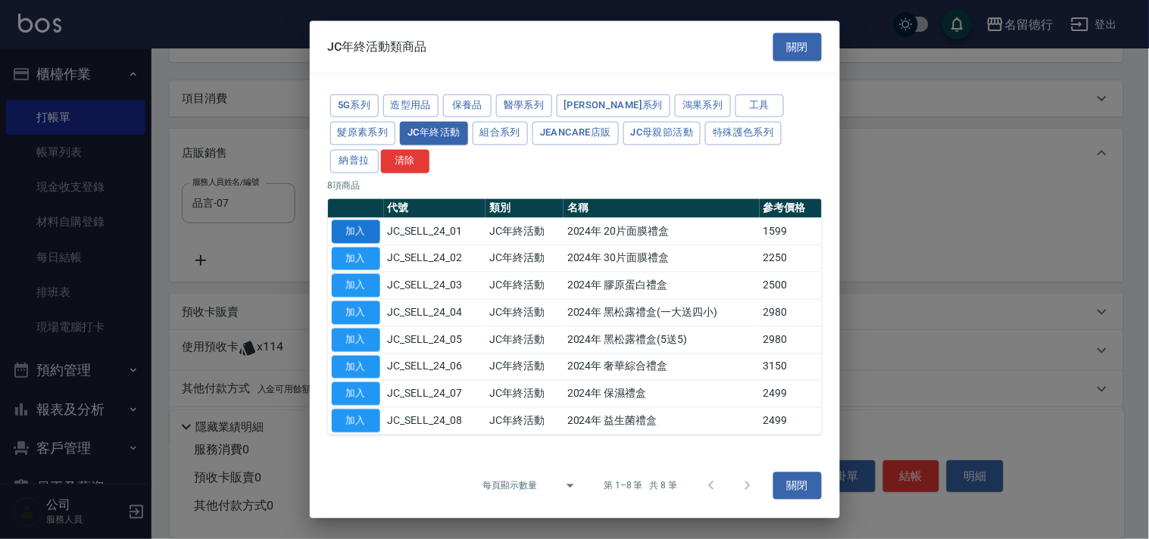
click at [352, 223] on button "加入" at bounding box center [356, 231] width 48 height 23
type input "2024年 20片面膜禮盒"
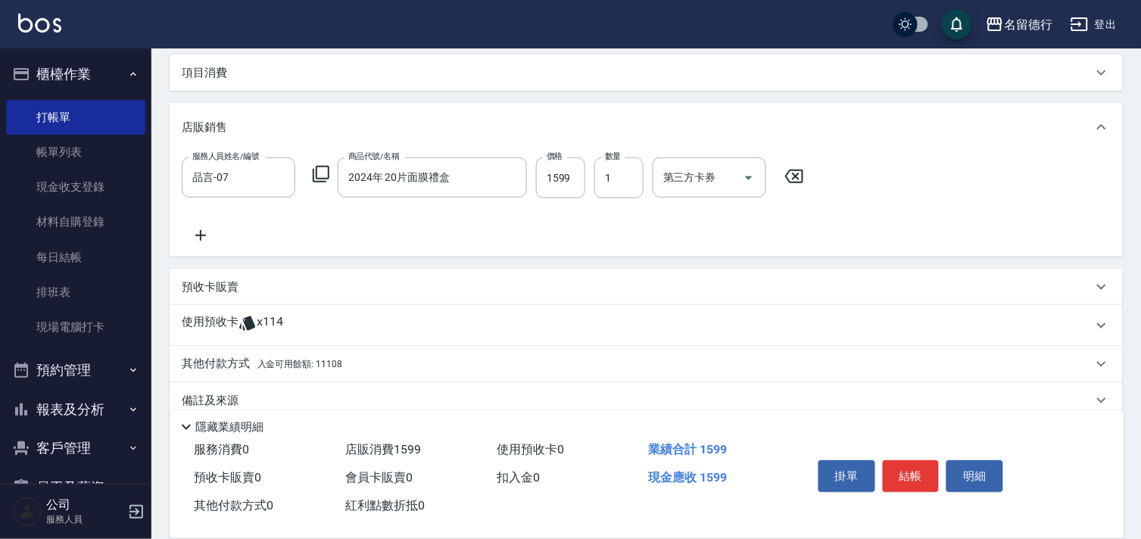
scroll to position [217, 0]
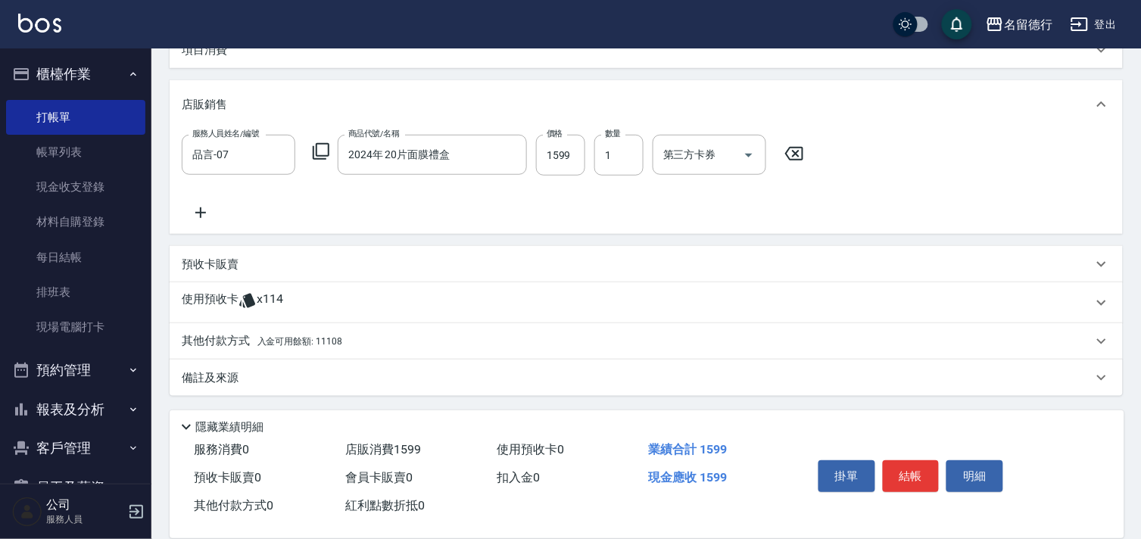
click at [240, 301] on icon at bounding box center [247, 301] width 16 height 14
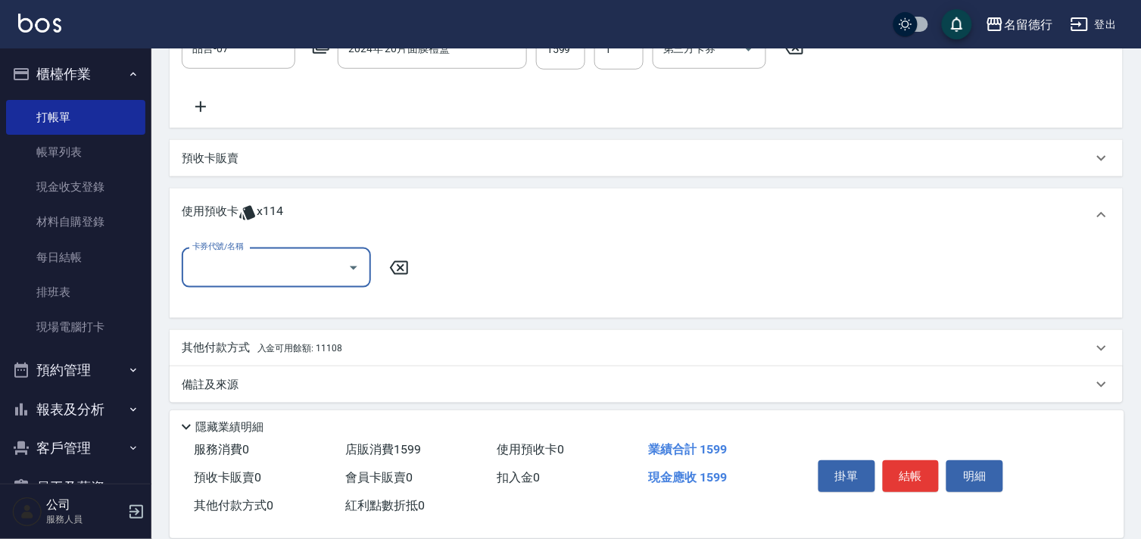
scroll to position [329, 0]
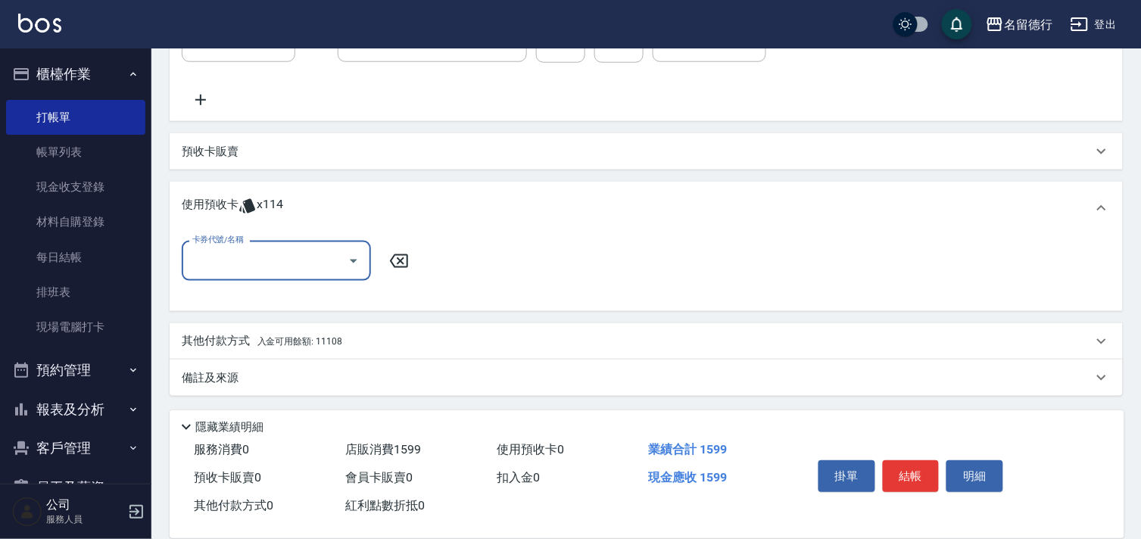
click at [250, 257] on input "卡券代號/名稱" at bounding box center [265, 261] width 153 height 27
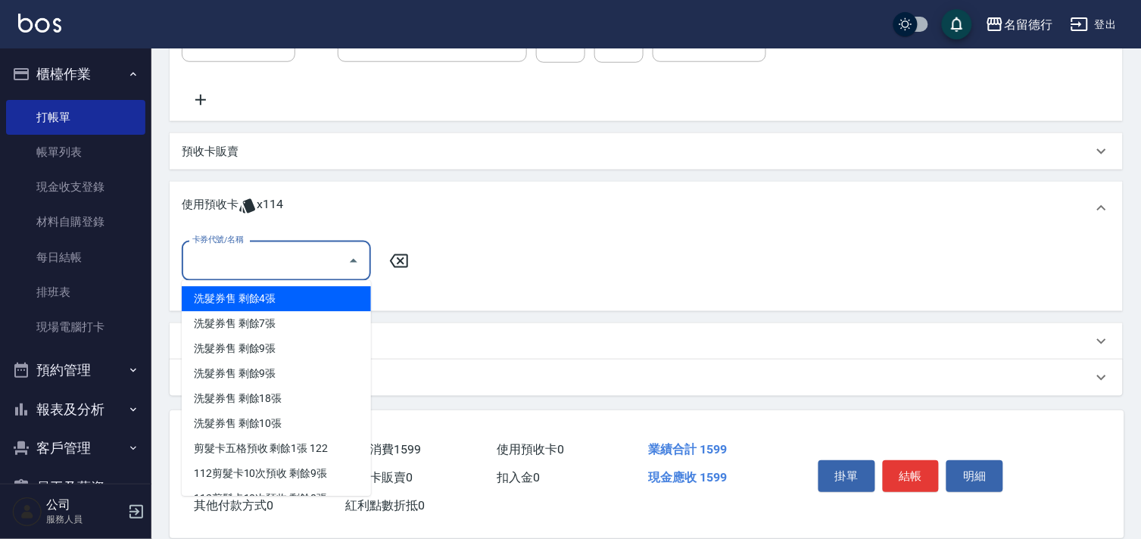
click at [320, 299] on div "洗髮券售 剩餘4張" at bounding box center [276, 299] width 189 height 25
type input "洗髮券售"
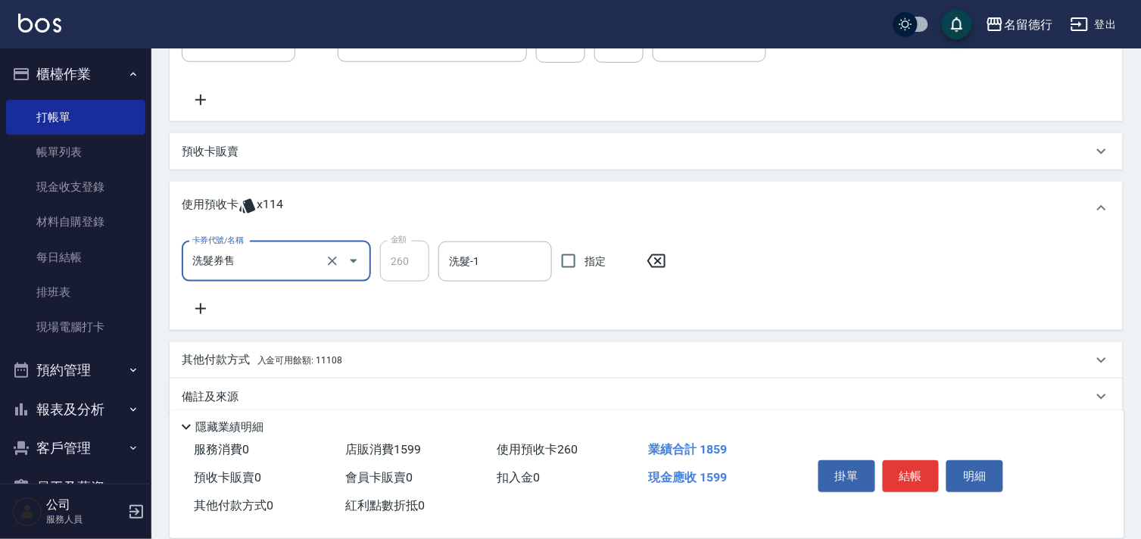
click at [280, 270] on input "洗髮券售" at bounding box center [255, 261] width 133 height 27
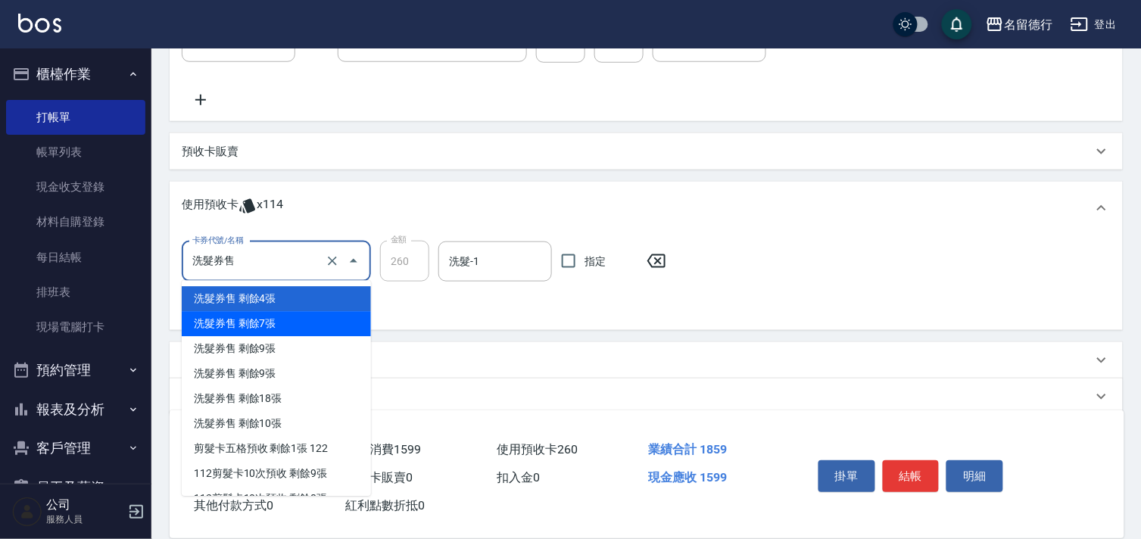
click at [292, 326] on div "洗髮券售 剩餘7張" at bounding box center [276, 324] width 189 height 25
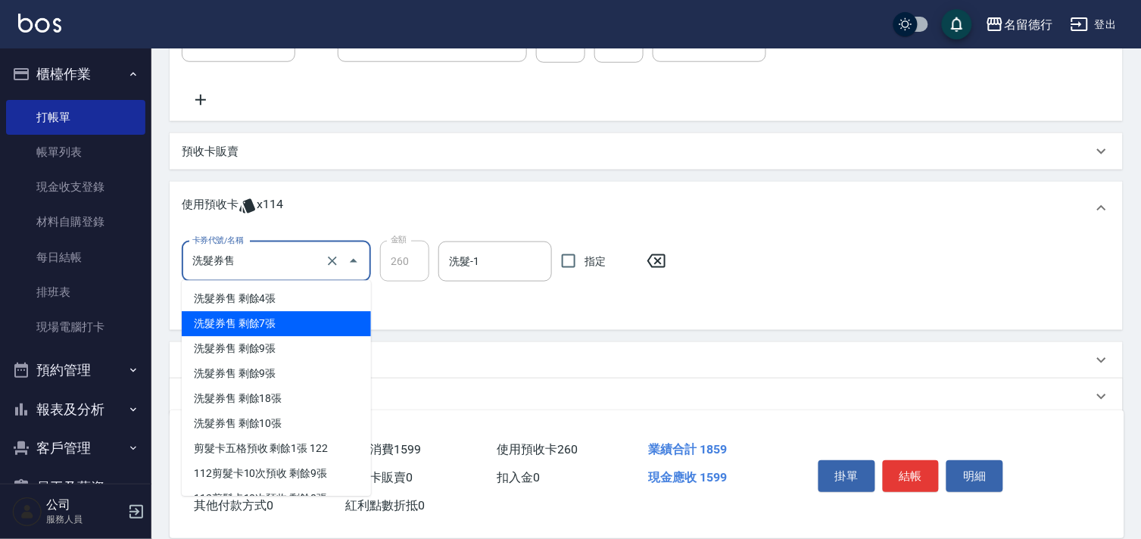
click at [273, 254] on input "洗髮券售" at bounding box center [255, 261] width 133 height 27
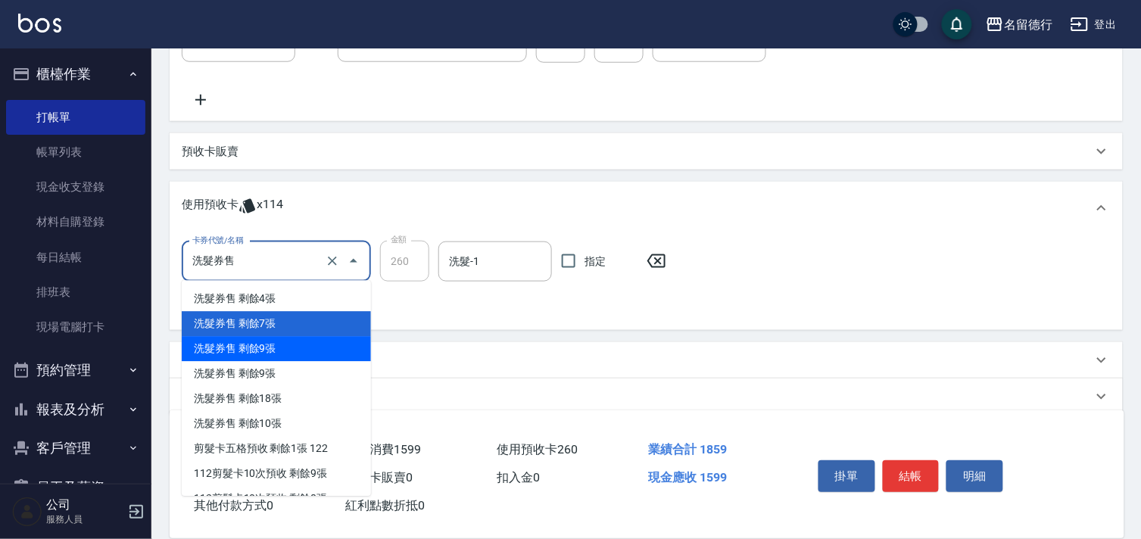
click at [304, 352] on div "洗髮券售 剩餘9張" at bounding box center [276, 349] width 189 height 25
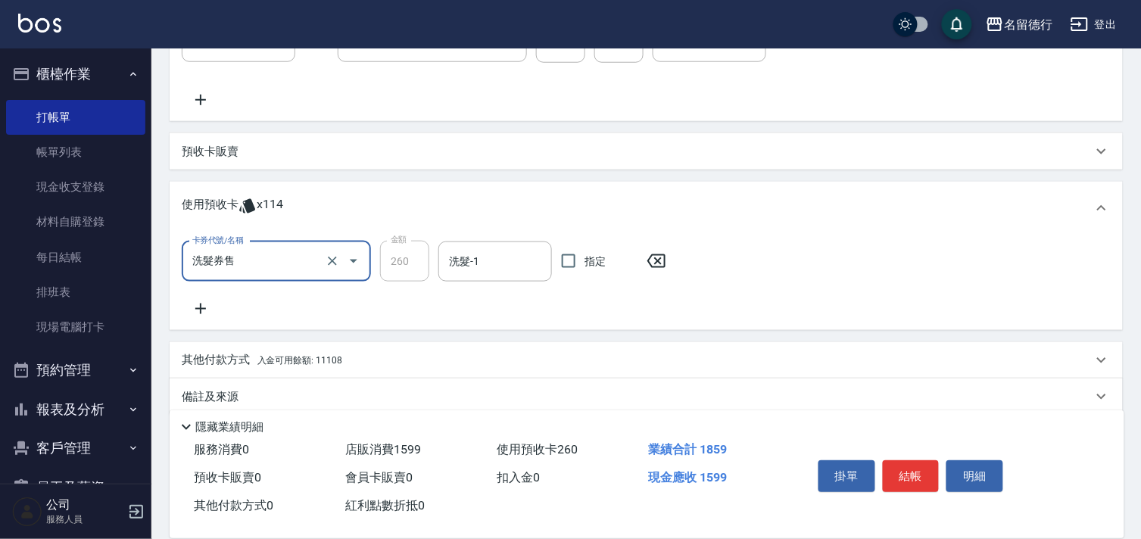
click at [280, 257] on input "洗髮券售" at bounding box center [255, 261] width 133 height 27
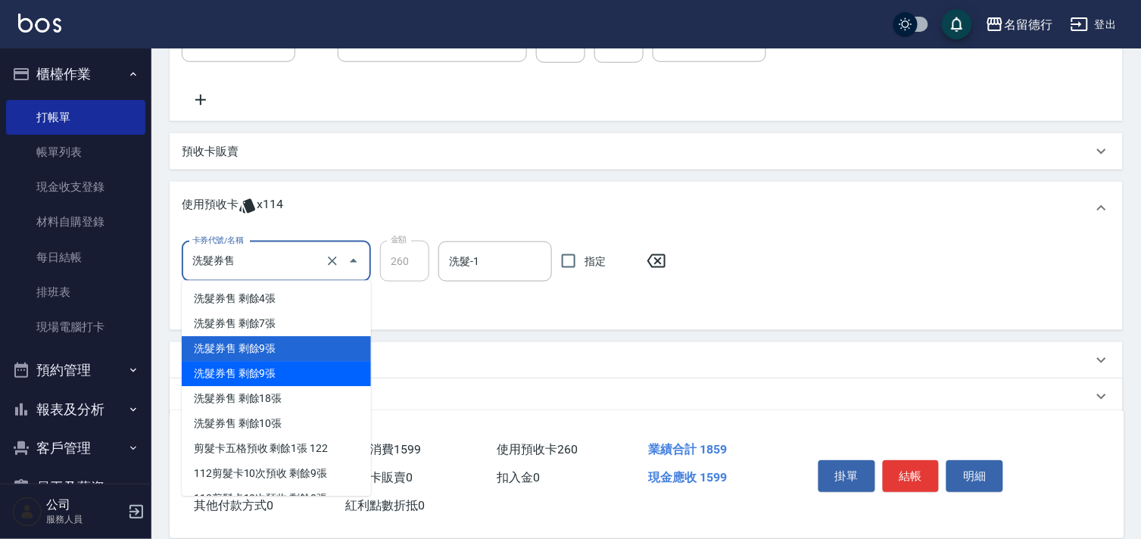
click at [312, 375] on div "洗髮券售 剩餘9張" at bounding box center [276, 374] width 189 height 25
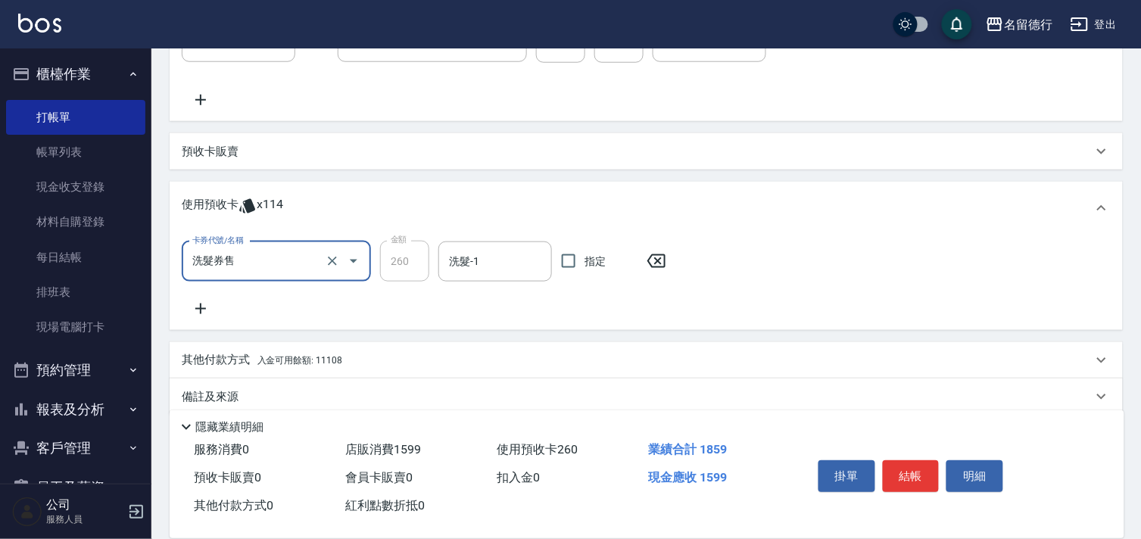
click at [270, 258] on input "洗髮券售" at bounding box center [255, 261] width 133 height 27
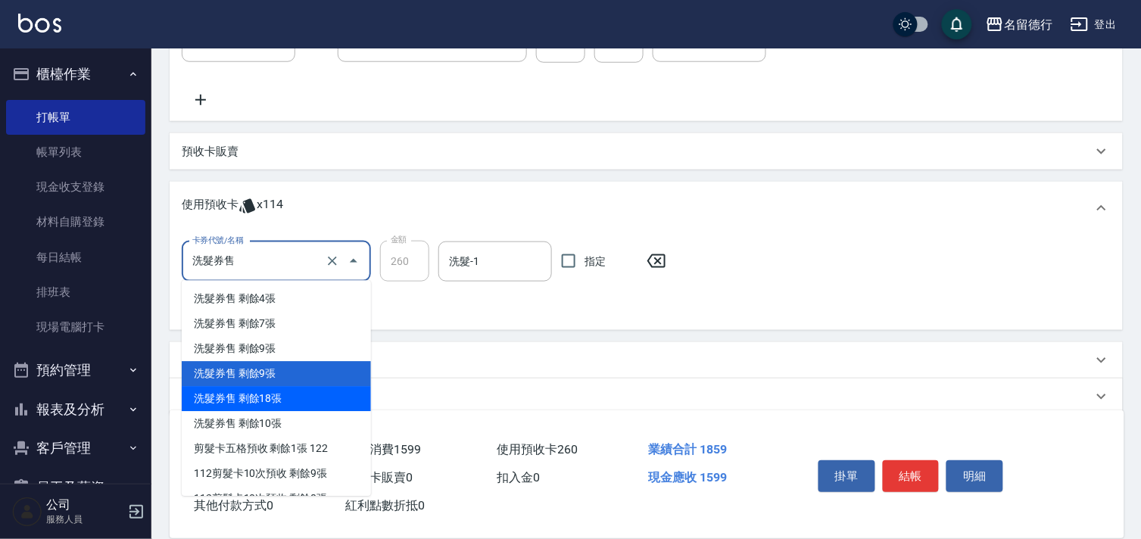
click at [285, 401] on div "洗髮券售 剩餘18張" at bounding box center [276, 399] width 189 height 25
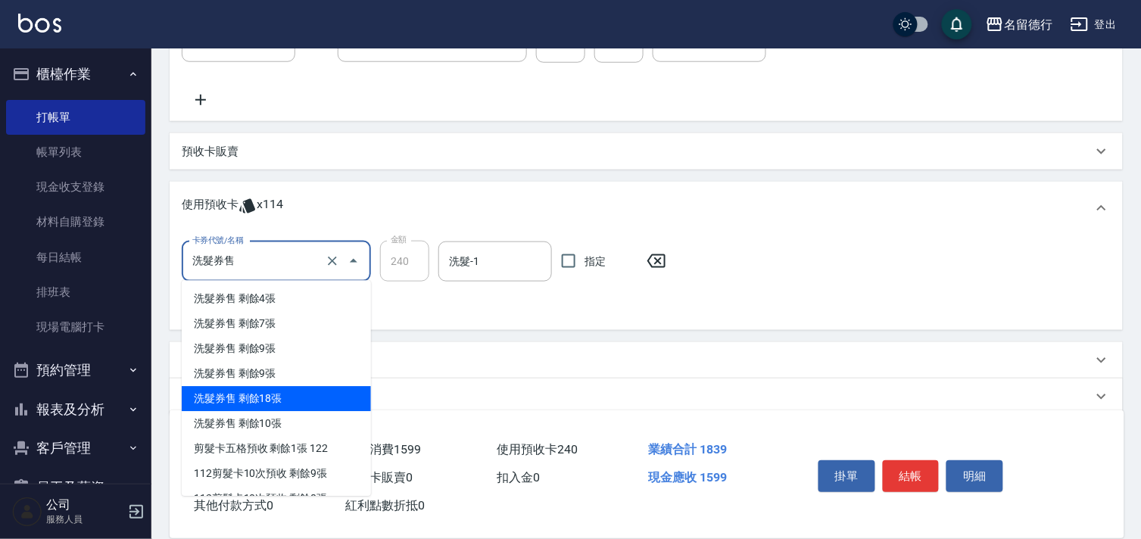
click at [276, 257] on input "洗髮券售" at bounding box center [255, 261] width 133 height 27
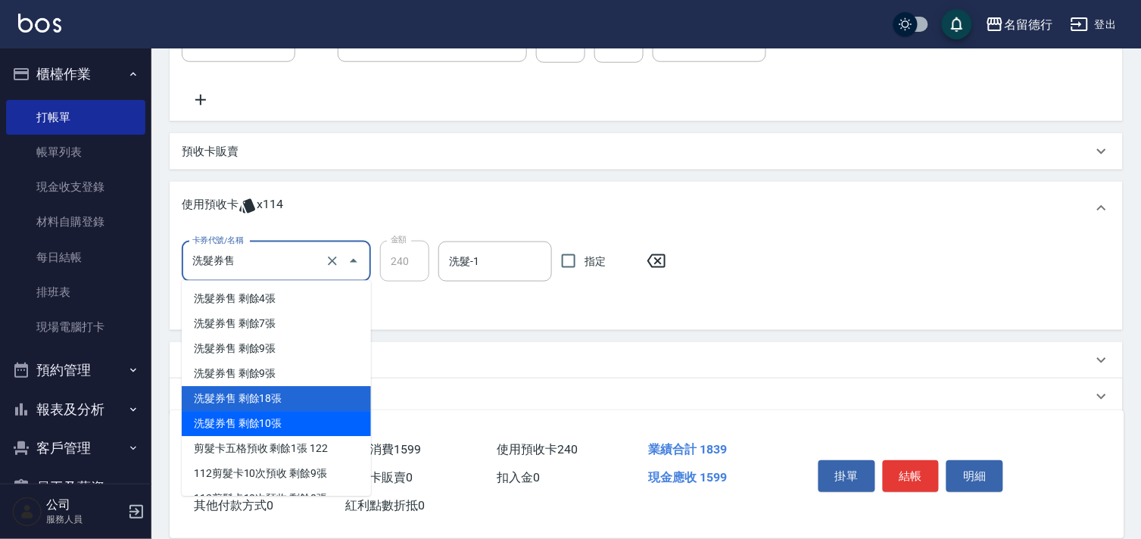
click at [281, 414] on div "洗髮券售 剩餘10張" at bounding box center [276, 424] width 189 height 25
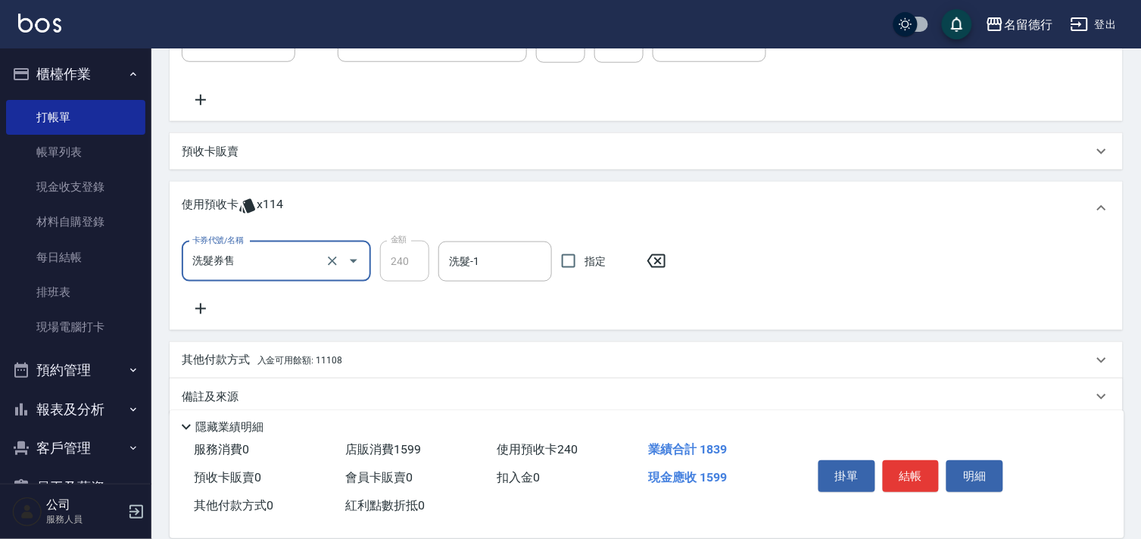
click at [270, 275] on div "洗髮券售 卡券代號/名稱" at bounding box center [276, 262] width 189 height 40
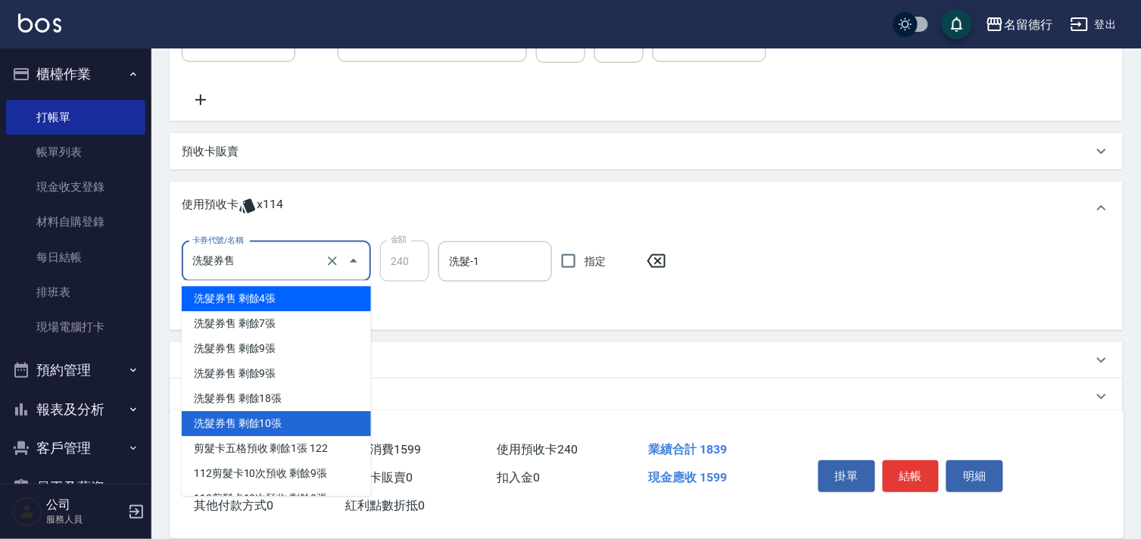
click at [286, 309] on div "洗髮券售 剩餘4張" at bounding box center [276, 299] width 189 height 25
type input "260"
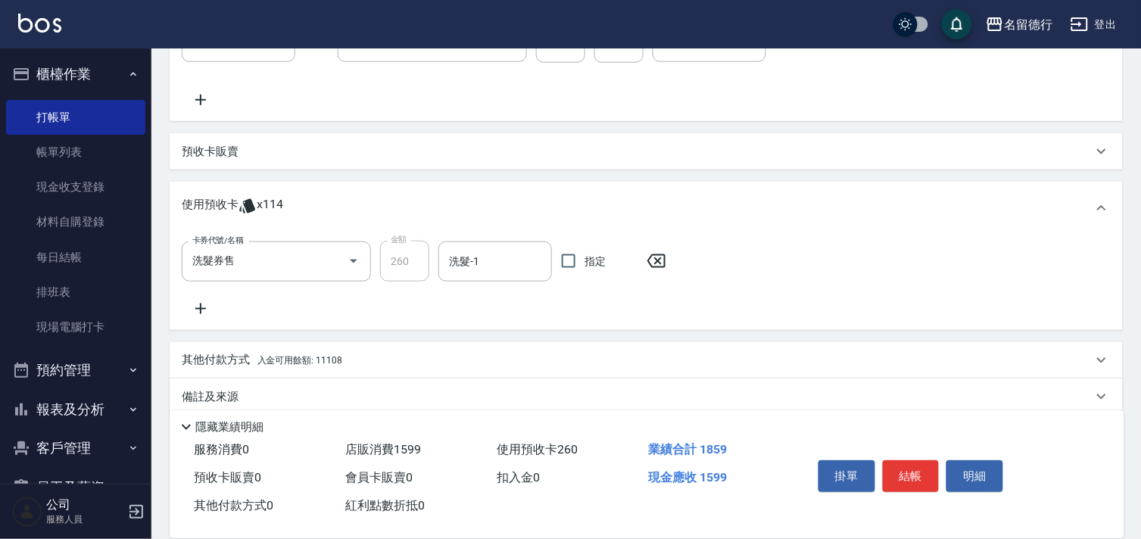
click at [667, 255] on icon at bounding box center [657, 261] width 38 height 18
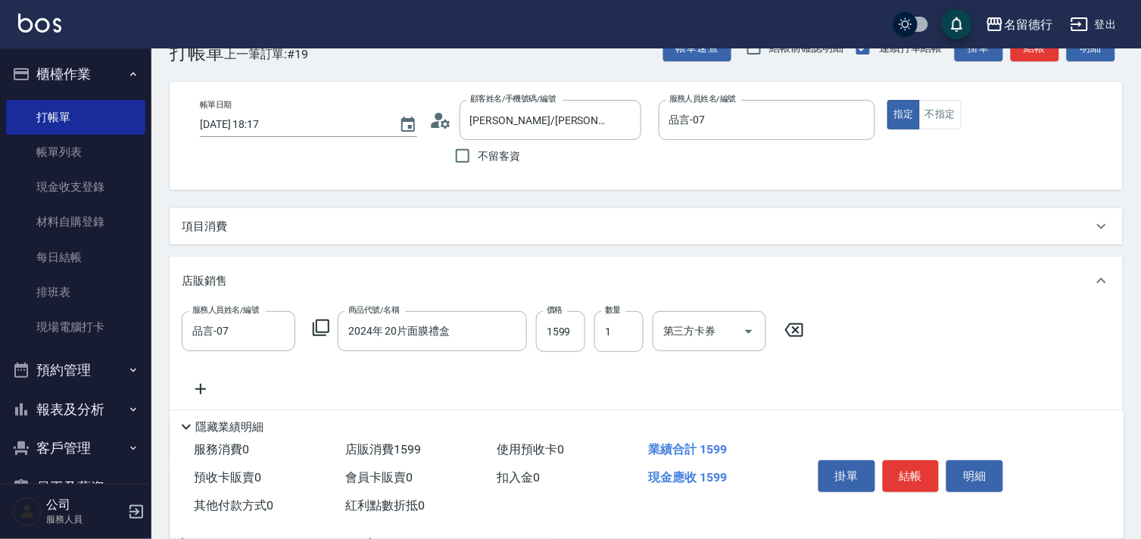
scroll to position [0, 0]
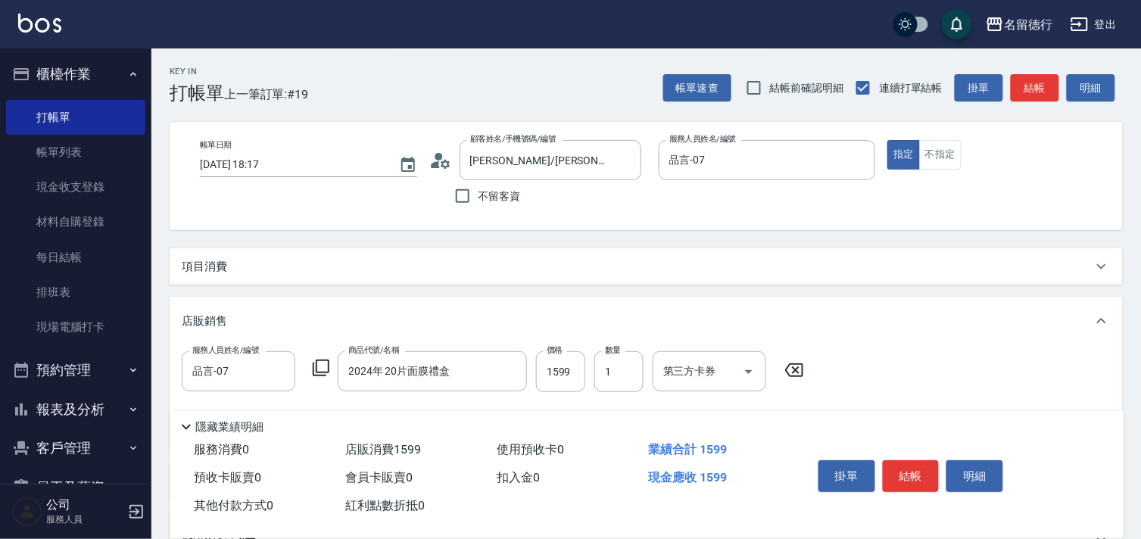
click at [220, 260] on p "項目消費" at bounding box center [204, 267] width 45 height 16
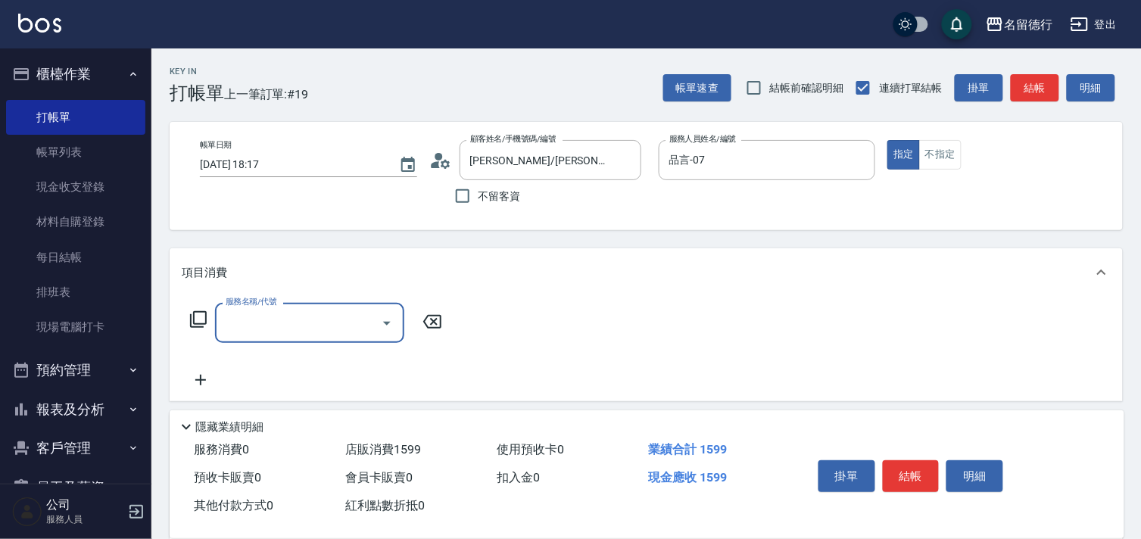
scroll to position [84, 0]
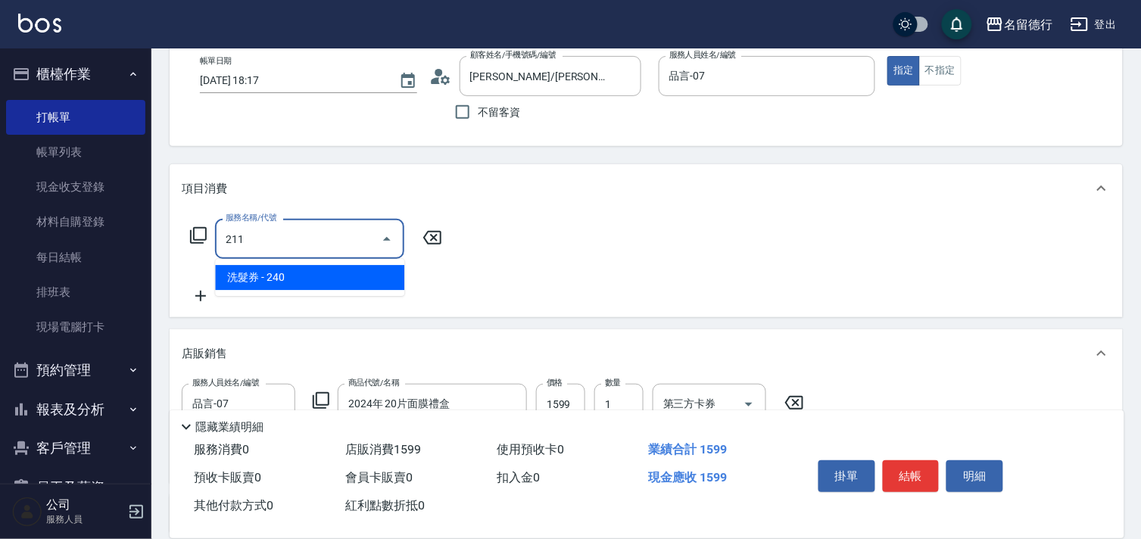
click at [301, 279] on span "洗髮券 - 240" at bounding box center [309, 277] width 189 height 25
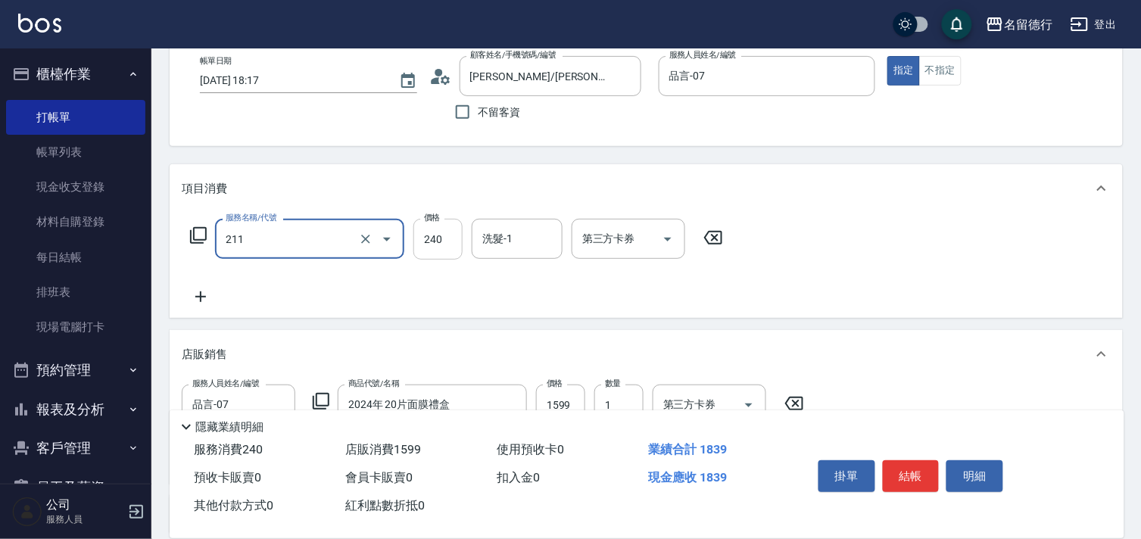
click at [430, 235] on input "240" at bounding box center [437, 239] width 49 height 41
type input "洗髮券(211)"
type input "300"
click at [506, 236] on div "洗髮-1 洗髮-1" at bounding box center [517, 239] width 91 height 40
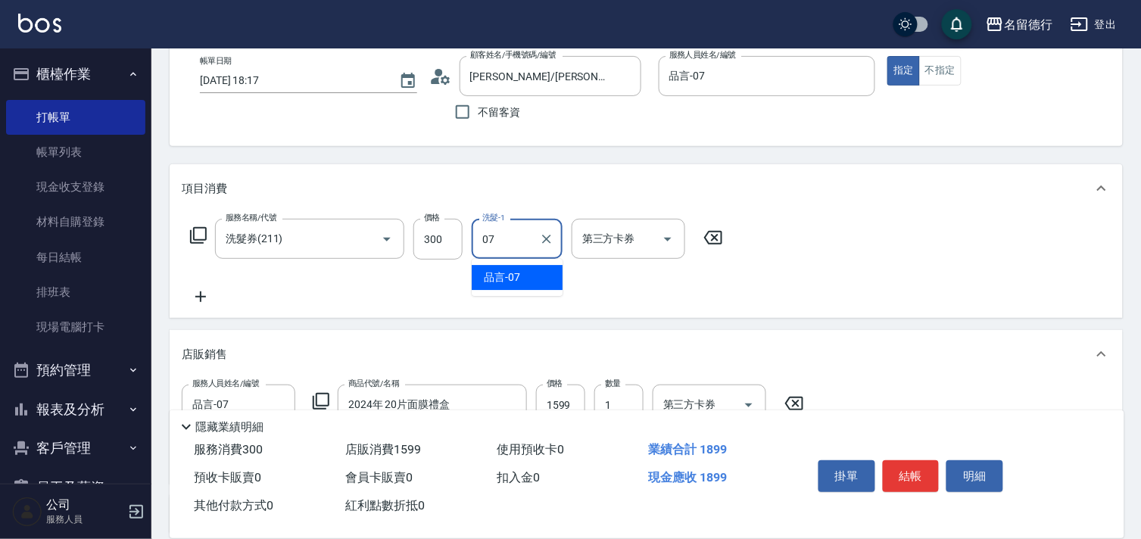
click at [511, 274] on span "品言 -07" at bounding box center [502, 278] width 36 height 16
type input "品言-07"
click at [604, 240] on div "第三方卡券 第三方卡券" at bounding box center [629, 239] width 114 height 40
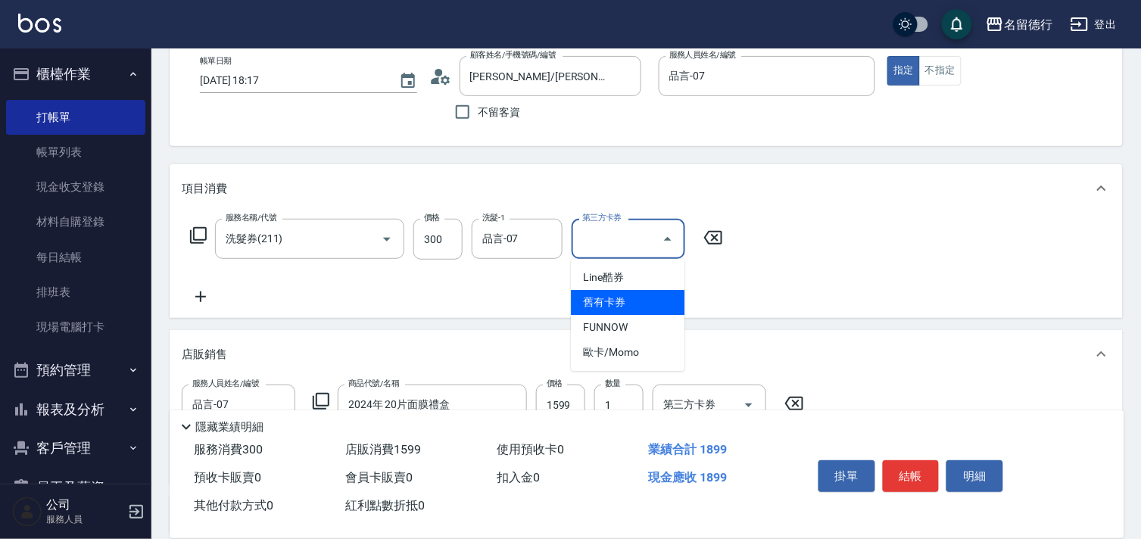
click at [644, 300] on span "舊有卡券" at bounding box center [628, 302] width 114 height 25
type input "舊有卡券"
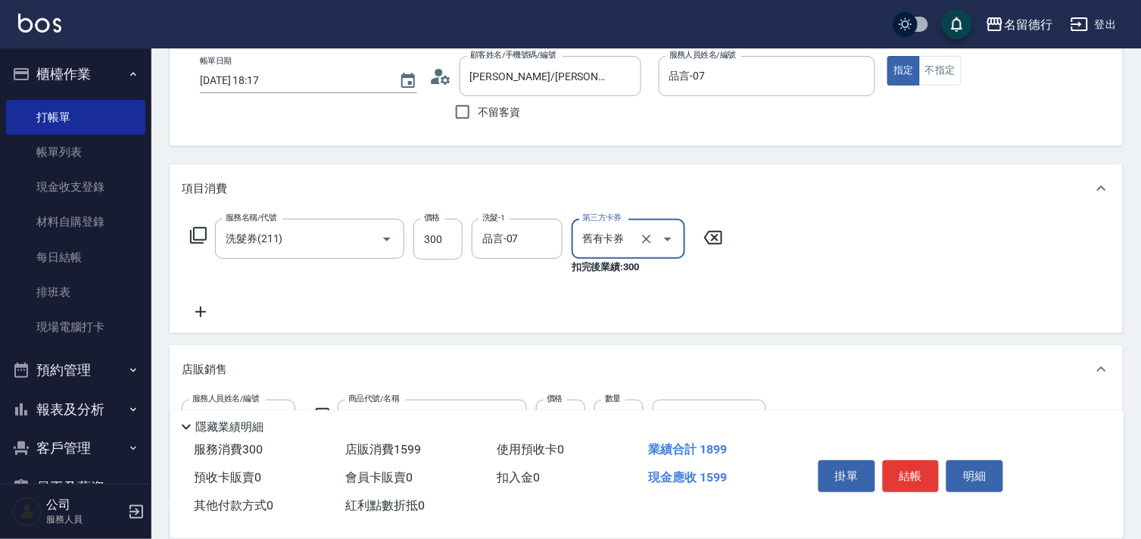
click at [725, 290] on div "服務名稱/代號 洗髮券(211) 服務名稱/代號 價格 300 價格 洗髮-1 品言-07 洗髮-1 第三方卡券 舊有卡券 第三方卡券 扣完後業績: 300" at bounding box center [457, 270] width 550 height 102
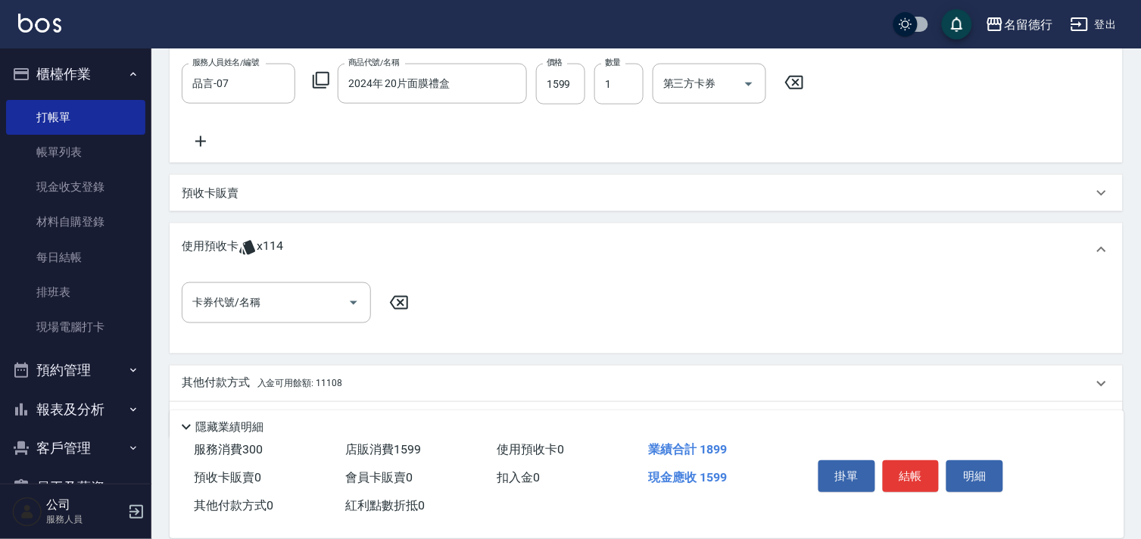
scroll to position [462, 0]
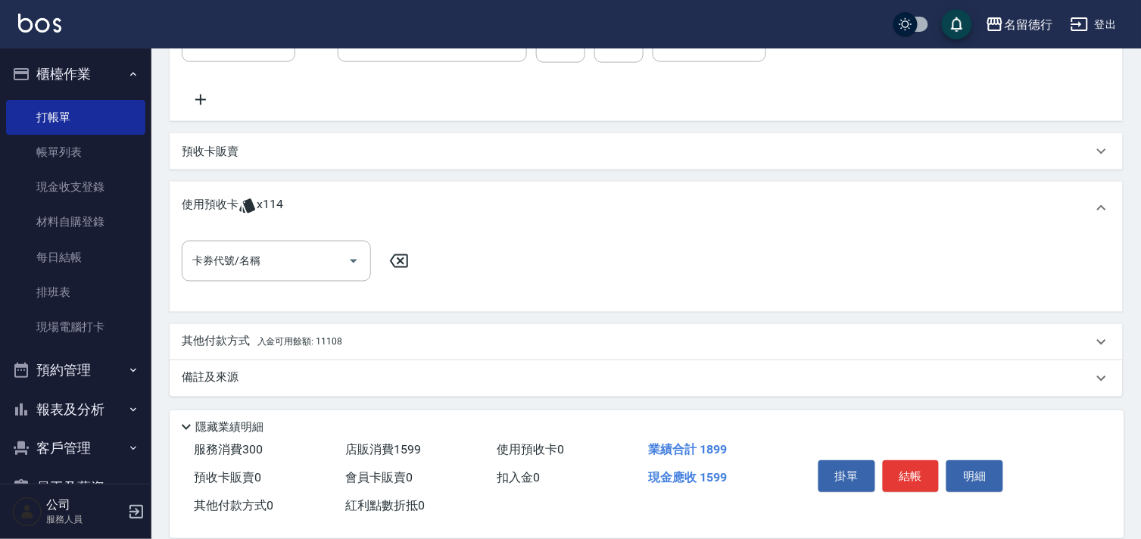
click at [233, 343] on p "其他付款方式 入金可用餘額: 11108" at bounding box center [262, 342] width 161 height 17
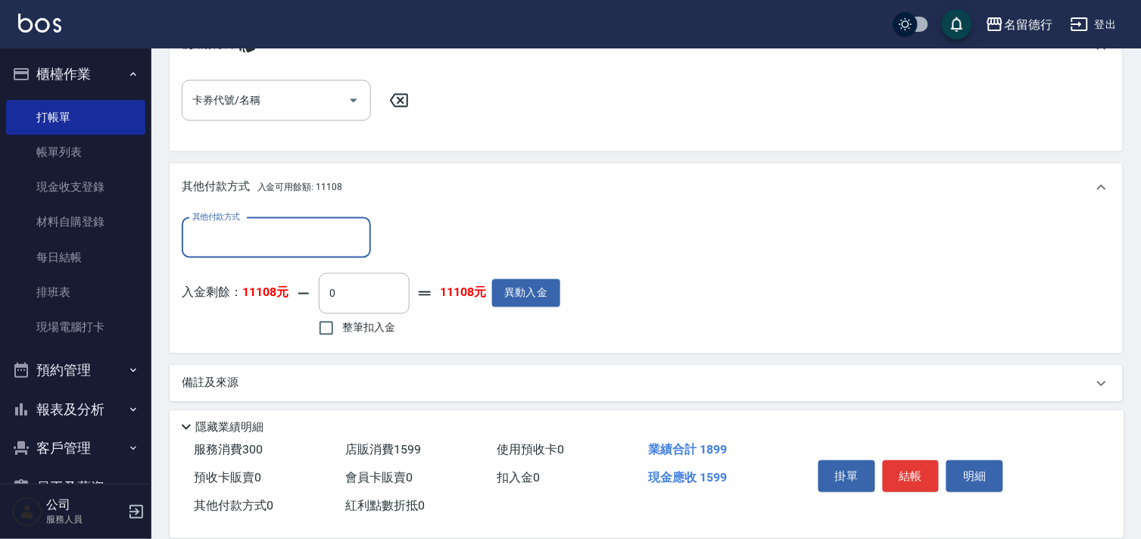
scroll to position [628, 0]
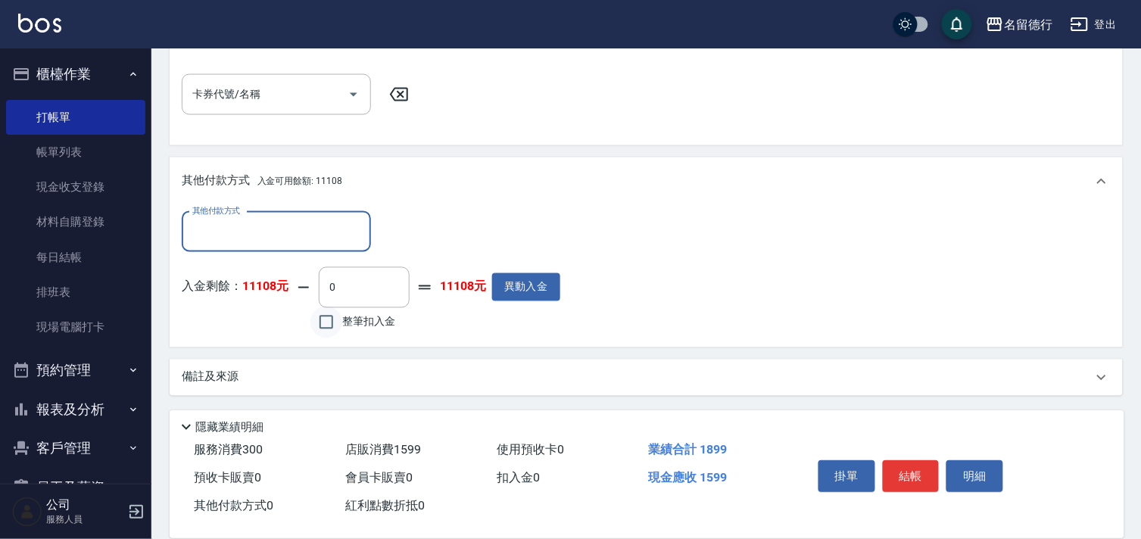
click at [333, 317] on input "整筆扣入金" at bounding box center [326, 323] width 32 height 32
checkbox input "true"
type input "1599"
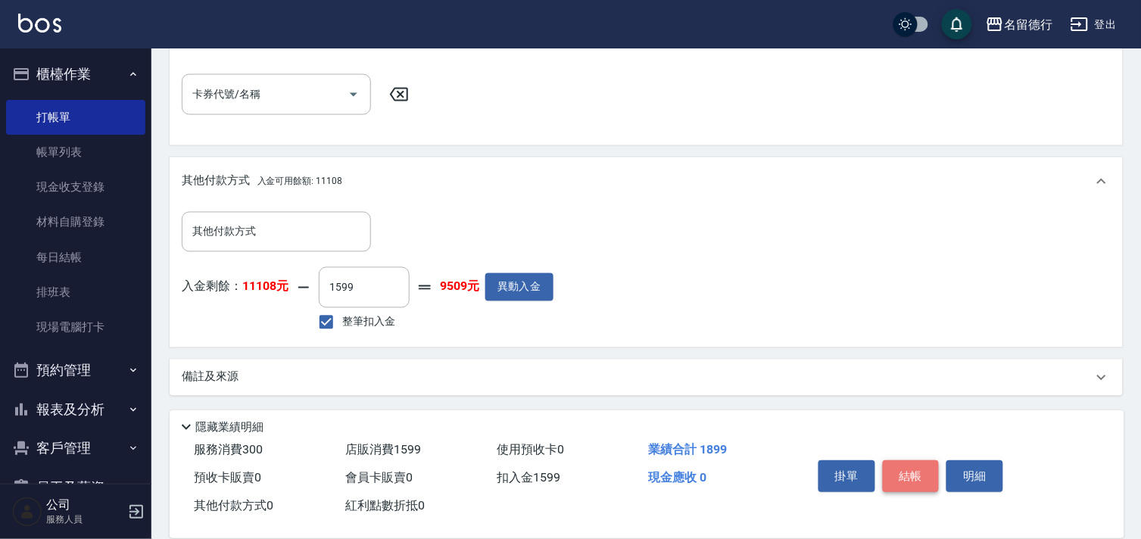
click at [917, 469] on button "結帳" at bounding box center [911, 476] width 57 height 32
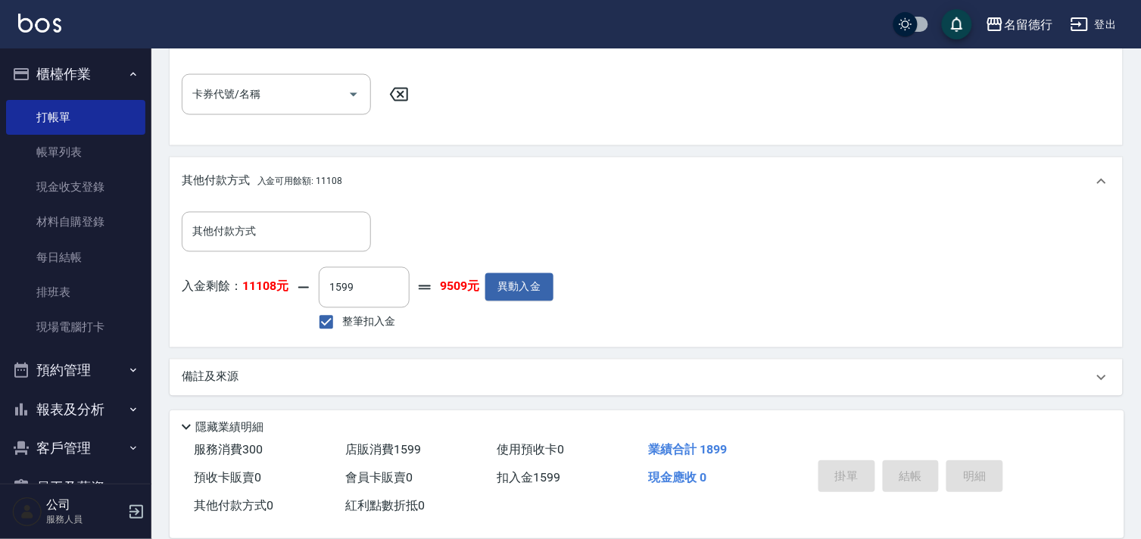
type input "[DATE] 18:19"
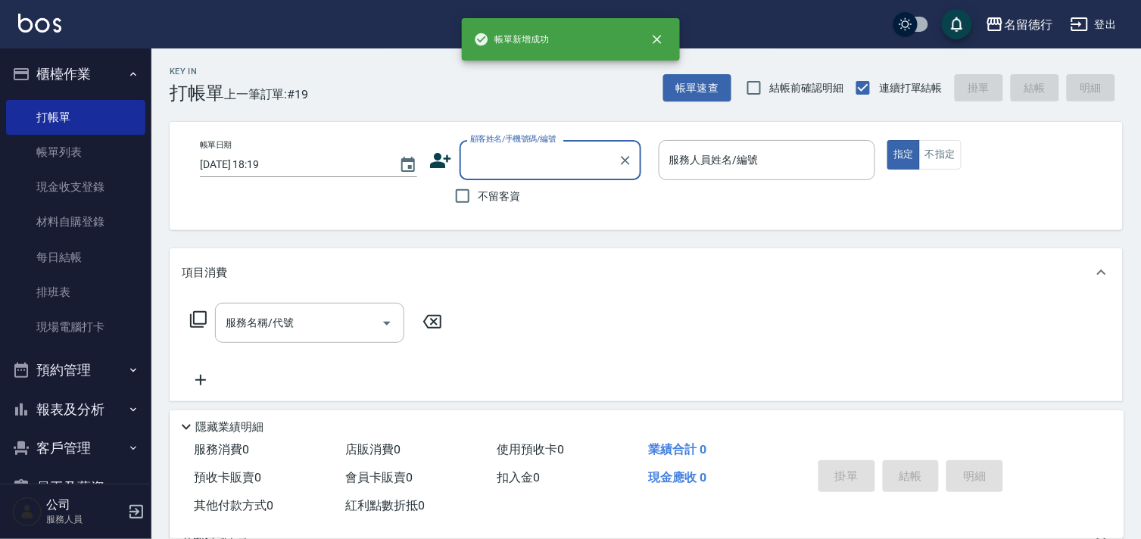
scroll to position [0, 0]
